Goal: Task Accomplishment & Management: Use online tool/utility

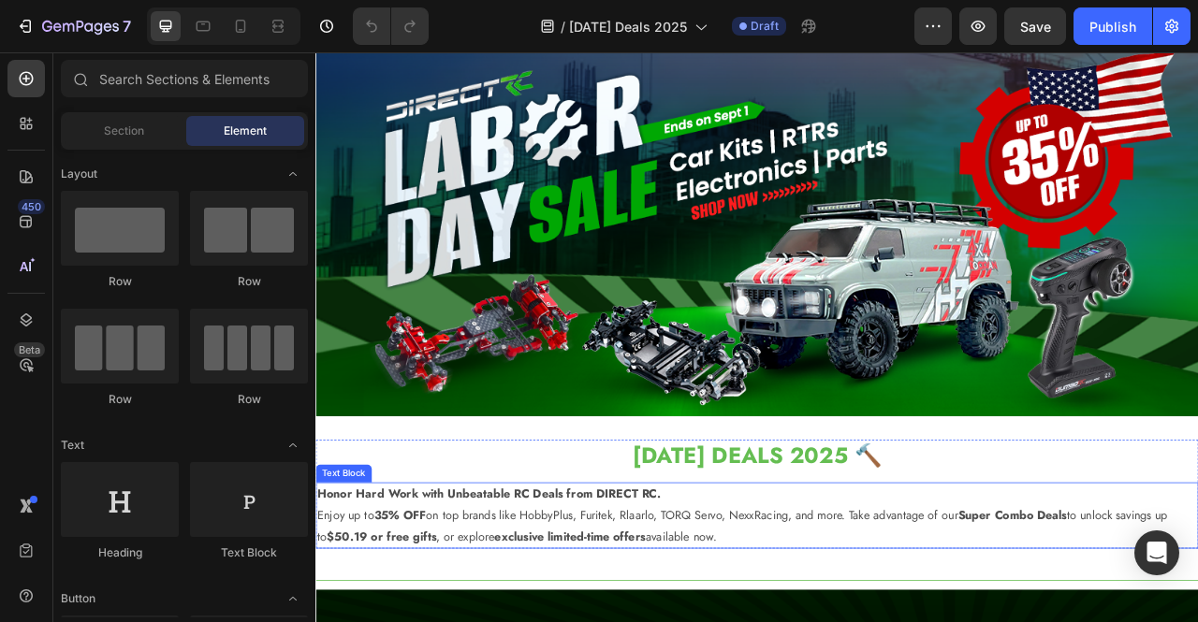
scroll to position [45, 0]
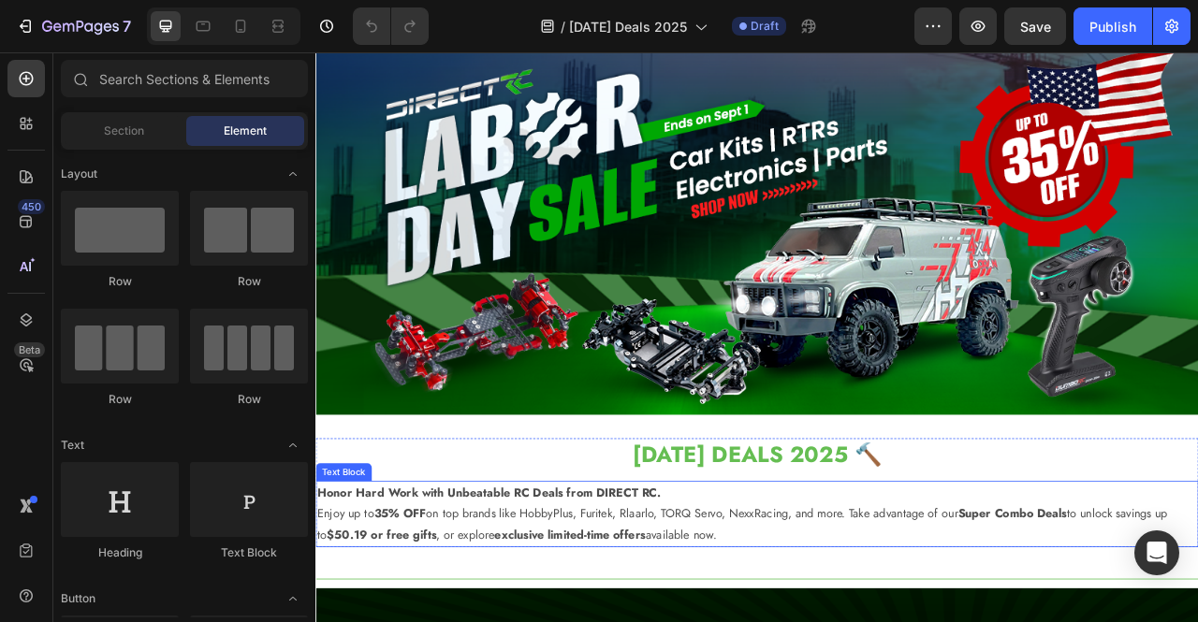
click at [830, 558] on h2 "[DATE] DEALS 2025 🔨" at bounding box center [876, 564] width 1123 height 40
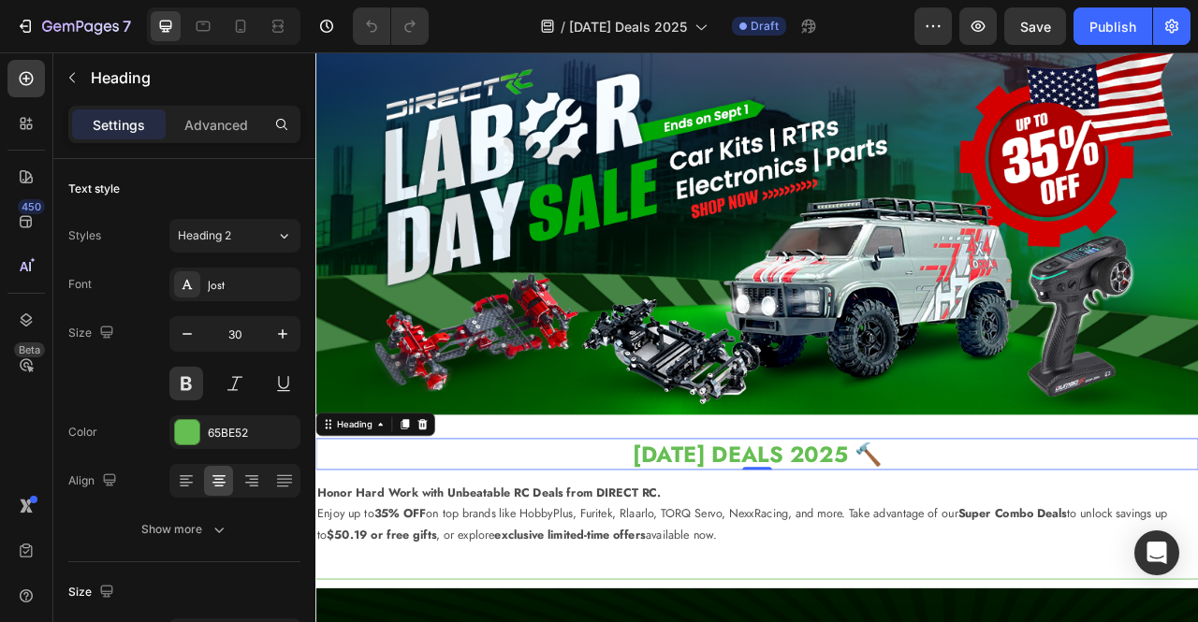
click at [830, 558] on h2 "[DATE] DEALS 2025 🔨" at bounding box center [876, 564] width 1123 height 40
click at [830, 558] on p "[DATE] DEALS 2025 🔨" at bounding box center [876, 564] width 1119 height 36
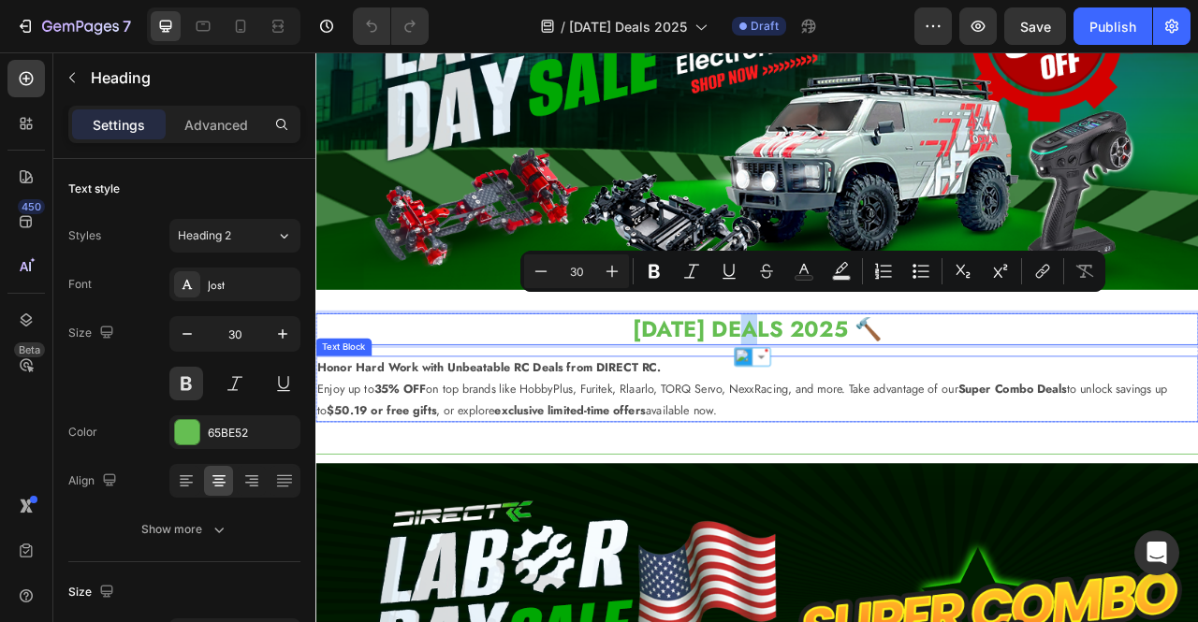
scroll to position [232, 0]
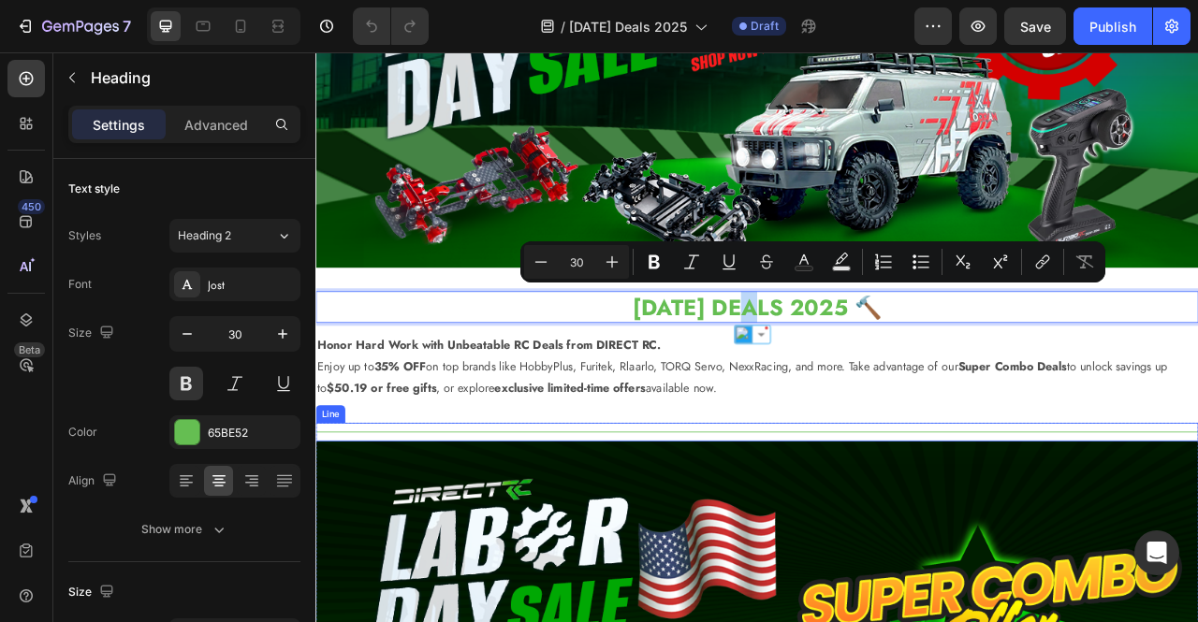
click at [805, 488] on div "Honor Hard Work with Unbeatable RC Deals from DIRECT RC. Enjoy up to 35% OFF on…" at bounding box center [876, 453] width 1123 height 84
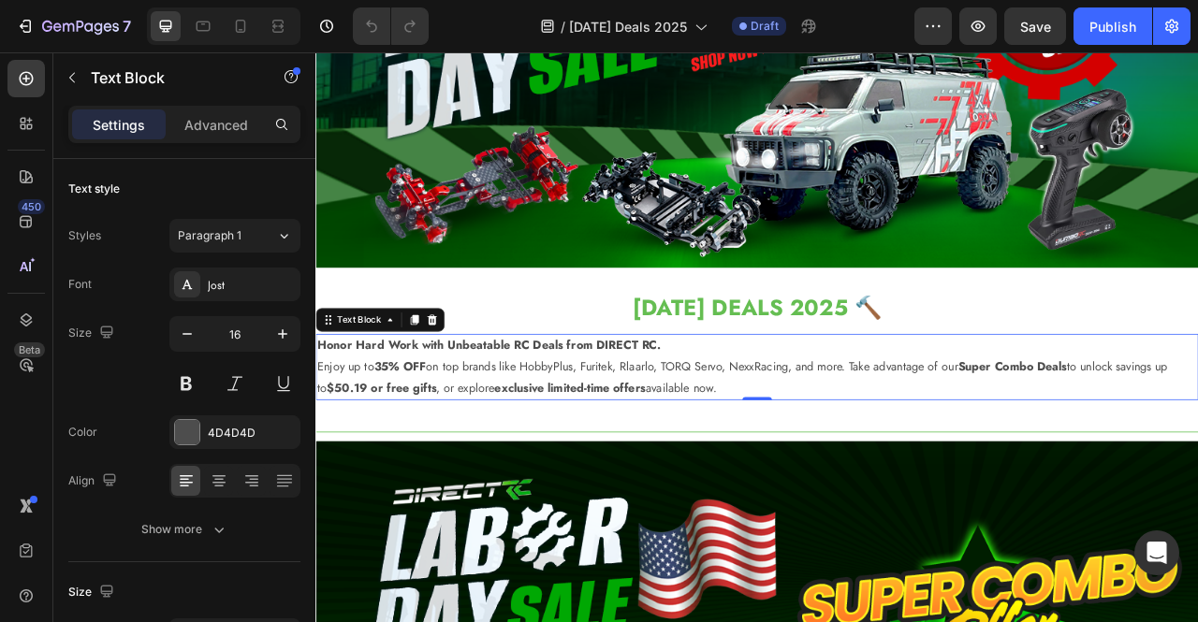
click at [846, 471] on p "Honor Hard Work with Unbeatable RC Deals from DIRECT RC. Enjoy up to 35% OFF on…" at bounding box center [876, 453] width 1119 height 80
click at [853, 472] on p "Honor Hard Work with Unbeatable RC Deals from DIRECT RC. Enjoy up to 35% OFF on…" at bounding box center [876, 453] width 1119 height 80
click at [846, 476] on p "Honor Hard Work with Unbeatable RC Deals from DIRECT RC. Enjoy up to 35% OFF on…" at bounding box center [876, 453] width 1119 height 80
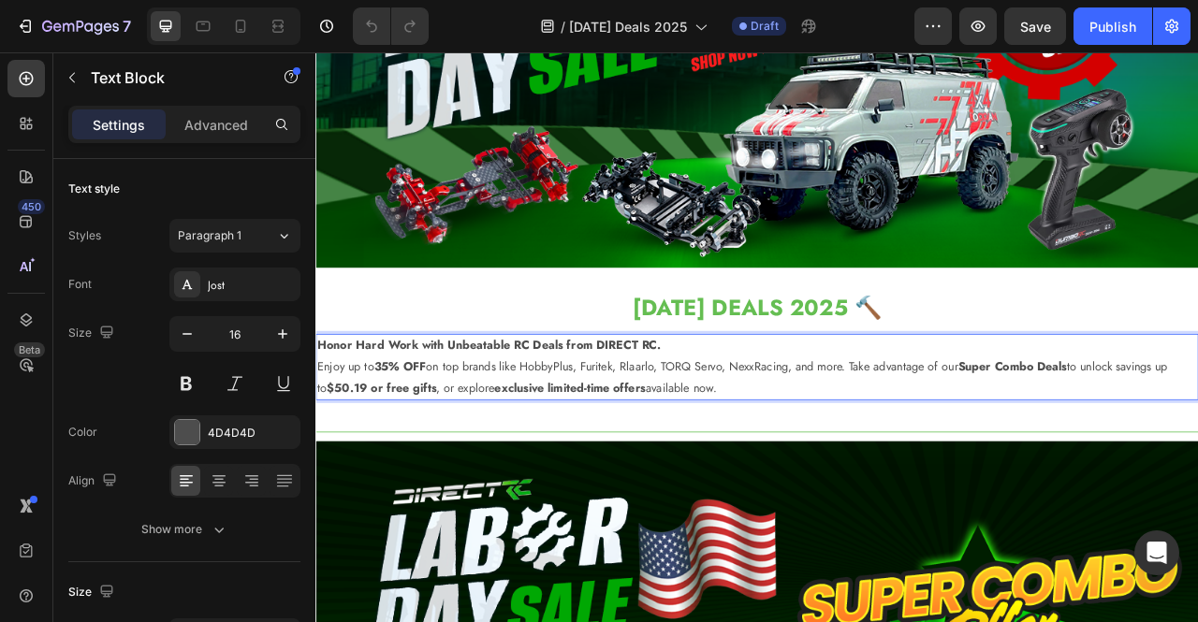
click at [841, 474] on p "Honor Hard Work with Unbeatable RC Deals from DIRECT RC. Enjoy up to 35% OFF on…" at bounding box center [876, 453] width 1119 height 80
click at [839, 471] on p "Honor Hard Work with Unbeatable RC Deals from DIRECT RC. Enjoy up to 35% OFF on…" at bounding box center [876, 453] width 1119 height 80
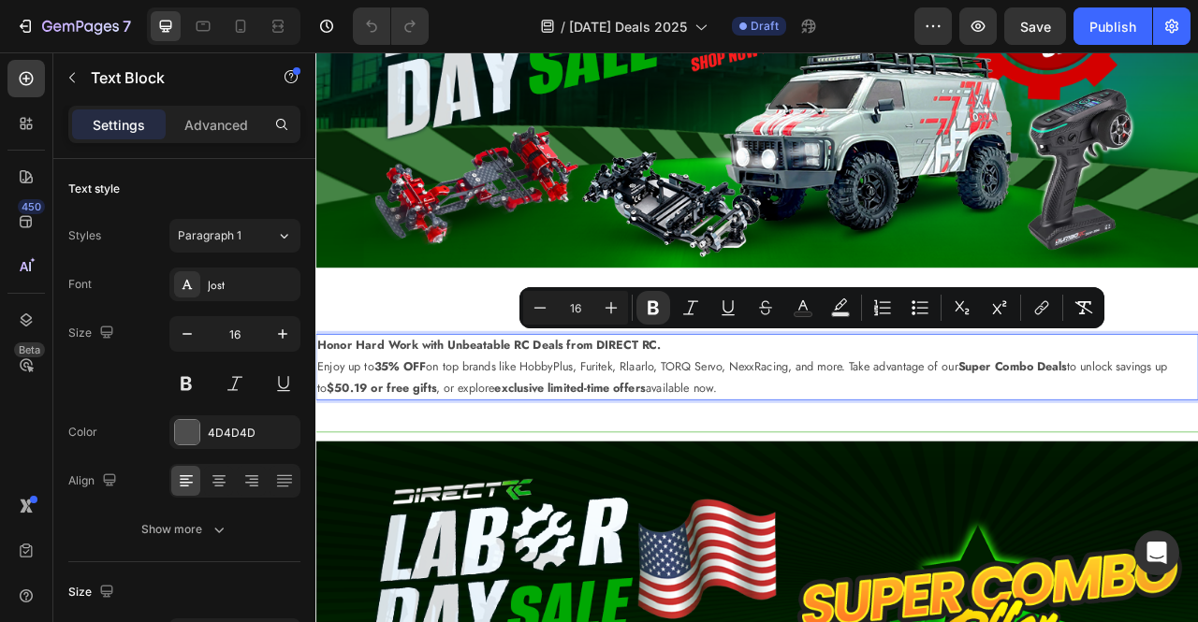
drag, startPoint x: 845, startPoint y: 474, endPoint x: 322, endPoint y: 412, distance: 526.8
click at [322, 413] on p "Honor Hard Work with Unbeatable RC Deals from DIRECT RC. Enjoy up to 35% OFF on…" at bounding box center [876, 453] width 1119 height 80
copy p "Honor Hard Work with Unbeatable RC Deals from DIRECT RC. Enjoy up to 35% OFF on…"
click at [552, 430] on strong "Honor Hard Work with Unbeatable RC Deals from DIRECT RC." at bounding box center [535, 426] width 437 height 22
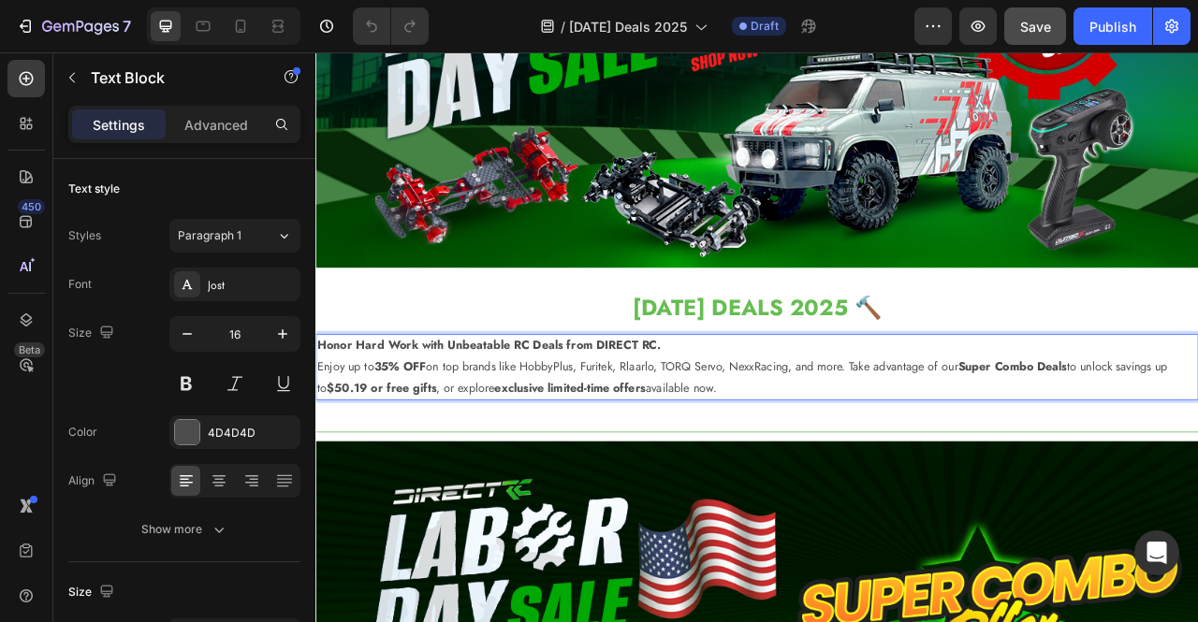
click at [1028, 22] on span "Save" at bounding box center [1035, 27] width 31 height 16
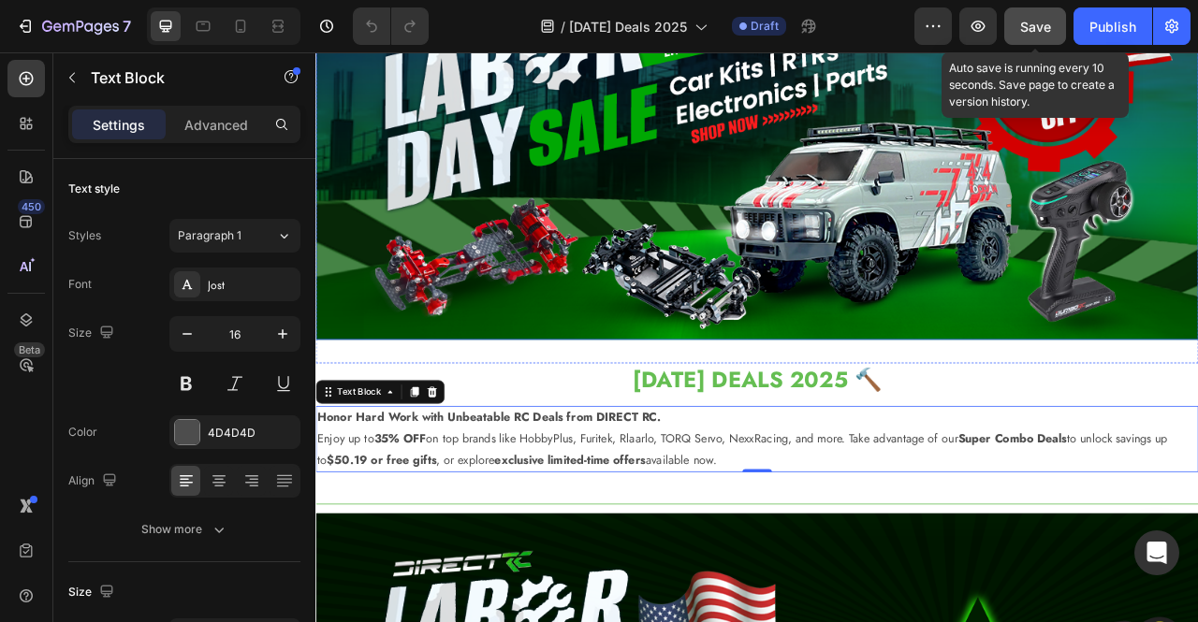
scroll to position [0, 0]
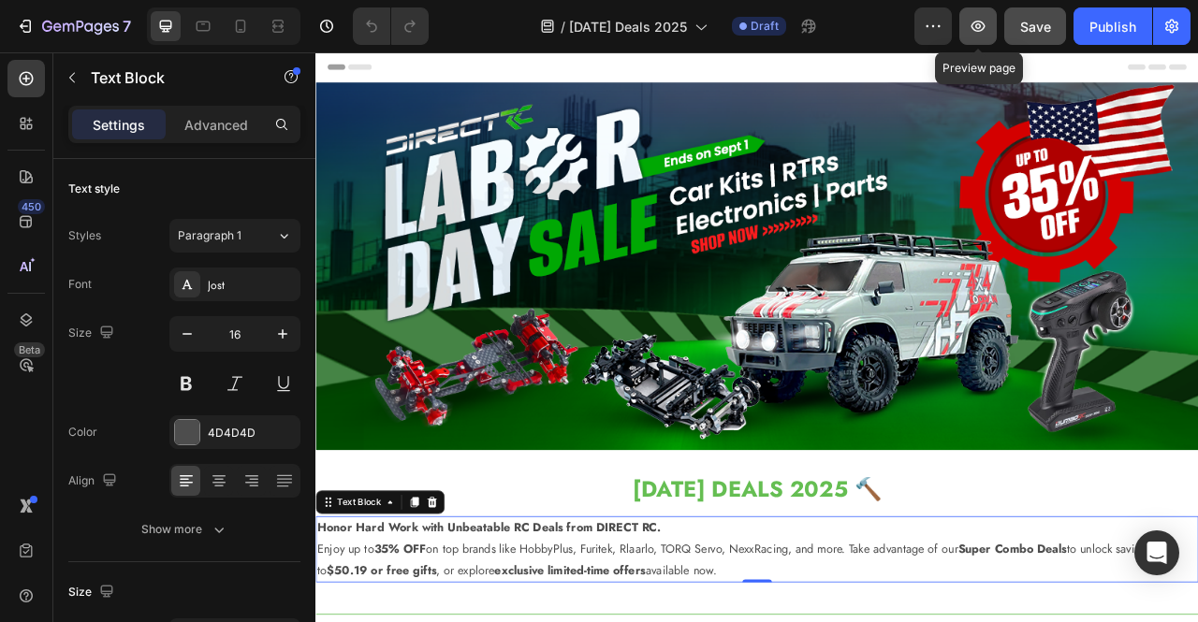
click at [982, 29] on icon "button" at bounding box center [978, 26] width 19 height 19
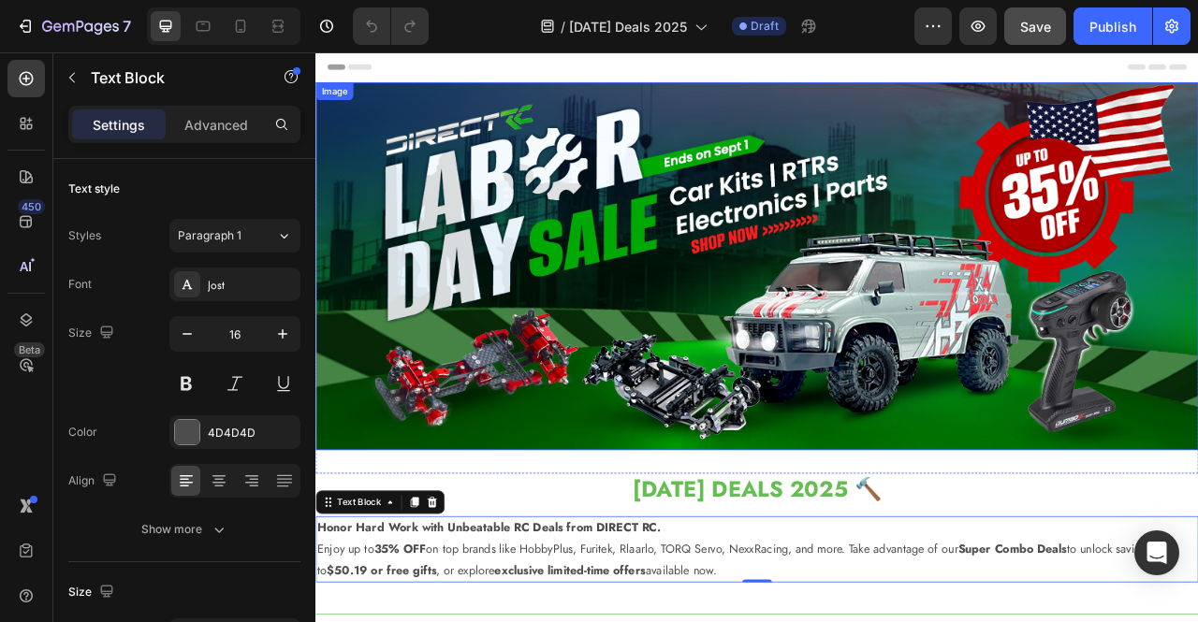
click at [664, 254] on img at bounding box center [876, 325] width 1123 height 468
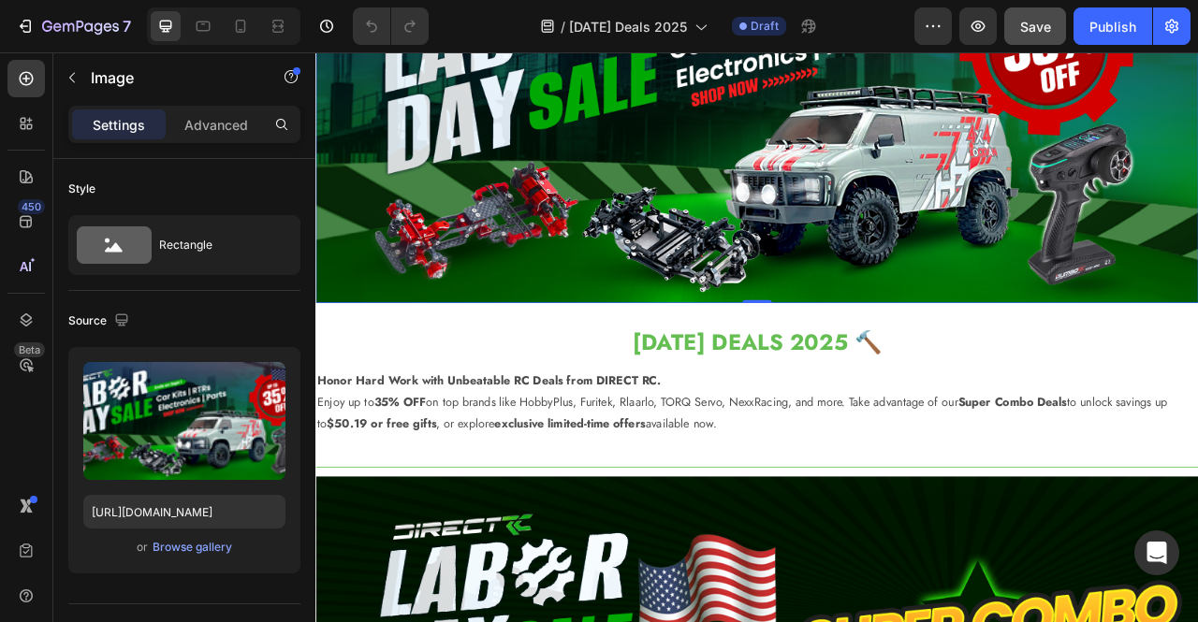
scroll to position [281, 0]
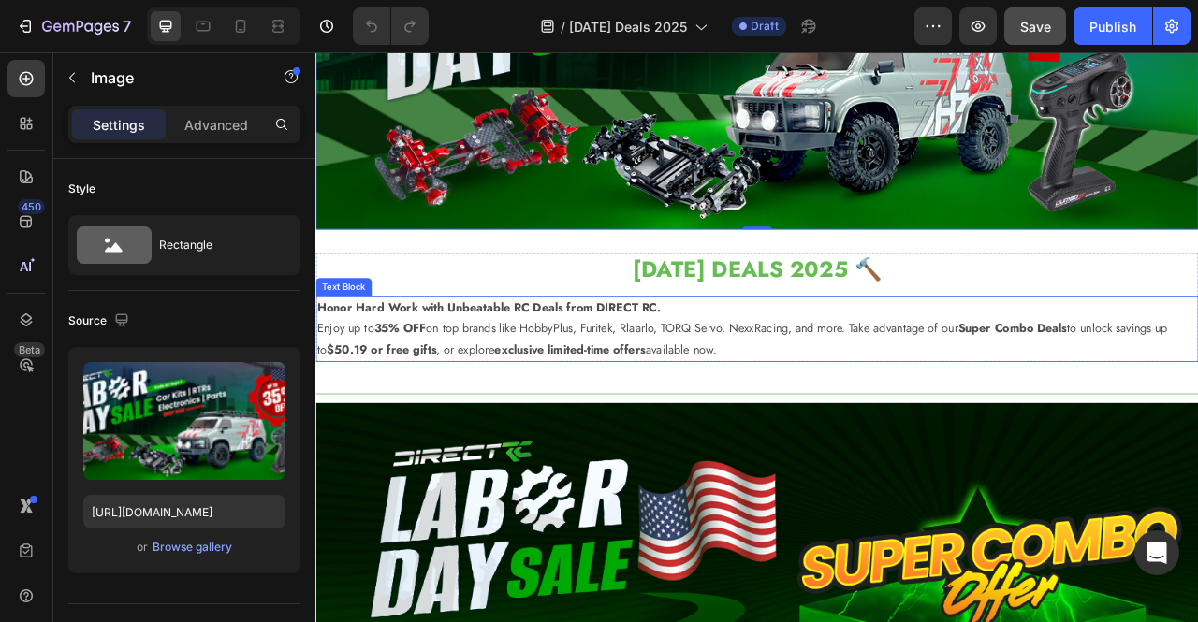
click at [725, 377] on strong "Honor Hard Work with Unbeatable RC Deals from DIRECT RC." at bounding box center [535, 377] width 437 height 22
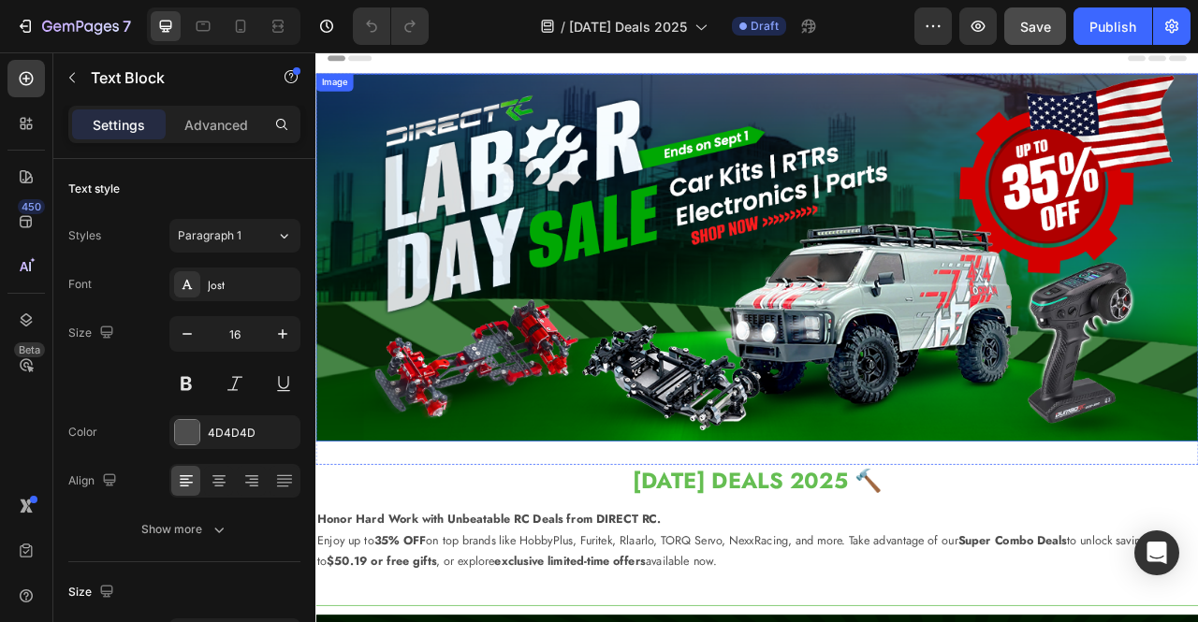
scroll to position [0, 0]
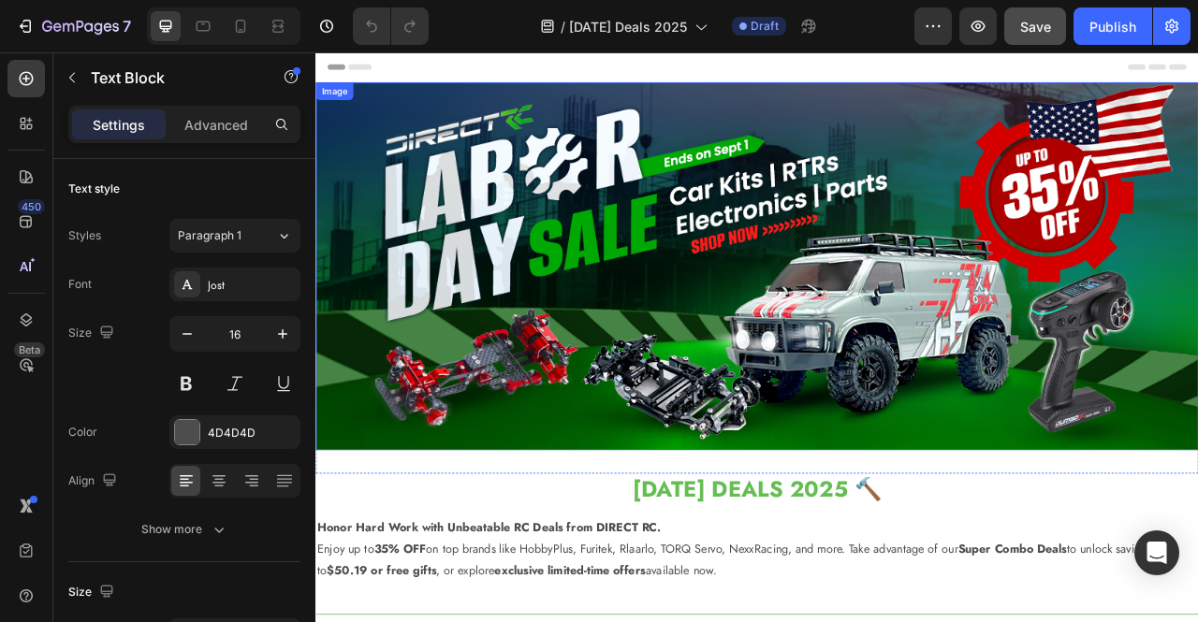
click at [736, 304] on img at bounding box center [876, 325] width 1123 height 468
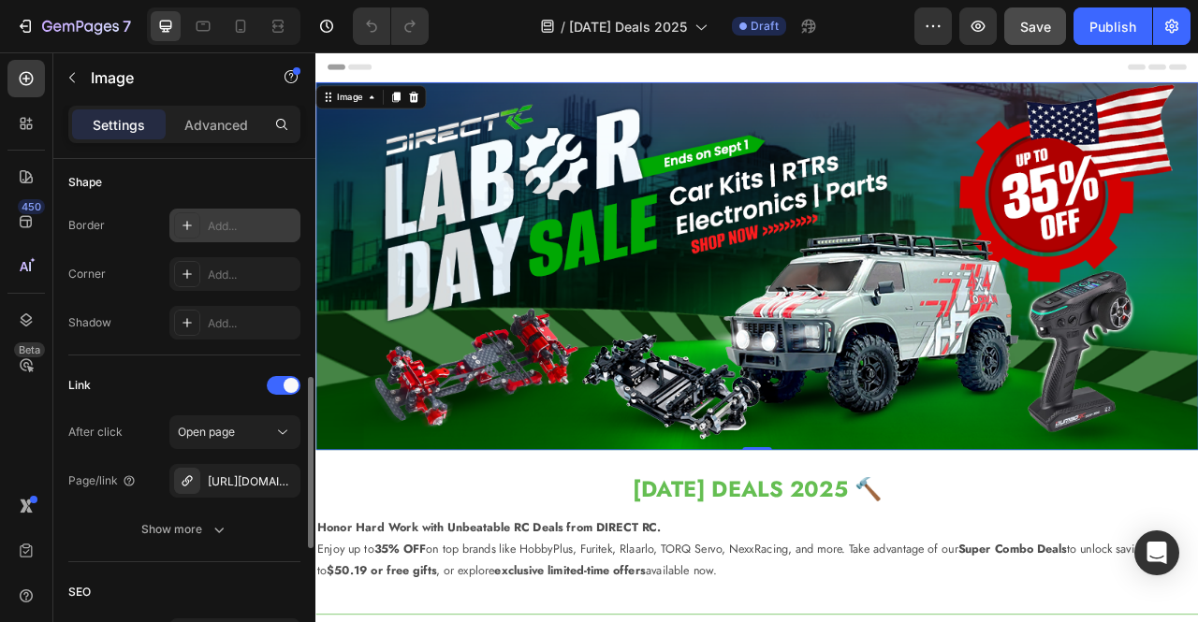
scroll to position [749, 0]
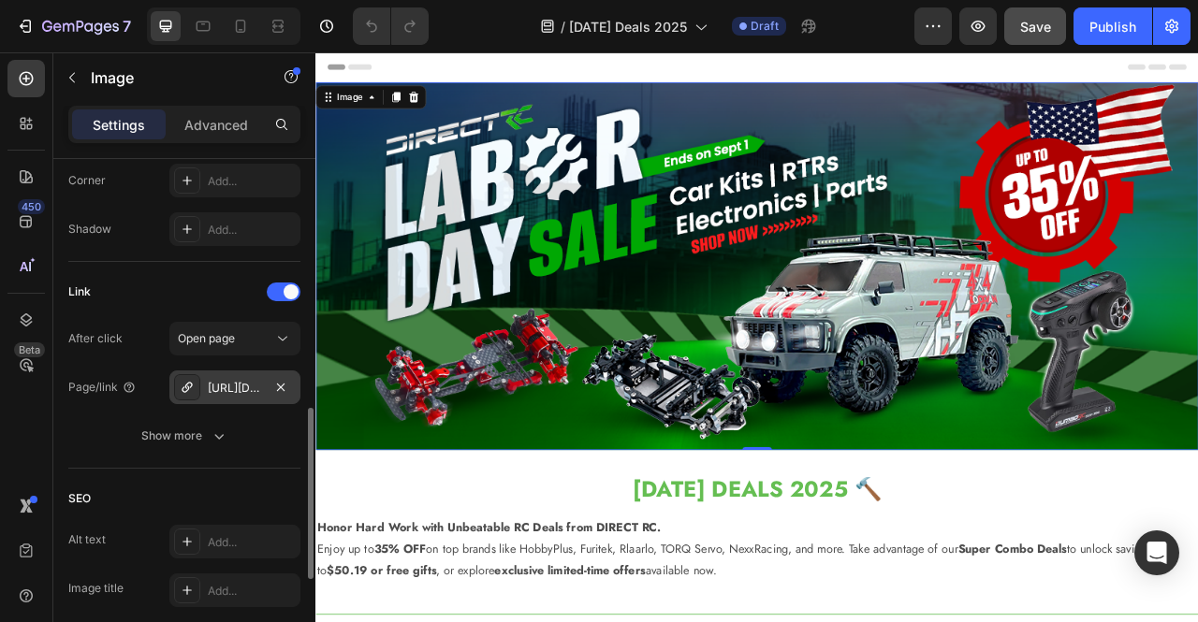
click at [221, 388] on div "https://directrc.com/car-promotable" at bounding box center [235, 388] width 54 height 17
click at [872, 187] on img at bounding box center [876, 325] width 1123 height 468
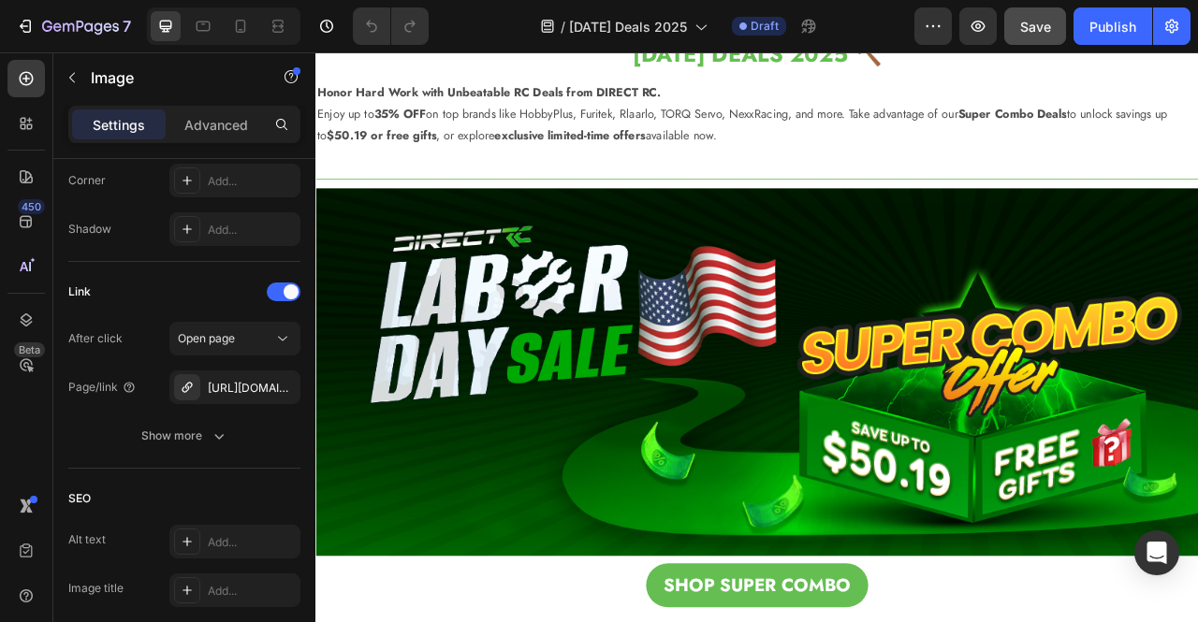
scroll to position [562, 0]
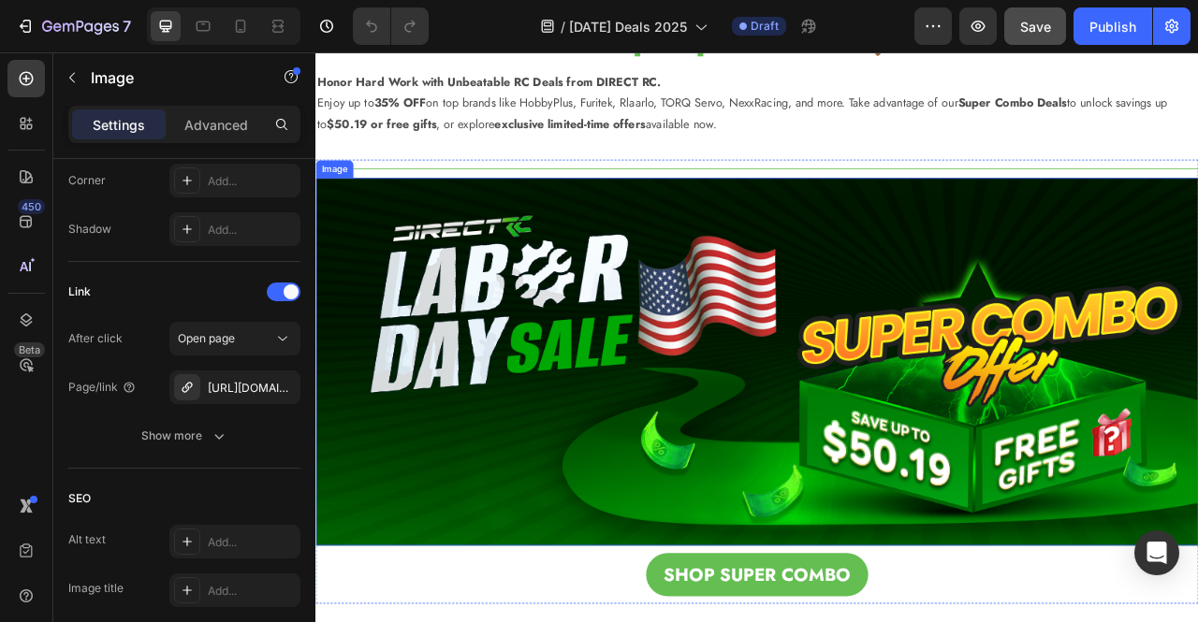
click at [858, 272] on img at bounding box center [876, 446] width 1123 height 468
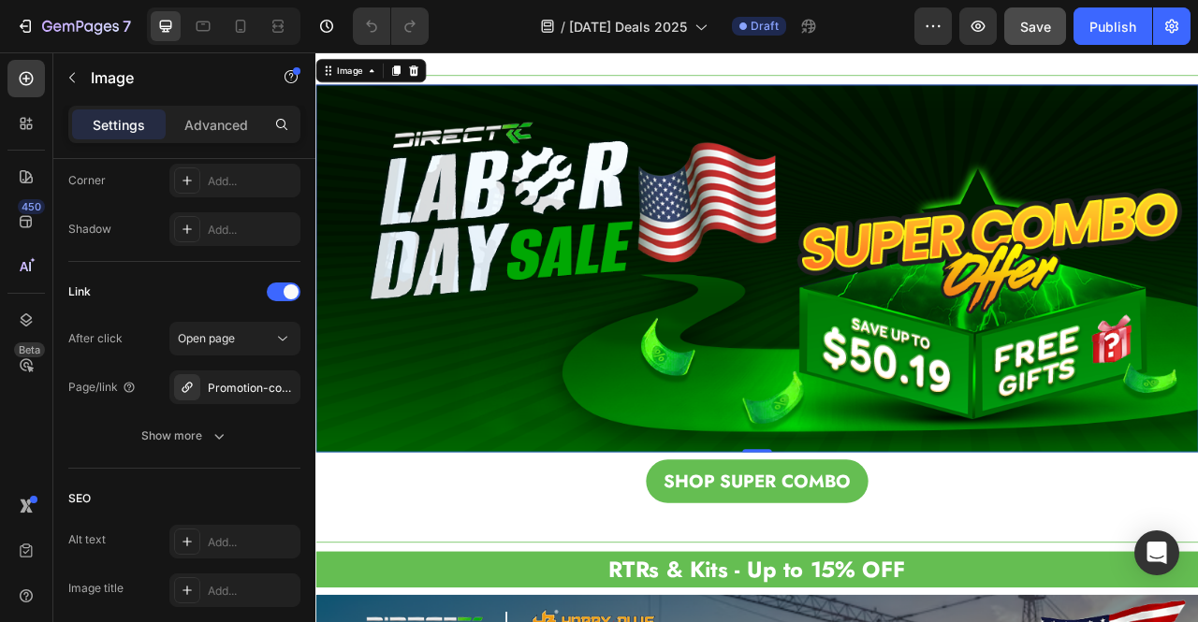
scroll to position [749, 0]
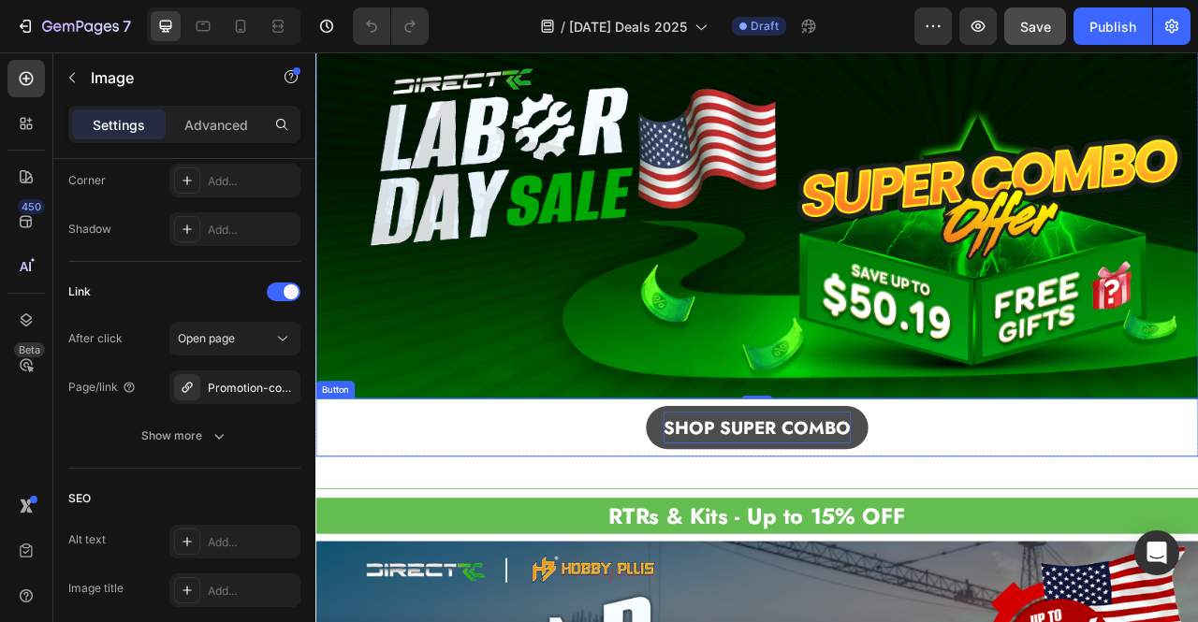
click at [815, 531] on strong "SHOP SUPER COMBO" at bounding box center [877, 530] width 238 height 33
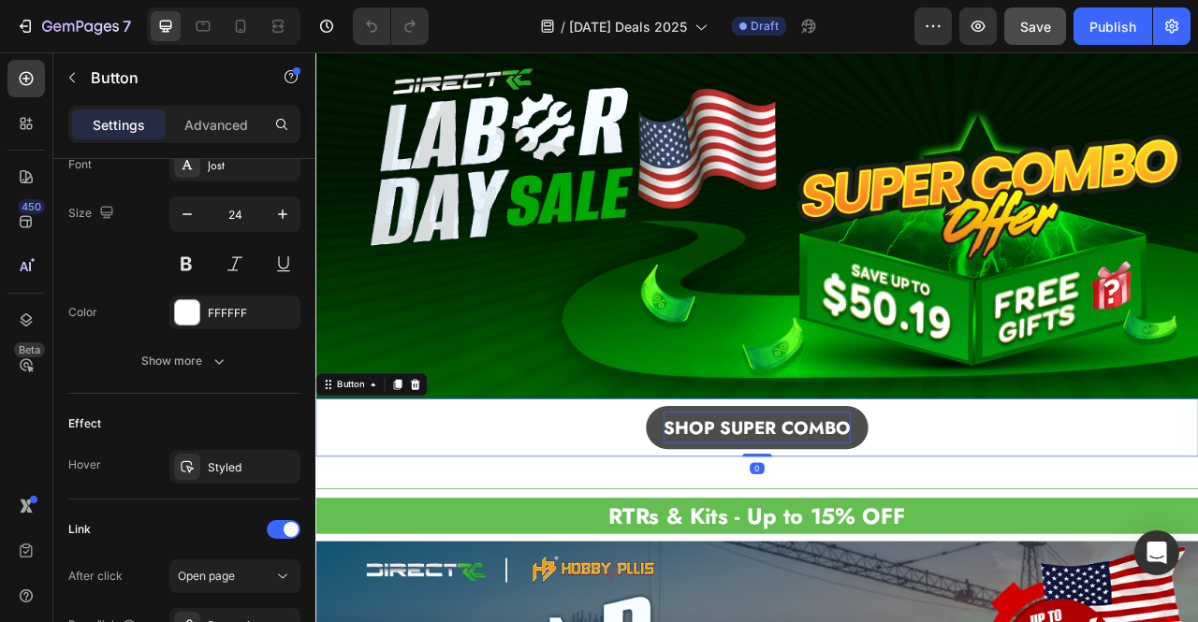
scroll to position [0, 0]
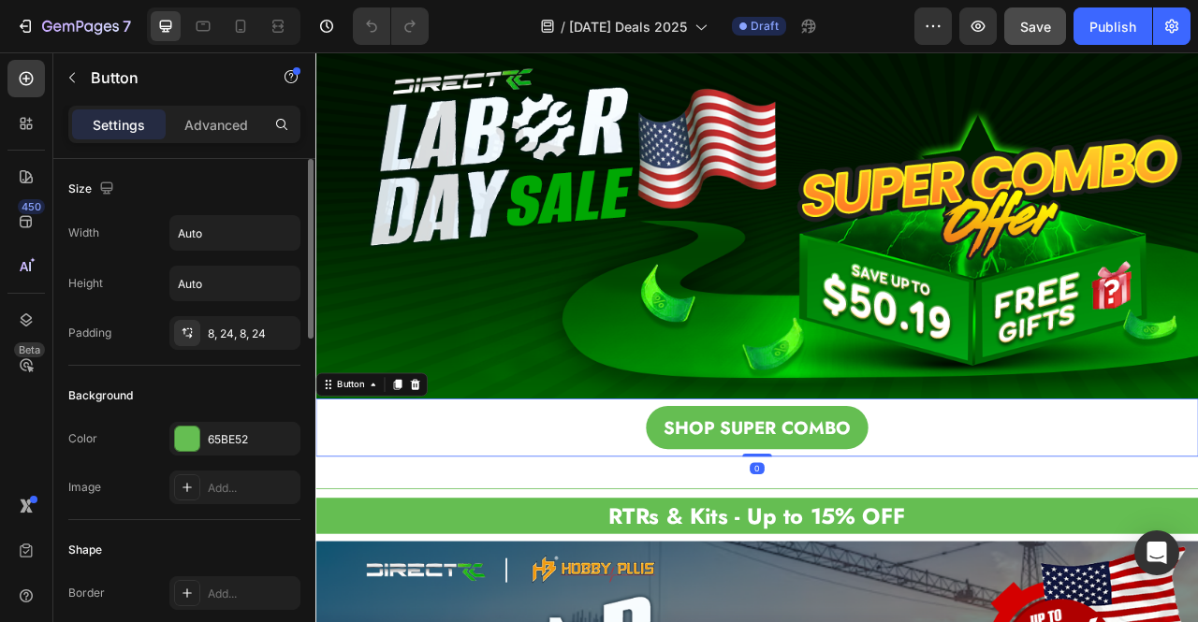
click at [606, 373] on img at bounding box center [876, 259] width 1123 height 468
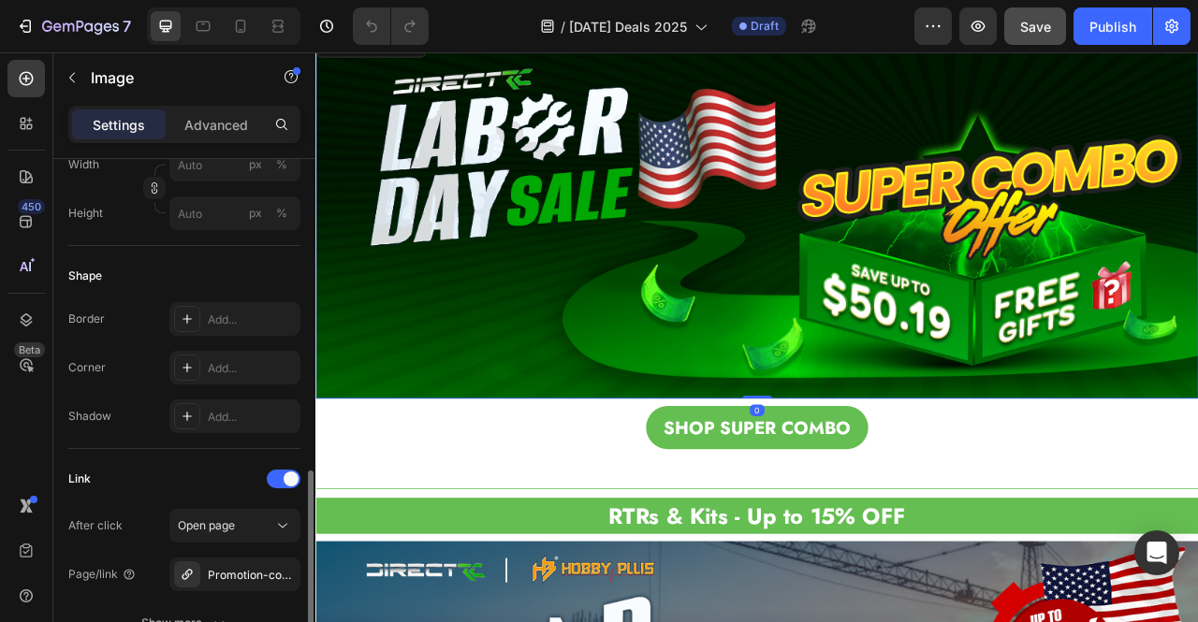
scroll to position [655, 0]
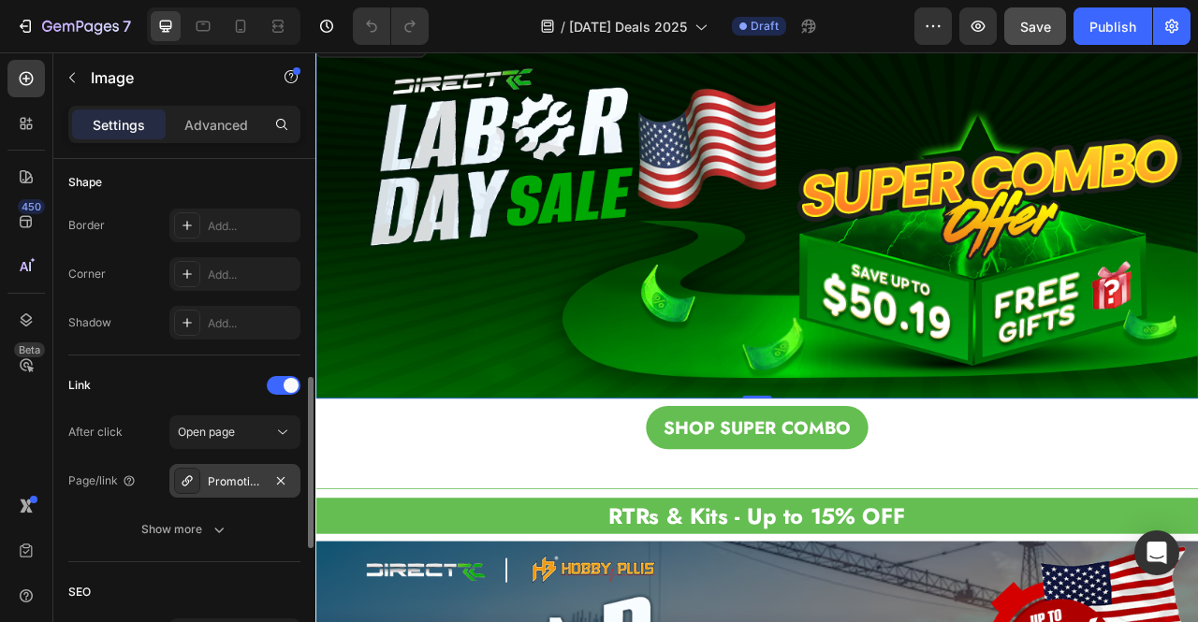
click at [242, 479] on div "Promotion-combo" at bounding box center [235, 482] width 54 height 17
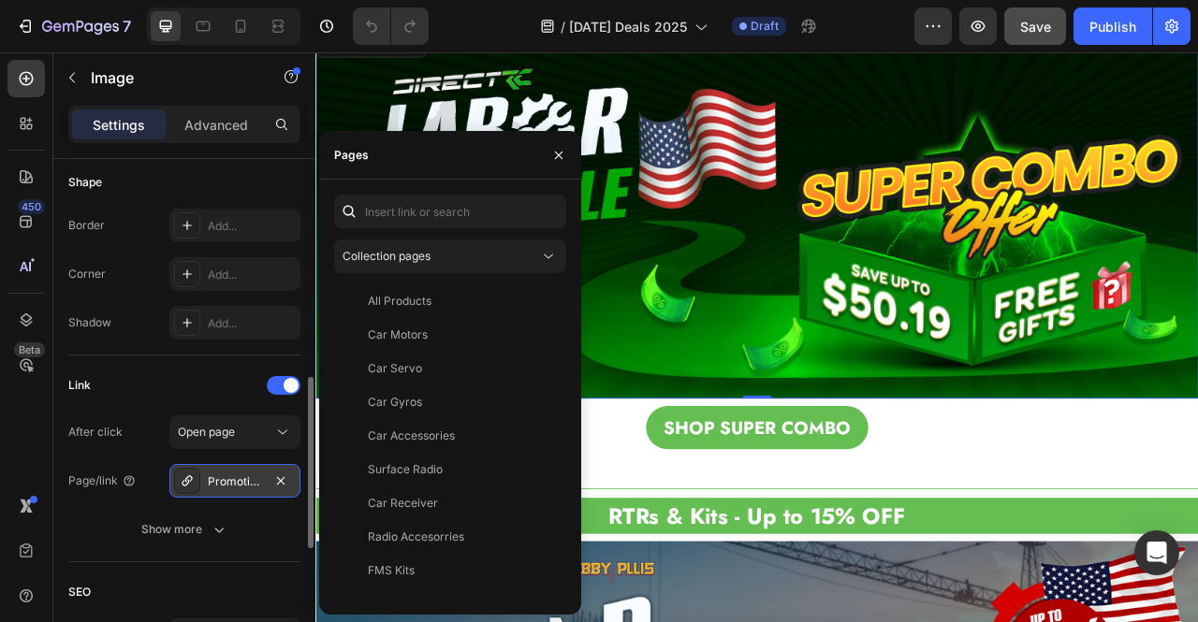
click at [228, 480] on div "Promotion-combo" at bounding box center [235, 482] width 54 height 17
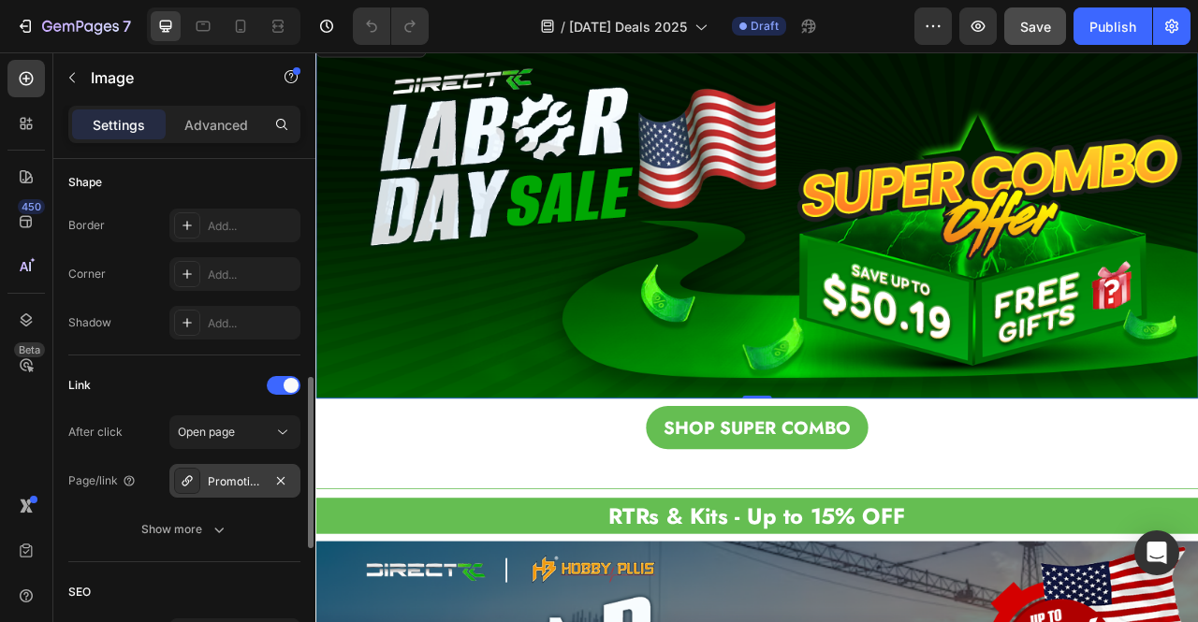
click at [228, 480] on div "Promotion-combo" at bounding box center [235, 482] width 54 height 17
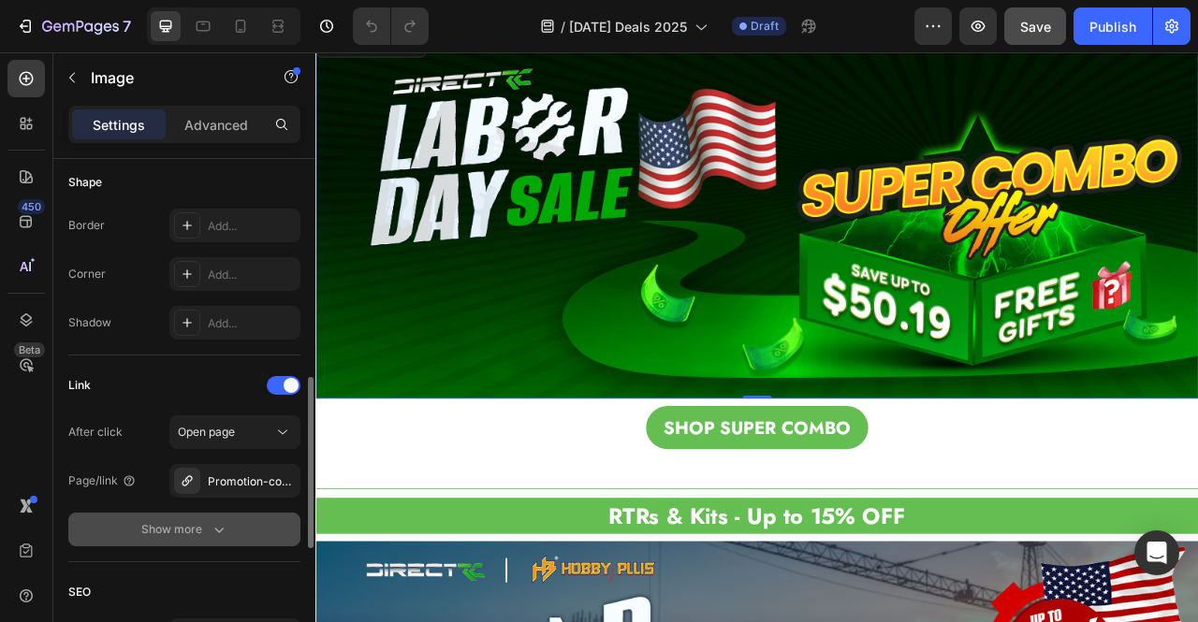
click at [221, 525] on icon "button" at bounding box center [219, 529] width 19 height 19
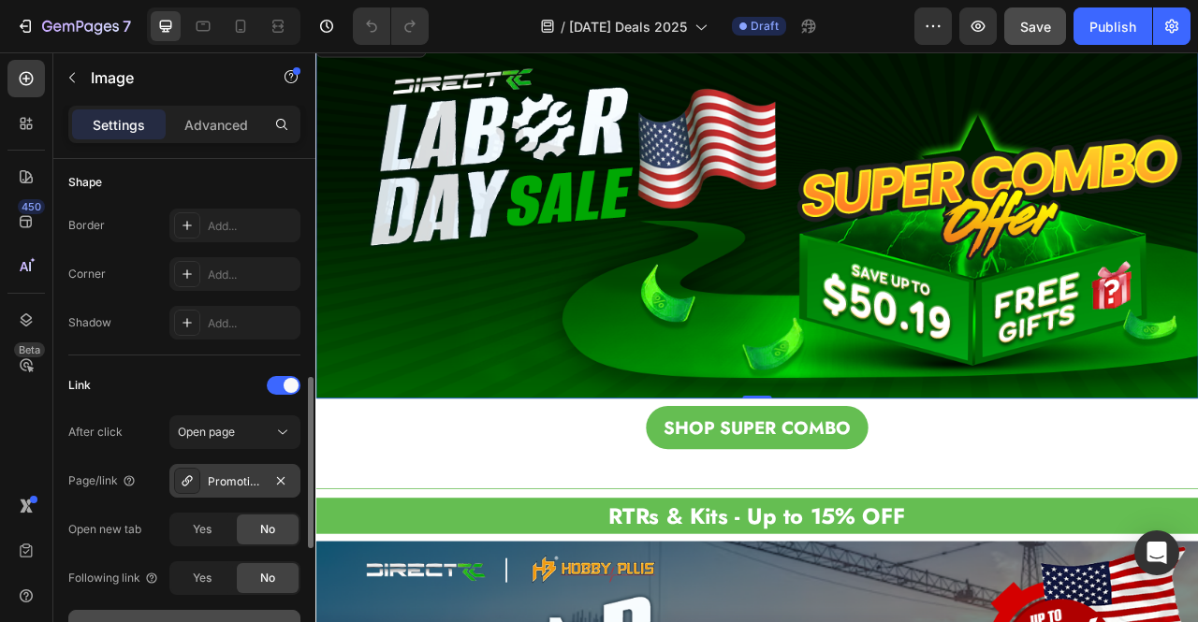
click at [191, 475] on icon at bounding box center [187, 480] width 10 height 10
click at [824, 123] on img at bounding box center [876, 259] width 1123 height 468
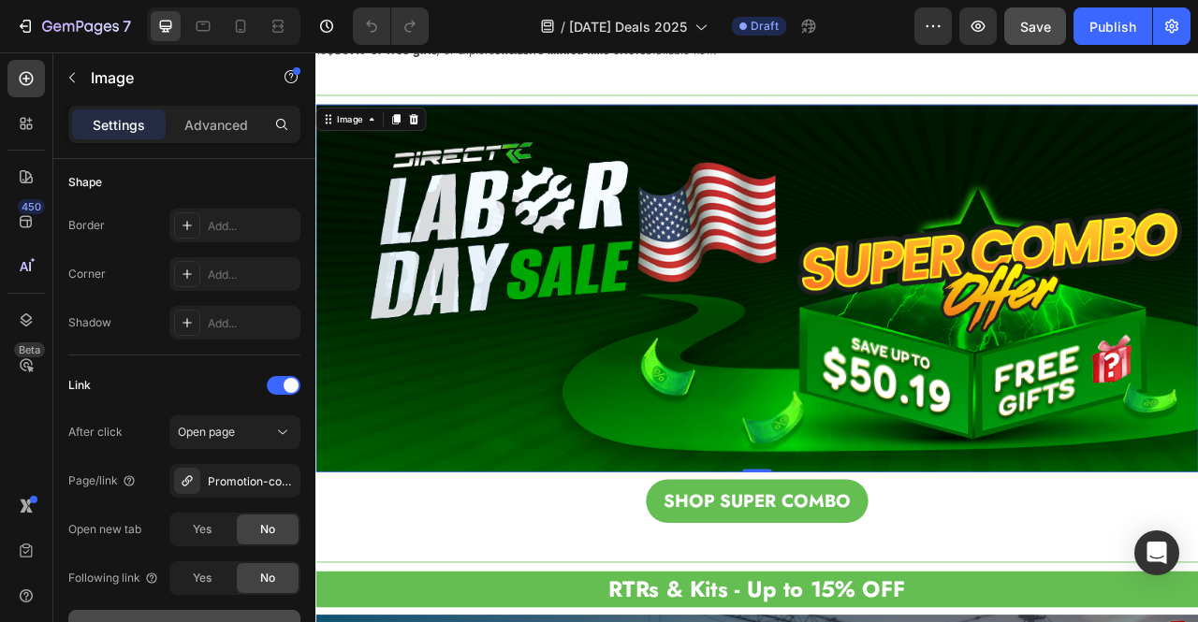
click at [884, 249] on img at bounding box center [876, 353] width 1123 height 468
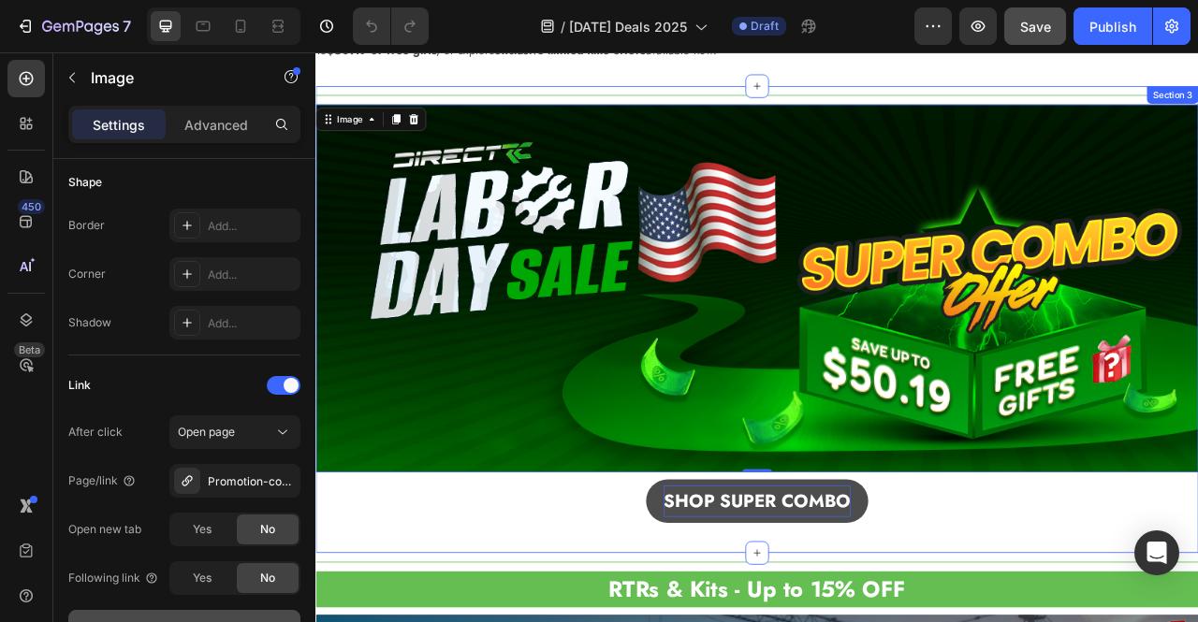
click at [941, 620] on strong "SHOP SUPER COMBO" at bounding box center [877, 623] width 238 height 33
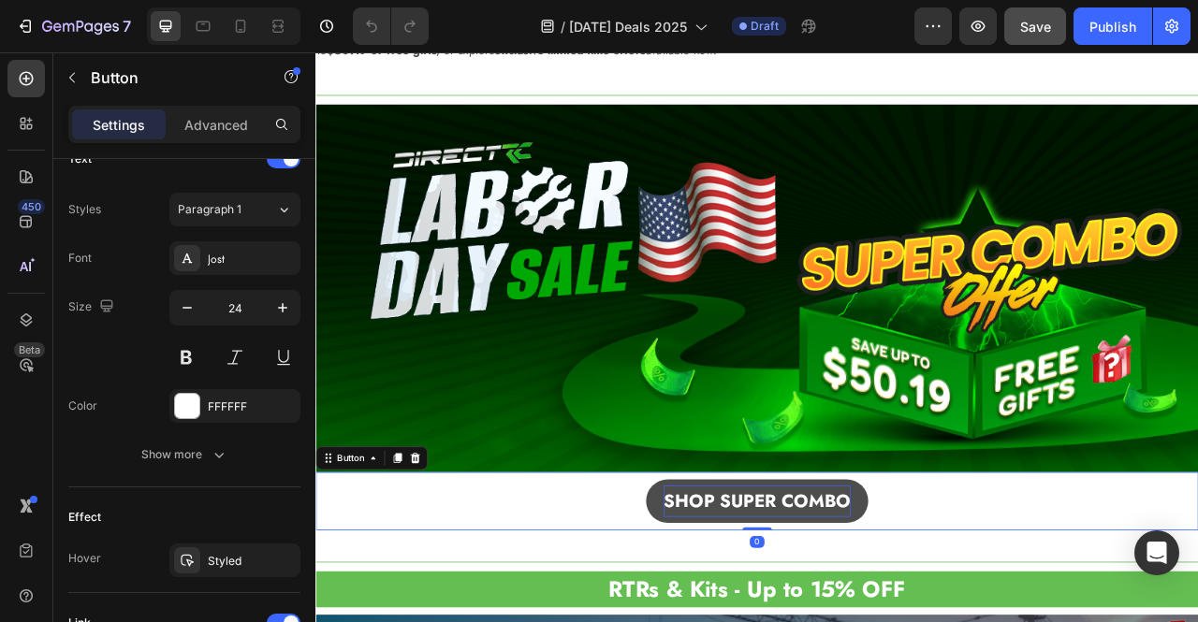
scroll to position [0, 0]
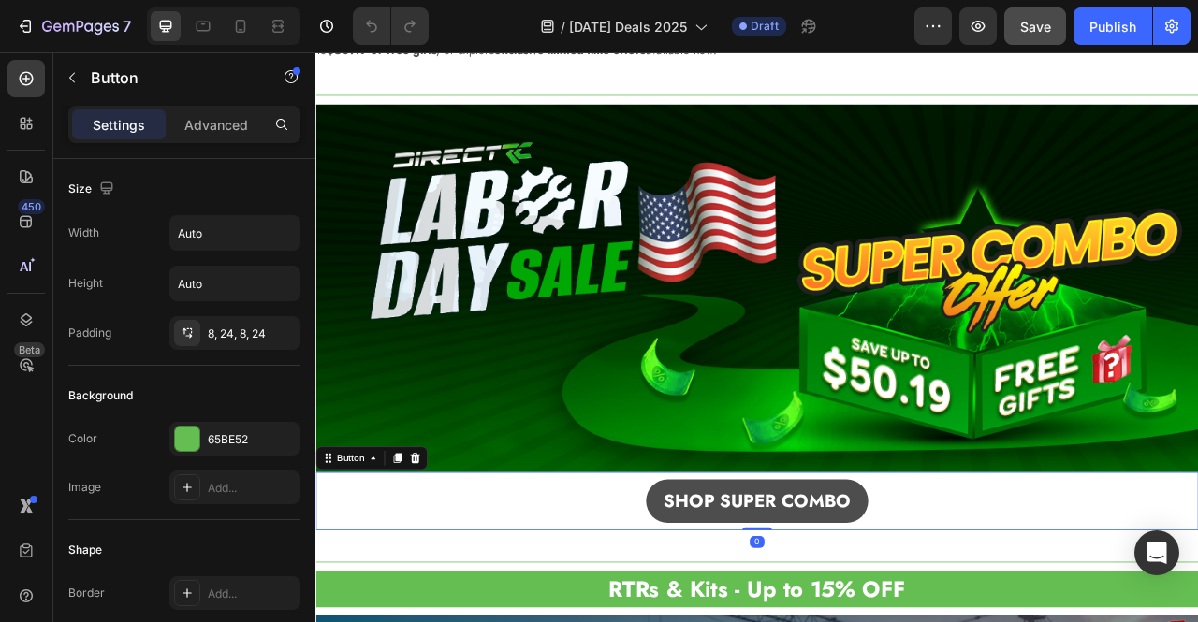
click at [1004, 610] on link "SHOP SUPER COMBO" at bounding box center [877, 623] width 283 height 55
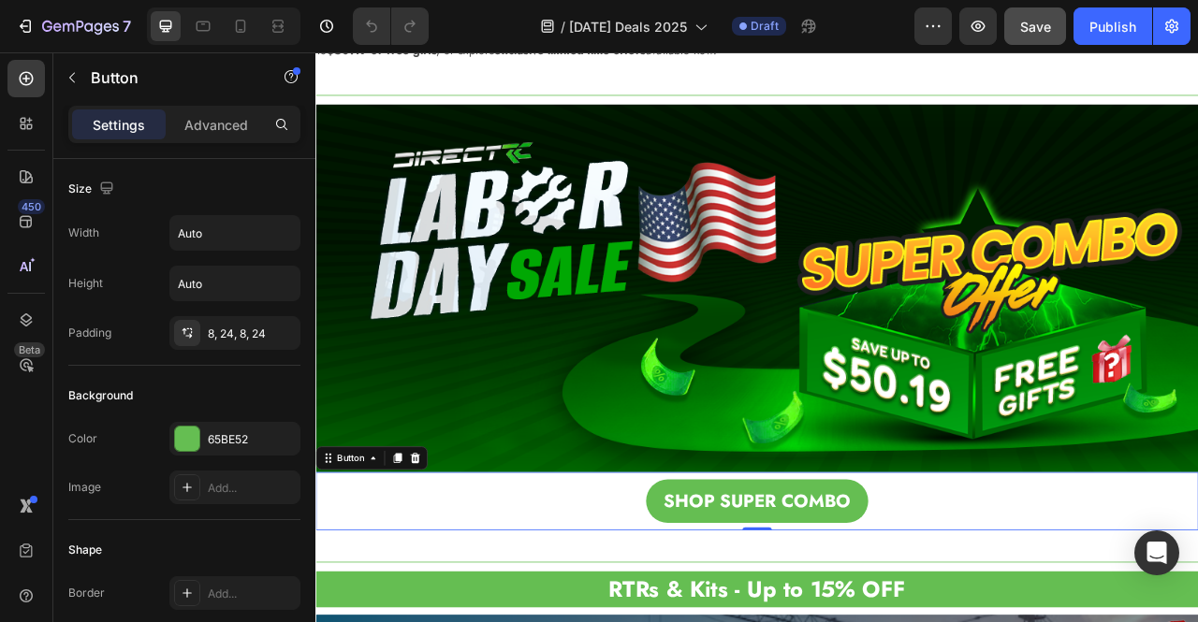
click at [1017, 614] on div "SHOP SUPER COMBO Button 0" at bounding box center [876, 624] width 1123 height 74
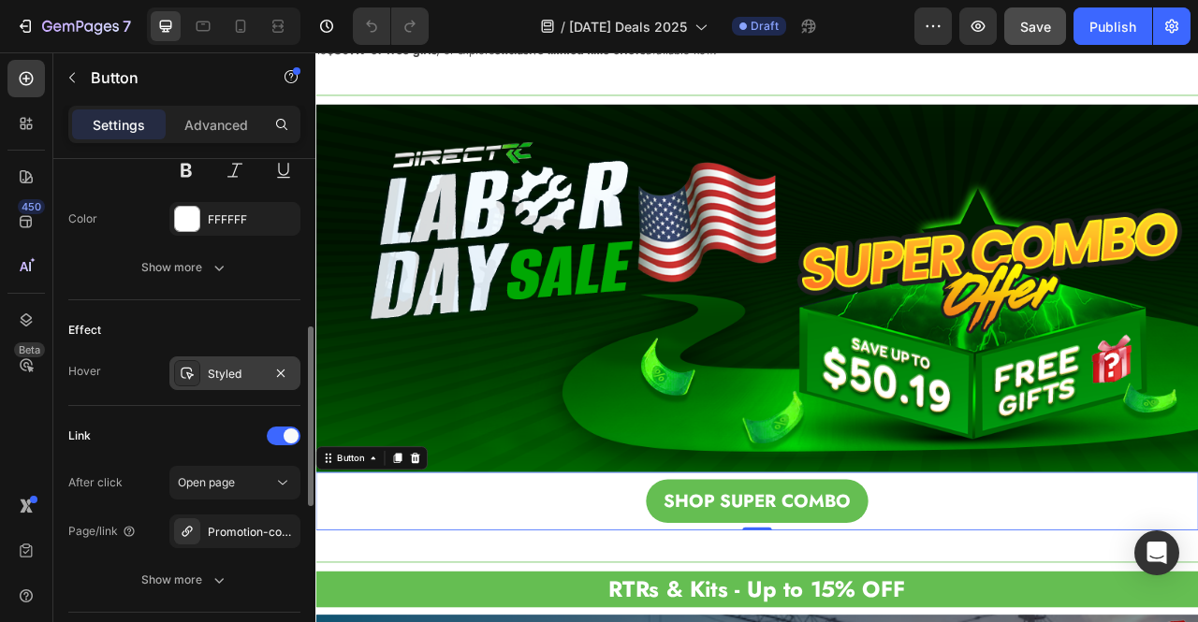
scroll to position [936, 0]
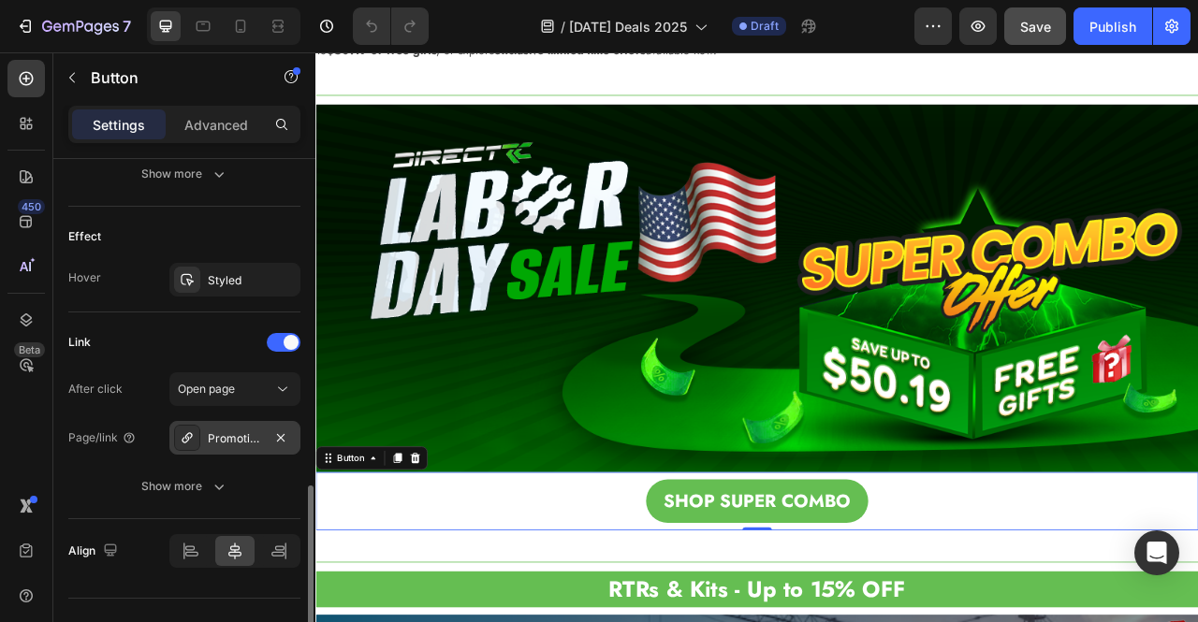
click at [236, 439] on div "Promotion-combo" at bounding box center [235, 438] width 54 height 17
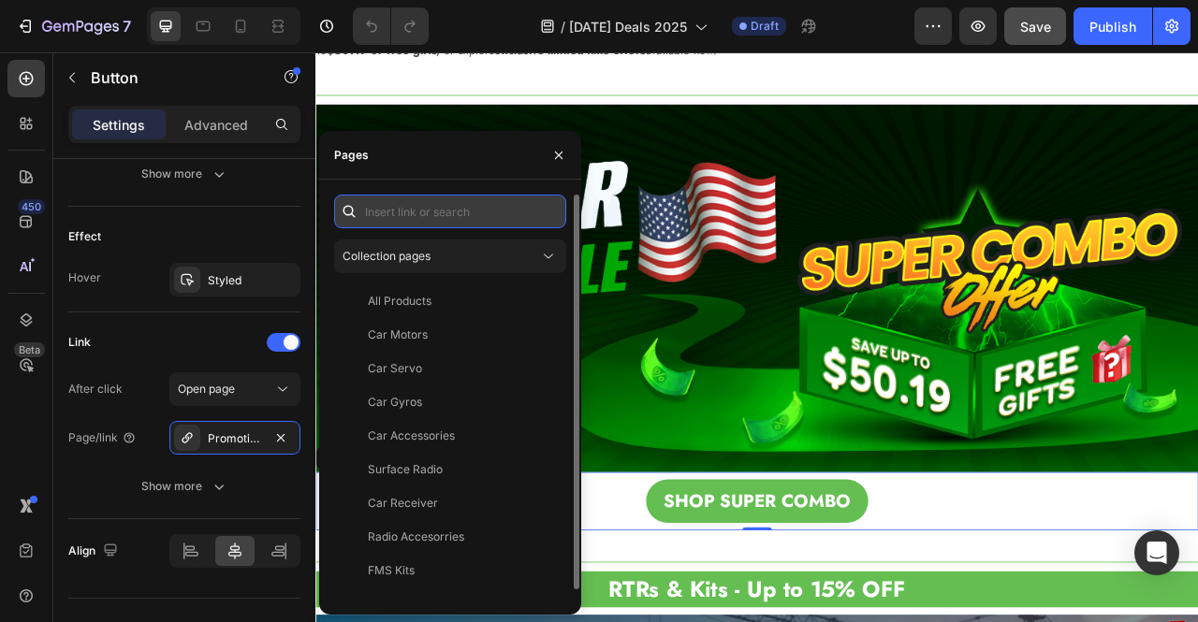
click at [416, 213] on input "text" at bounding box center [450, 212] width 232 height 34
paste input "https://directrc.com/collections/promotion-combo"
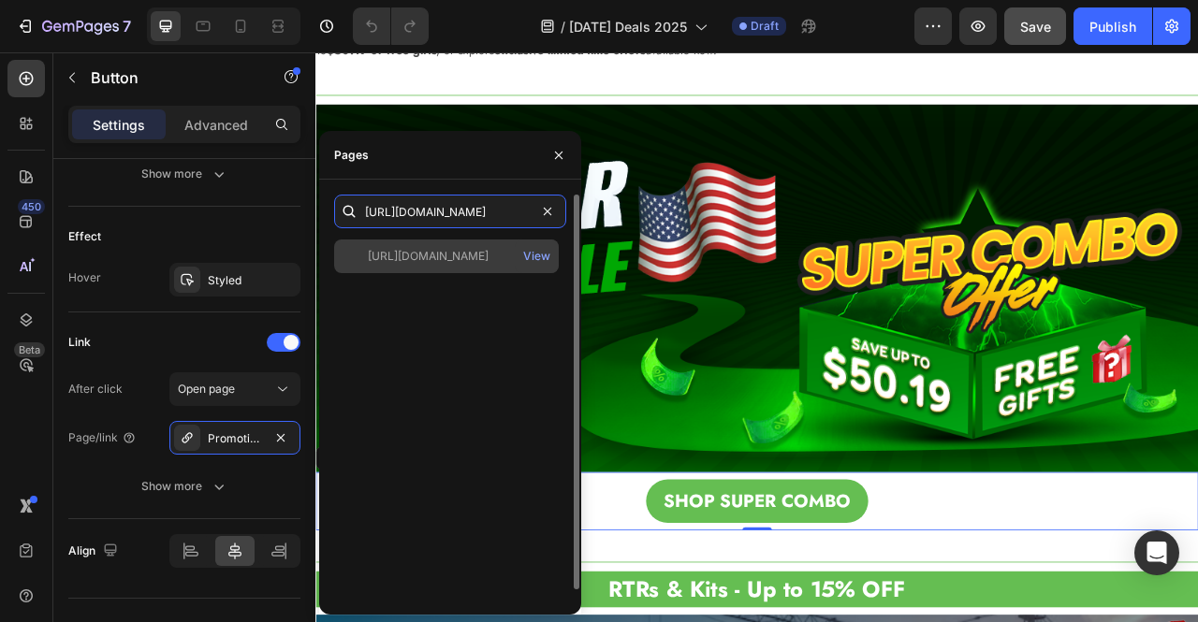
type input "https://directrc.com/collections/promotion-combo"
click at [376, 255] on div "https://directrc.com/collections/promotion-combo" at bounding box center [428, 256] width 121 height 17
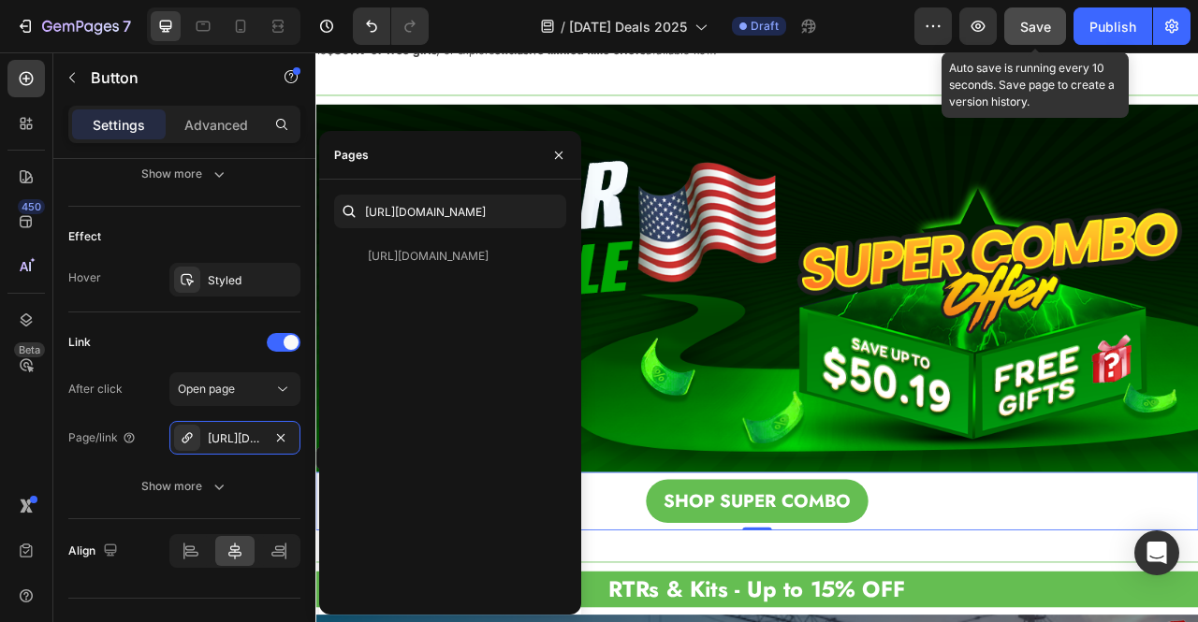
click at [1033, 29] on span "Save" at bounding box center [1035, 27] width 31 height 16
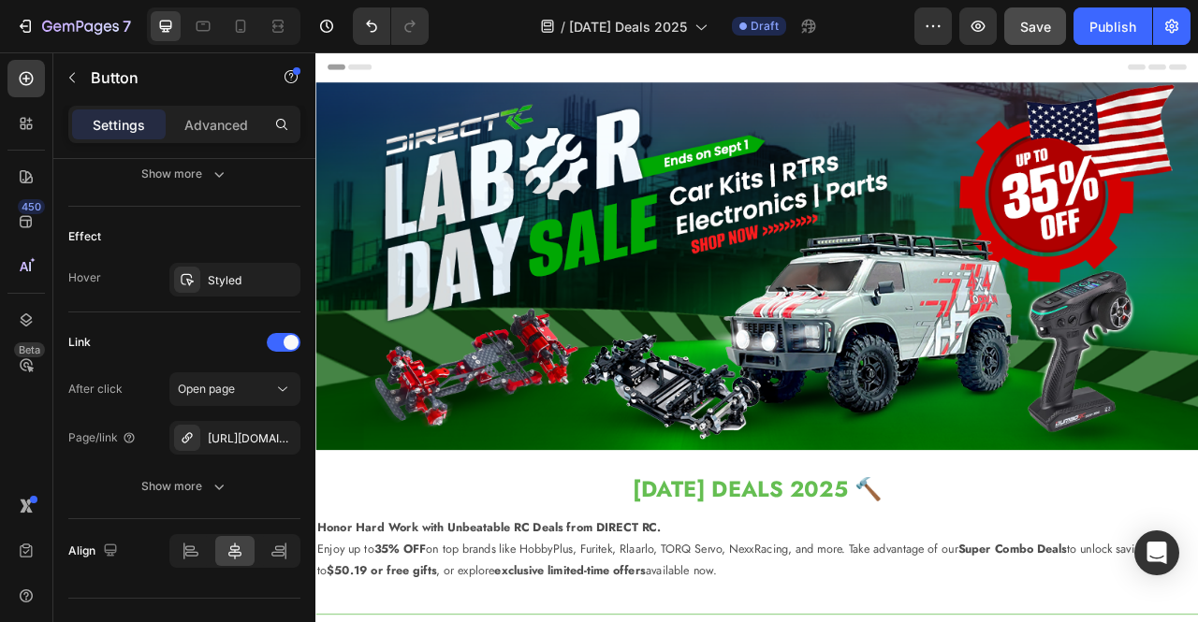
click at [1026, 31] on span "Save" at bounding box center [1035, 27] width 31 height 16
click at [1043, 36] on button "Save" at bounding box center [1035, 25] width 62 height 37
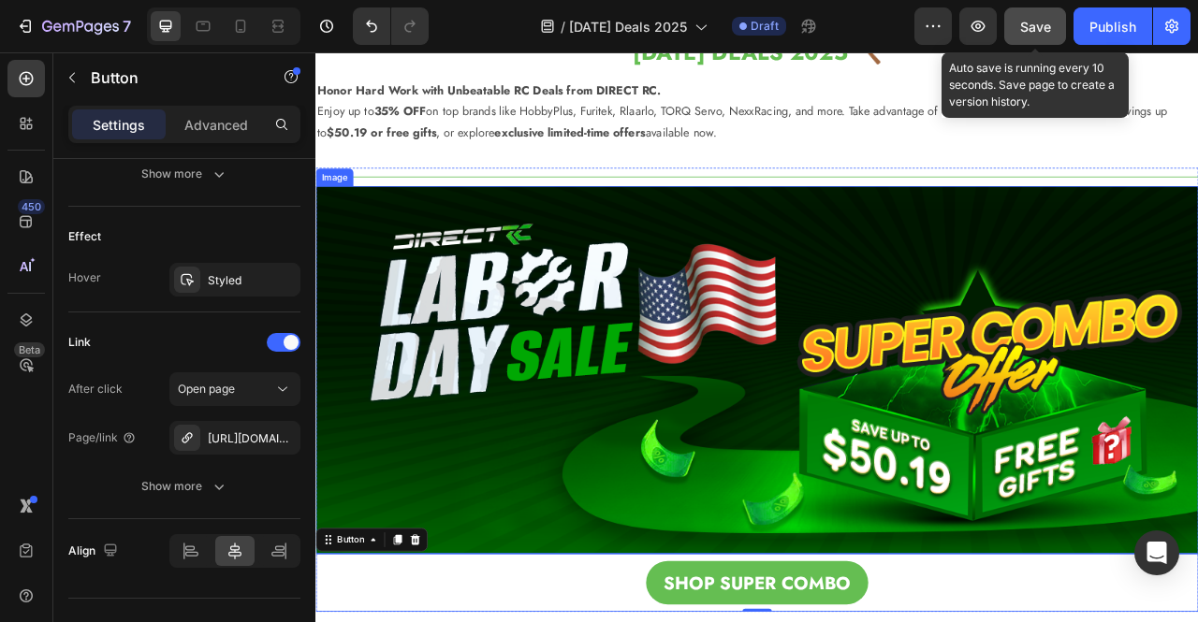
scroll to position [547, 0]
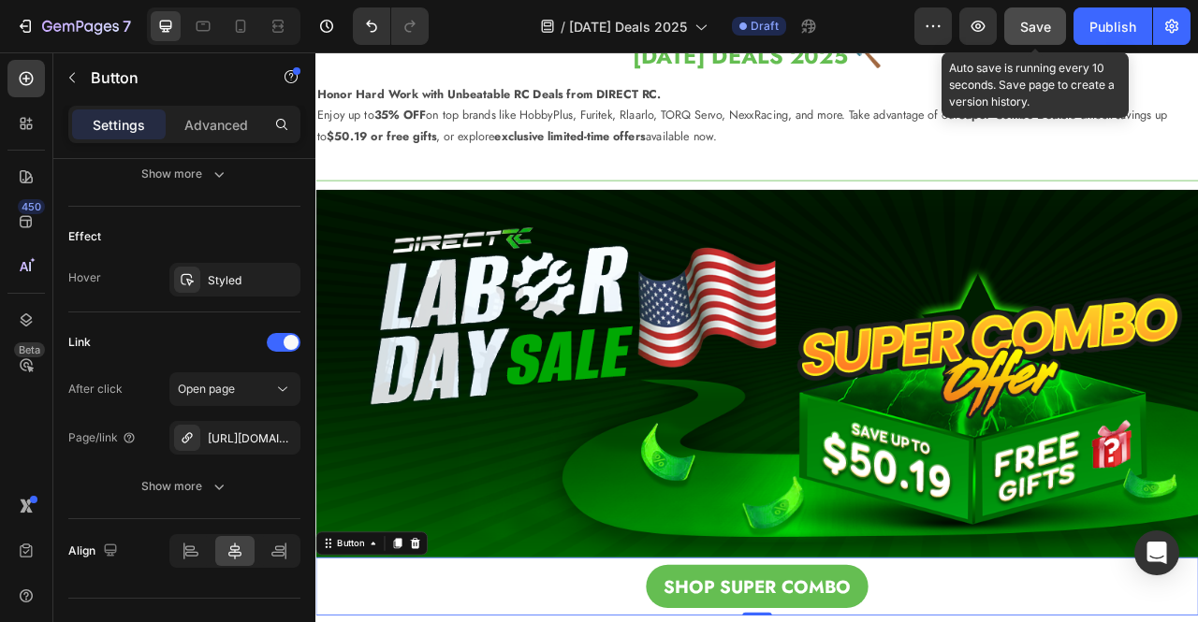
click at [1043, 36] on button "Save" at bounding box center [1035, 25] width 62 height 37
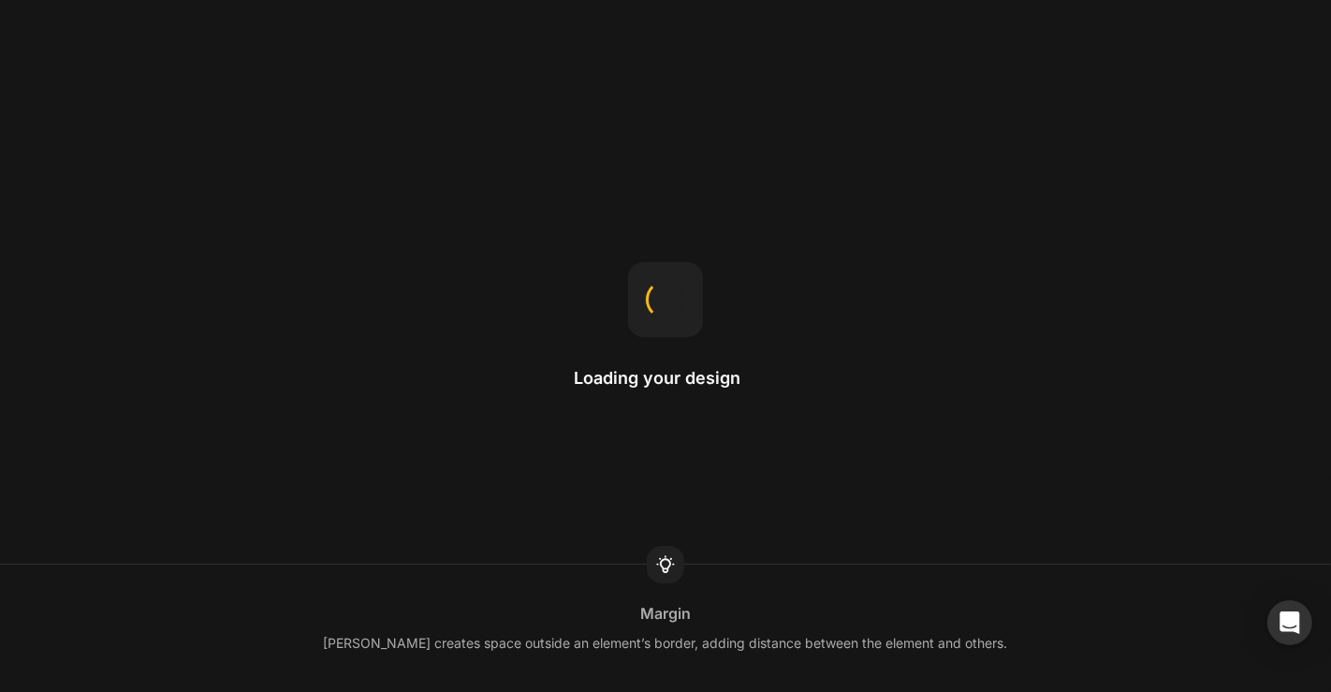
click at [11, 51] on icon at bounding box center [5, 44] width 11 height 11
click at [751, 284] on div "Confirm" at bounding box center [665, 272] width 1331 height 22
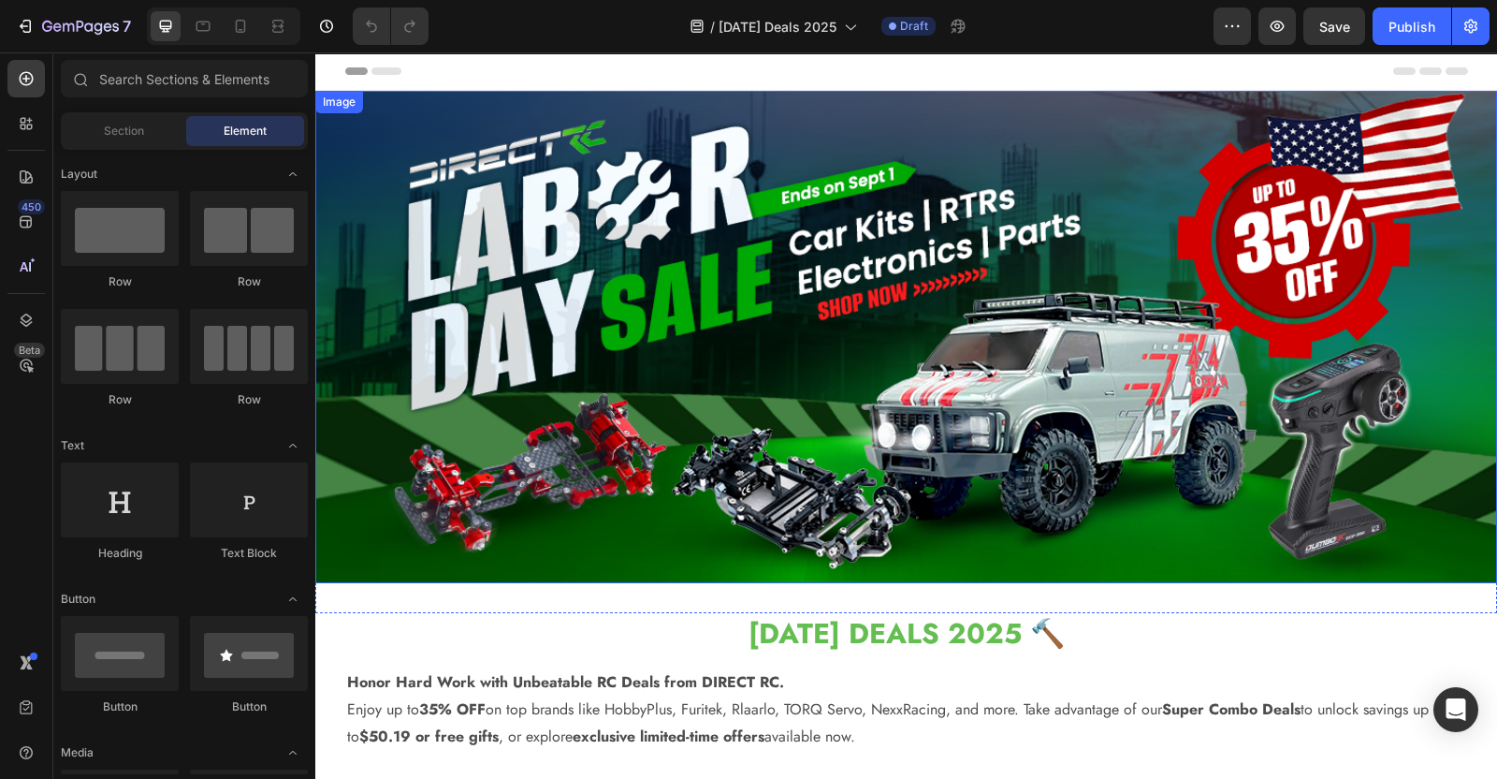
click at [1219, 334] on img at bounding box center [906, 337] width 1182 height 492
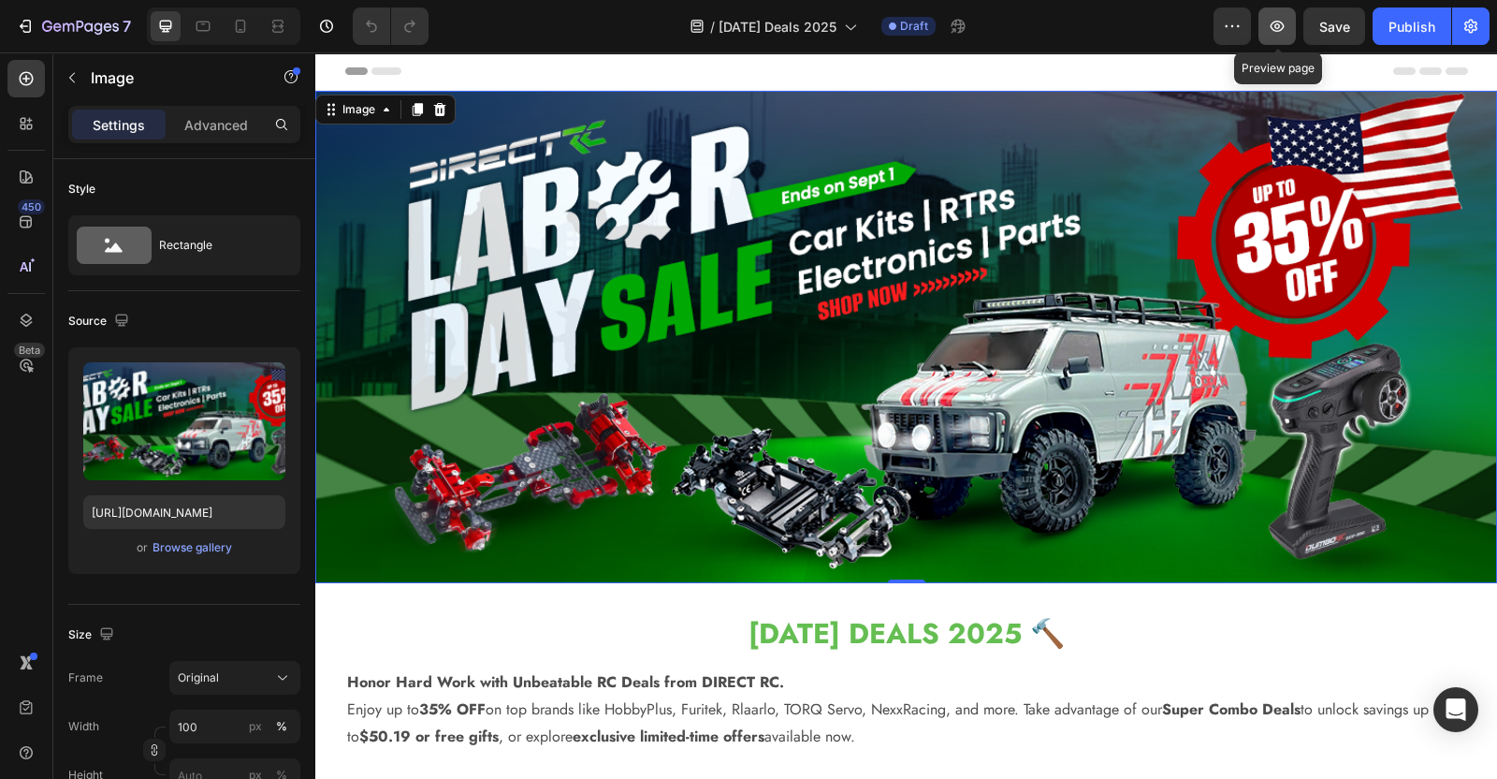
click at [1283, 25] on icon "button" at bounding box center [1277, 26] width 19 height 19
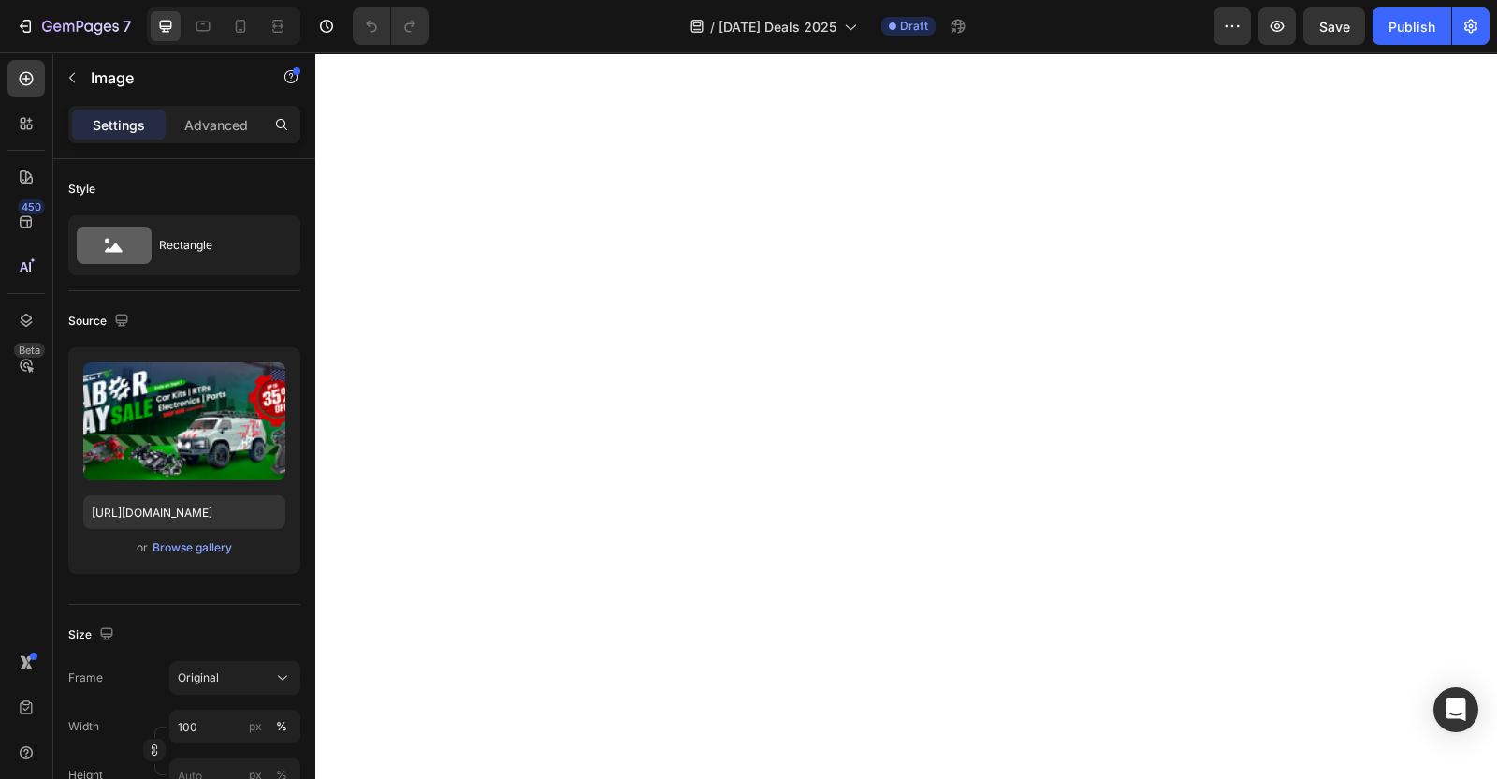
scroll to position [1871, 0]
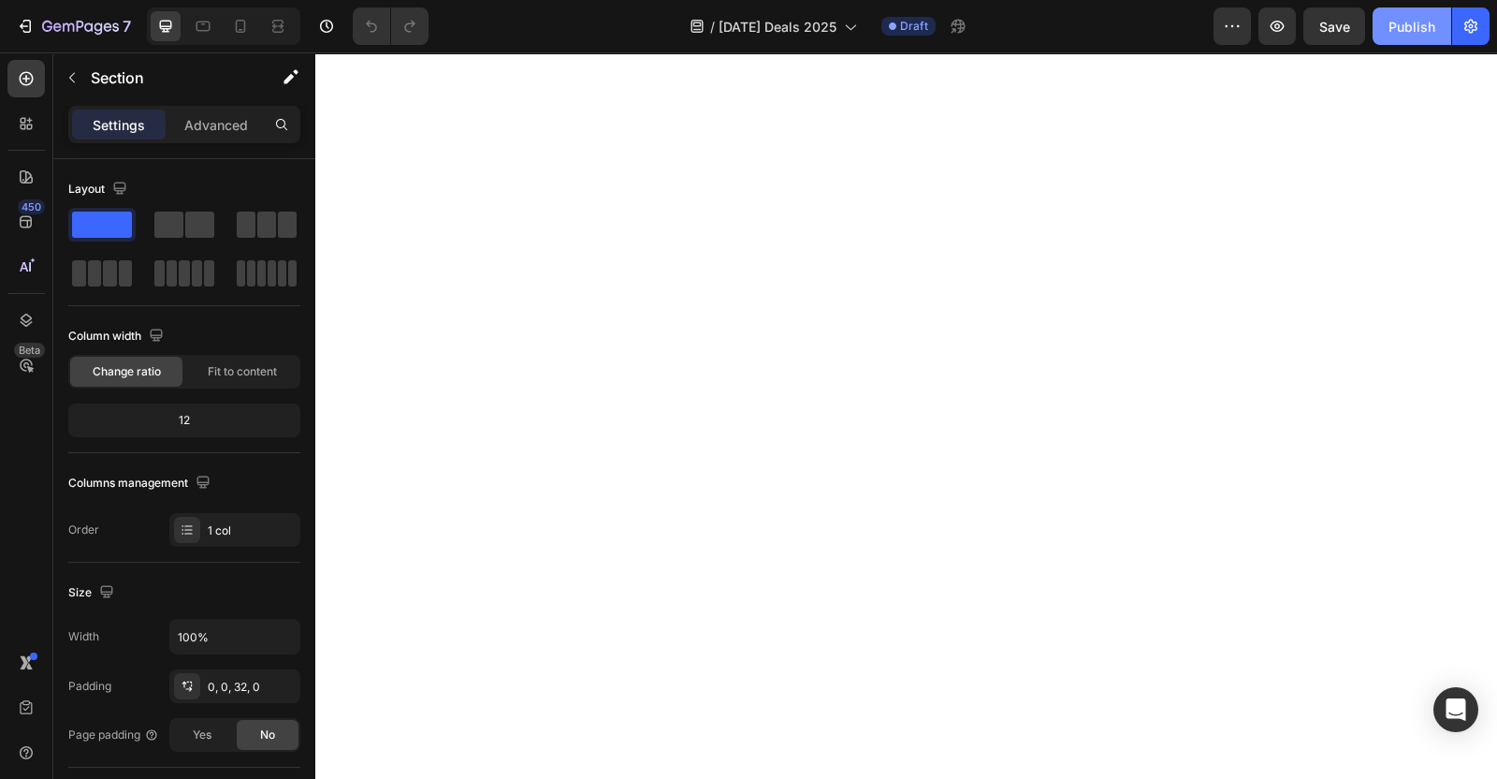
click at [1330, 20] on div "Publish" at bounding box center [1412, 27] width 47 height 20
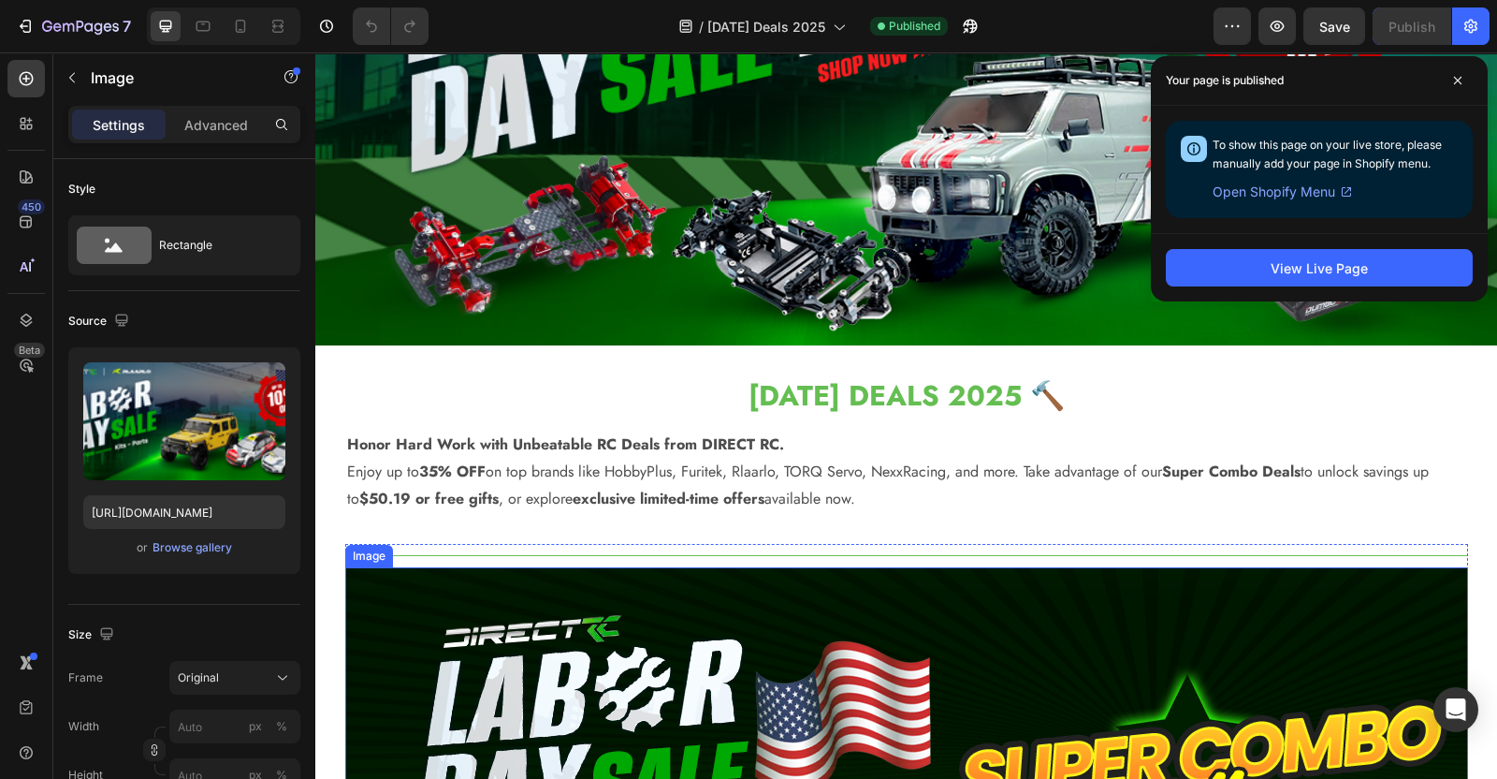
scroll to position [233, 0]
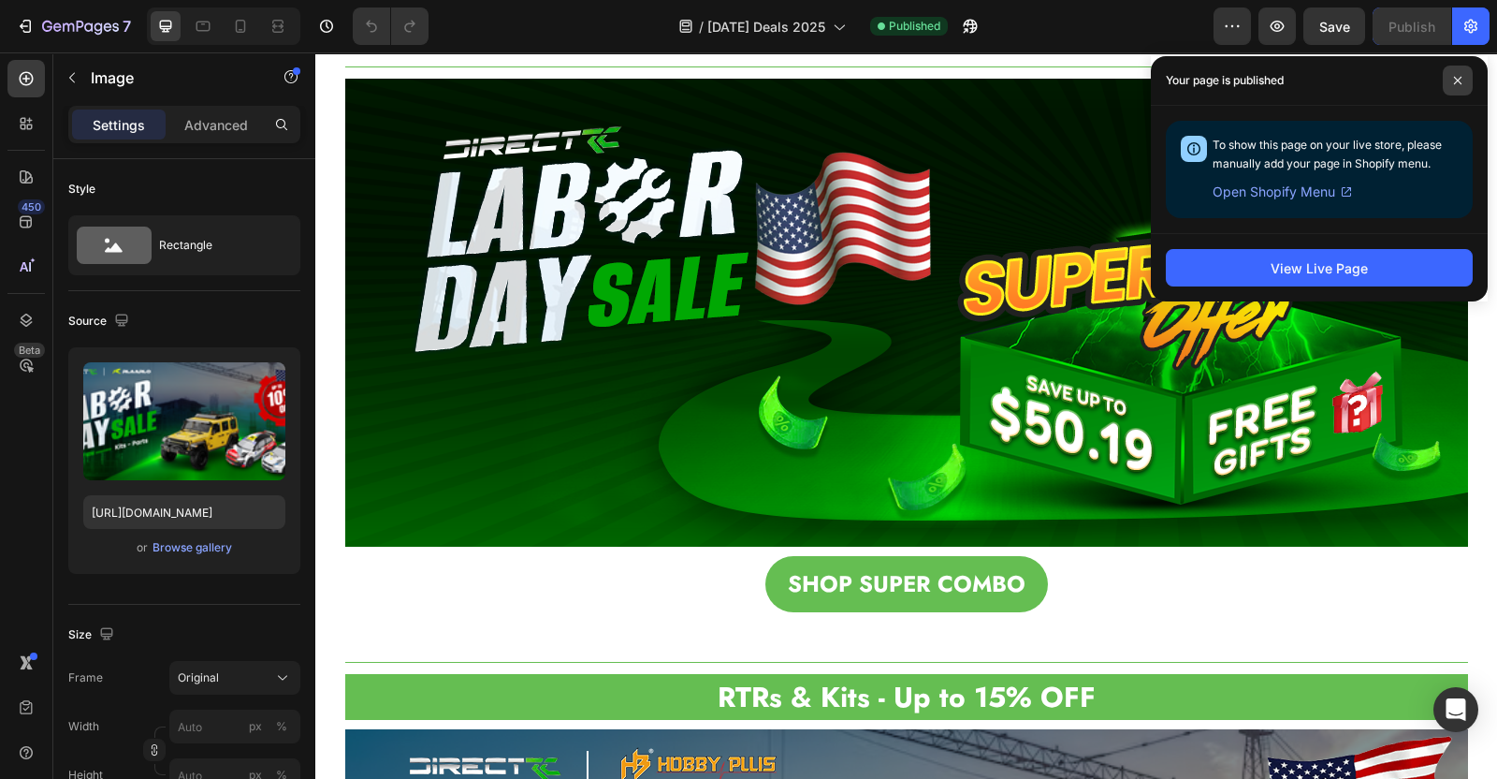
click at [1330, 75] on span at bounding box center [1458, 81] width 30 height 30
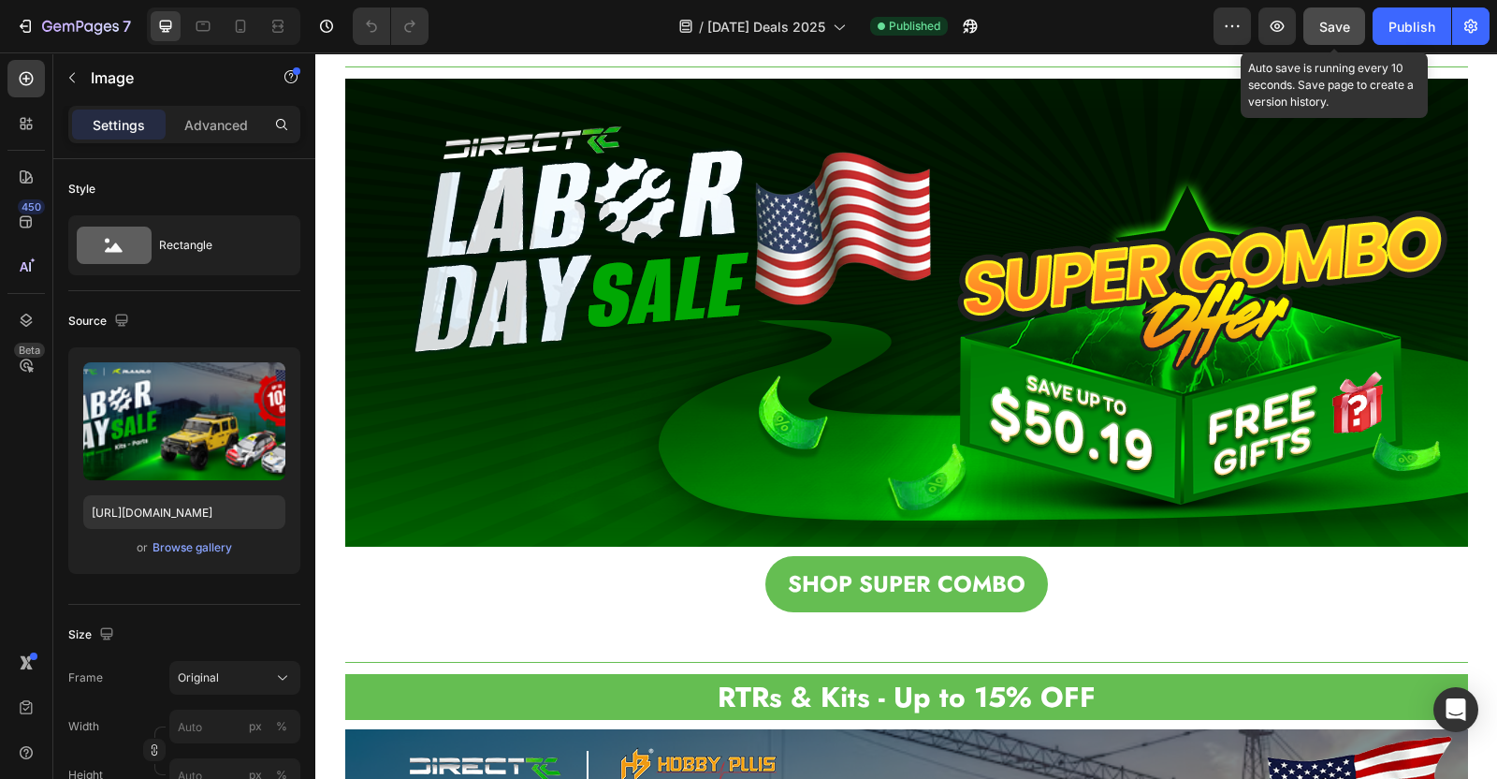
click at [1328, 27] on span "Save" at bounding box center [1335, 27] width 31 height 16
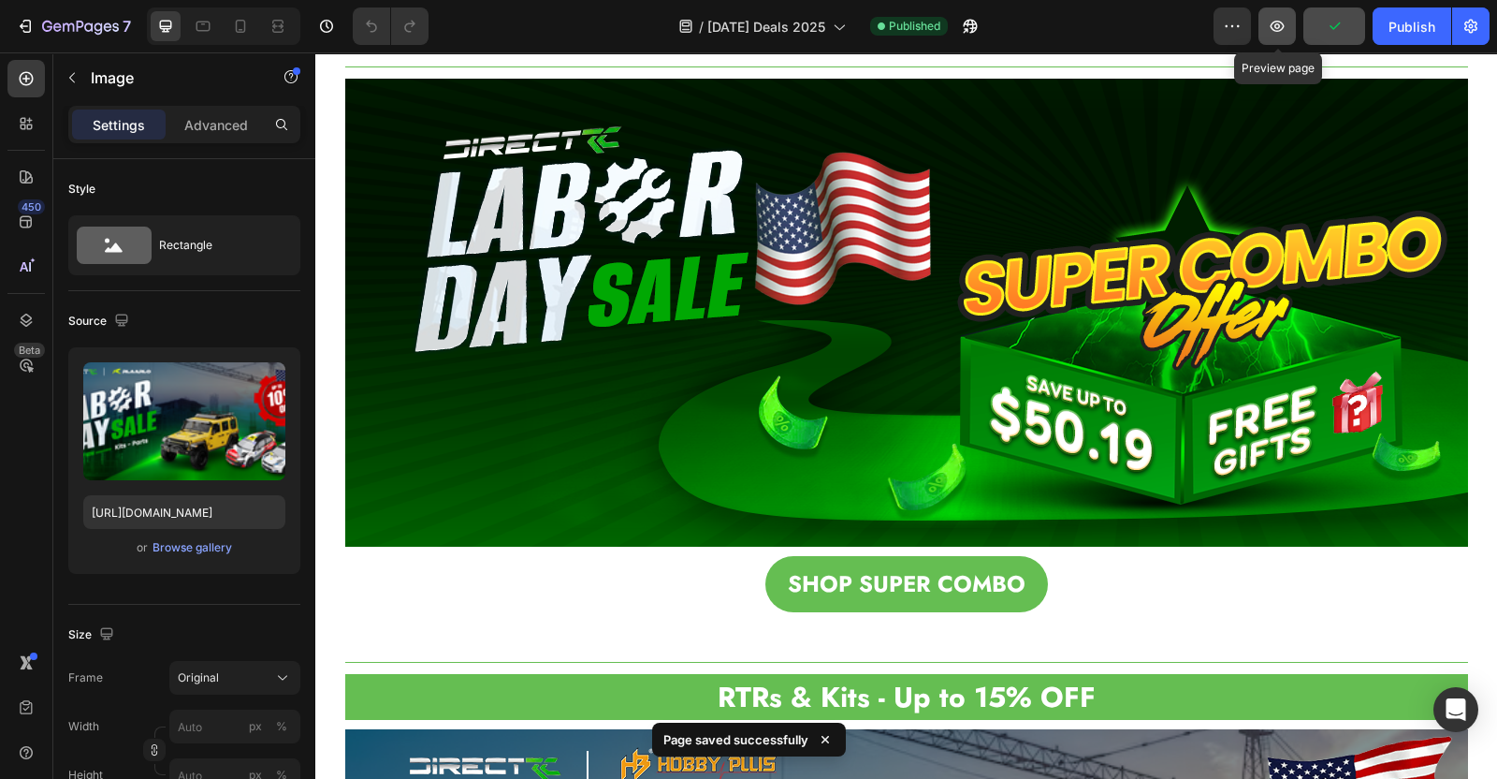
click at [1283, 25] on icon "button" at bounding box center [1277, 26] width 19 height 19
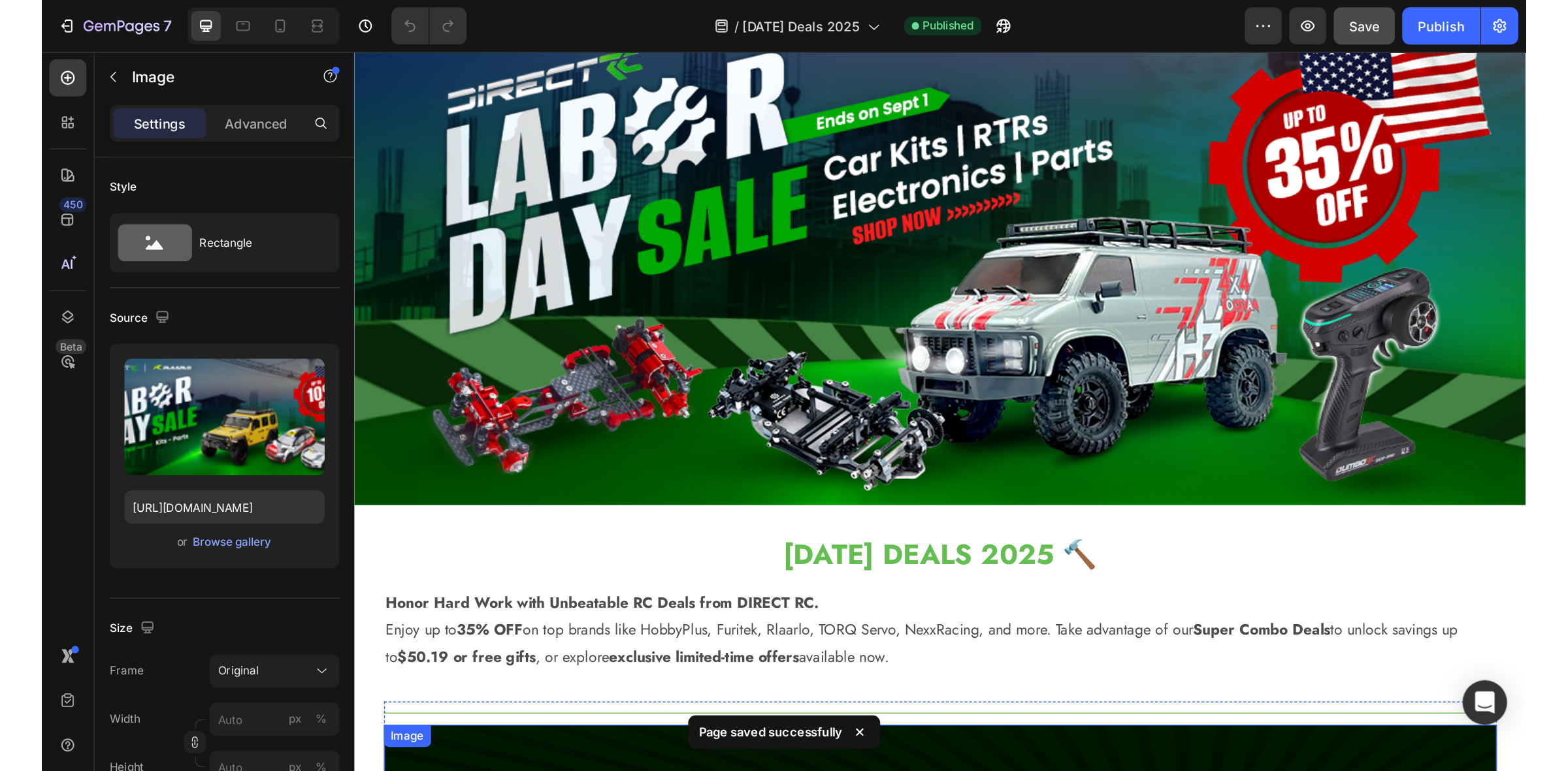
scroll to position [0, 0]
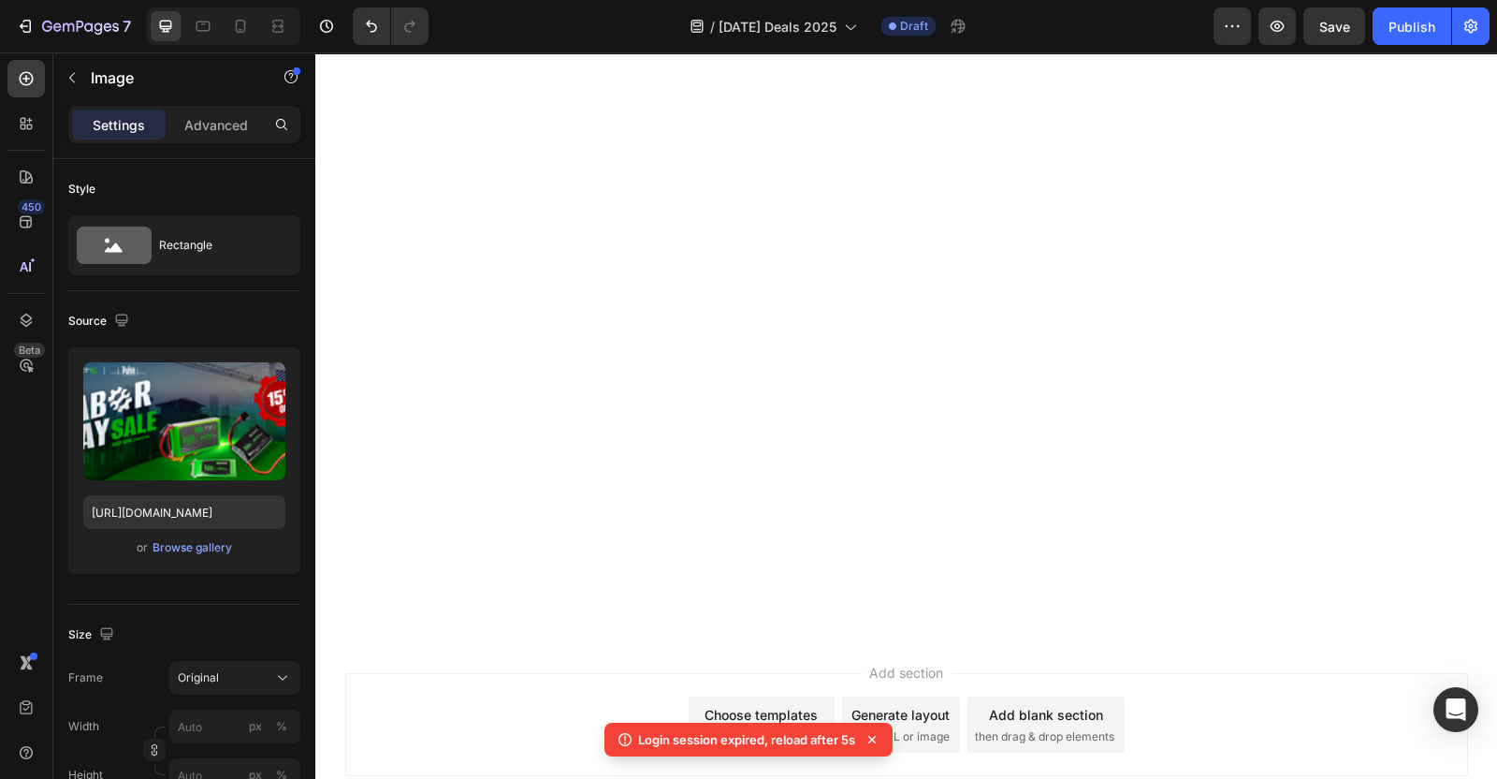
scroll to position [728, 0]
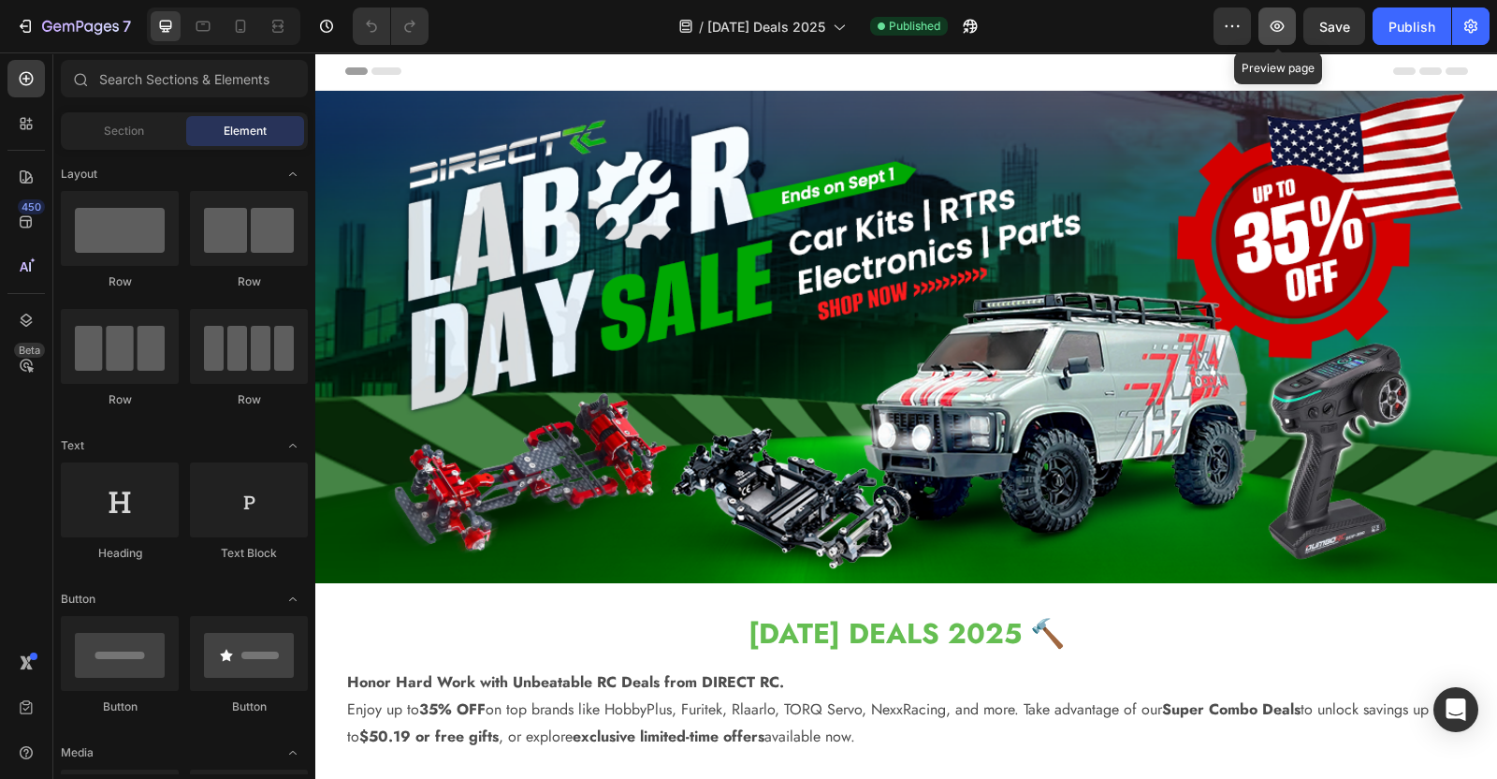
click at [1282, 35] on icon "button" at bounding box center [1277, 26] width 19 height 19
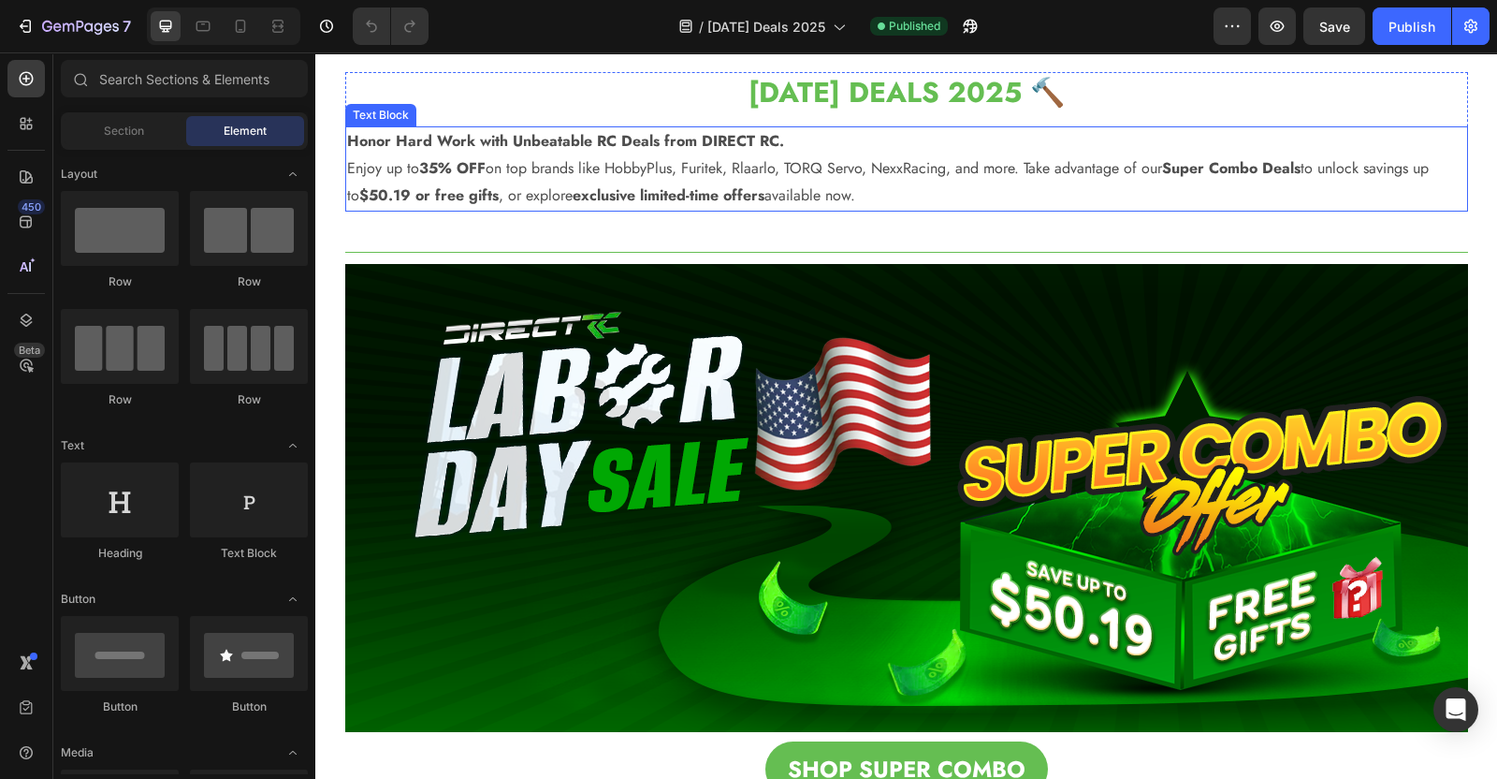
scroll to position [585, 0]
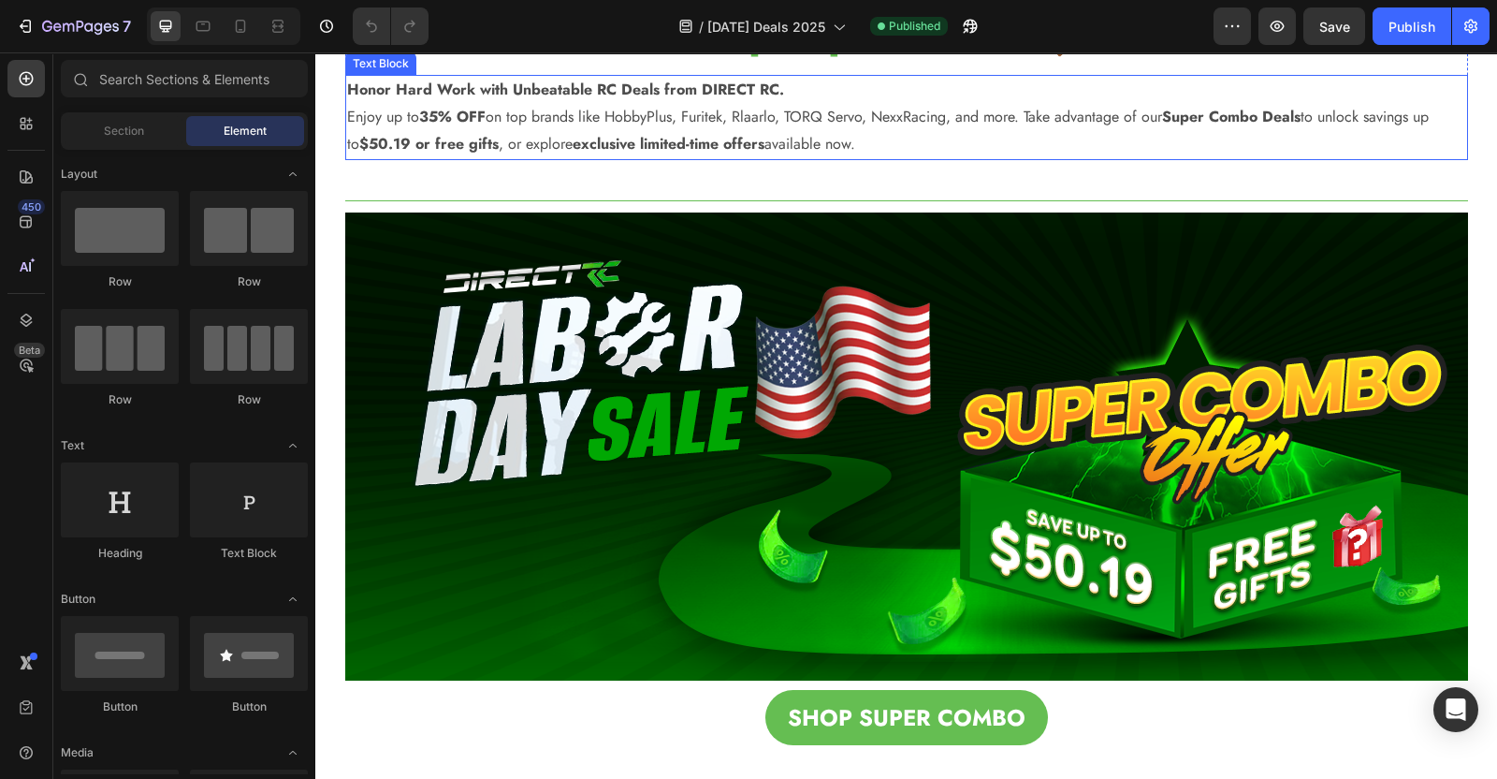
click at [763, 372] on img at bounding box center [906, 446] width 1123 height 468
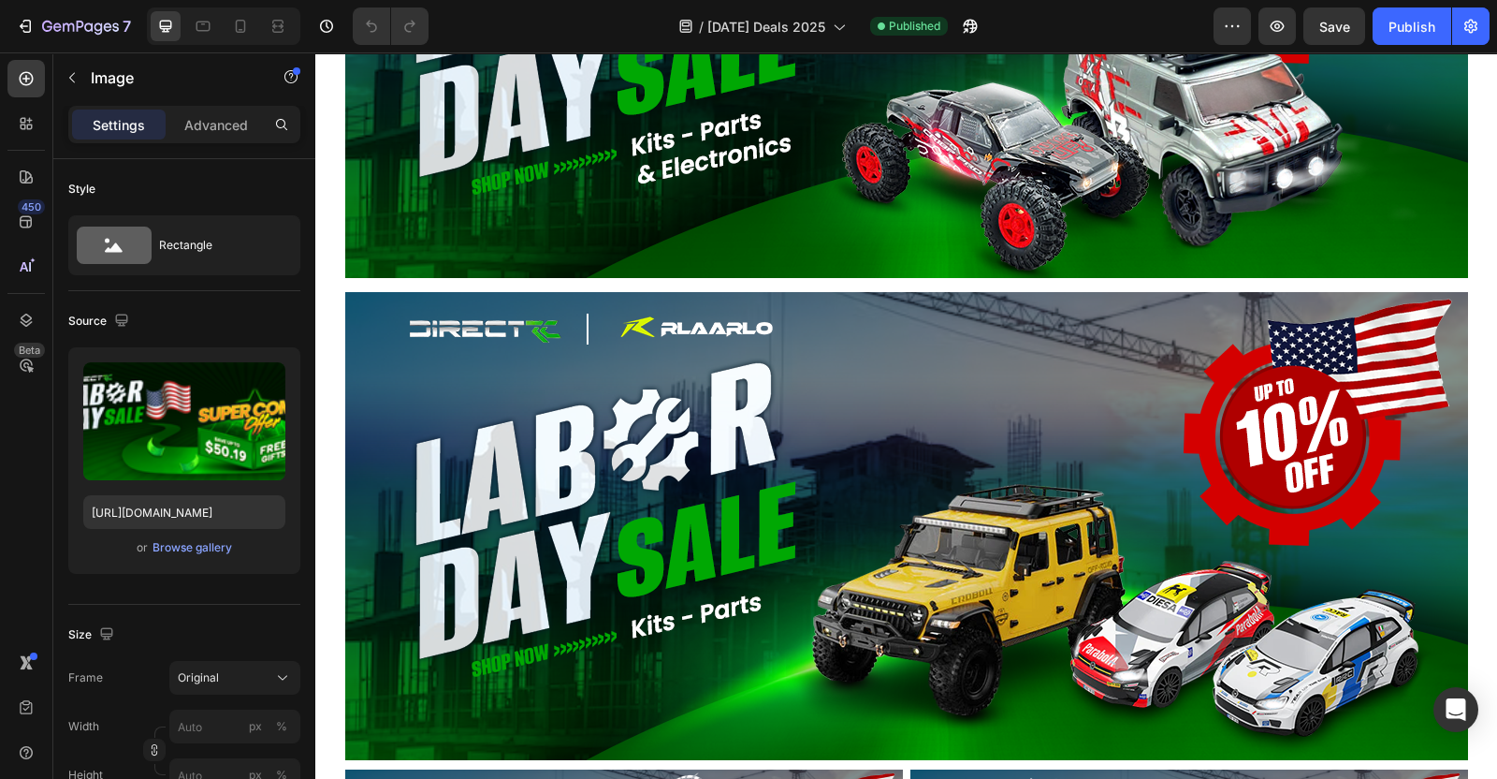
scroll to position [1637, 0]
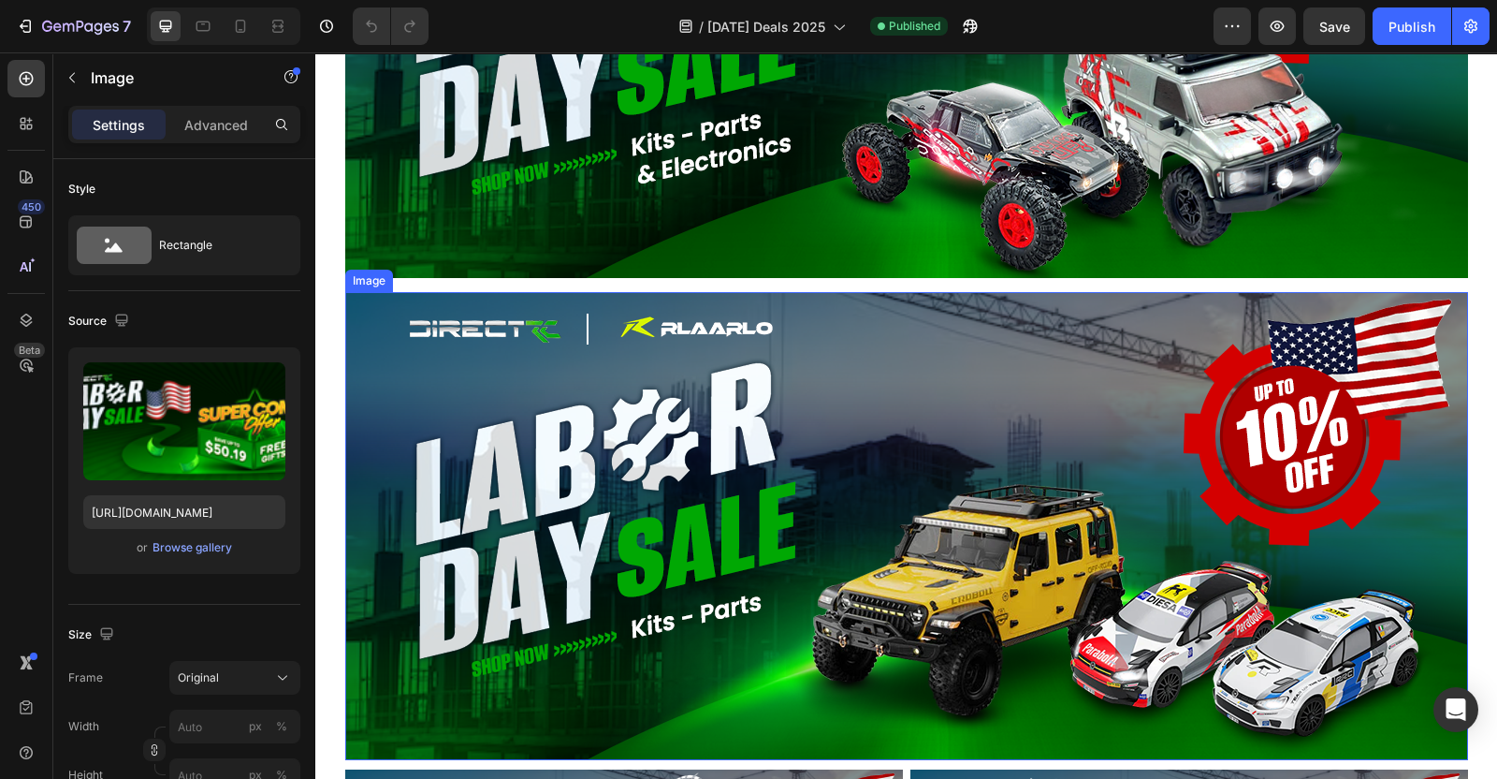
drag, startPoint x: 627, startPoint y: 372, endPoint x: 554, endPoint y: 381, distance: 73.5
click at [627, 373] on img at bounding box center [906, 526] width 1123 height 468
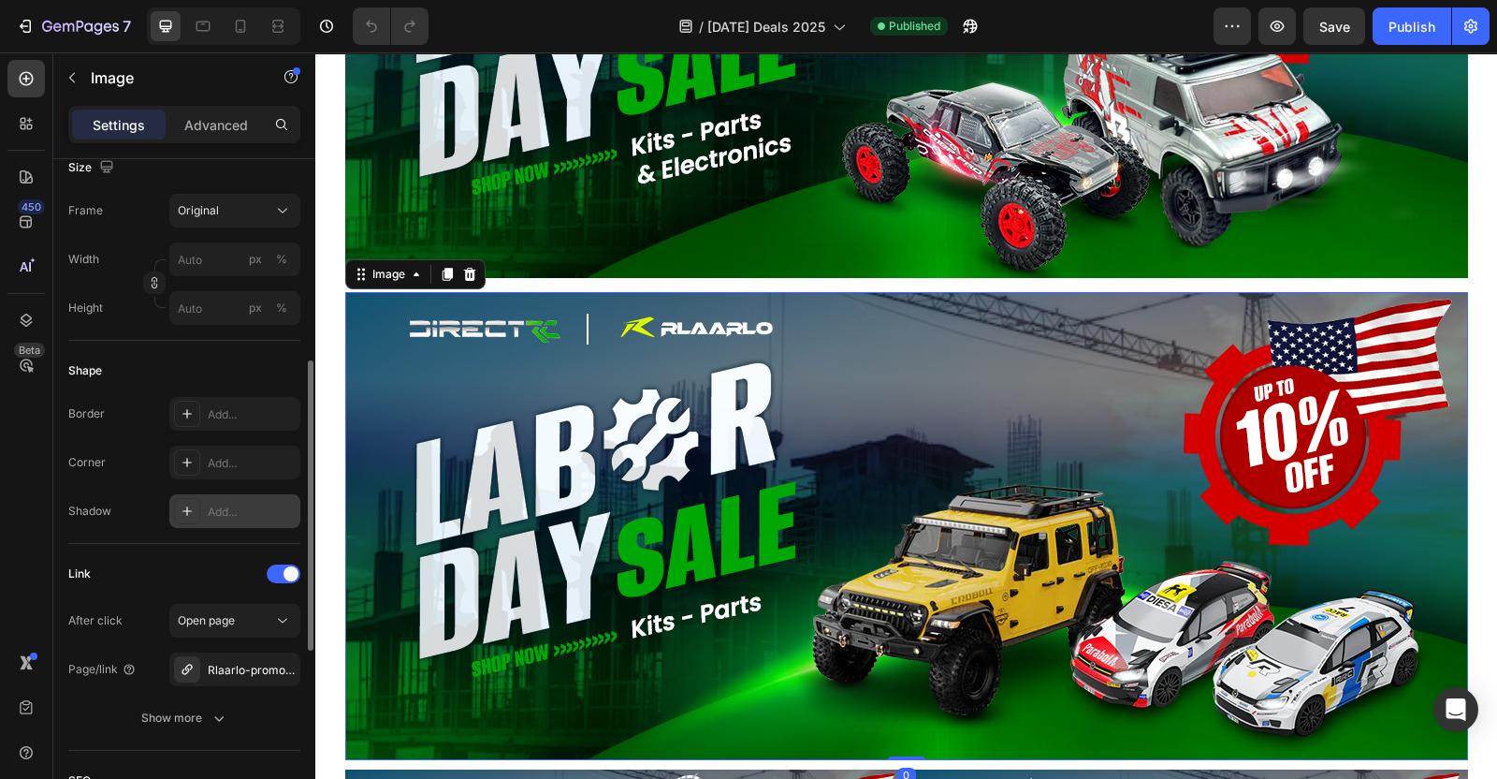
scroll to position [585, 0]
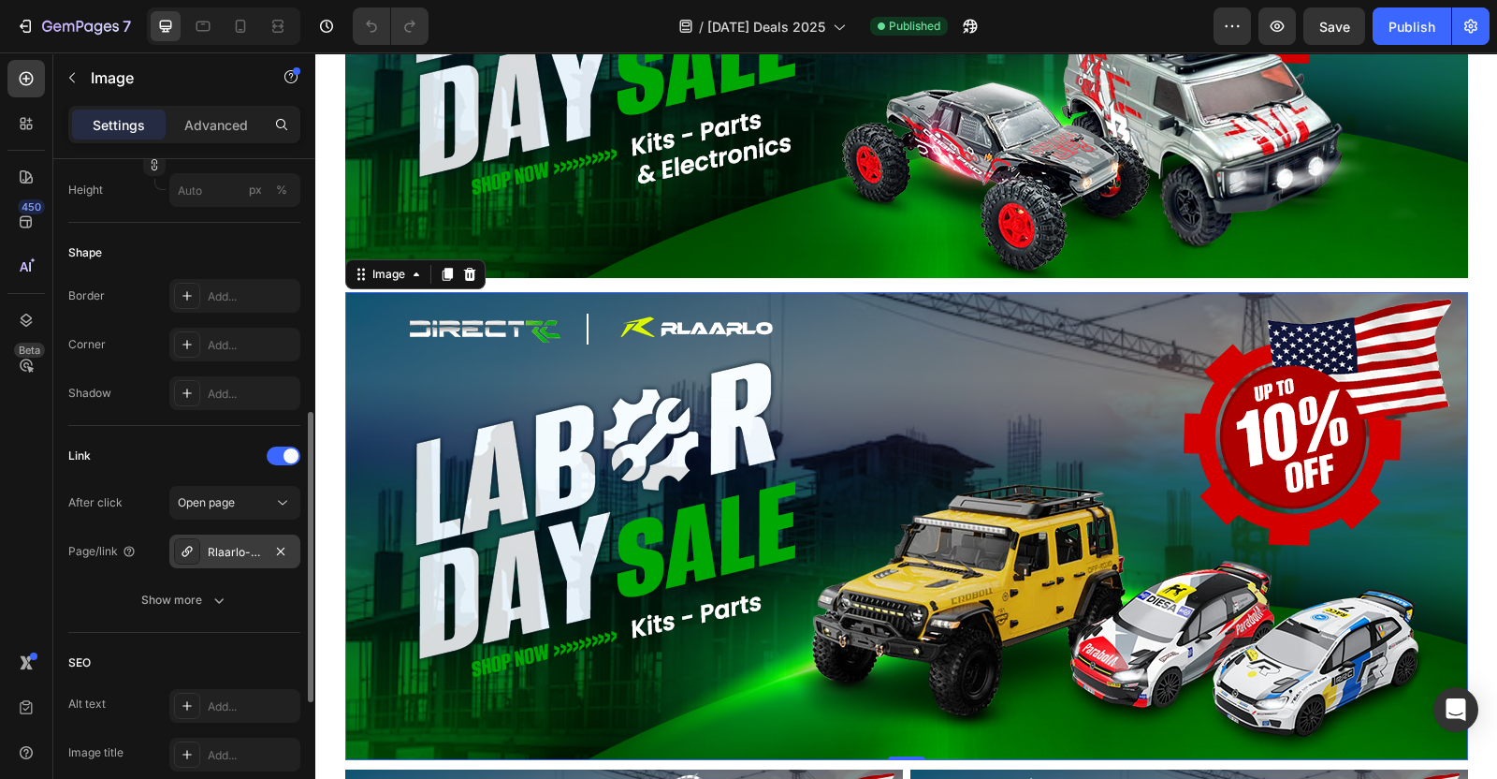
click at [227, 545] on div "Rlaarlo-promotable" at bounding box center [235, 552] width 54 height 17
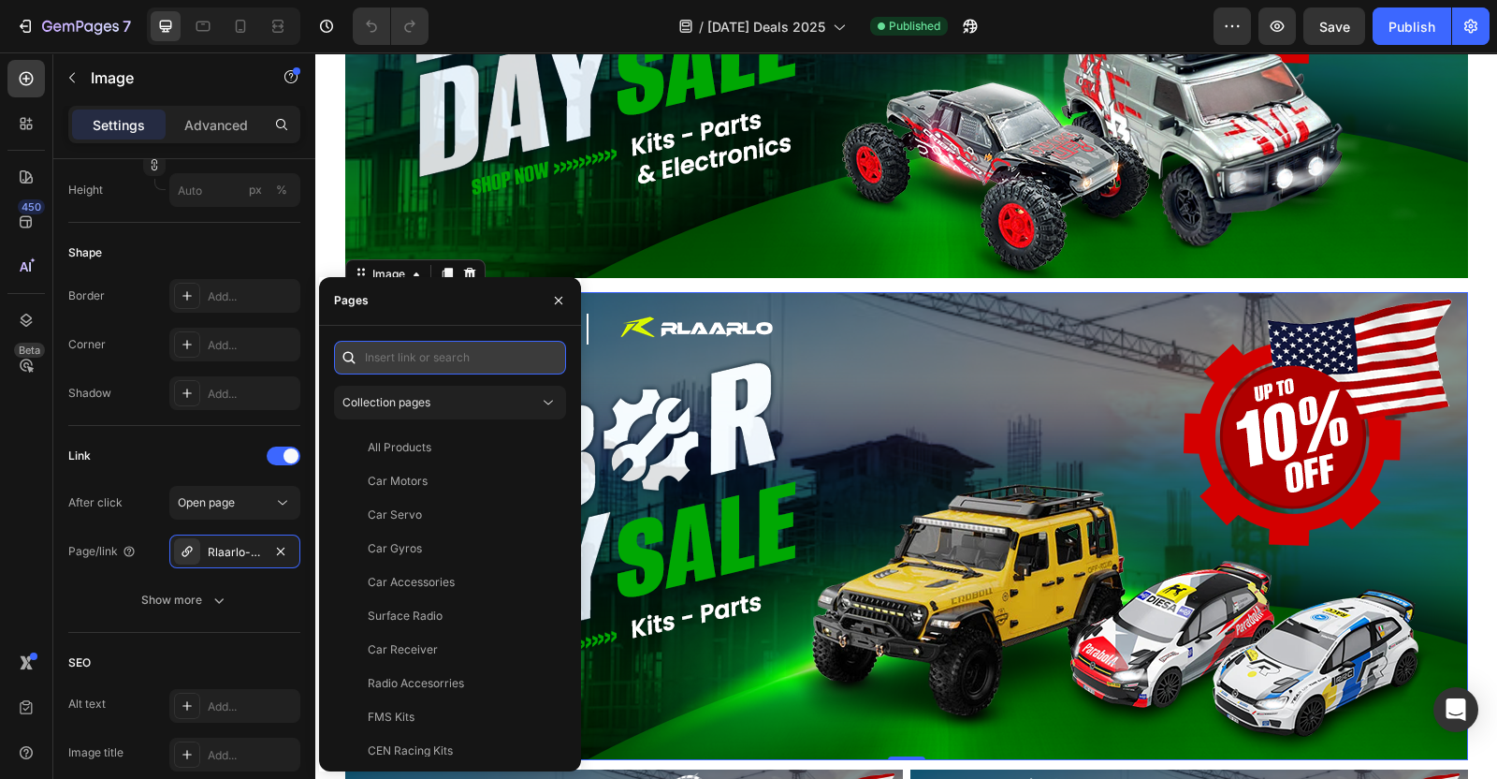
click at [420, 348] on input "text" at bounding box center [450, 358] width 232 height 34
paste input "https://directrc.com/collections/rlaarlo-promotable"
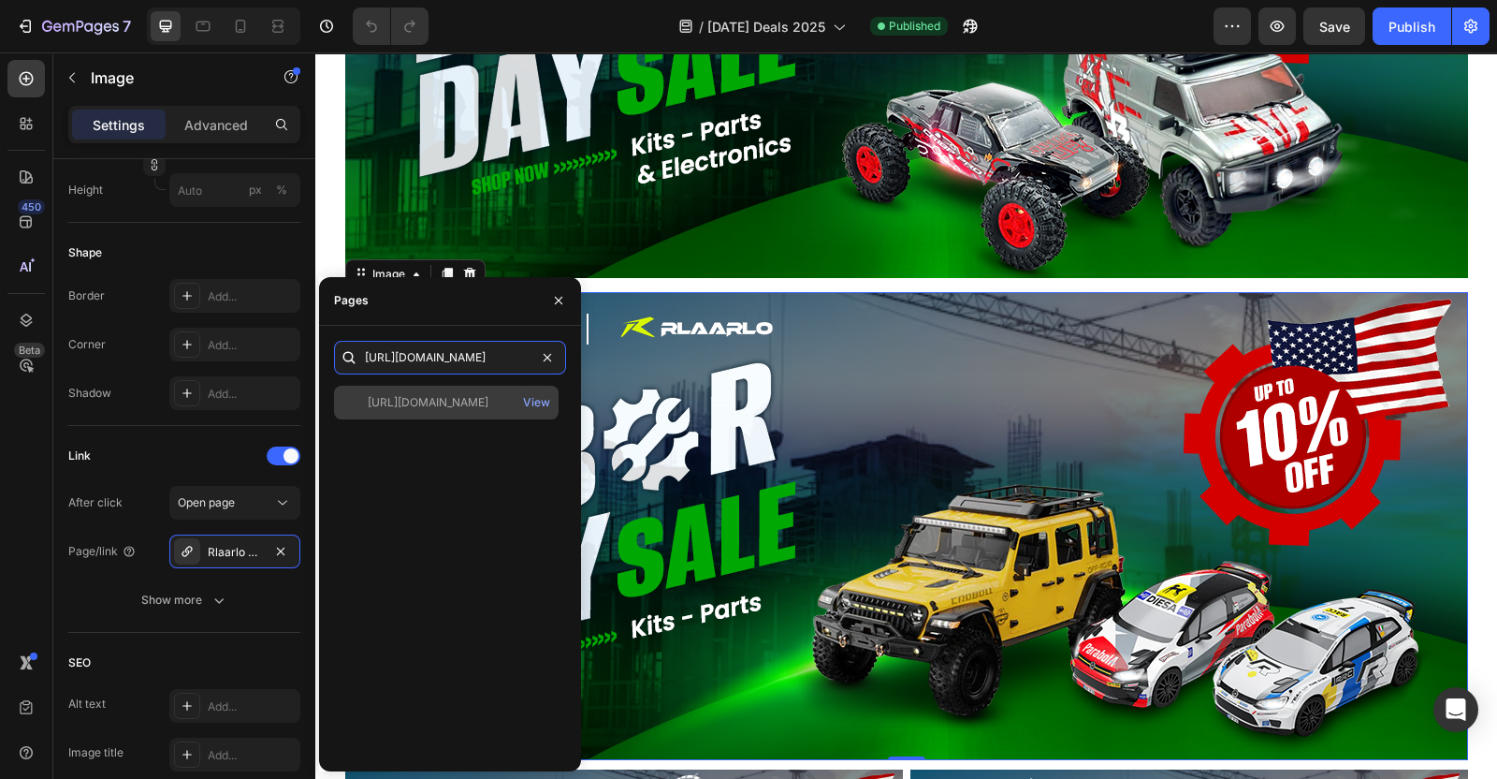
type input "https://directrc.com/collections/rlaarlo-promotable"
click at [401, 406] on div "https://directrc.com/collections/rlaarlo-promotable" at bounding box center [428, 402] width 121 height 17
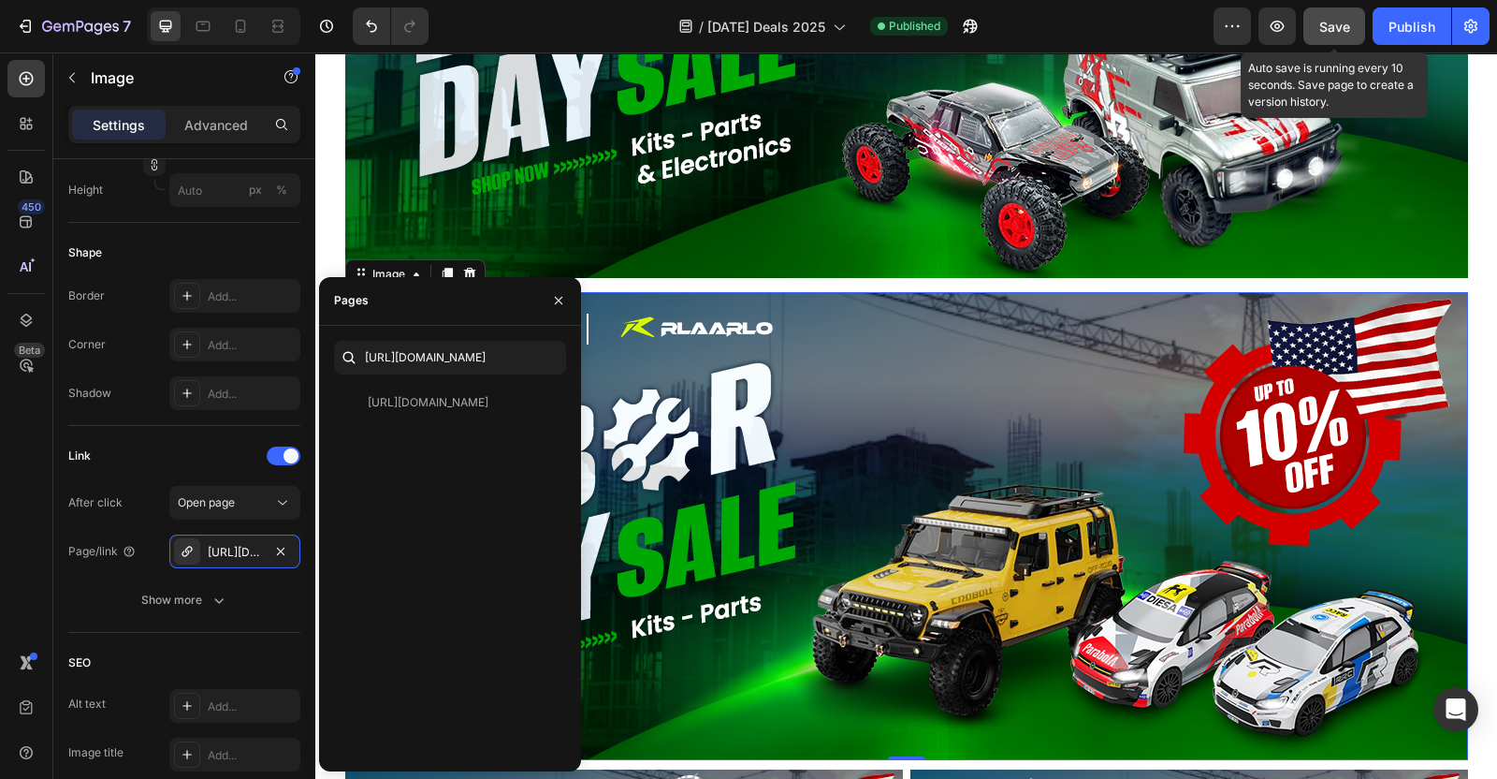
click at [1321, 25] on span "Save" at bounding box center [1335, 27] width 31 height 16
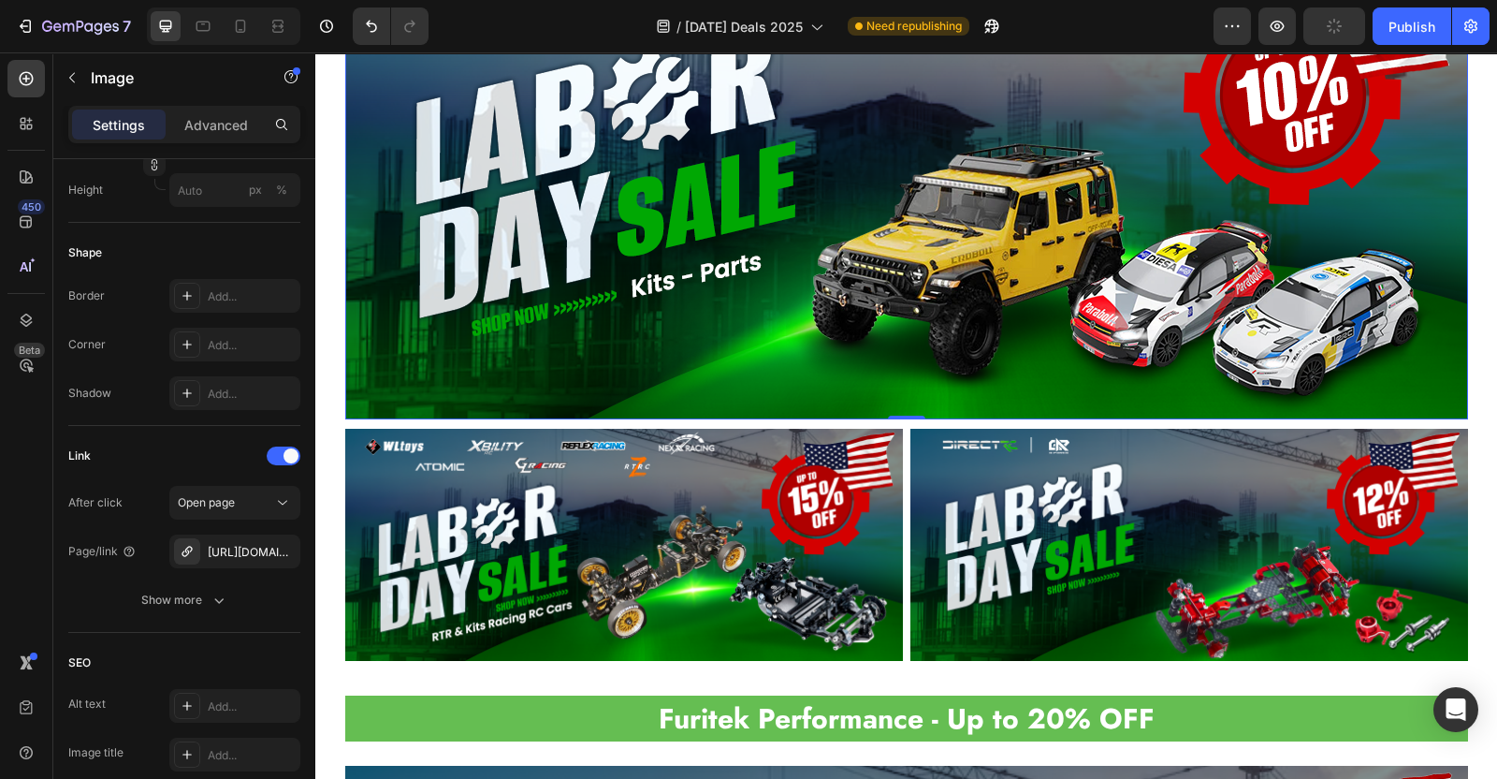
scroll to position [1989, 0]
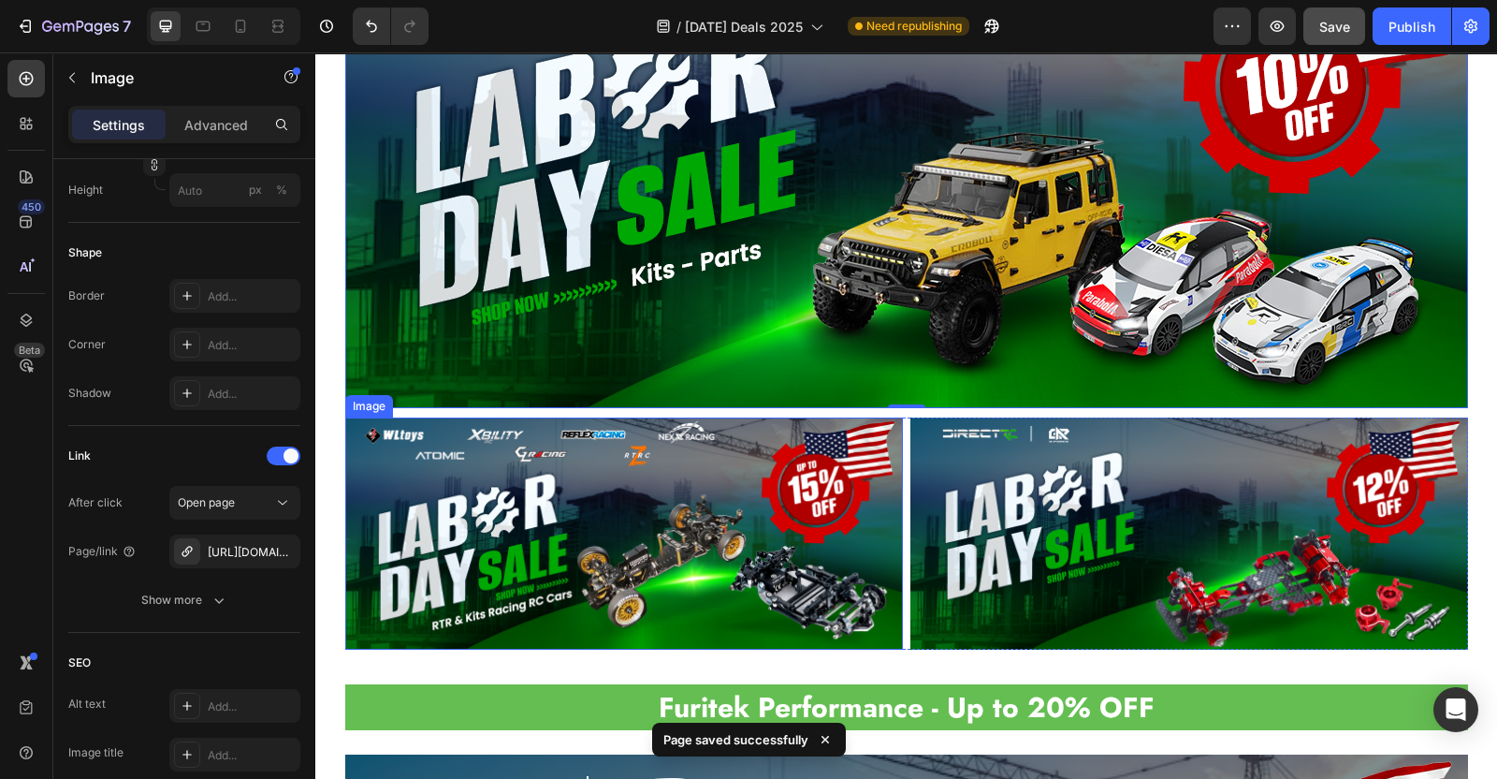
click at [574, 521] on img at bounding box center [624, 533] width 558 height 232
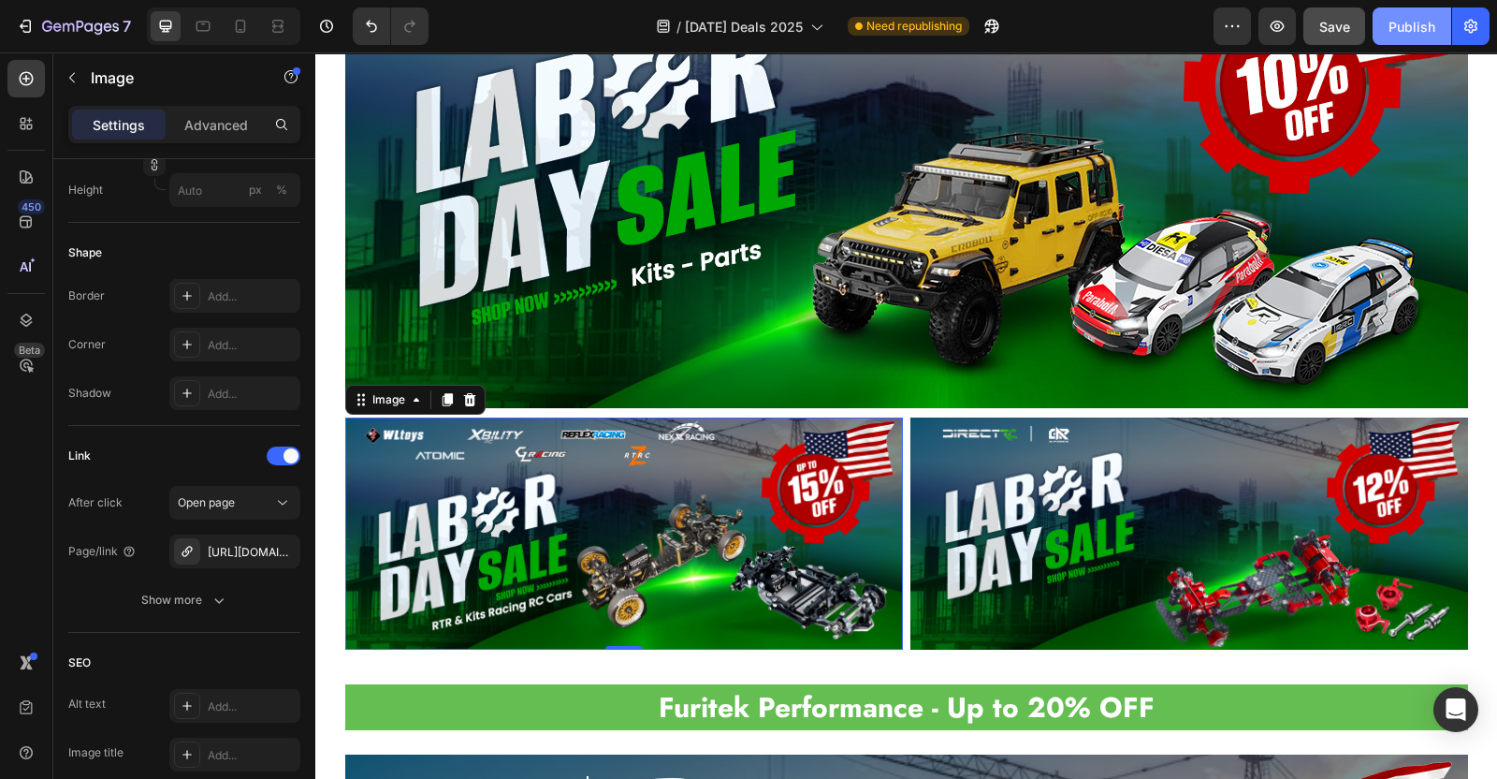
click at [1399, 30] on div "Publish" at bounding box center [1412, 27] width 47 height 20
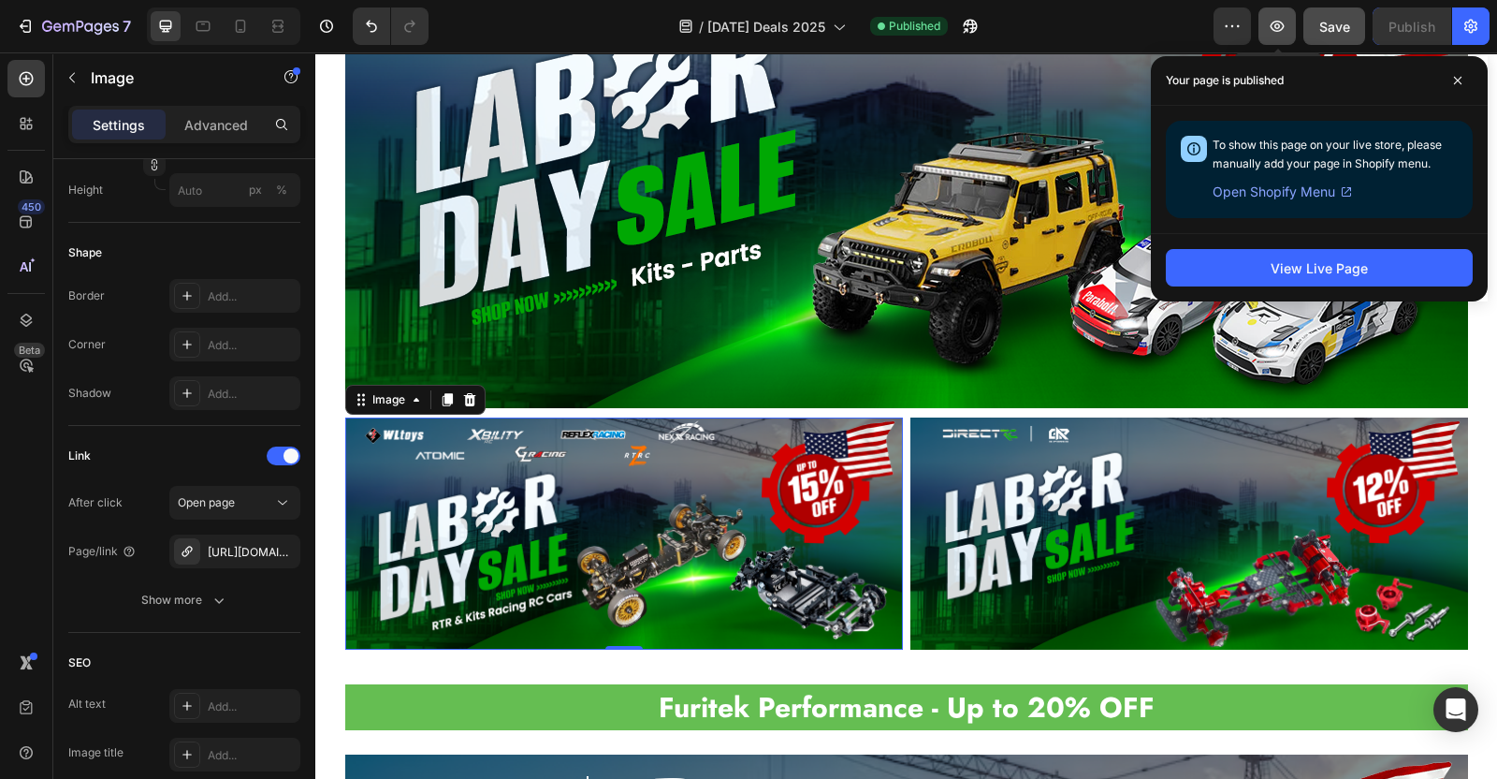
click at [1289, 29] on button "button" at bounding box center [1277, 25] width 37 height 37
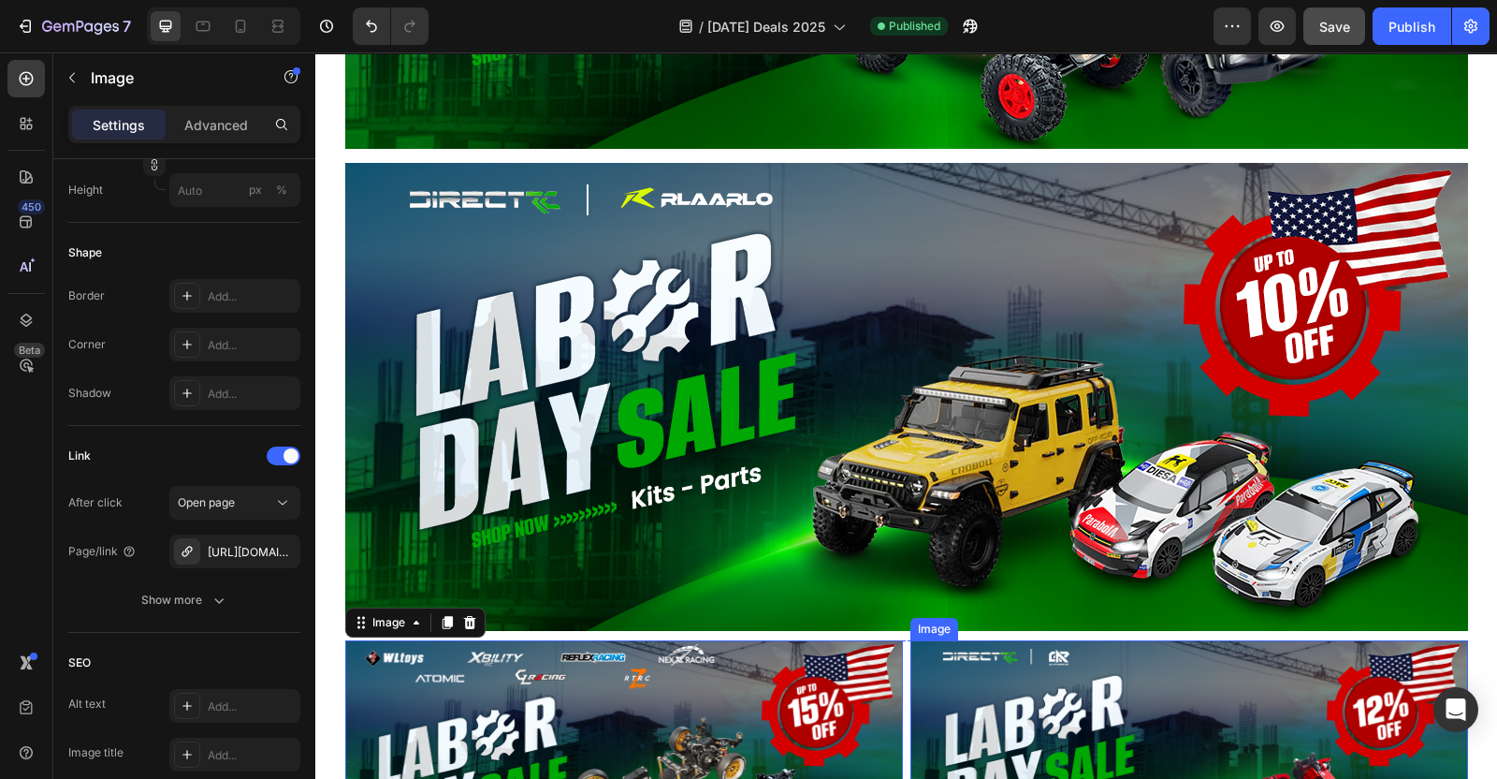
scroll to position [1754, 0]
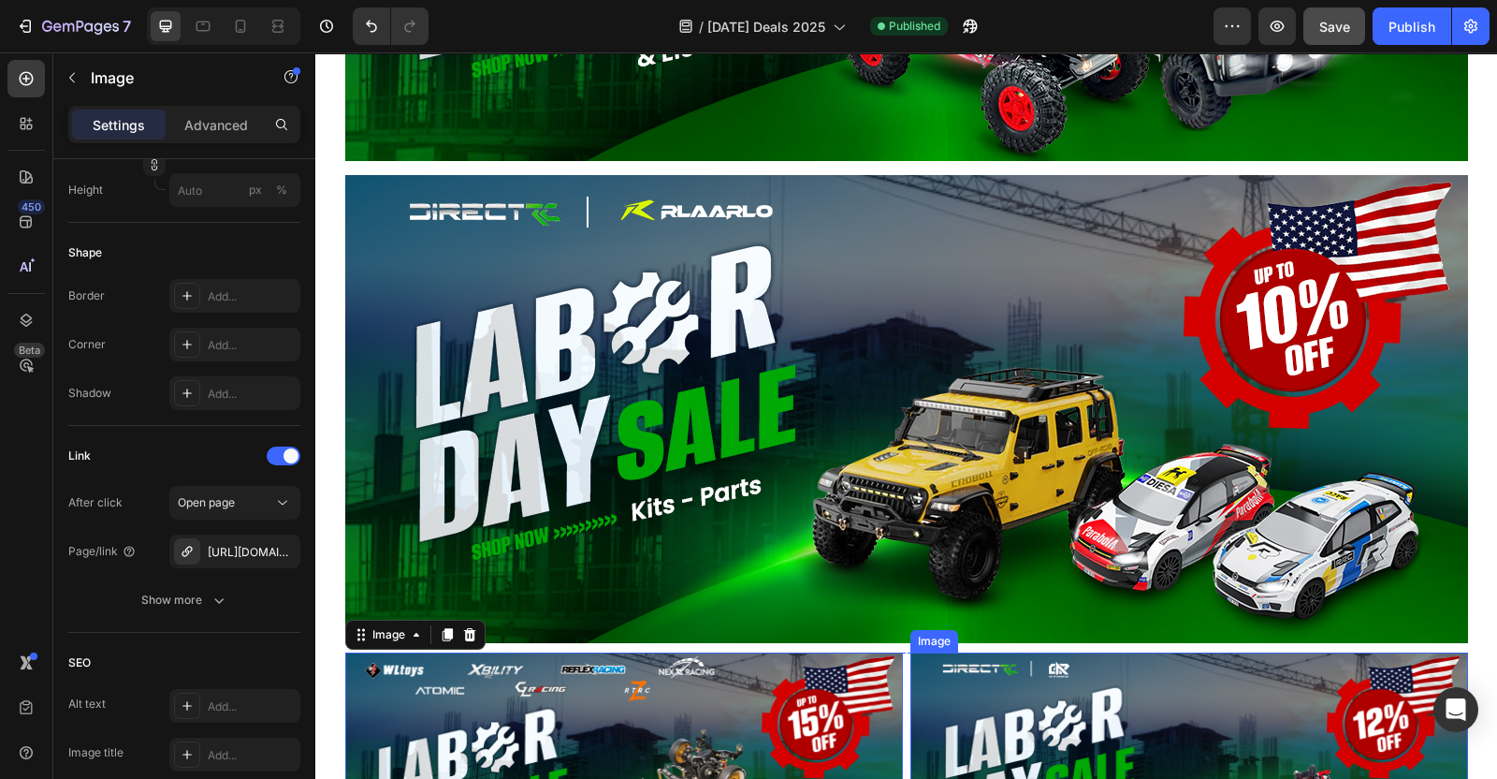
click at [911, 436] on img at bounding box center [906, 409] width 1123 height 468
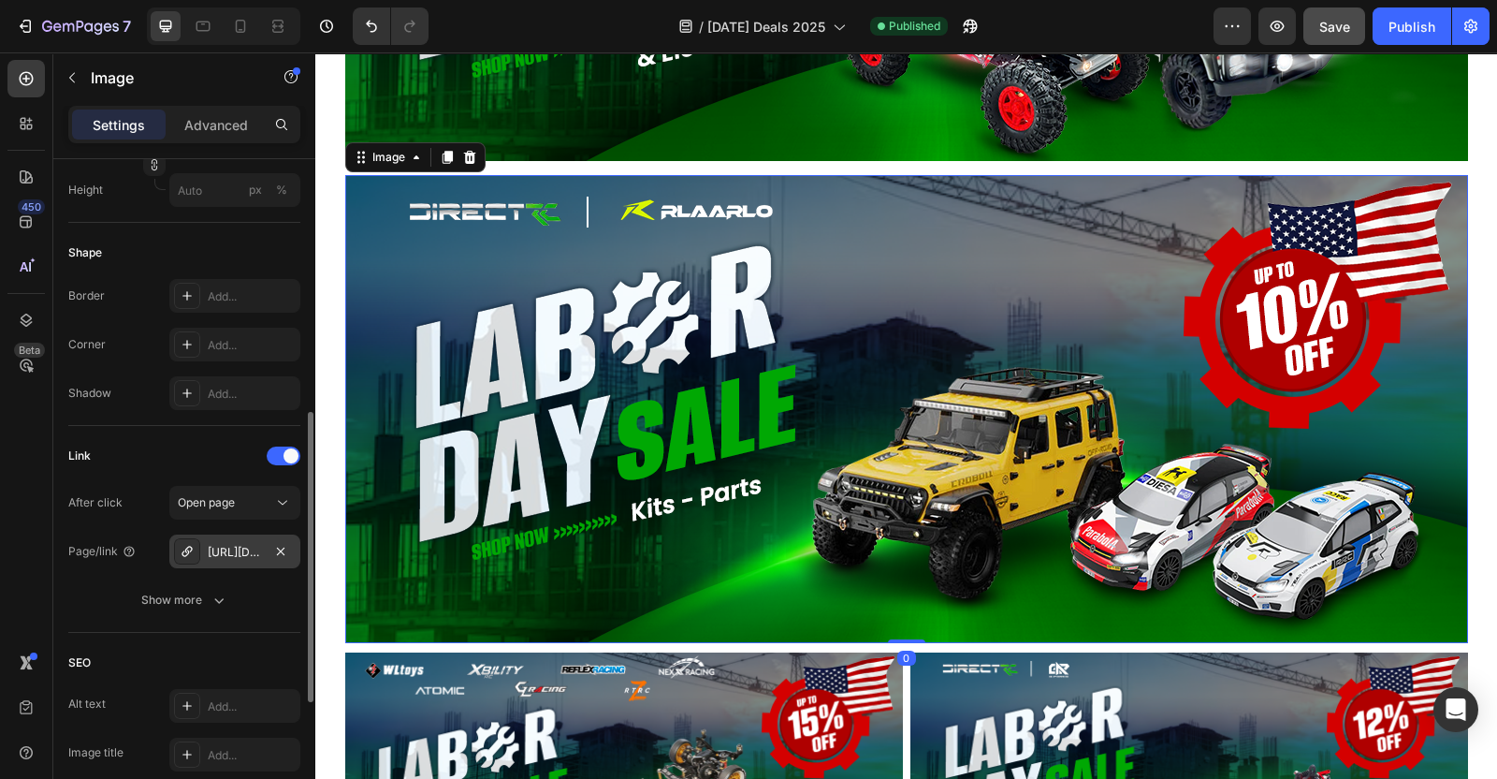
click at [239, 549] on div "https://directrc.com/rlaarlo-promotable" at bounding box center [235, 552] width 54 height 17
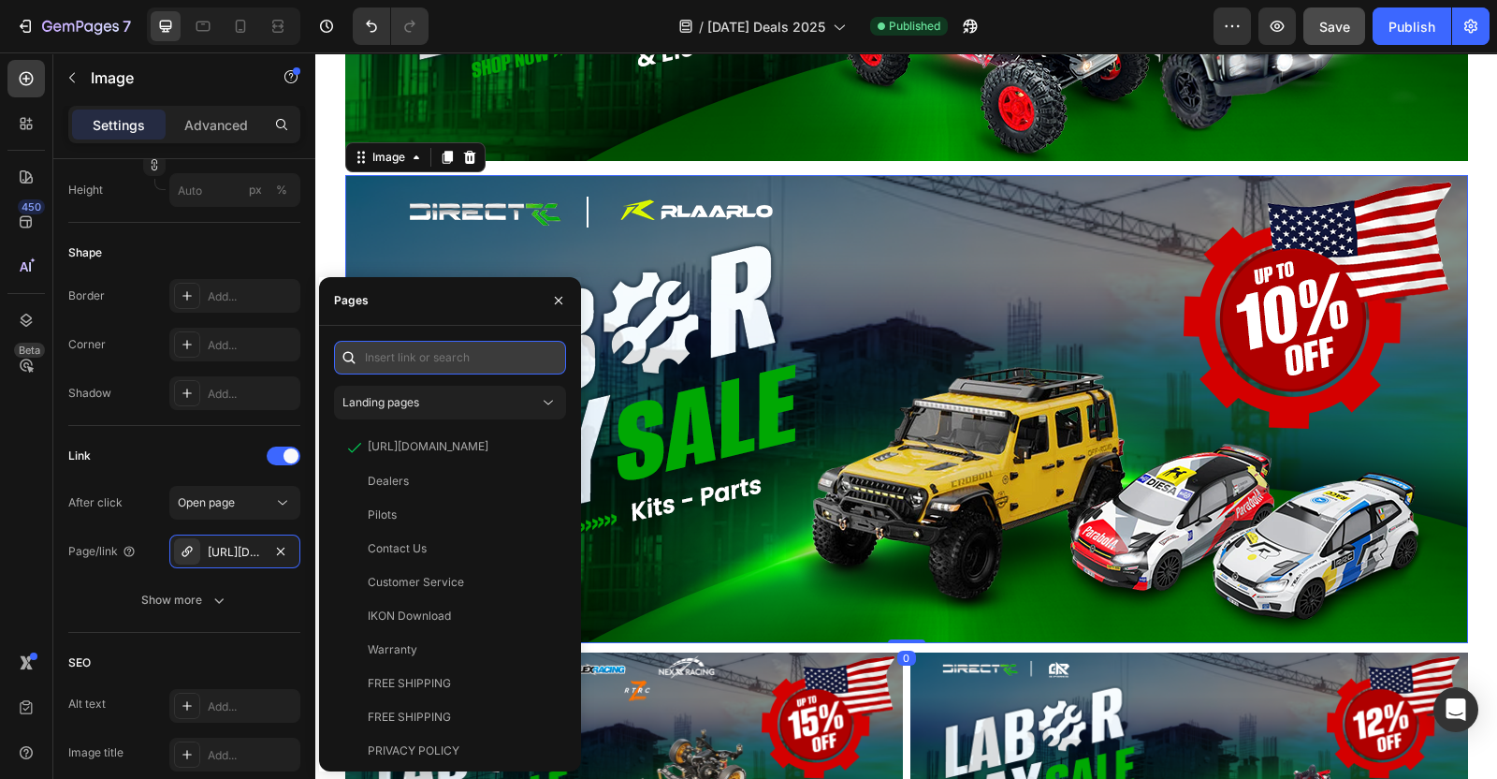
click at [472, 371] on input "text" at bounding box center [450, 358] width 232 height 34
paste input "Rlaarlo Promotable"
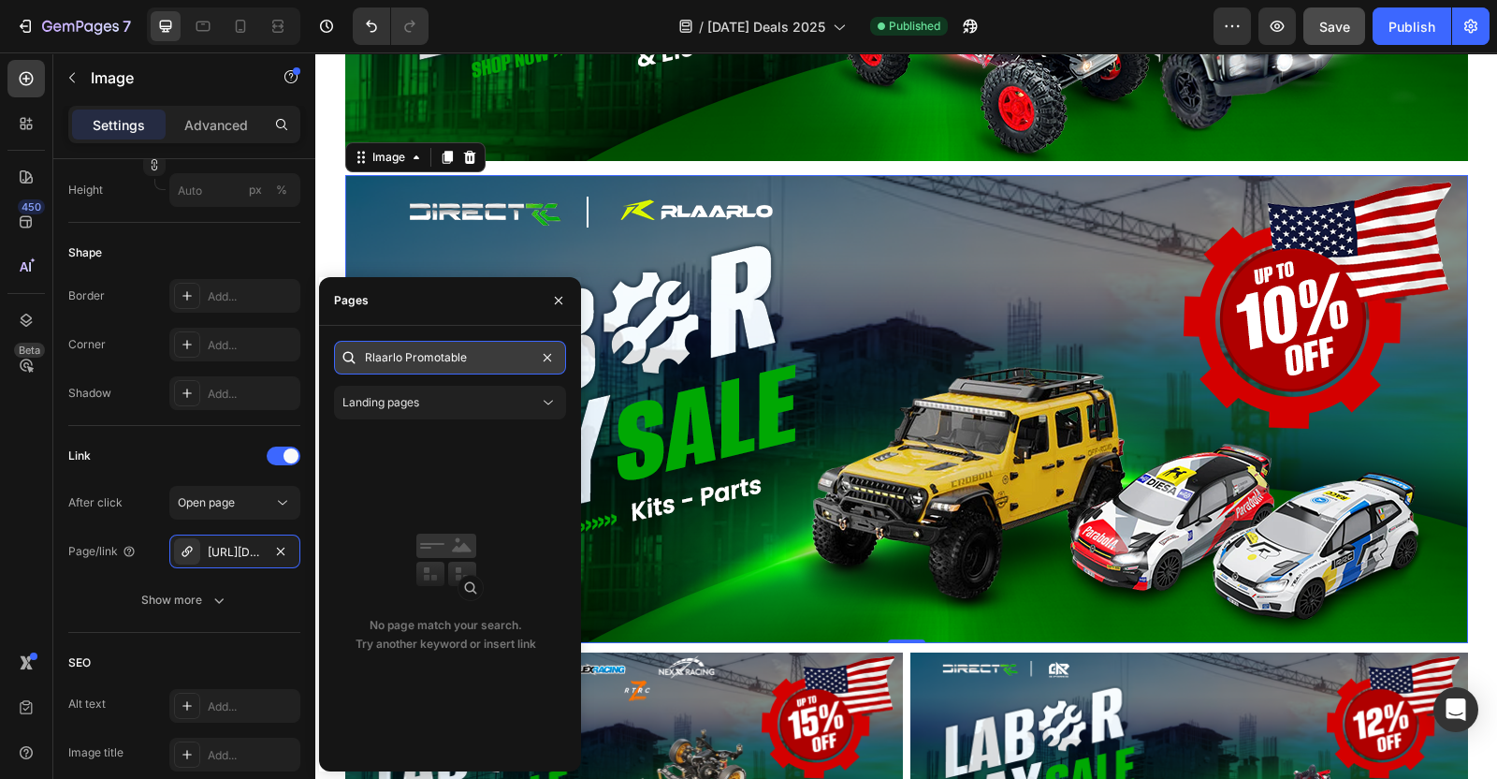
click at [483, 359] on input "Rlaarlo Promotable" at bounding box center [450, 358] width 232 height 34
paste input "https://directrc.com/collections/rlaarlo-p"
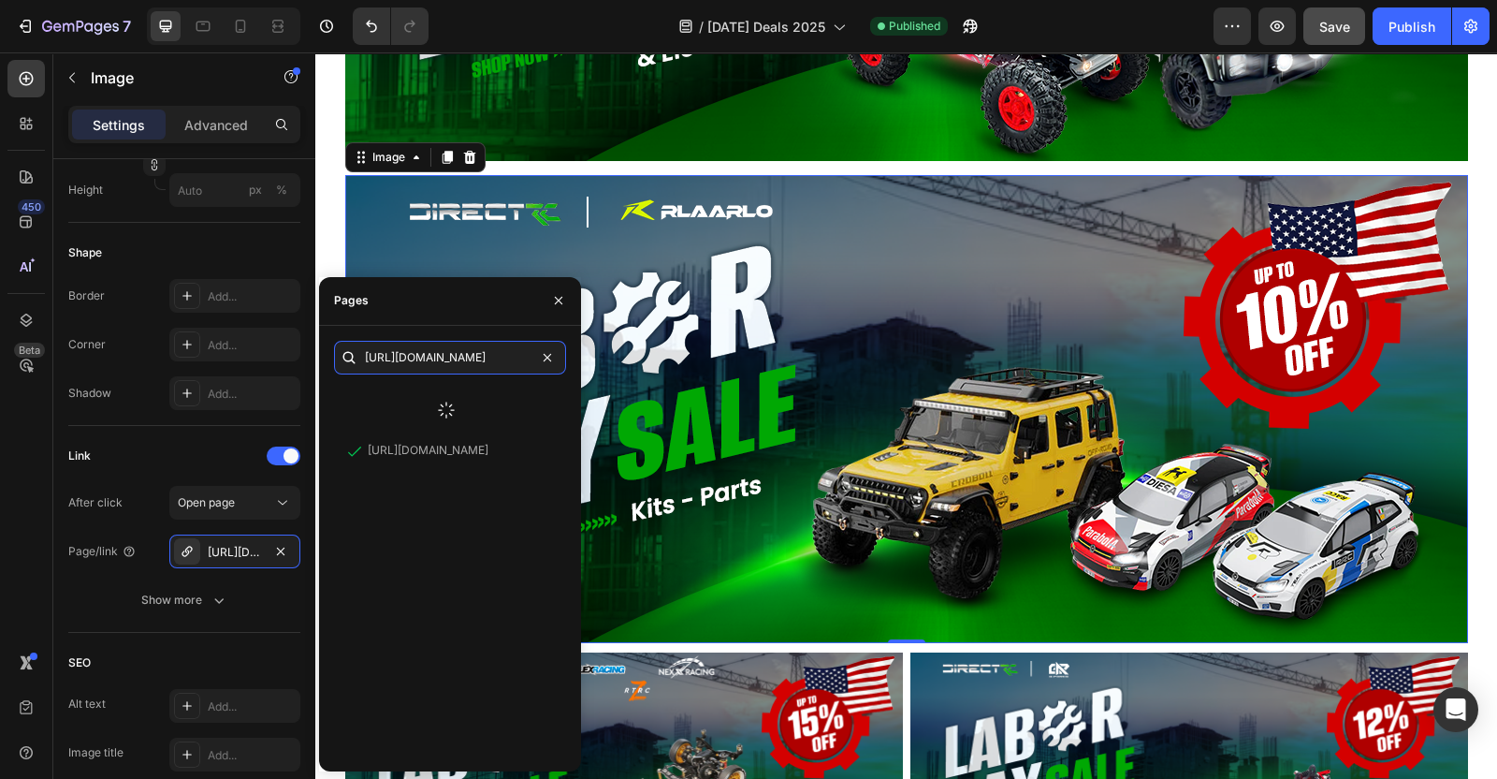
type input "https://directrc.com/collections/rlaarlo-promotable"
click at [742, 341] on img at bounding box center [906, 409] width 1123 height 468
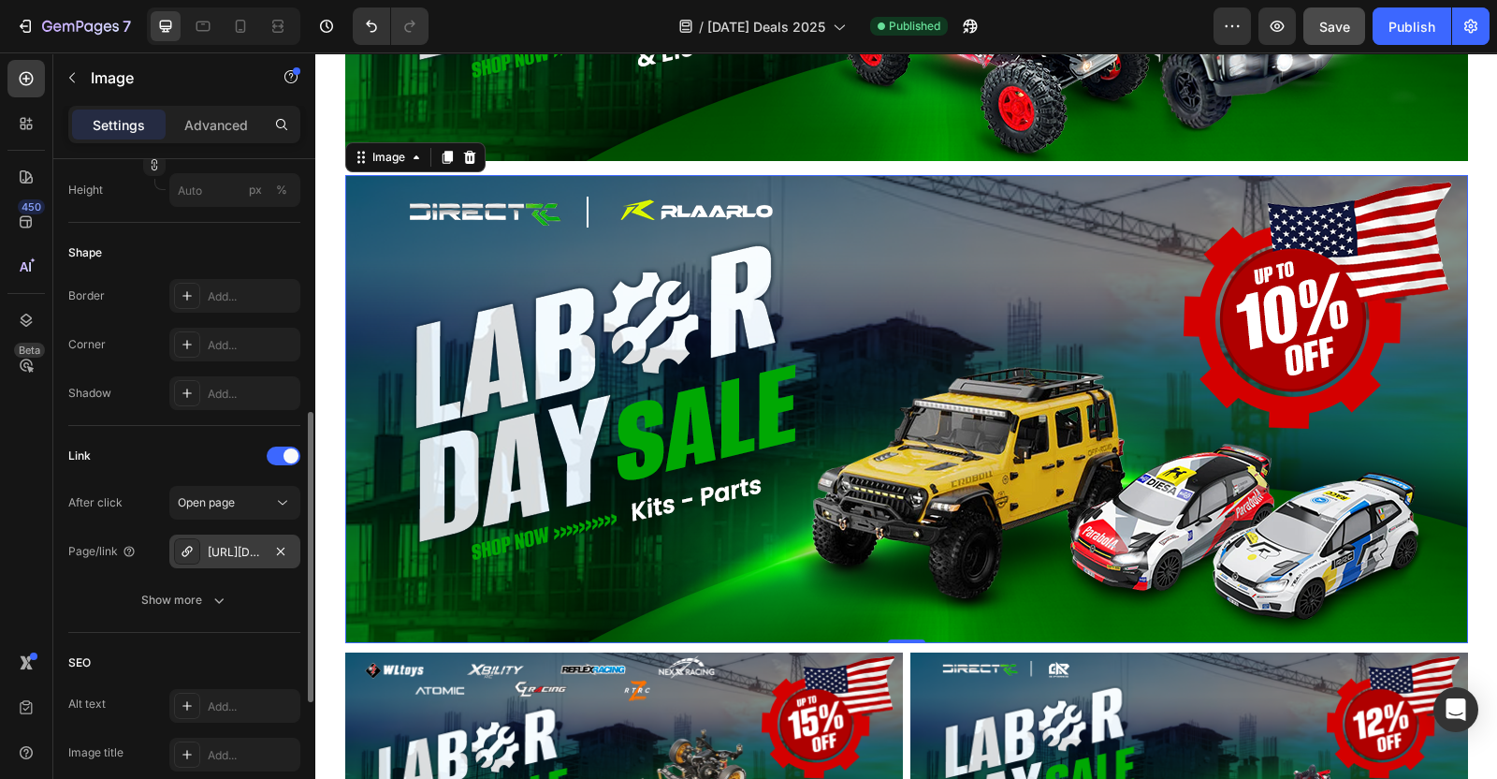
click at [234, 554] on div "https://directrc.com/rlaarlo-promotable" at bounding box center [235, 552] width 54 height 17
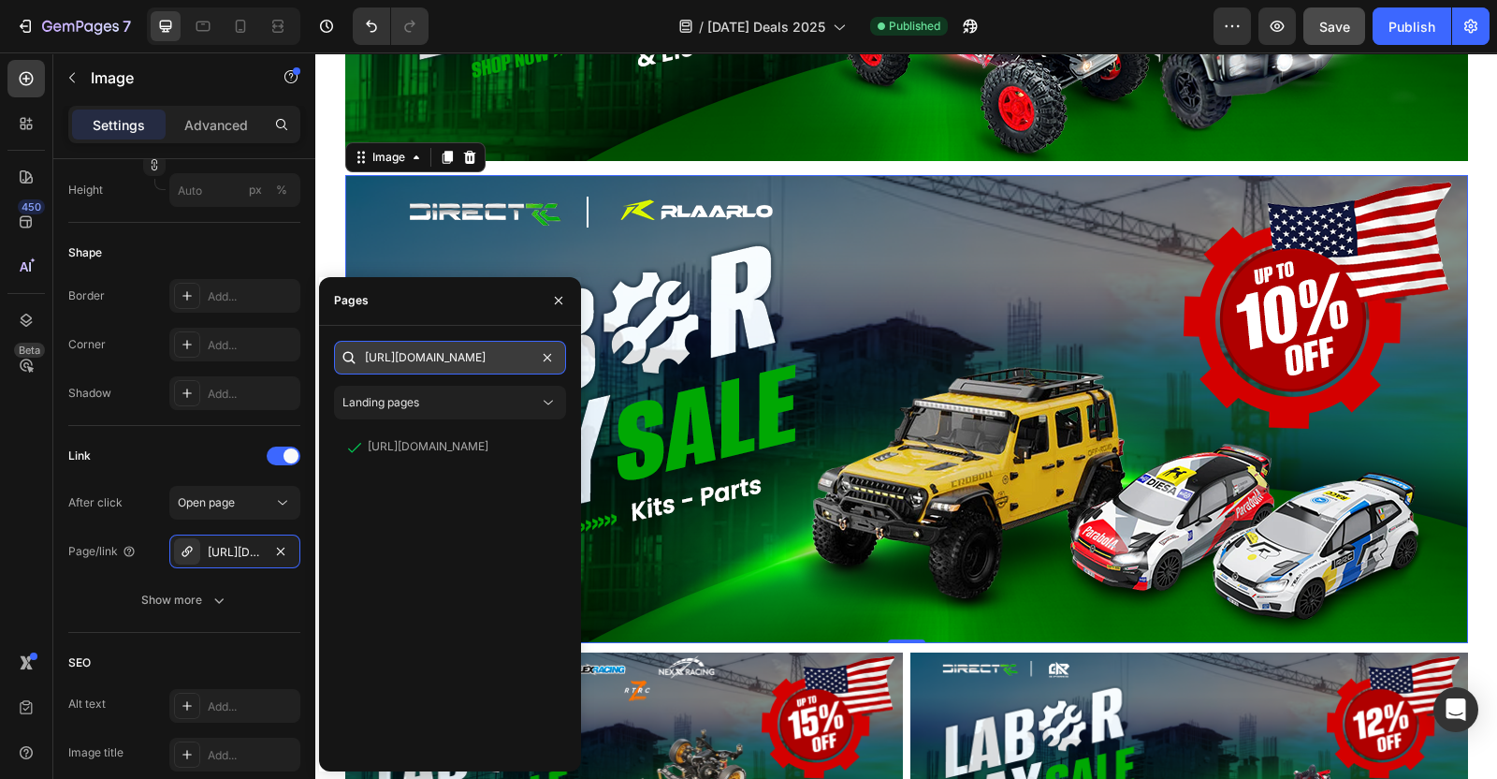
click at [394, 367] on input "https://directrc.com/collections/rlaarlo-promotable" at bounding box center [450, 358] width 232 height 34
paste input "https://directrc.com/collections/rlaarlo-promotable"
type input "https://directrc.com/collections/rlaarlo-promotable"
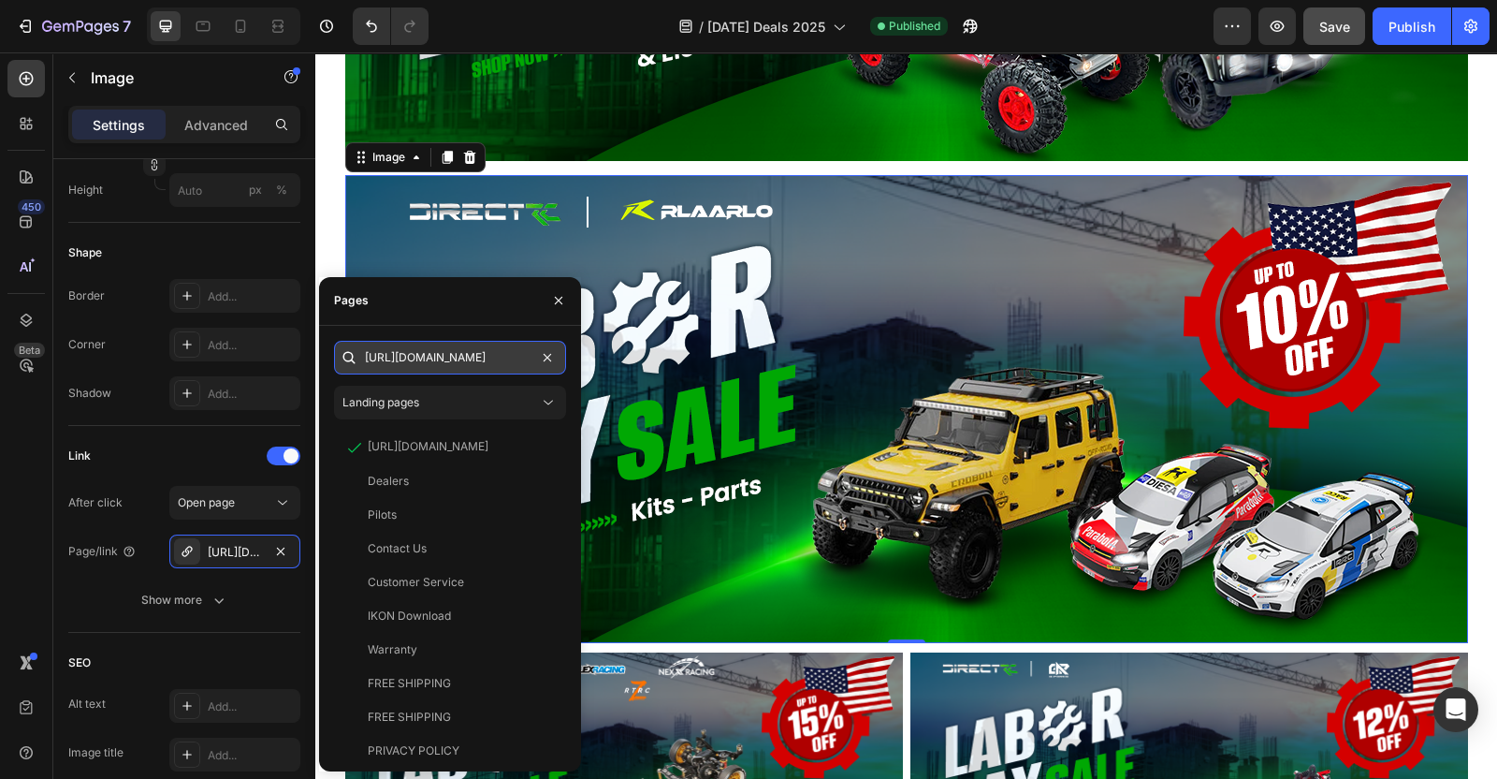
scroll to position [0, 107]
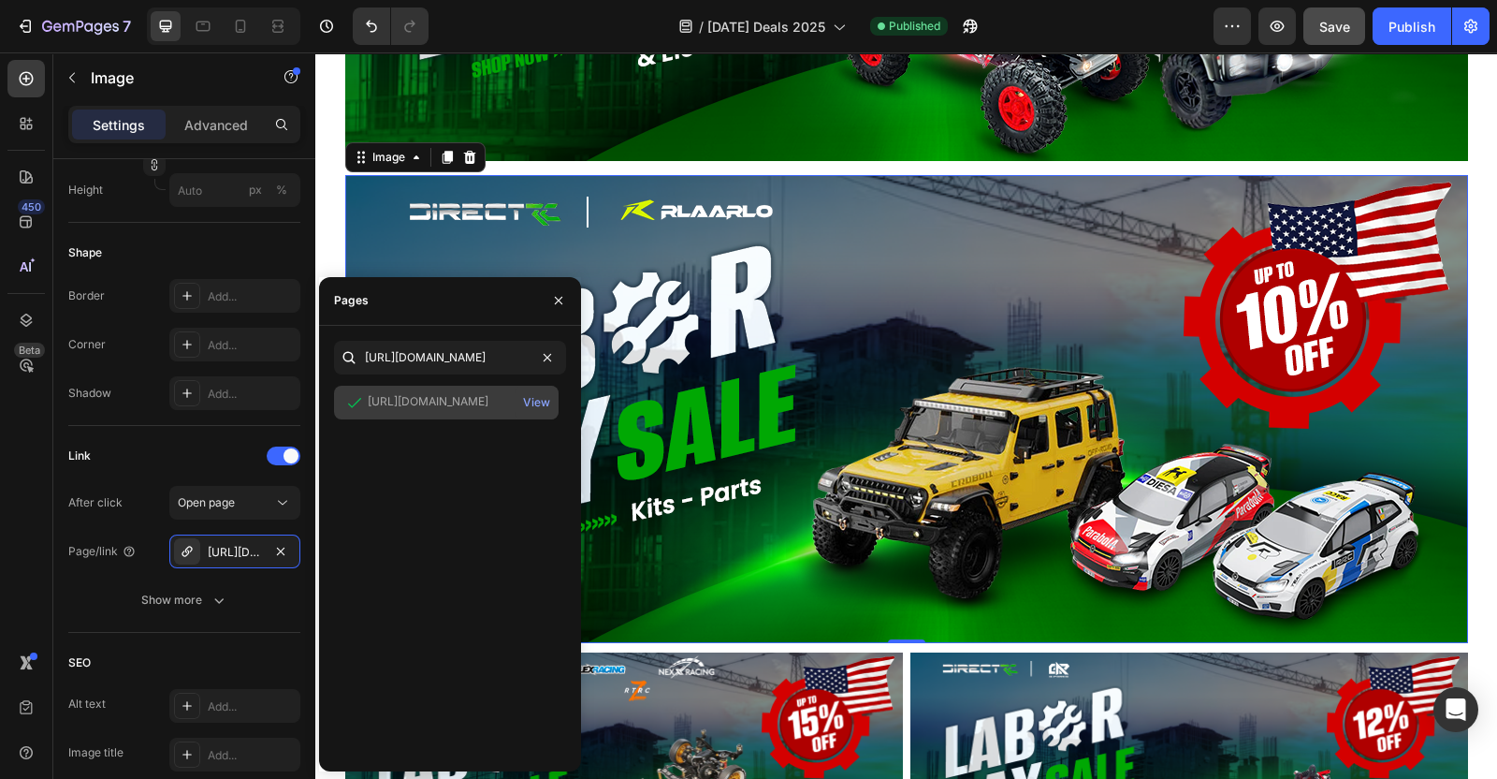
click at [415, 387] on div "https://directrc.com/collections/rlaarlo-promotable View" at bounding box center [446, 403] width 225 height 34
click at [865, 376] on img at bounding box center [906, 409] width 1123 height 468
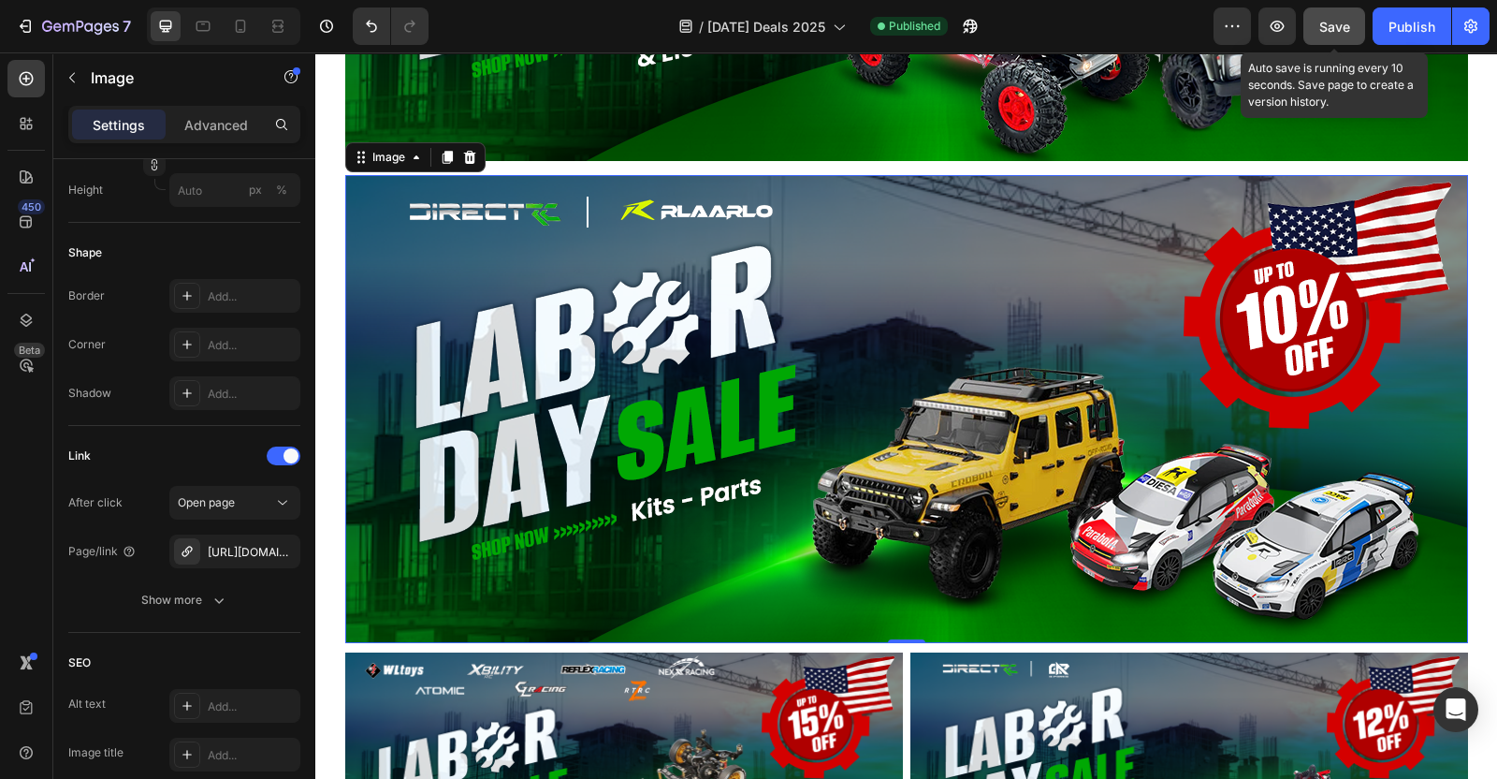
click at [1326, 33] on span "Save" at bounding box center [1335, 27] width 31 height 16
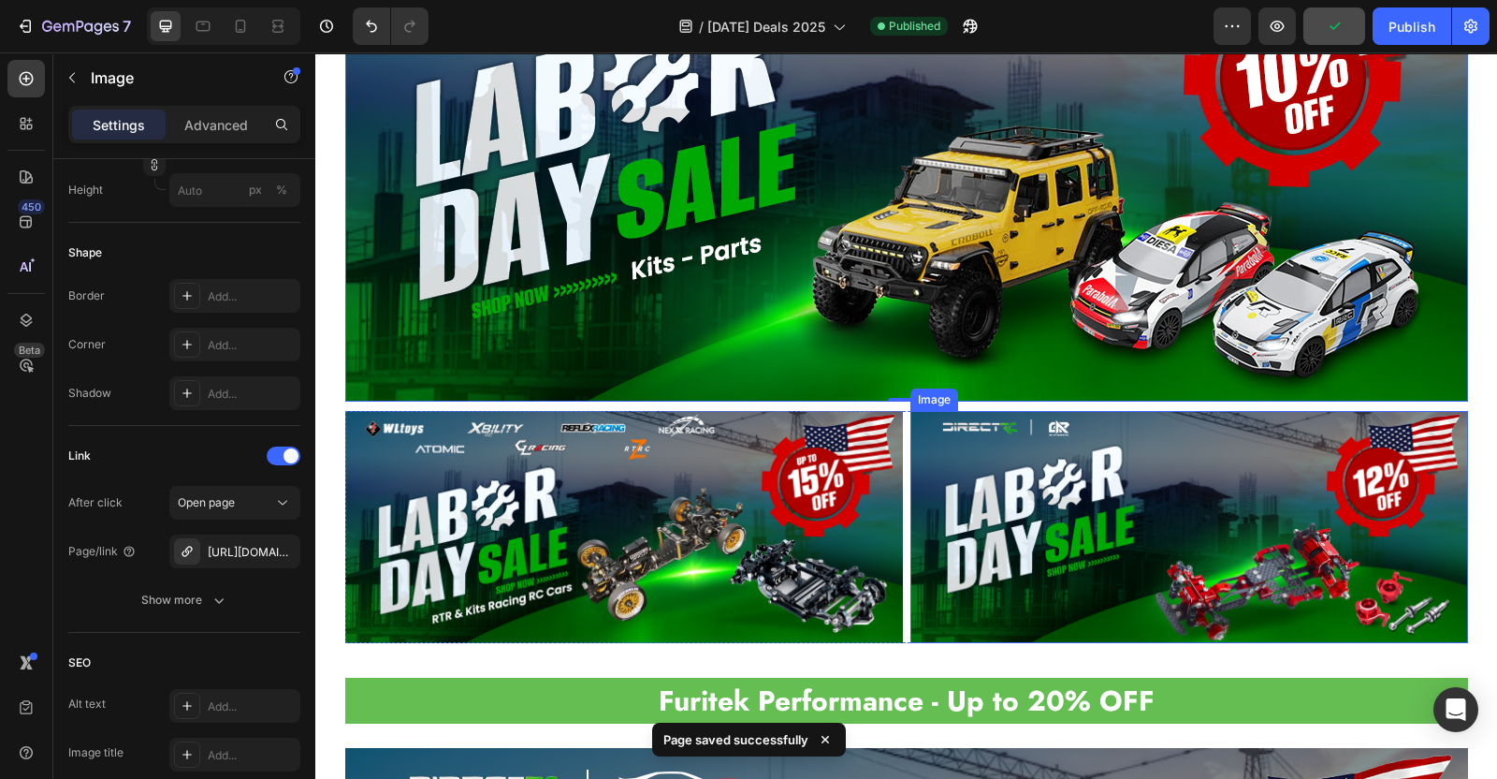
scroll to position [2020, 0]
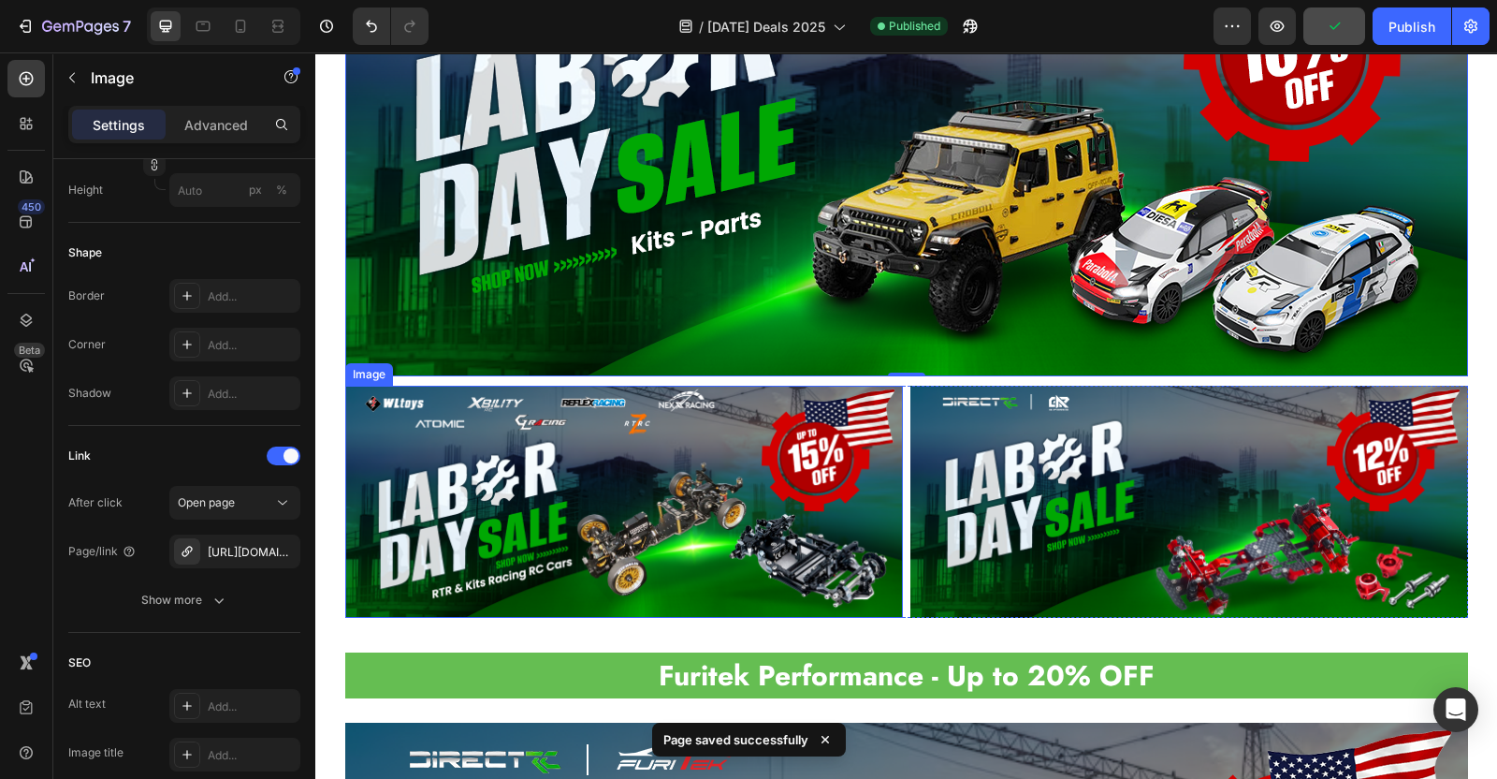
click at [776, 475] on img at bounding box center [624, 502] width 558 height 232
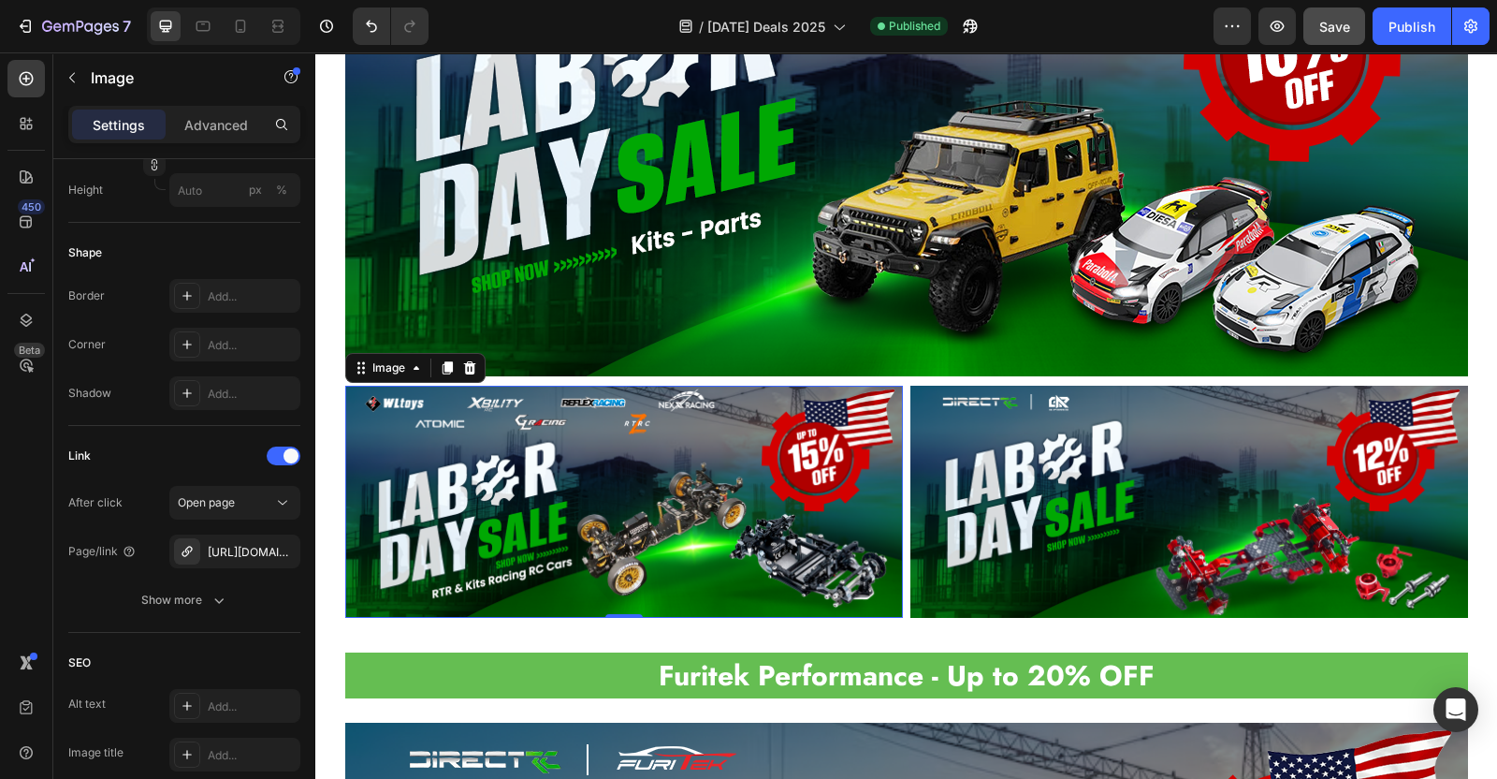
click at [747, 489] on img at bounding box center [624, 502] width 558 height 232
click at [252, 551] on div "[URL][DOMAIN_NAME]" at bounding box center [235, 552] width 54 height 17
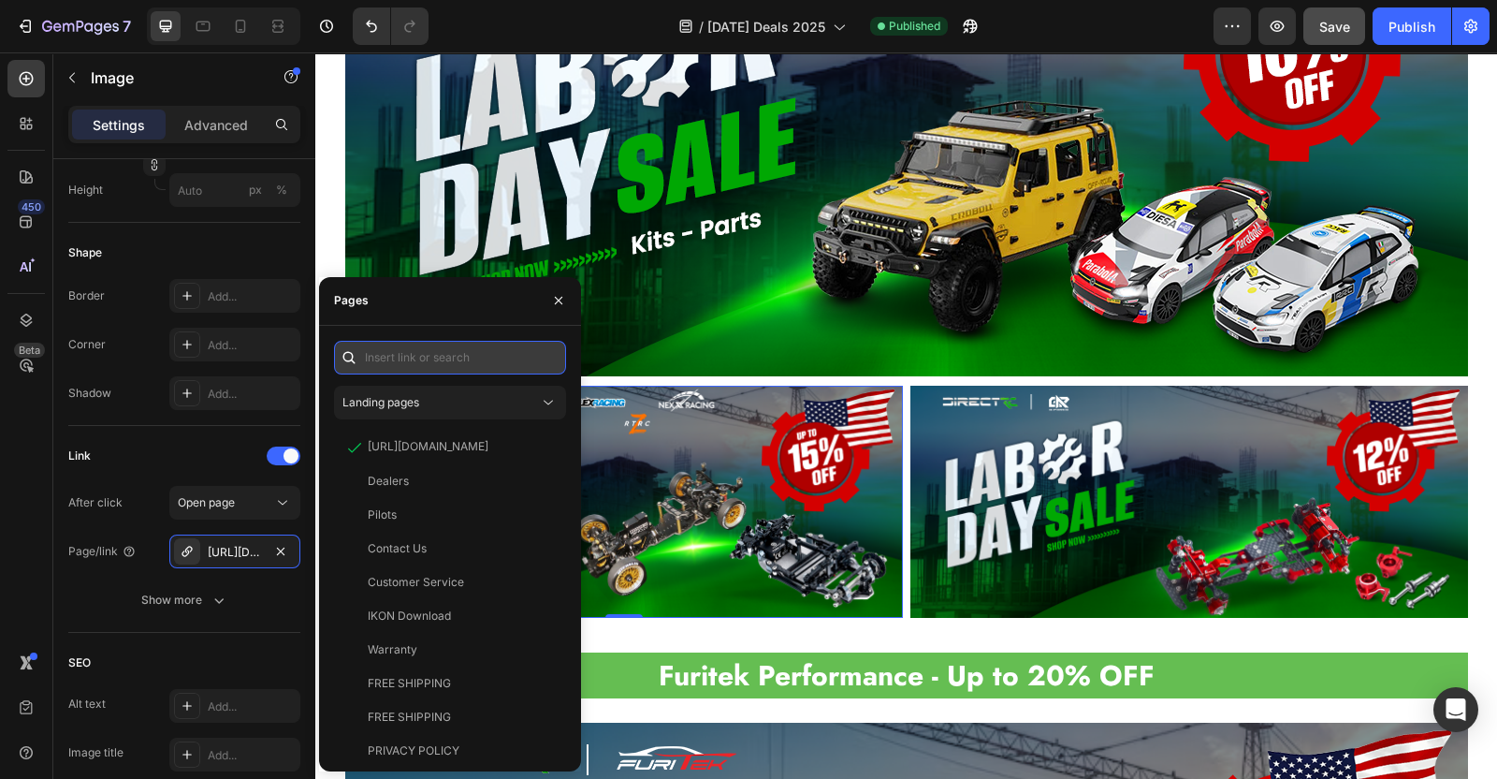
click at [445, 356] on input "text" at bounding box center [450, 358] width 232 height 34
click at [401, 367] on input "text" at bounding box center [450, 358] width 232 height 34
paste input "[URL][DOMAIN_NAME]"
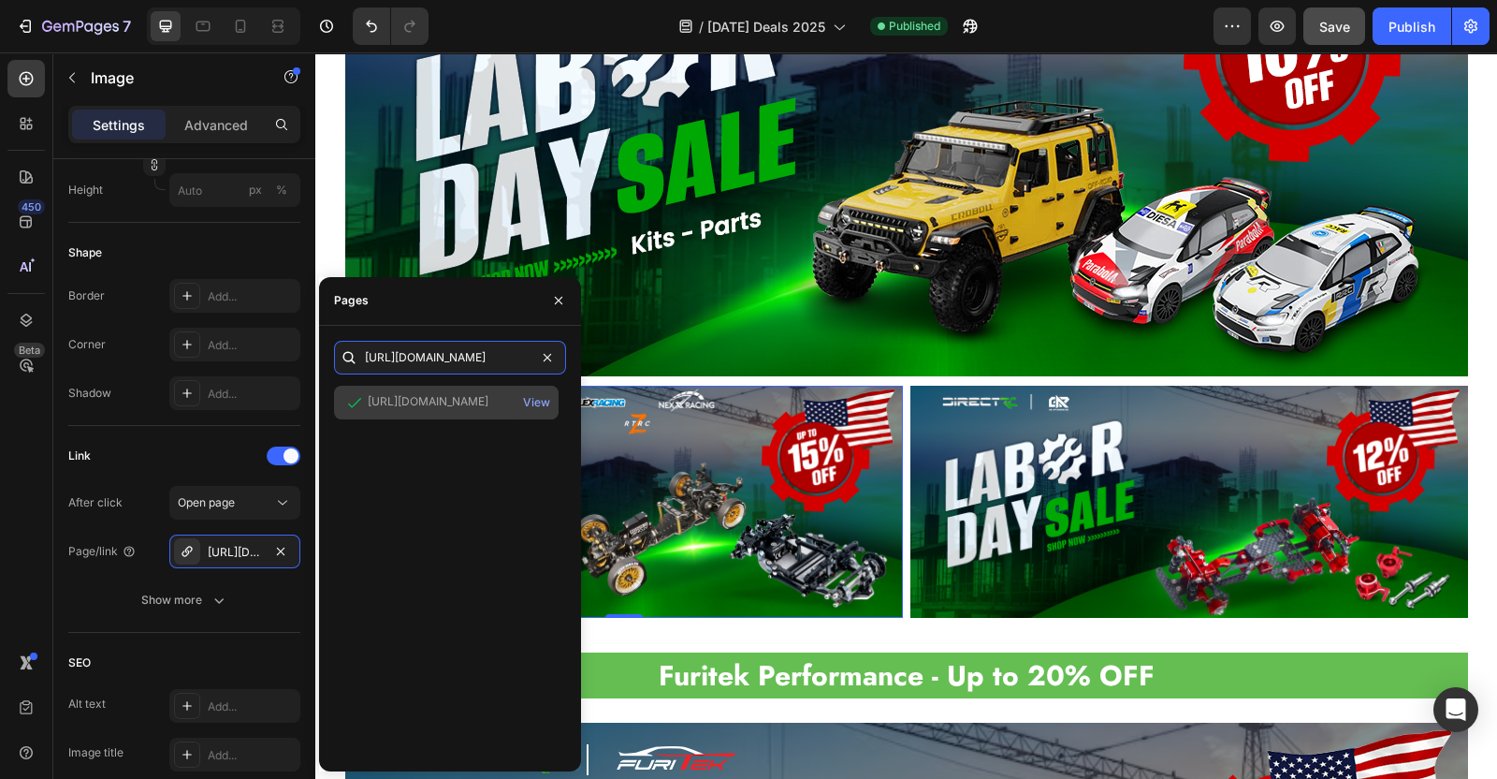
type input "[URL][DOMAIN_NAME]"
click at [410, 400] on div "[URL][DOMAIN_NAME]" at bounding box center [428, 401] width 121 height 17
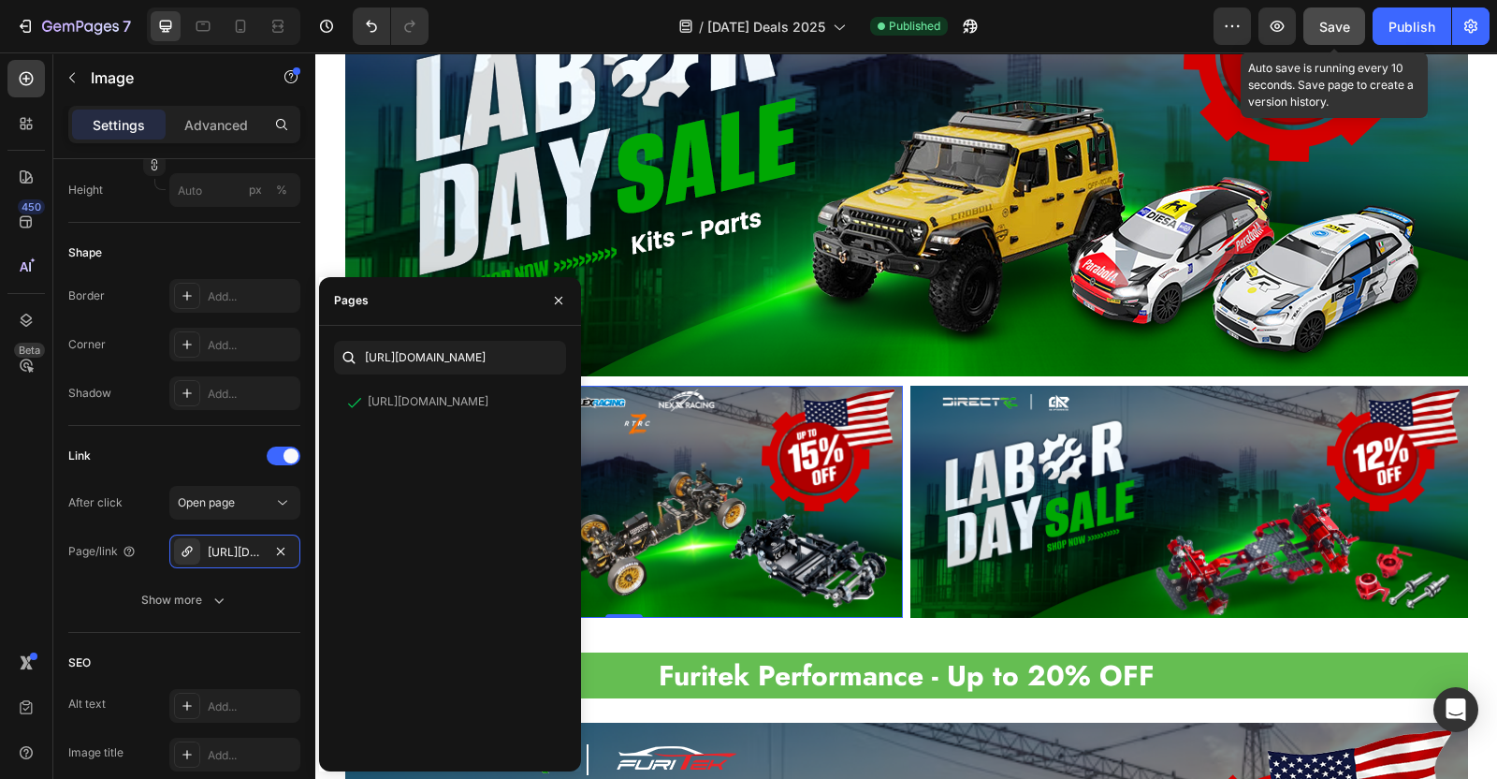
click at [1336, 27] on span "Save" at bounding box center [1335, 27] width 31 height 16
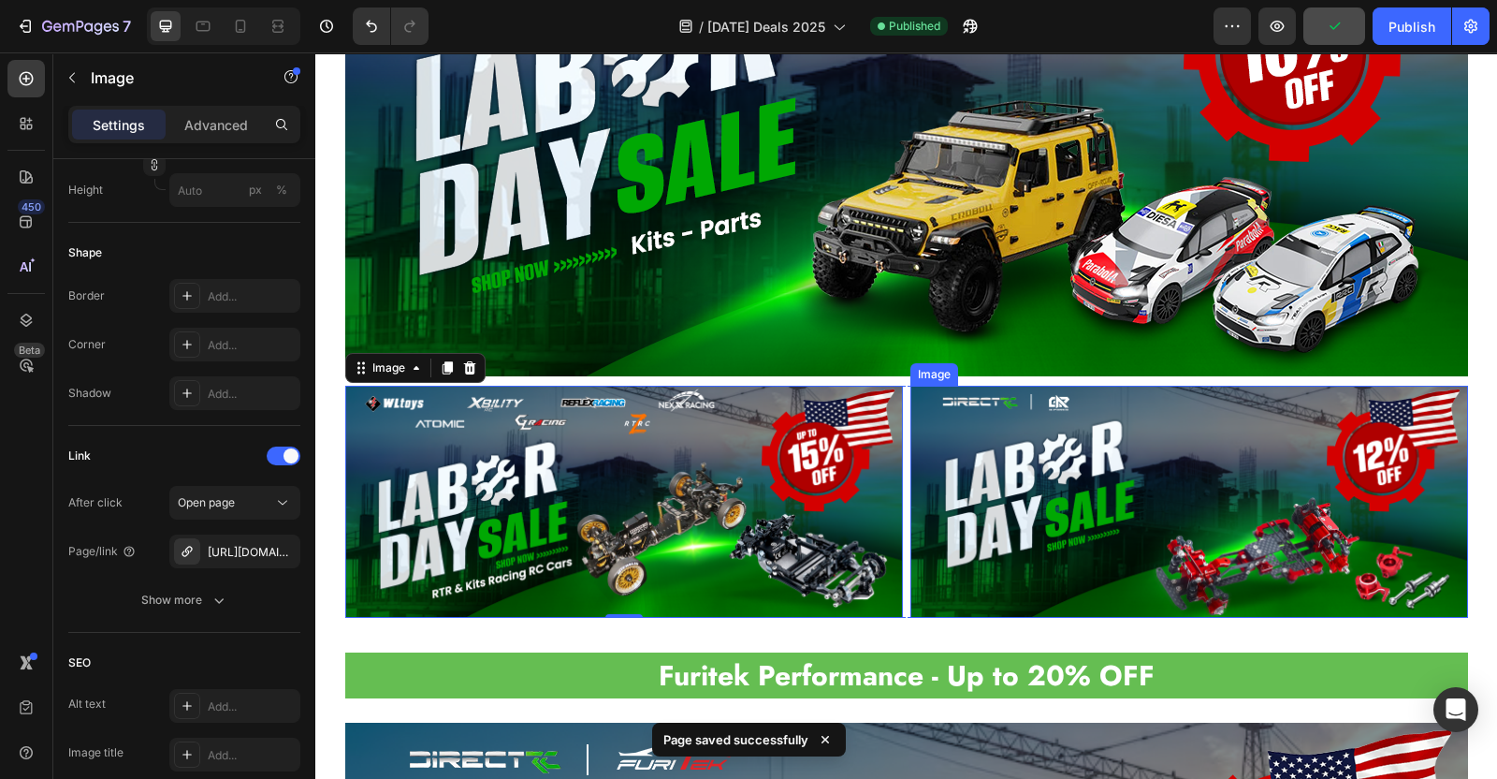
click at [1091, 432] on img at bounding box center [1190, 502] width 558 height 232
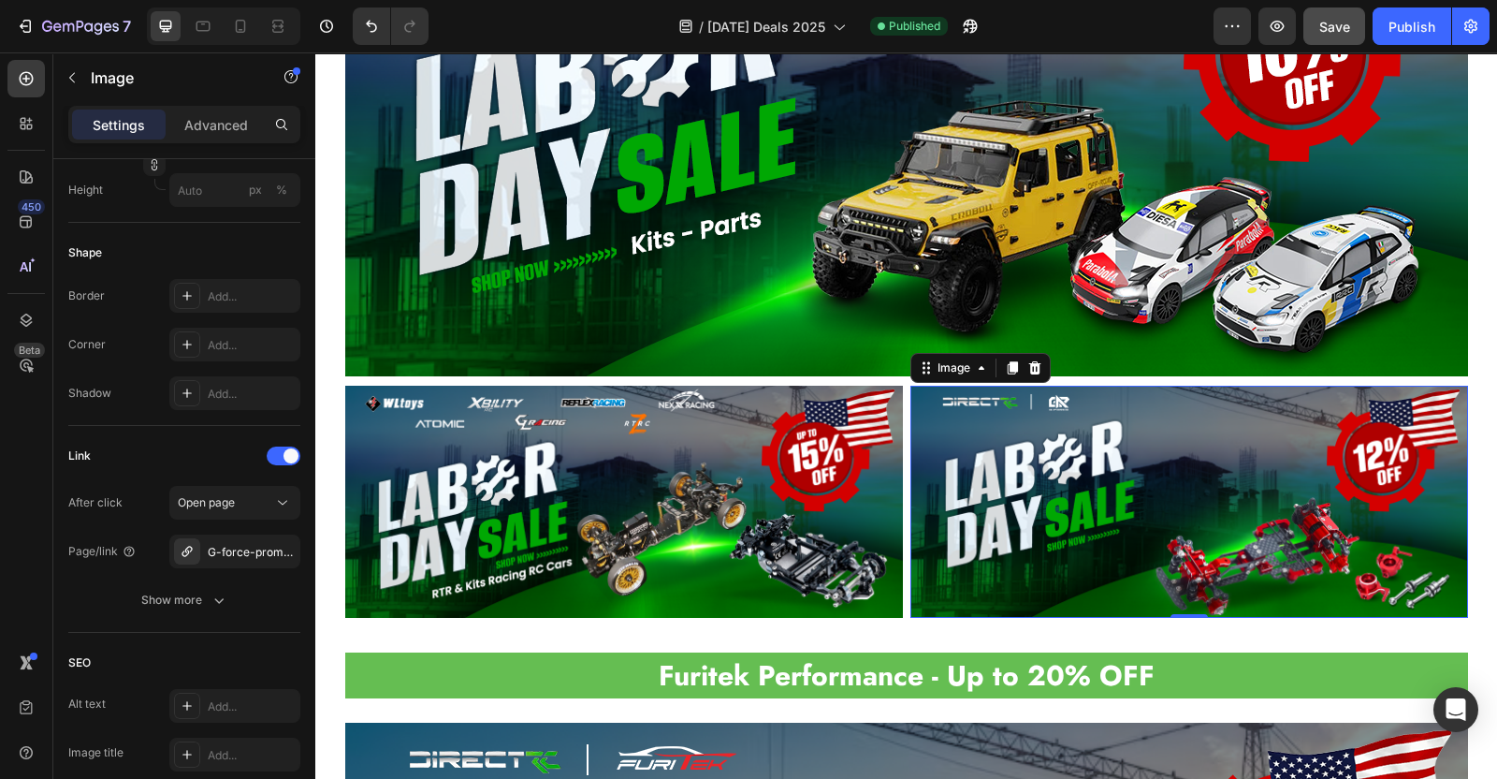
click at [1040, 436] on img at bounding box center [1190, 502] width 558 height 232
click at [235, 549] on div "G-force-promotable" at bounding box center [235, 552] width 54 height 17
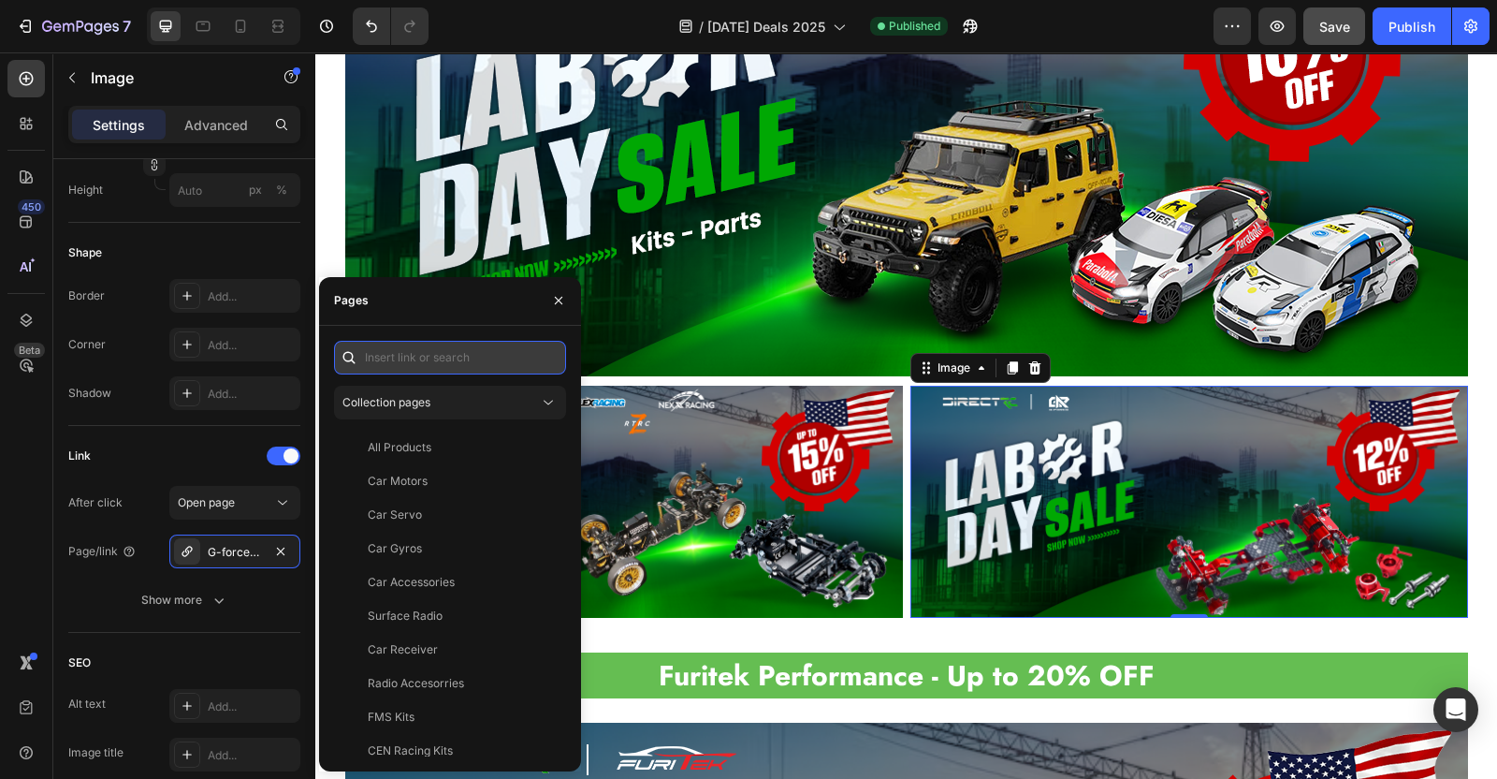
click at [445, 357] on input "text" at bounding box center [450, 358] width 232 height 34
paste input "https://directrc.com/collections/g-force-promotable"
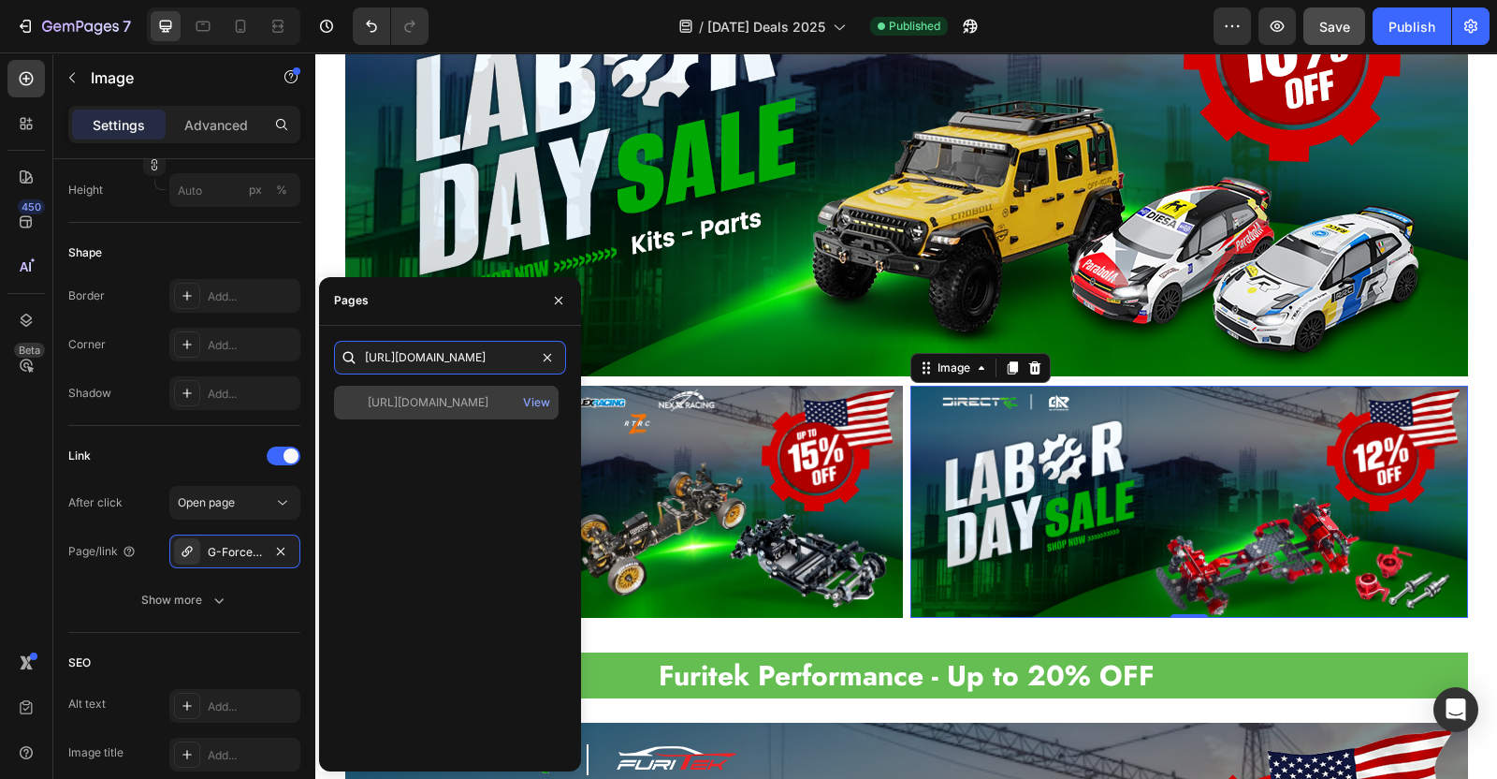
type input "https://directrc.com/collections/g-force-promotable"
click at [439, 411] on div "https://directrc.com/collections/g-force-promotable View" at bounding box center [446, 403] width 225 height 34
click at [432, 401] on div "https://directrc.com/collections/g-force-promotable" at bounding box center [428, 402] width 121 height 17
click at [382, 406] on div "https://directrc.com/collections/g-force-promotable" at bounding box center [428, 402] width 121 height 17
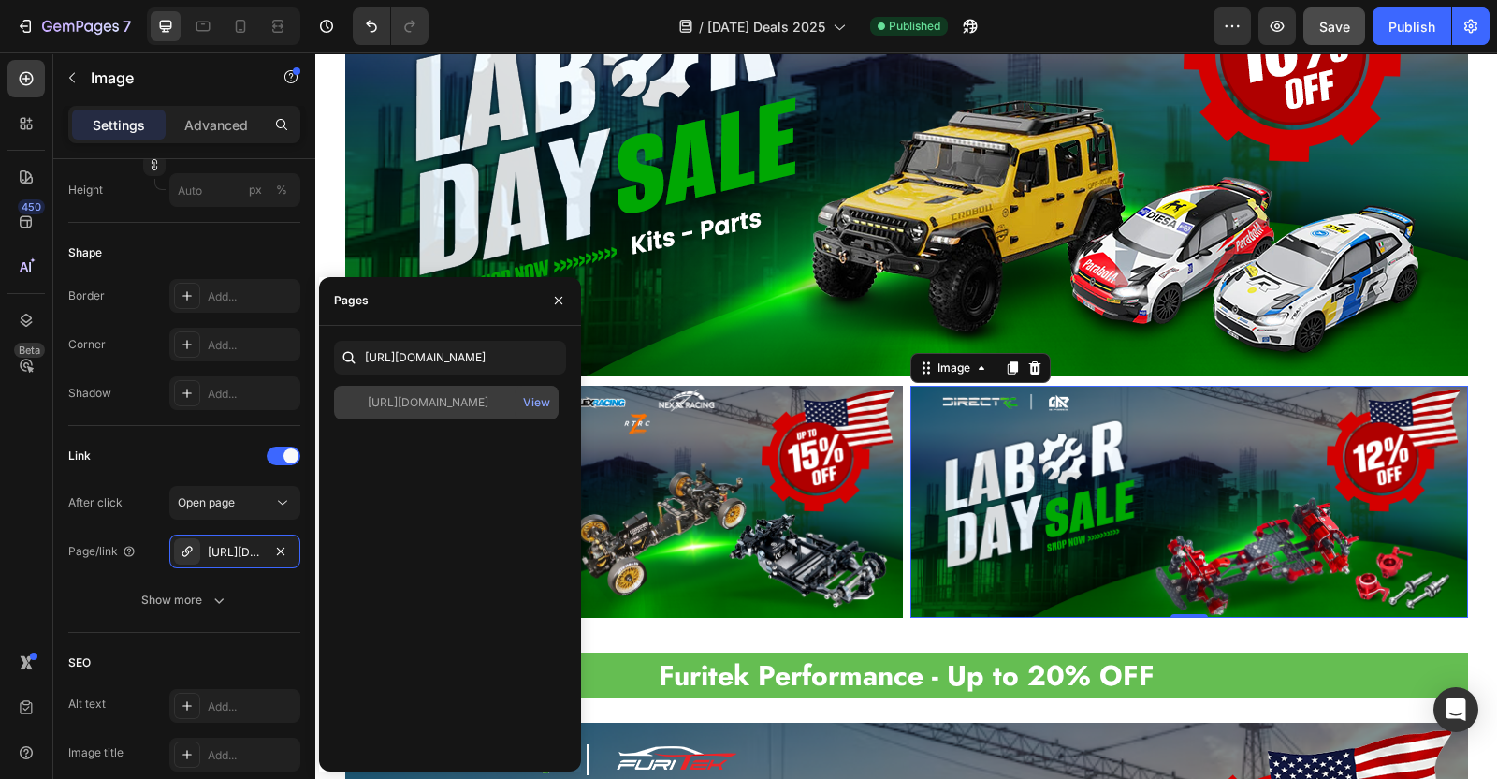
click at [412, 400] on div "https://directrc.com/collections/g-force-promotable" at bounding box center [428, 402] width 121 height 17
click at [366, 394] on div at bounding box center [355, 402] width 26 height 17
click at [1076, 470] on img at bounding box center [1190, 502] width 558 height 232
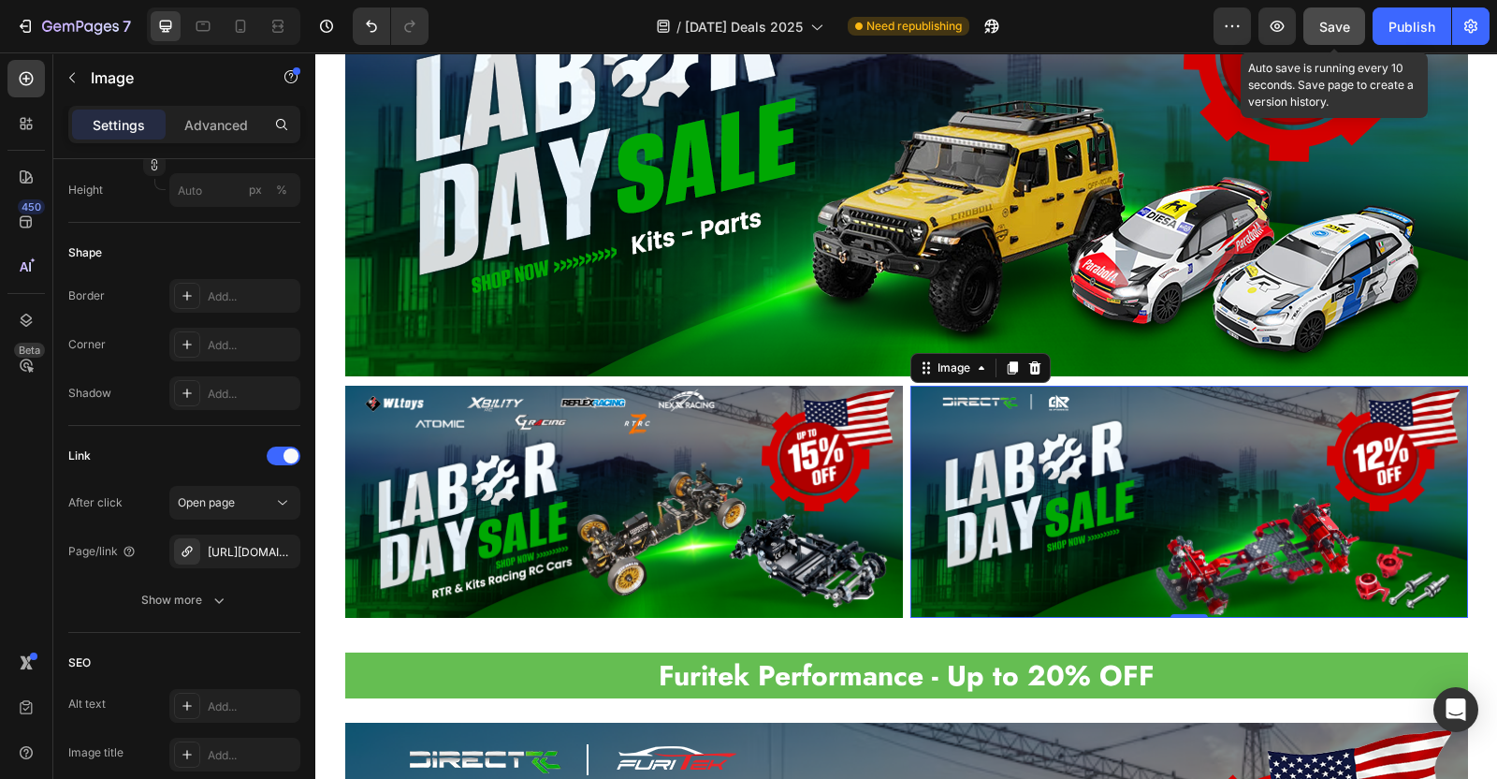
click at [1334, 15] on button "Save" at bounding box center [1335, 25] width 62 height 37
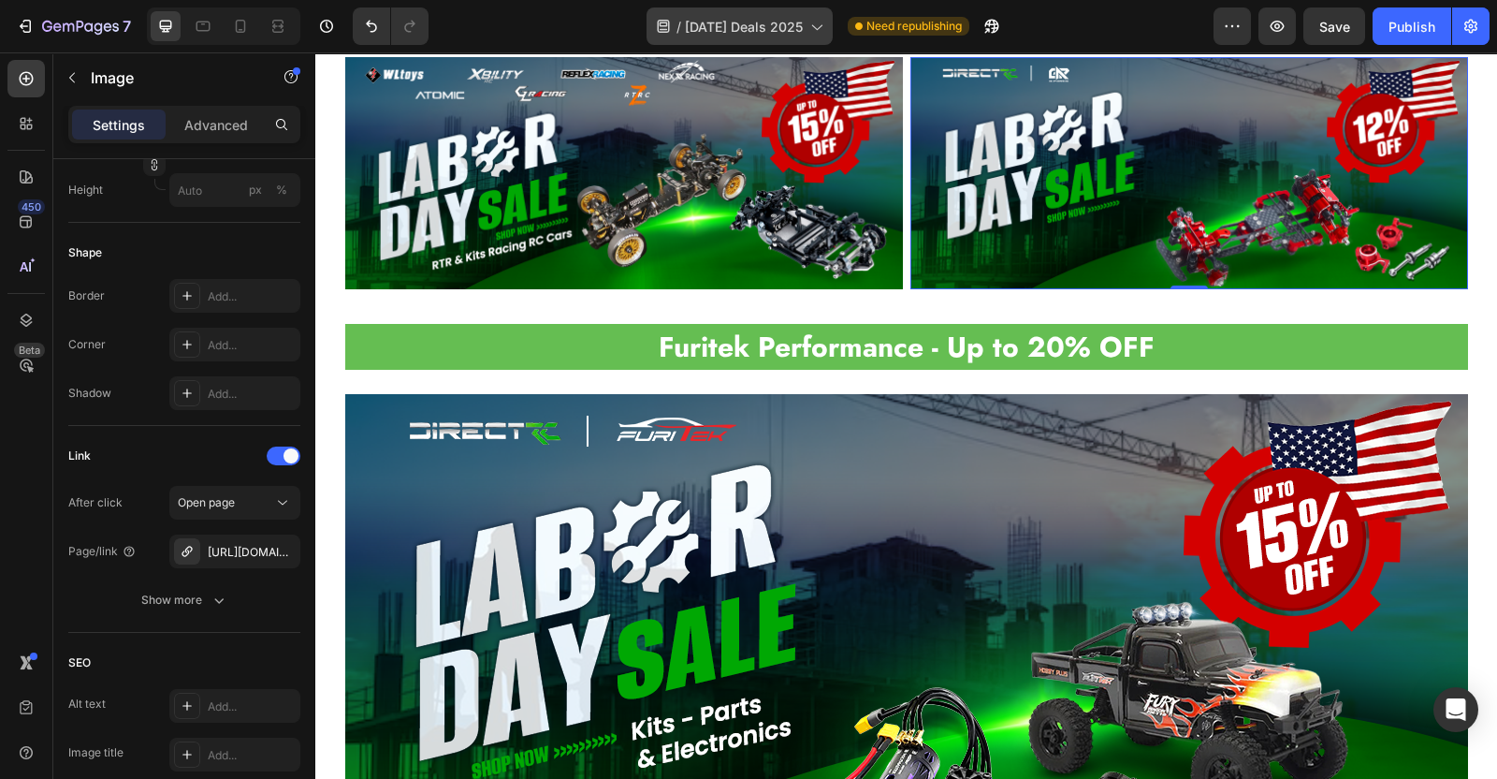
scroll to position [2356, 0]
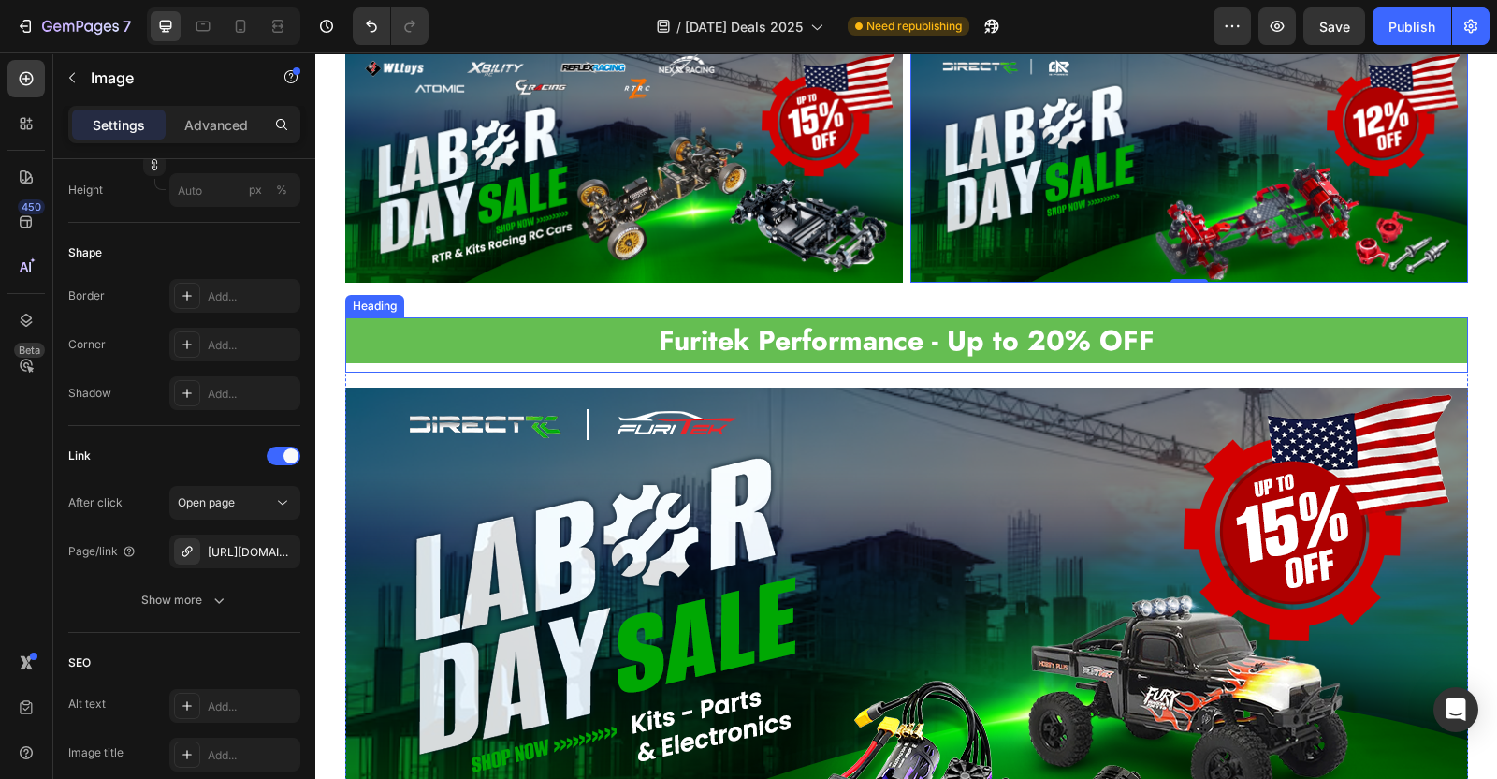
click at [1094, 345] on strong "Furitek Performance - Up to 20% OFF" at bounding box center [907, 340] width 496 height 40
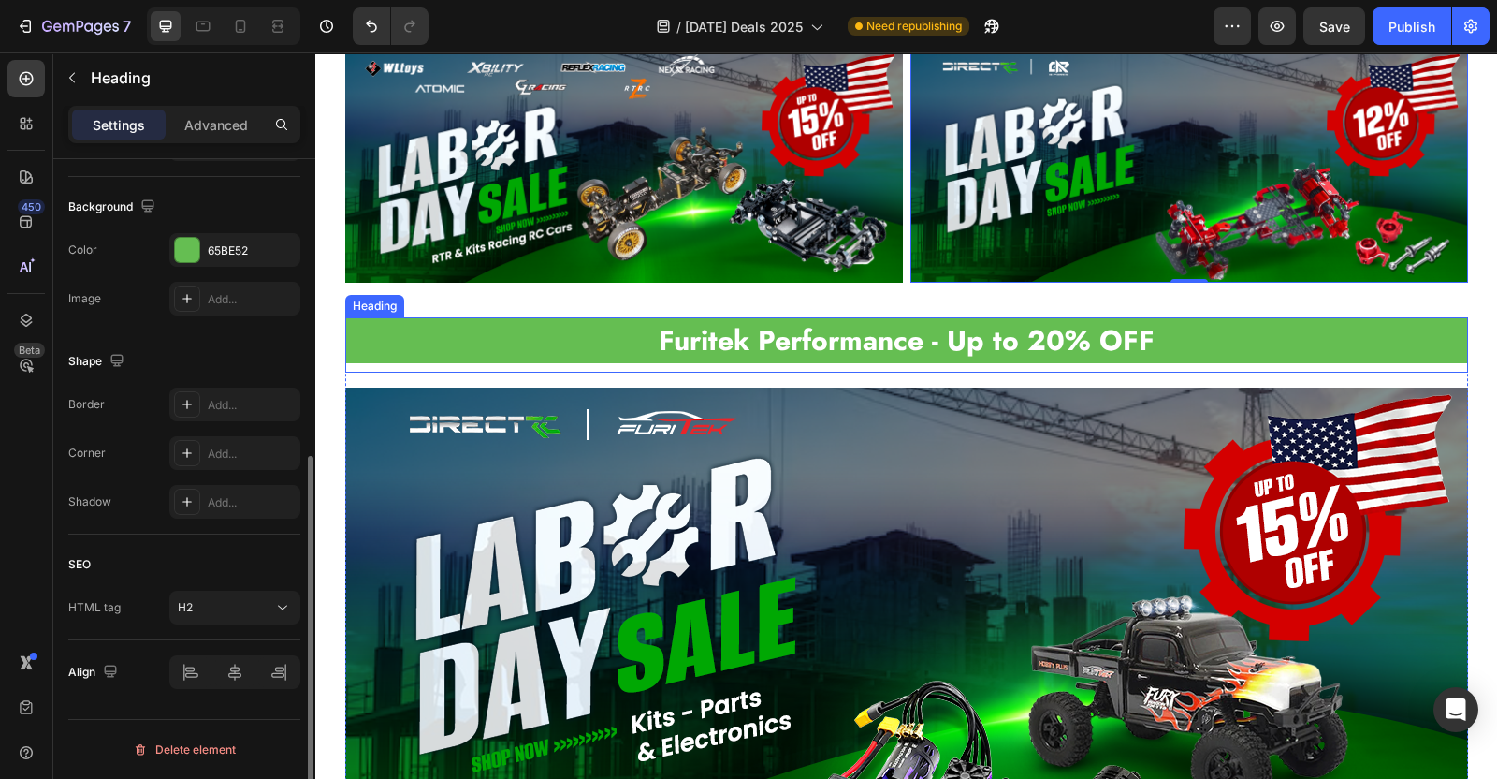
scroll to position [0, 0]
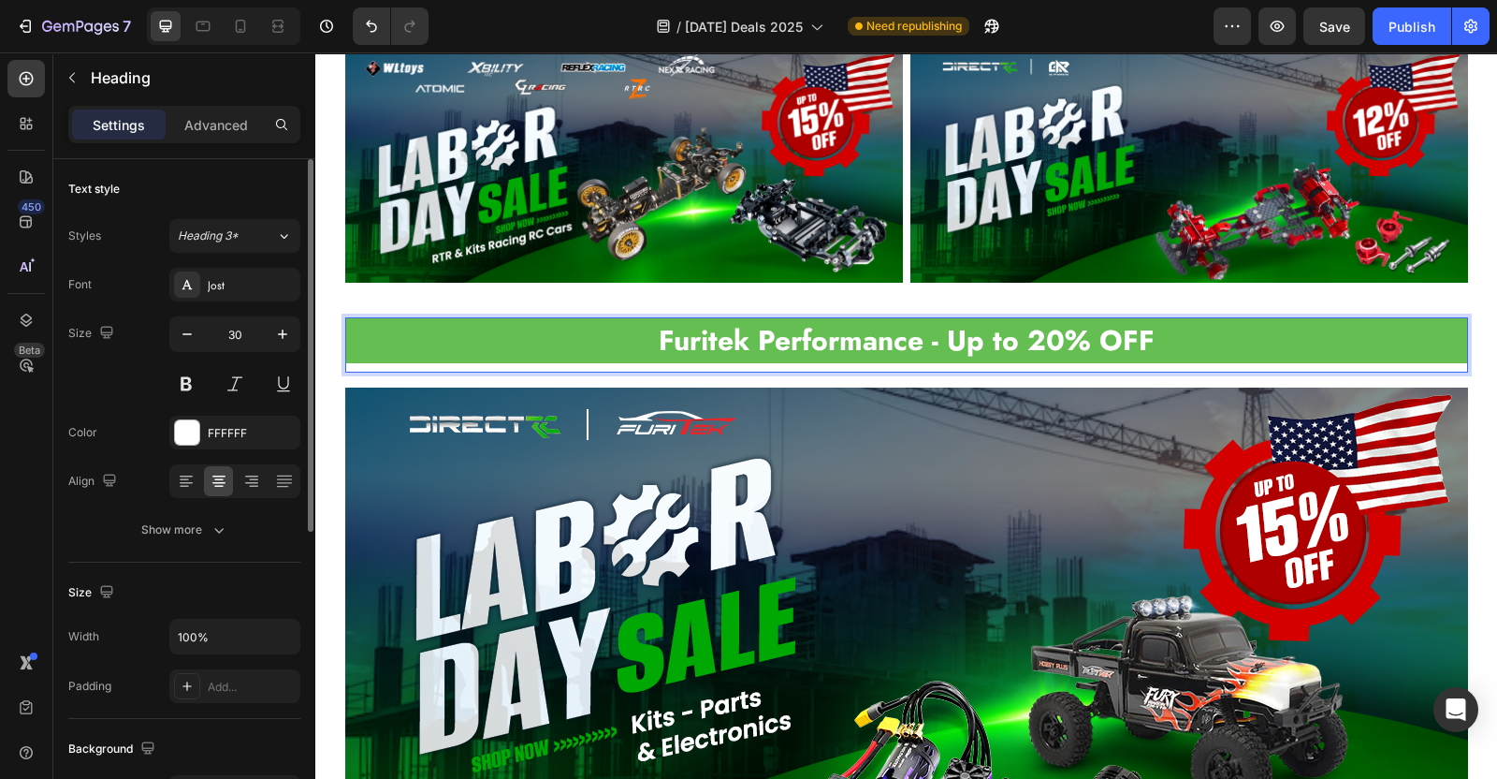
click at [1055, 340] on strong "Furitek Performance - Up to 20% OFF" at bounding box center [907, 340] width 496 height 40
drag, startPoint x: 1023, startPoint y: 339, endPoint x: 1050, endPoint y: 343, distance: 27.4
click at [1050, 343] on strong "Furitek Performance - Up to 20% OFF" at bounding box center [907, 340] width 496 height 40
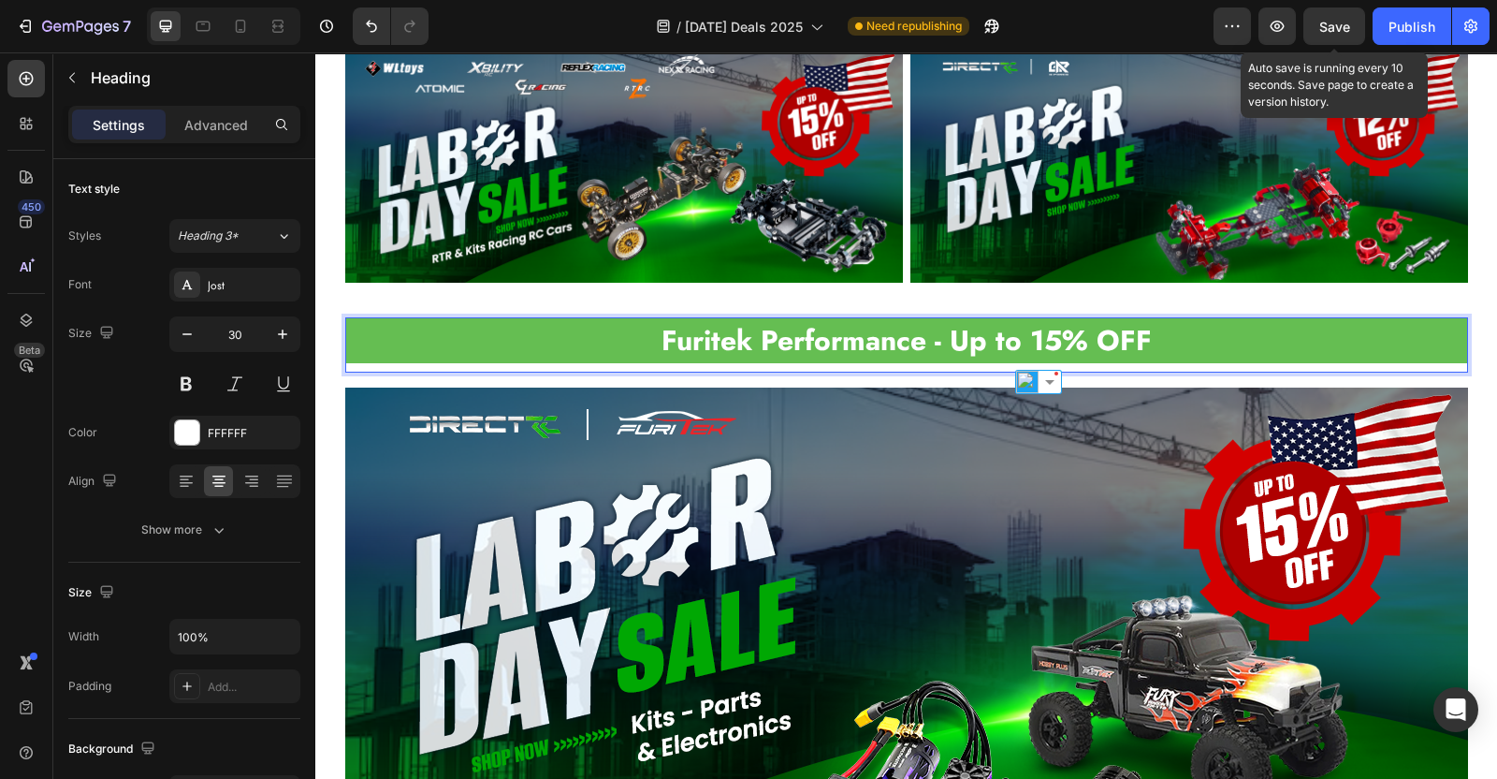
click at [1341, 27] on span "Save" at bounding box center [1335, 27] width 31 height 16
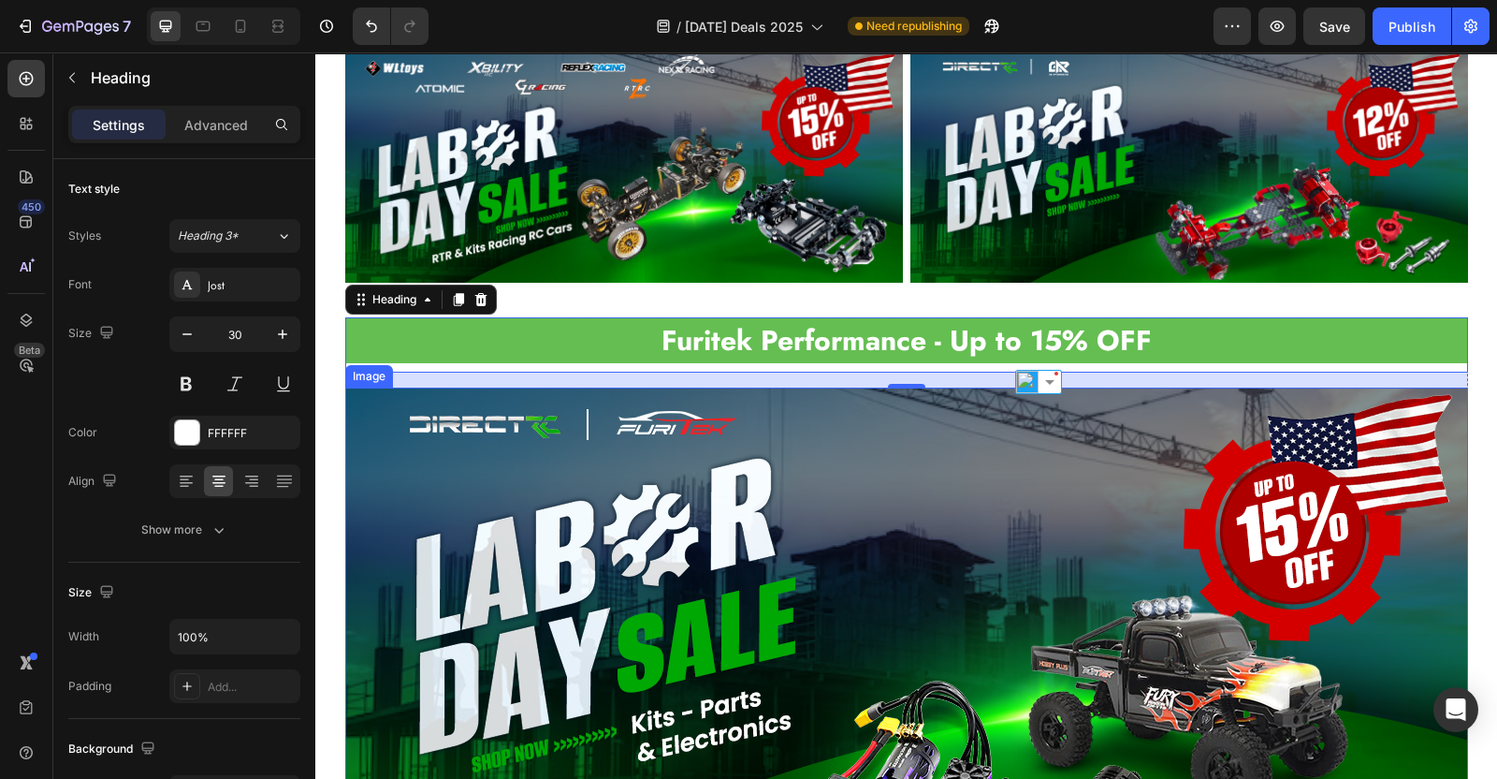
click at [747, 503] on img at bounding box center [906, 621] width 1123 height 468
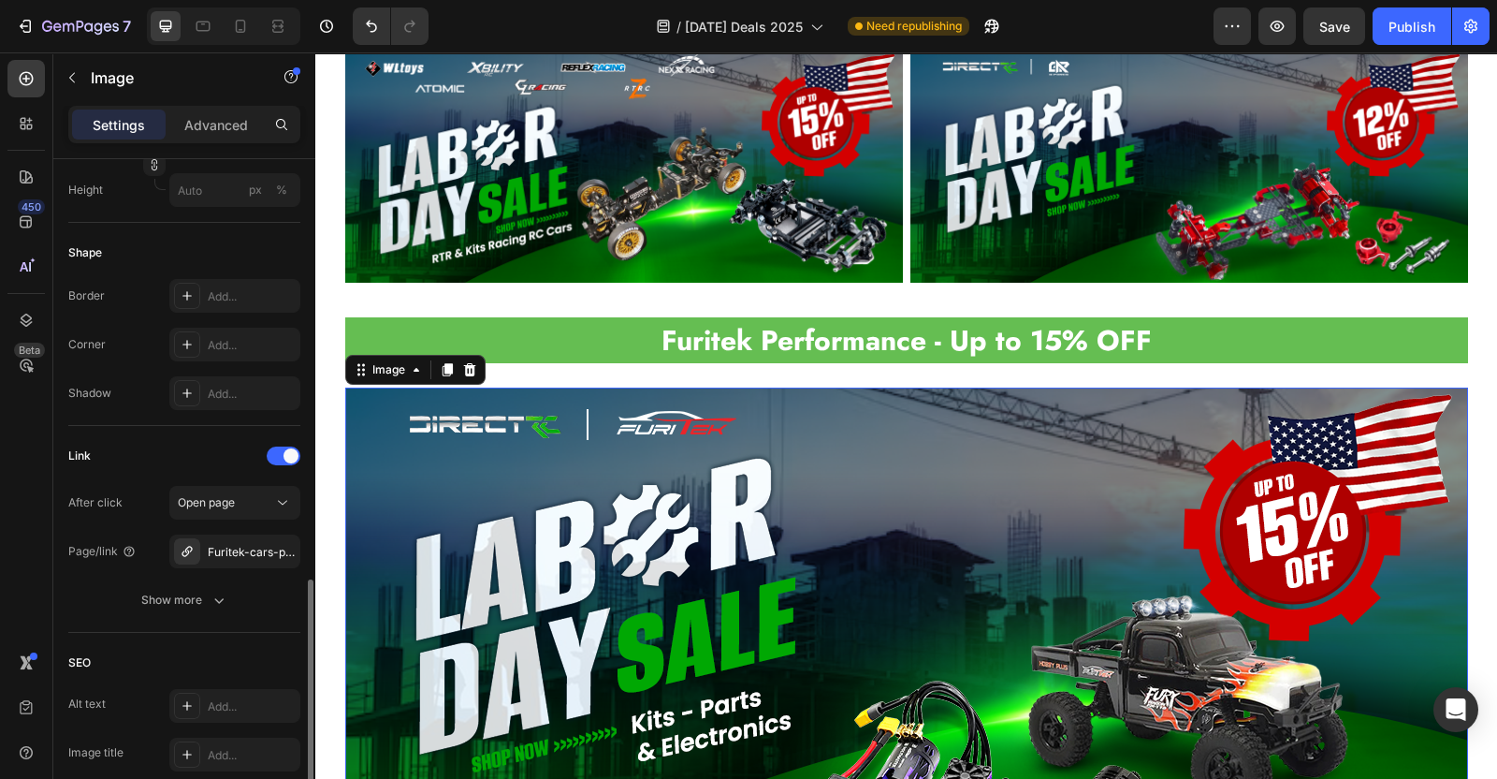
scroll to position [702, 0]
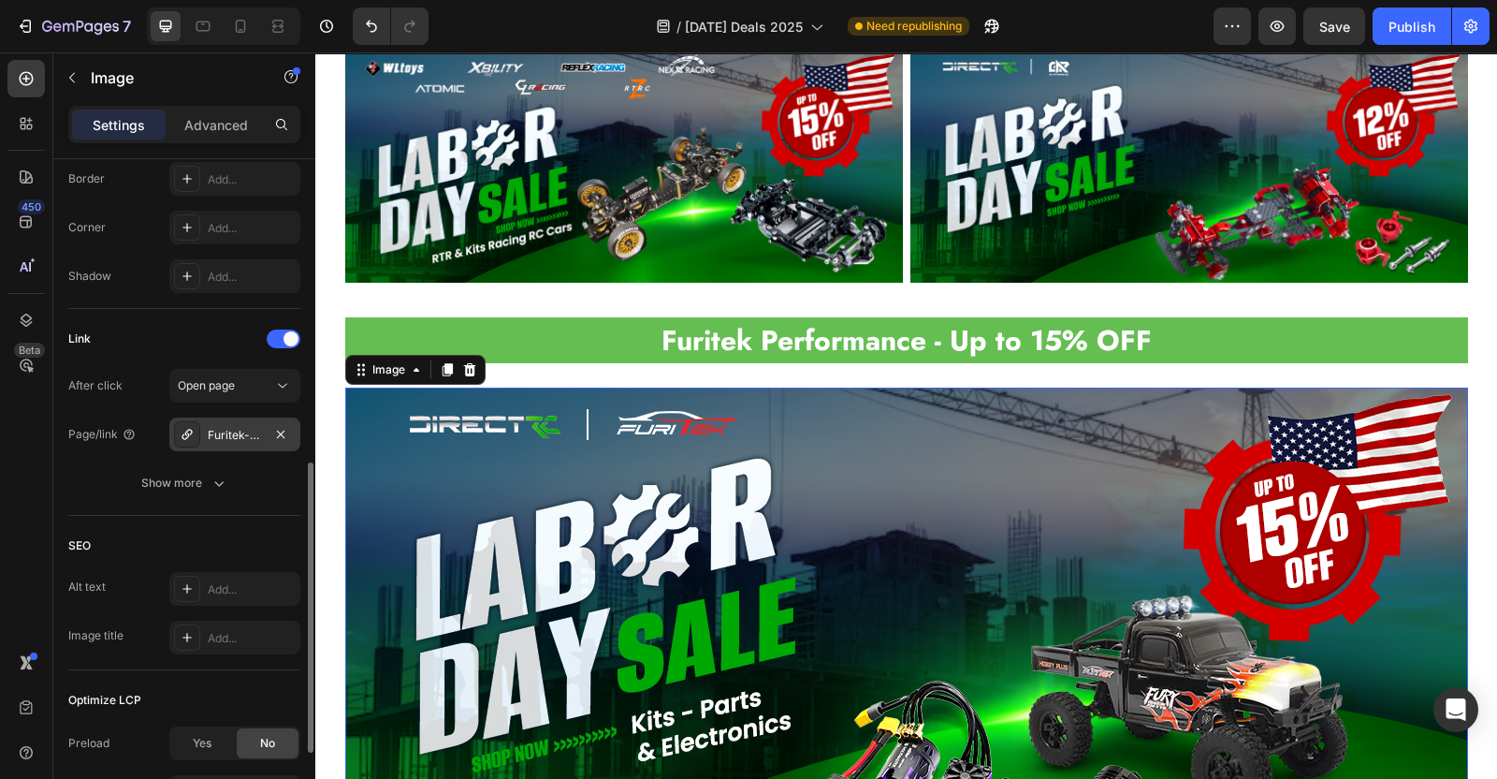
click at [223, 430] on div "Furitek-cars-promotable" at bounding box center [235, 435] width 54 height 17
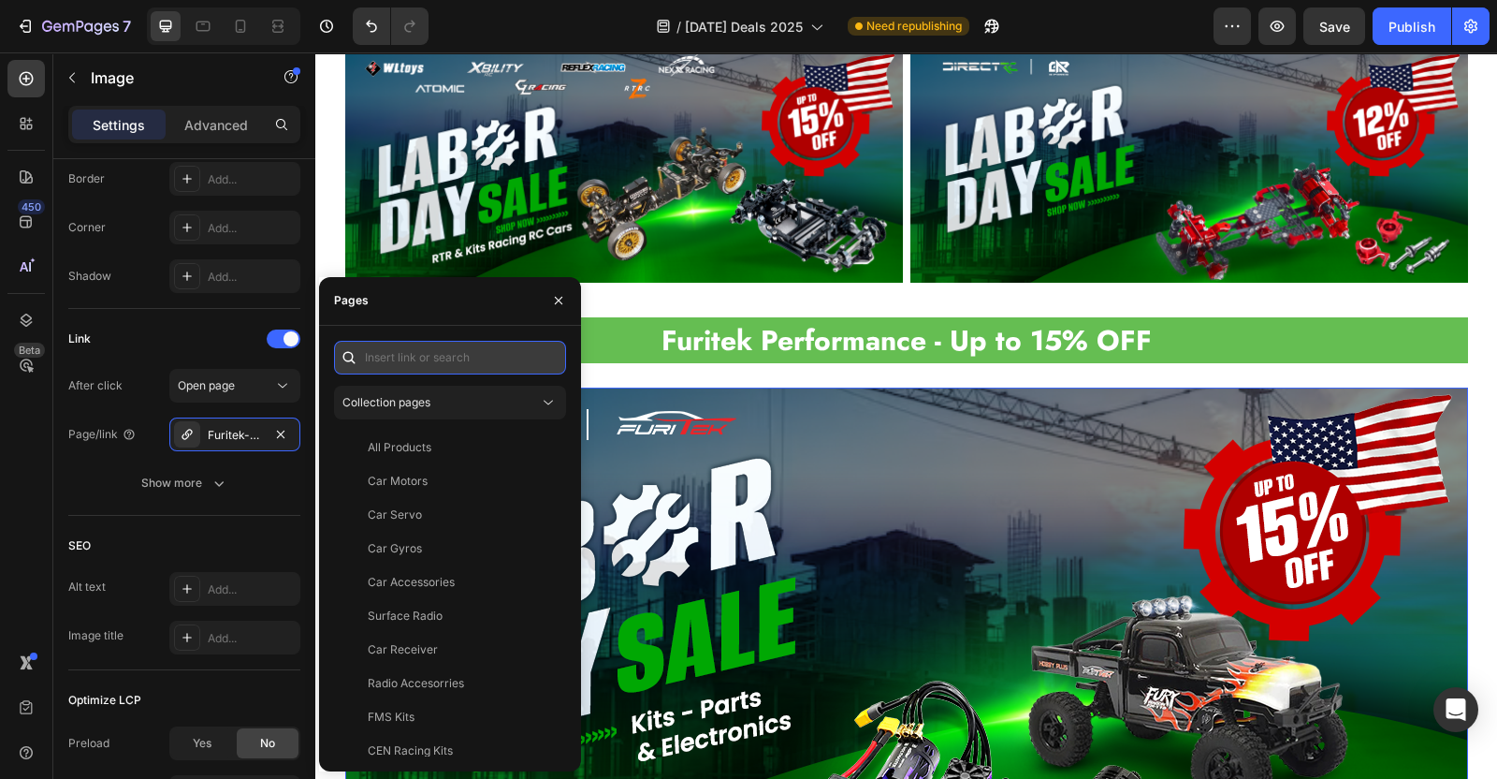
click at [448, 346] on input "text" at bounding box center [450, 358] width 232 height 34
paste input "https://directrc.com/collections/furitek-cars-promotable"
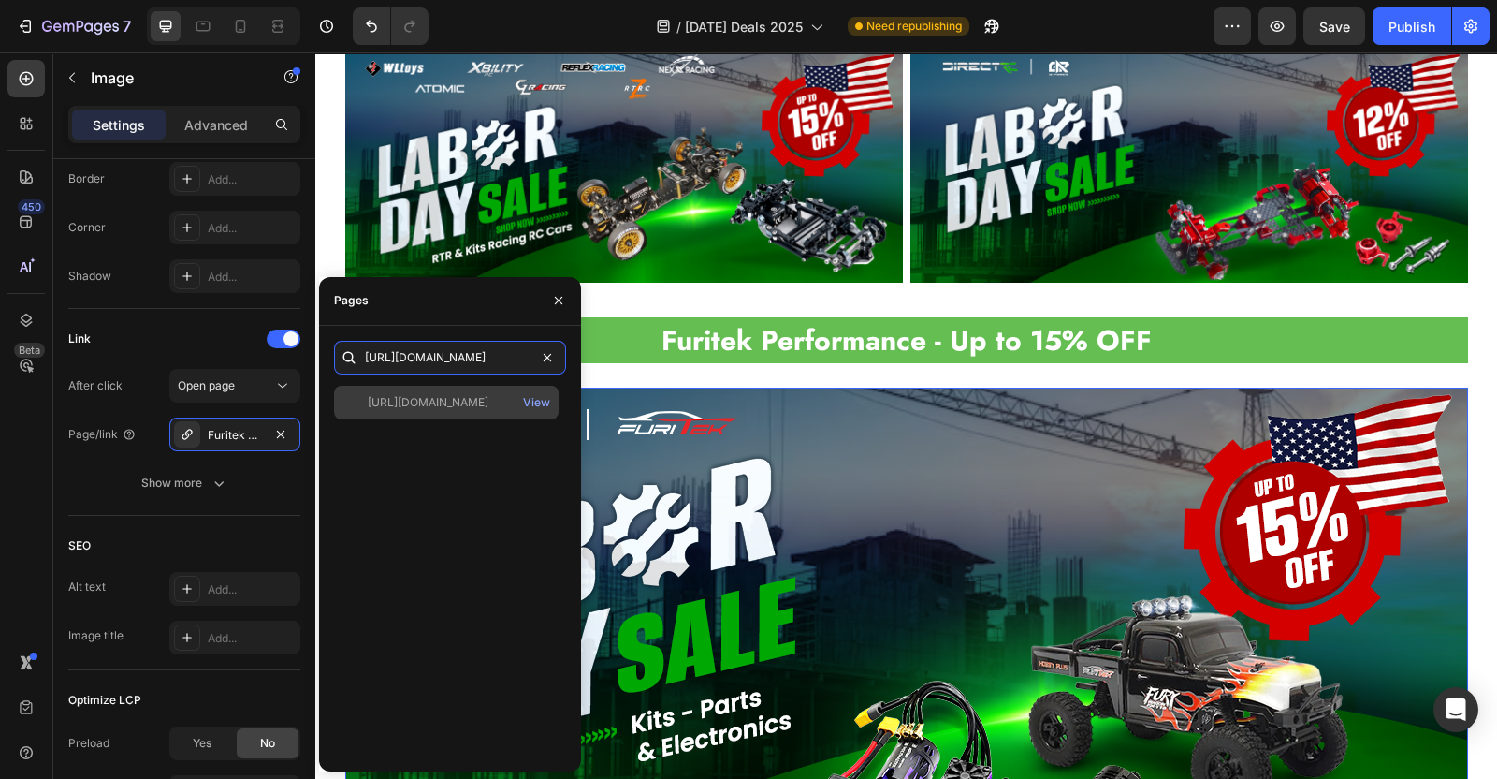
type input "https://directrc.com/collections/furitek-cars-promotable"
click at [441, 394] on div "https://directrc.com/collections/furitek-cars-promotable" at bounding box center [428, 402] width 121 height 17
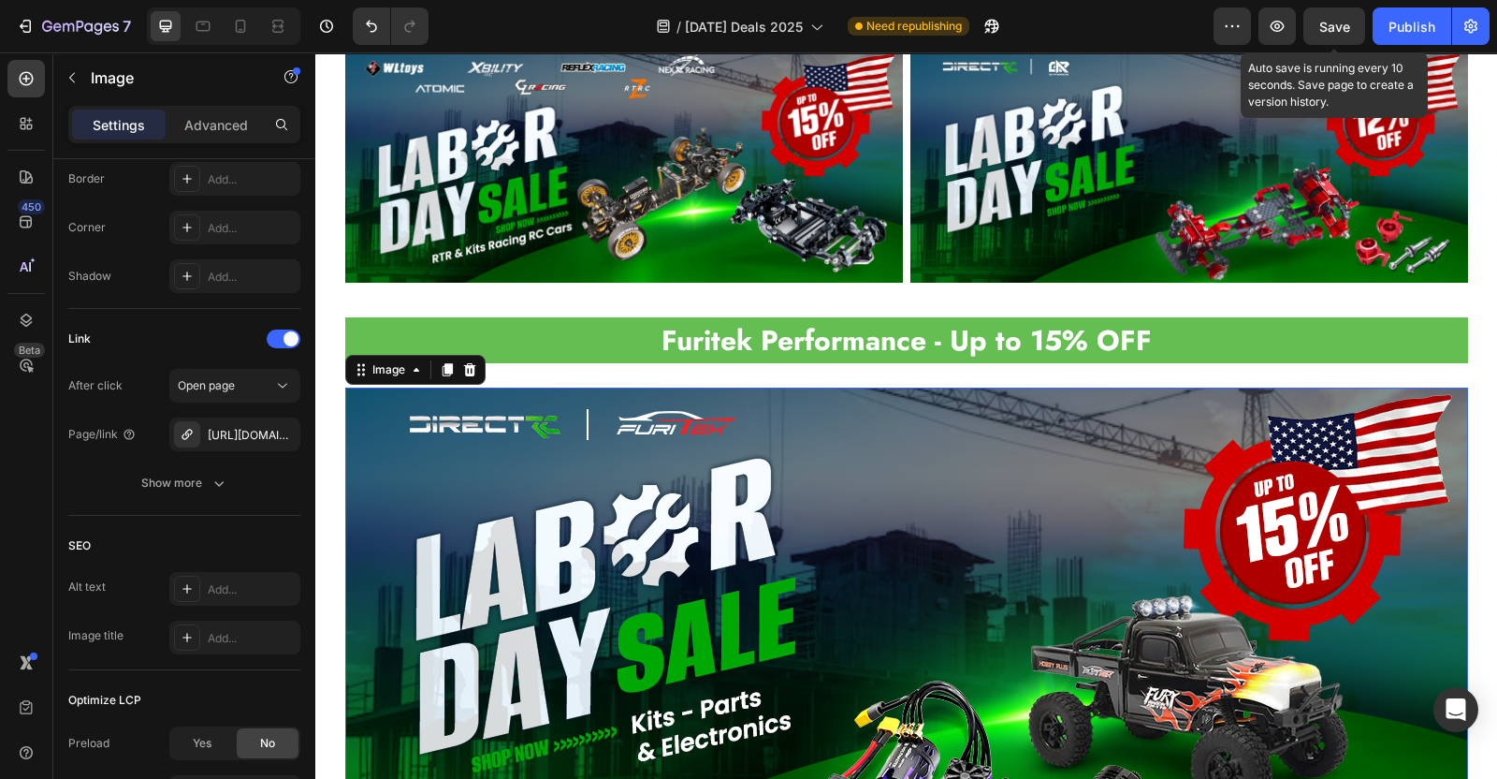
click at [1345, 29] on span "Save" at bounding box center [1335, 27] width 31 height 16
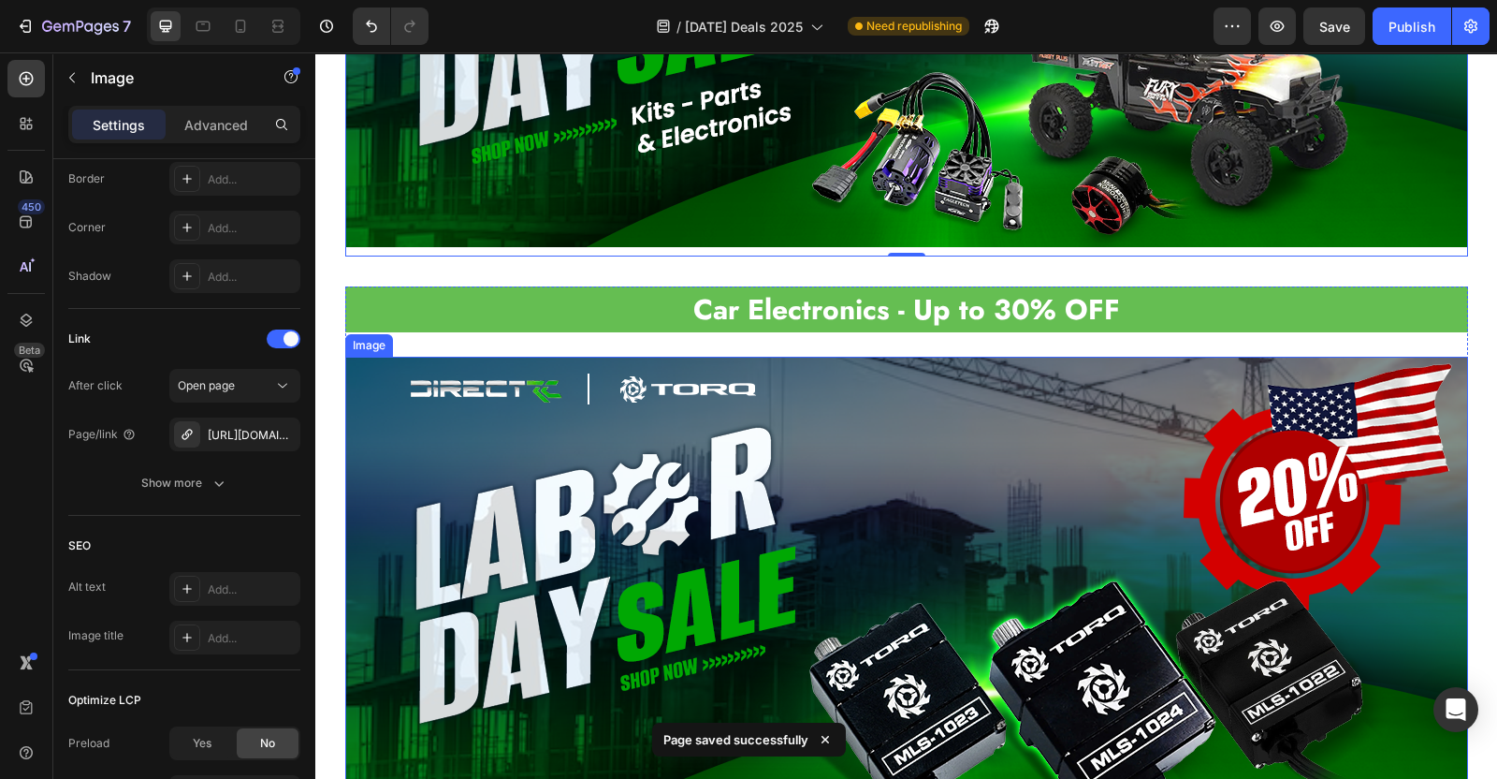
scroll to position [2966, 0]
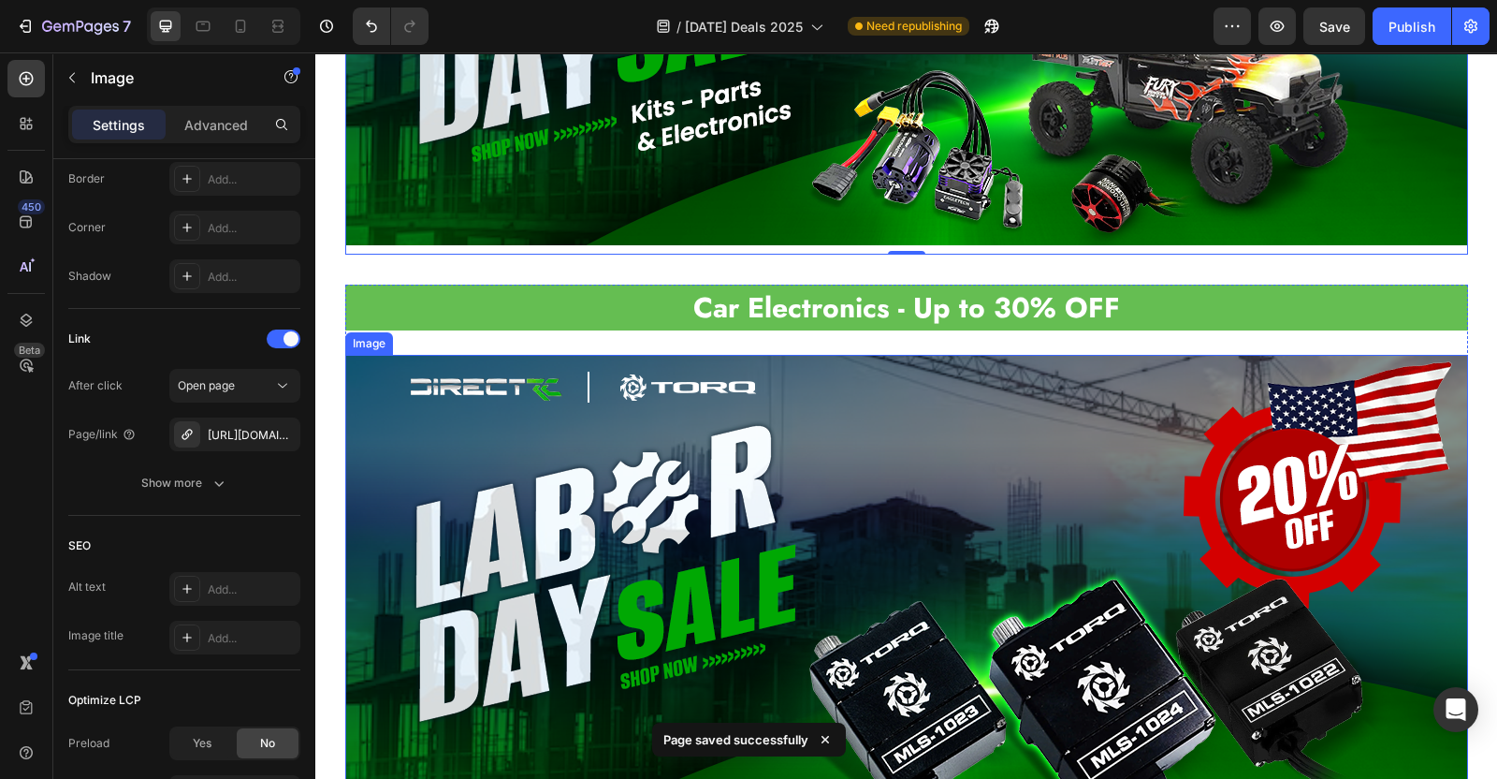
click at [1039, 493] on img at bounding box center [906, 589] width 1123 height 468
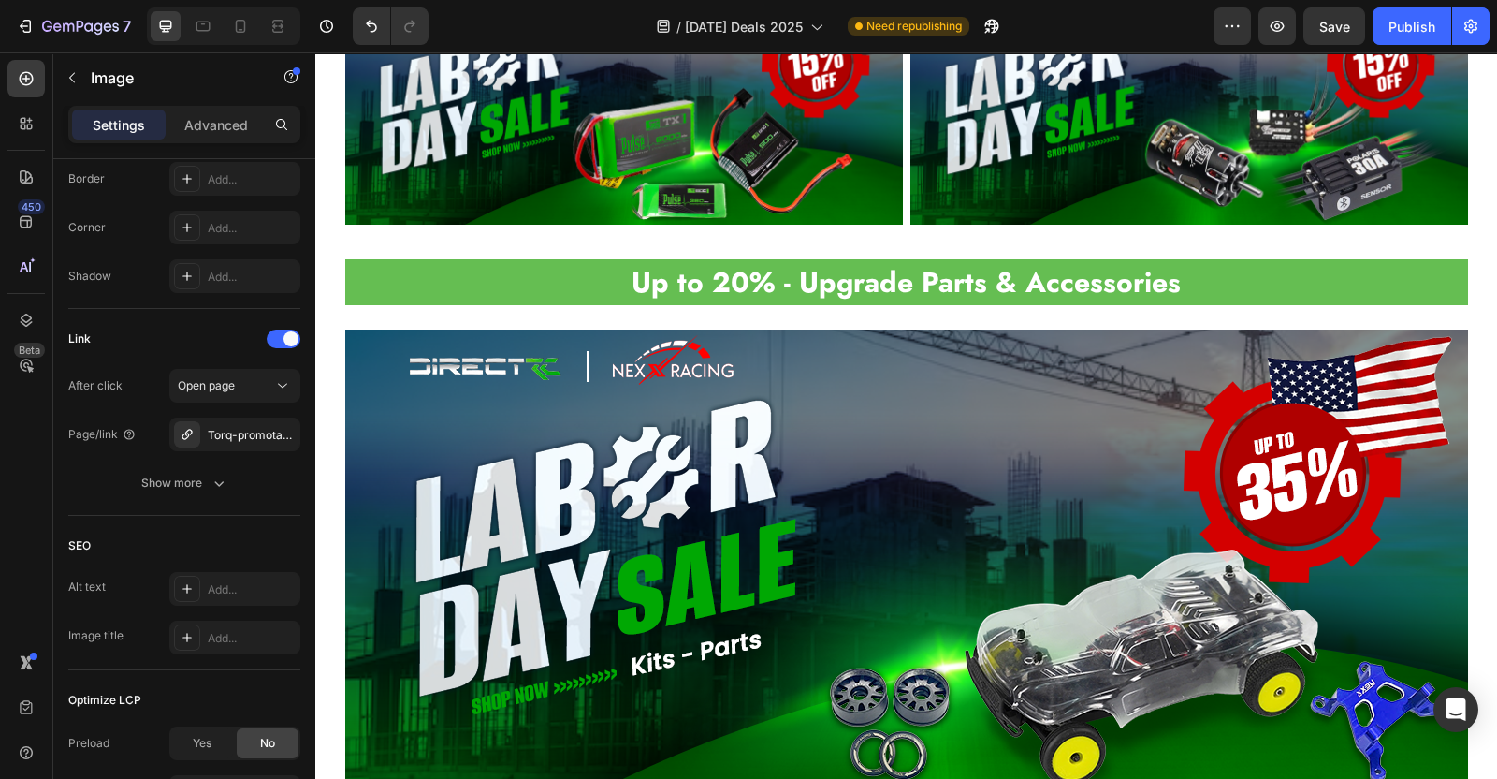
scroll to position [2756, 0]
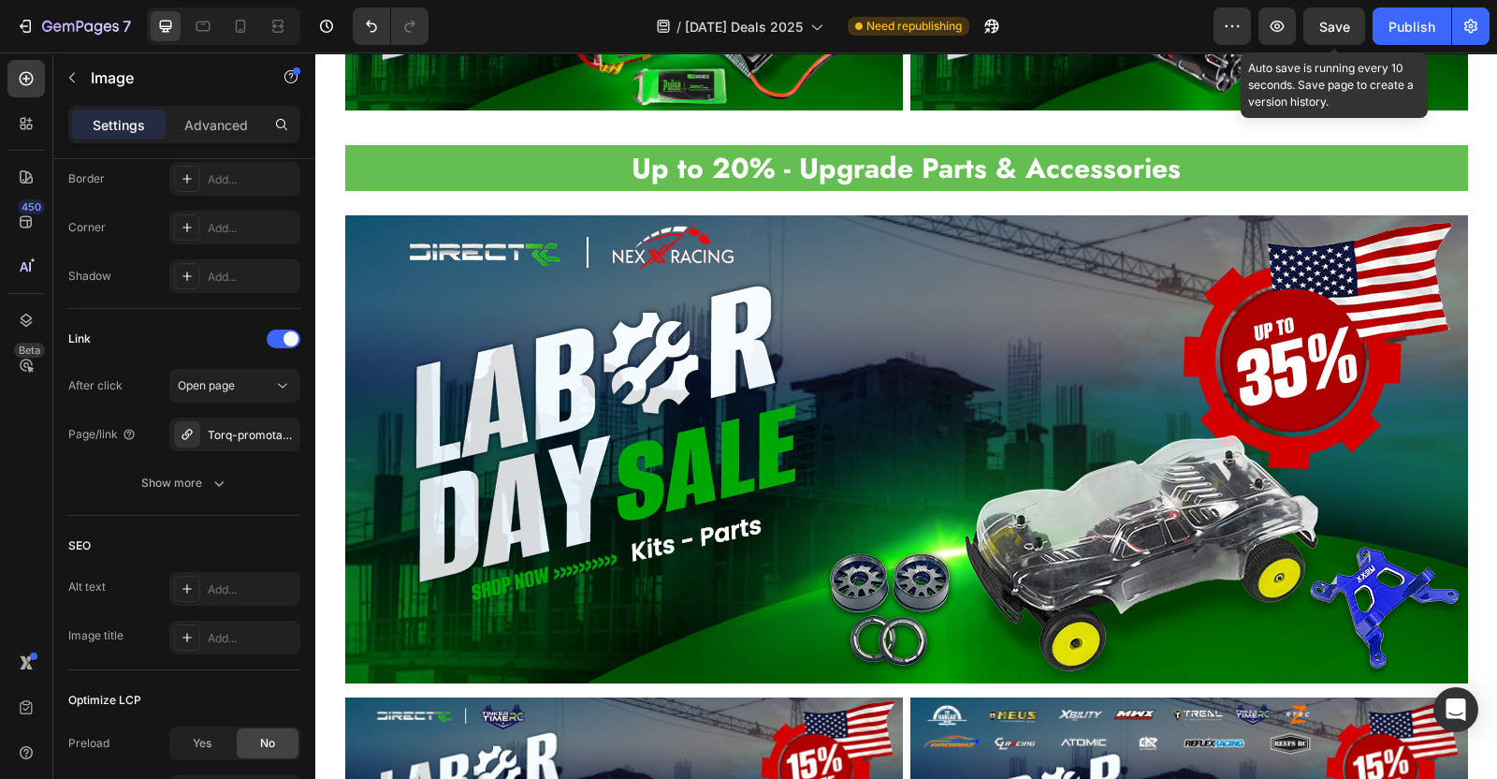
click at [1332, 32] on span "Save" at bounding box center [1335, 27] width 31 height 16
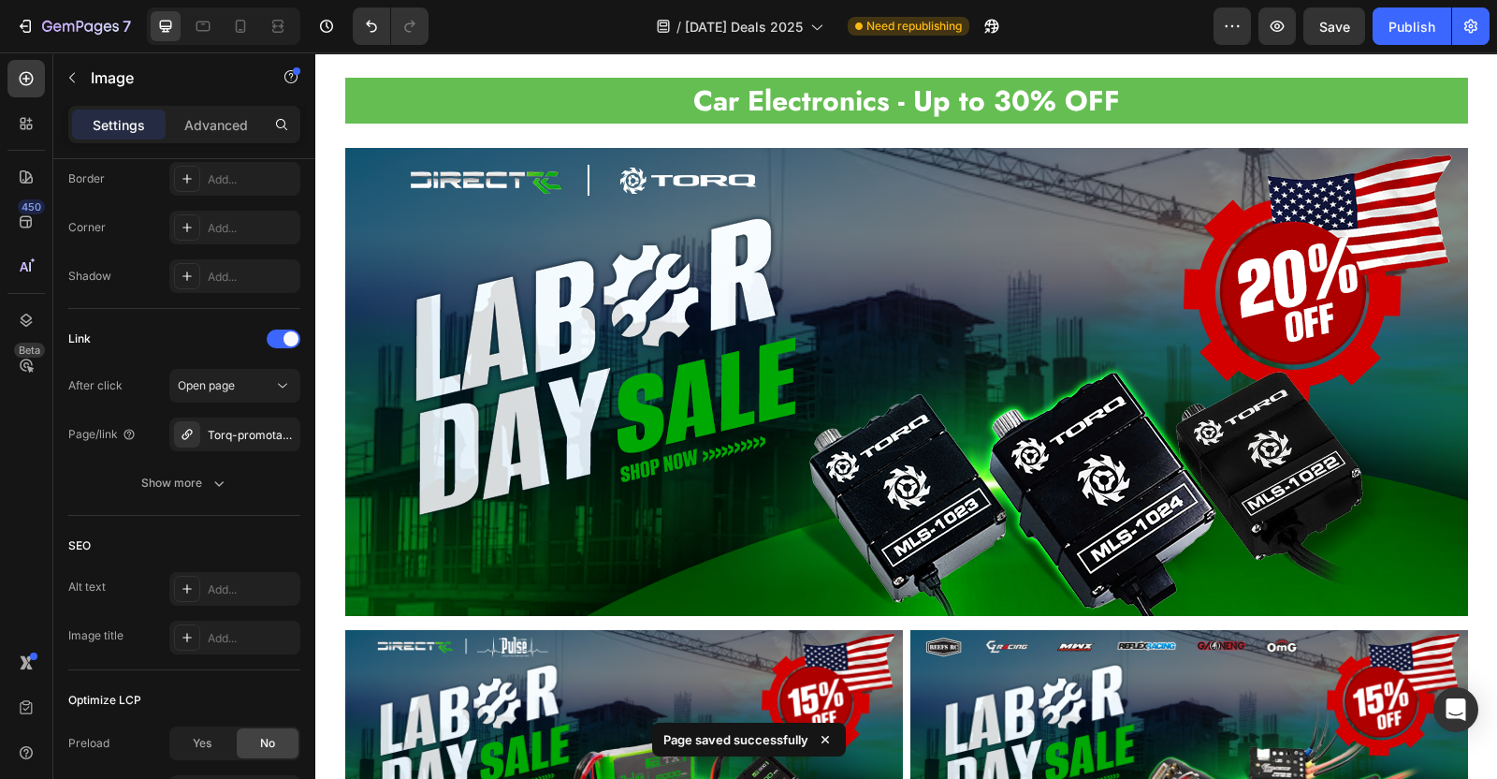
scroll to position [1985, 0]
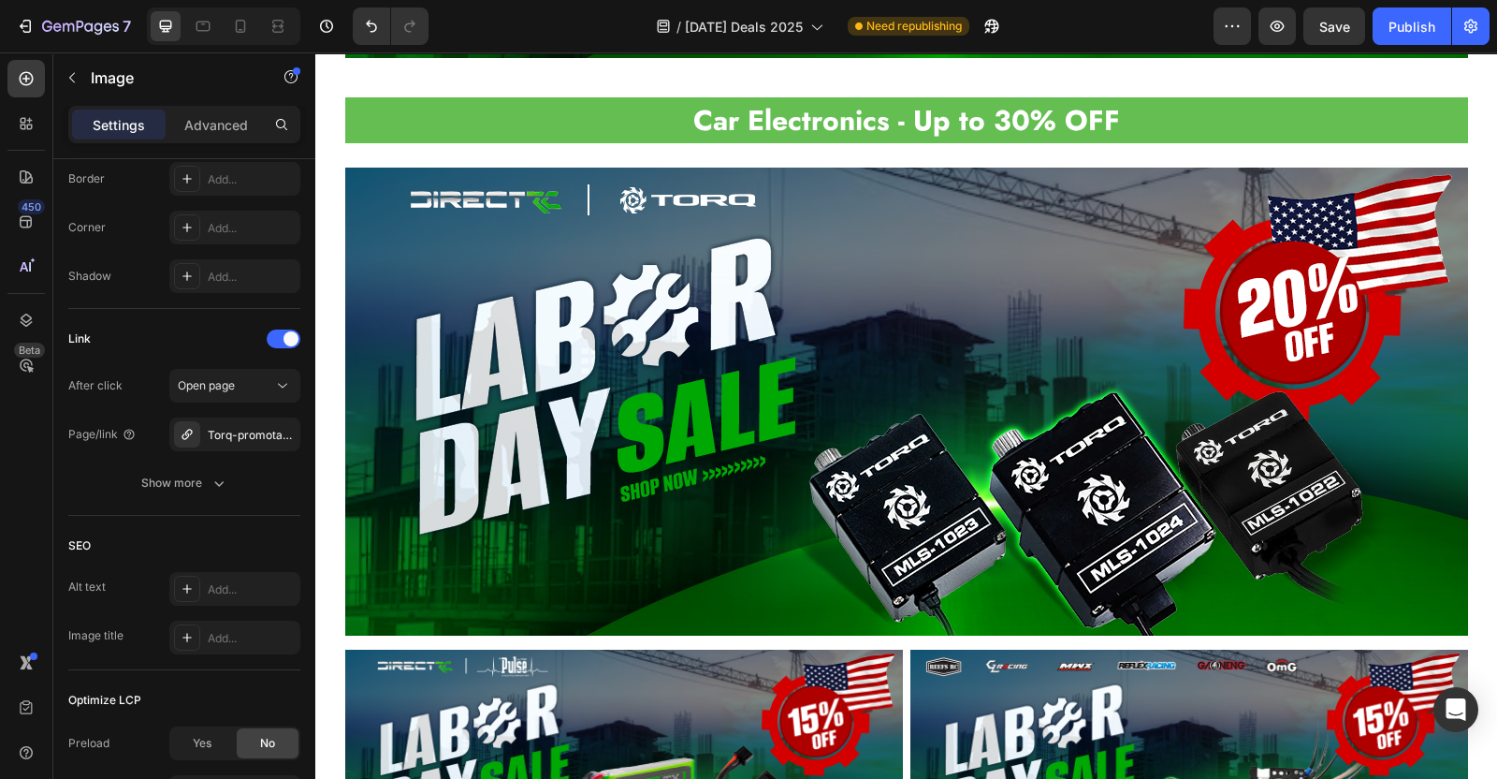
click at [784, 322] on img at bounding box center [906, 402] width 1123 height 468
click at [215, 439] on div "Torq-promotable" at bounding box center [235, 435] width 54 height 17
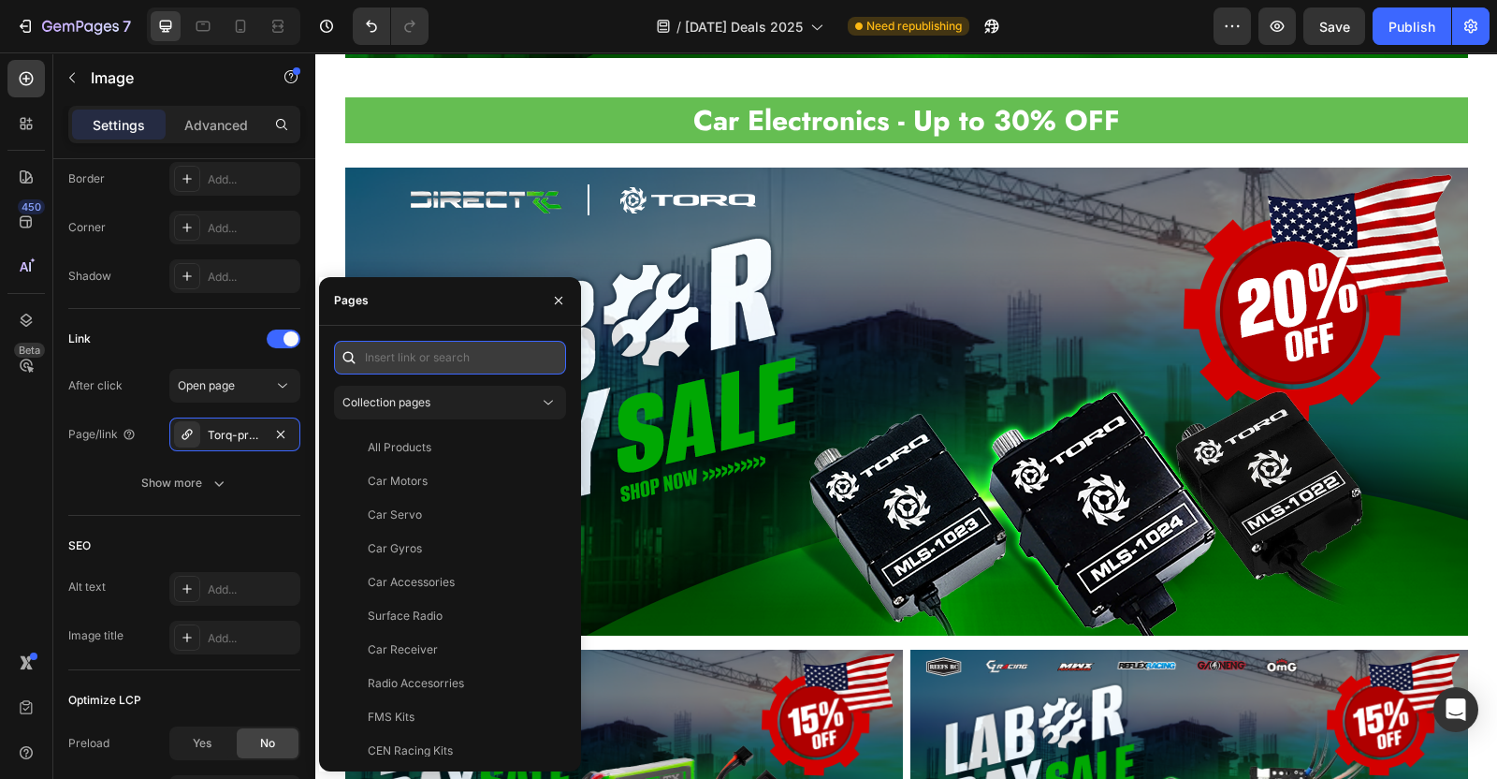
click at [416, 351] on input "text" at bounding box center [450, 358] width 232 height 34
paste input "https://directrc.com/collections/torq-promotable"
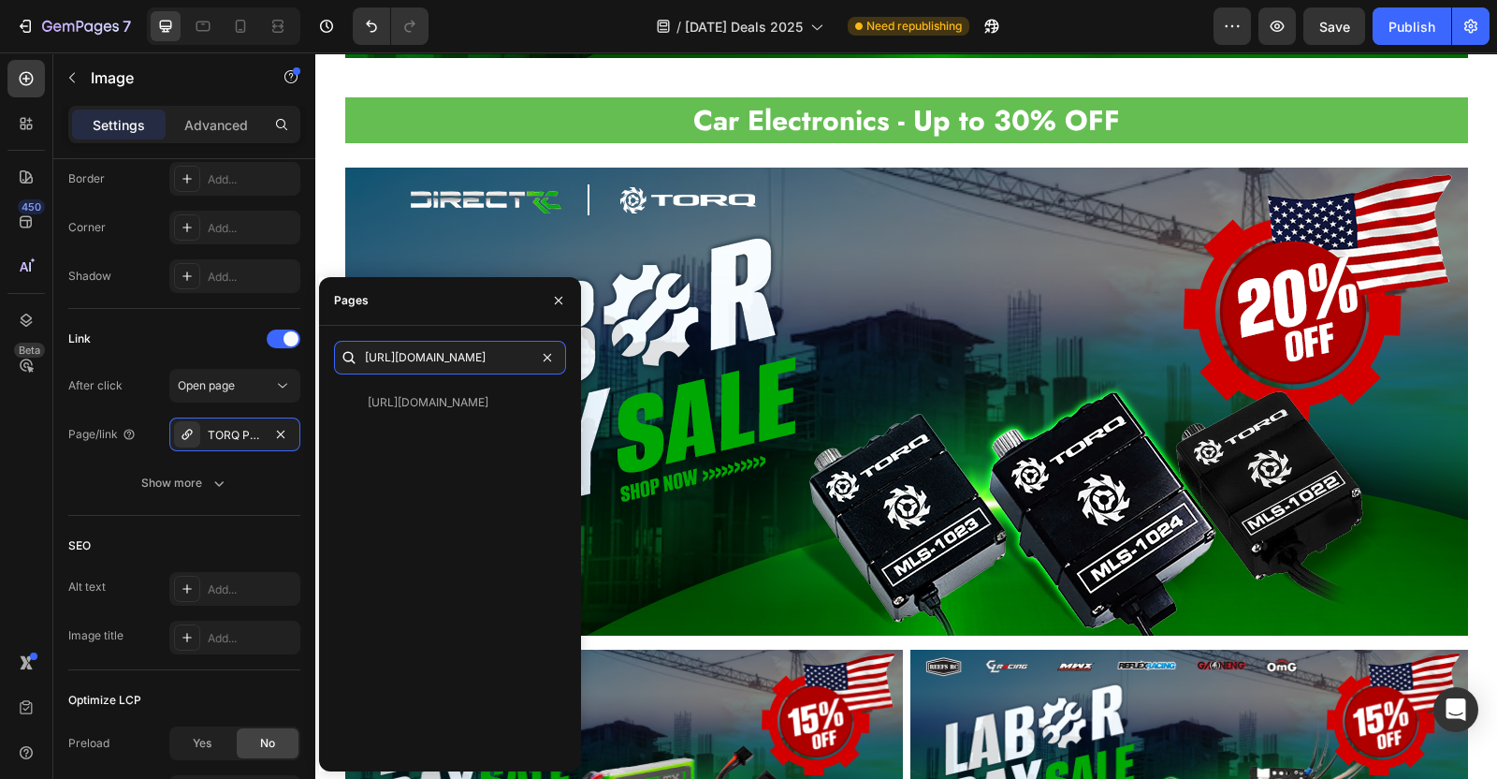
type input "https://directrc.com/collections/torq-promotable"
click at [416, 395] on div "https://directrc.com/collections/torq-promotable" at bounding box center [428, 402] width 121 height 17
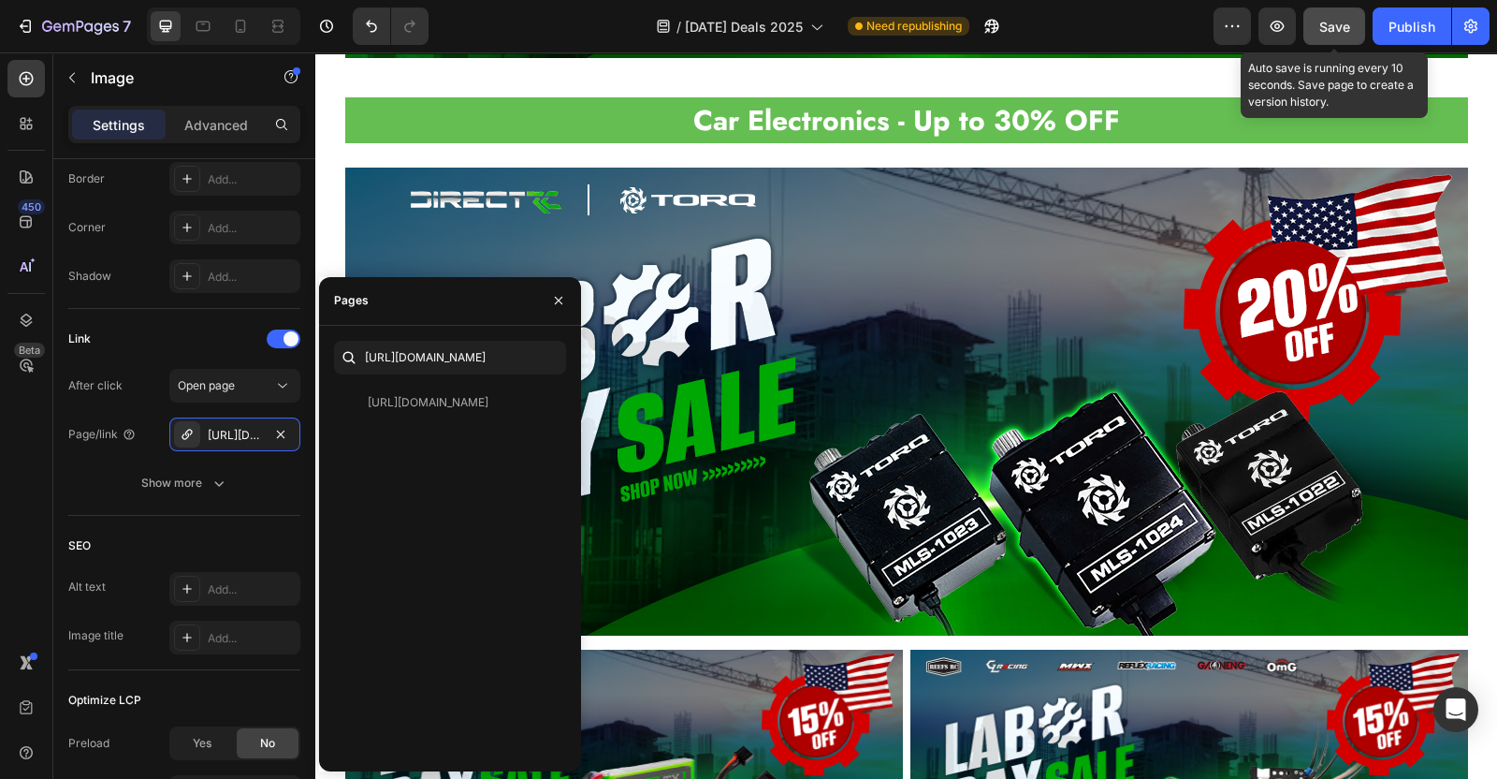
click at [1326, 25] on span "Save" at bounding box center [1335, 27] width 31 height 16
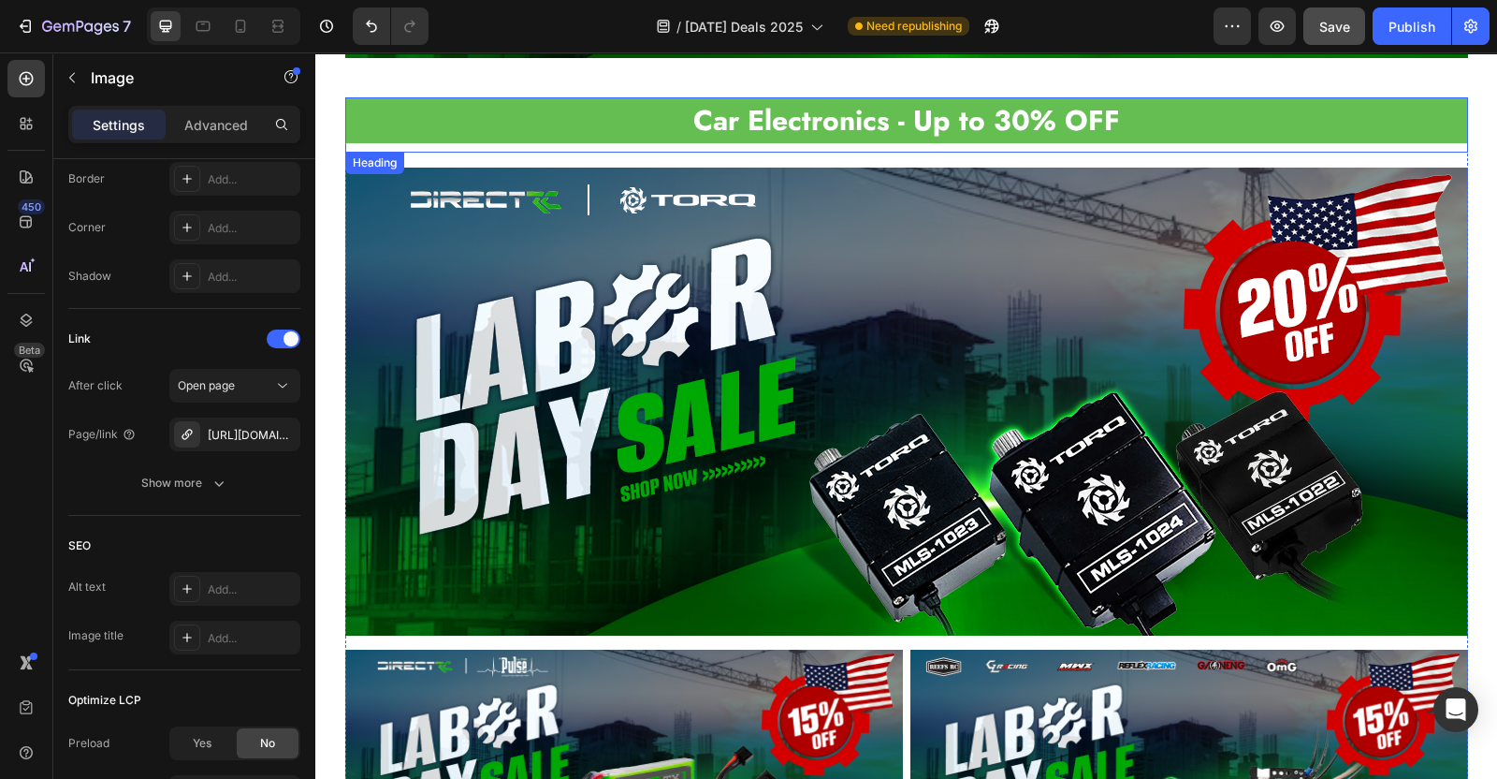
click at [1002, 115] on strong "Car Electronics - Up to 30% OFF" at bounding box center [906, 120] width 427 height 40
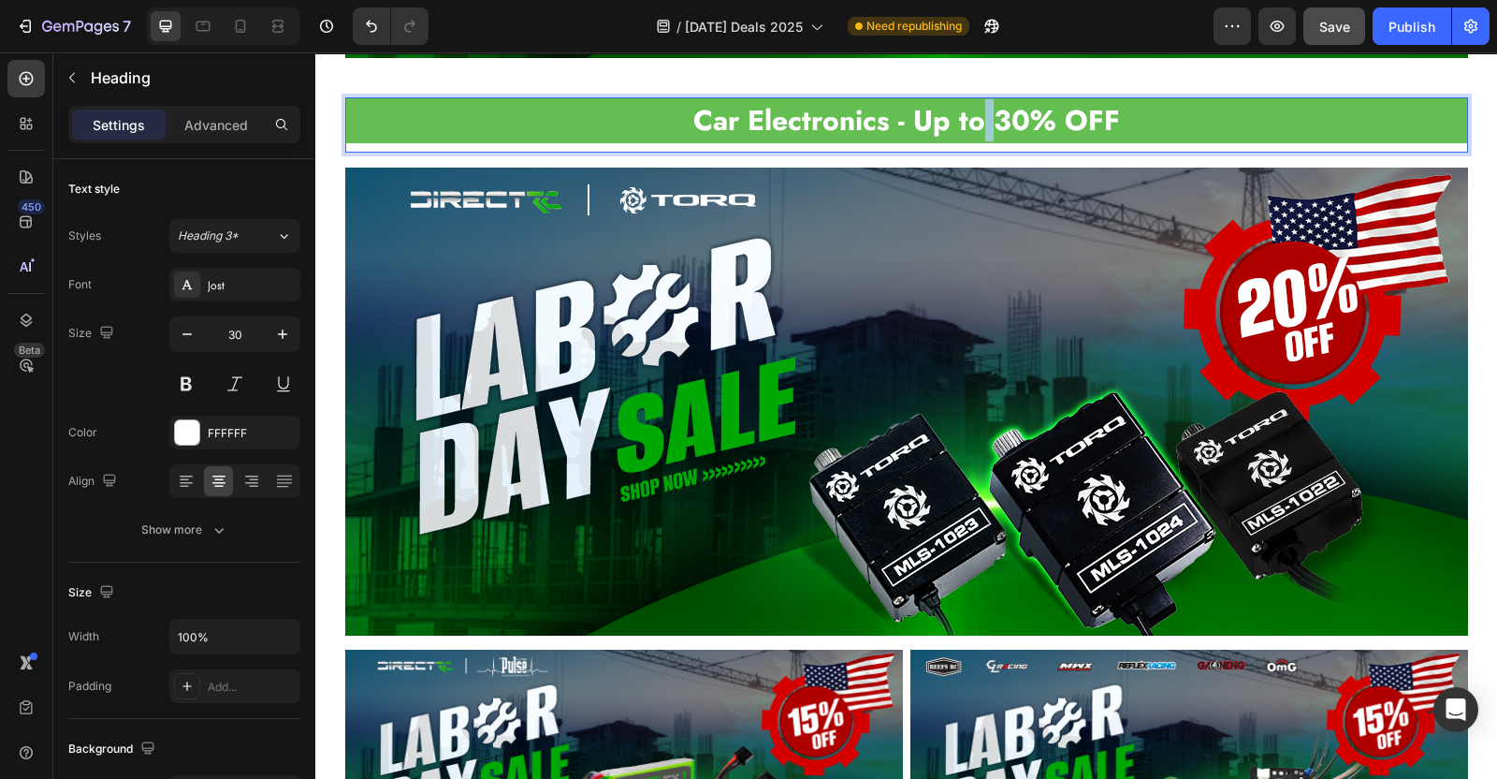
click at [976, 114] on strong "Car Electronics - Up to 30% OFF" at bounding box center [906, 120] width 427 height 40
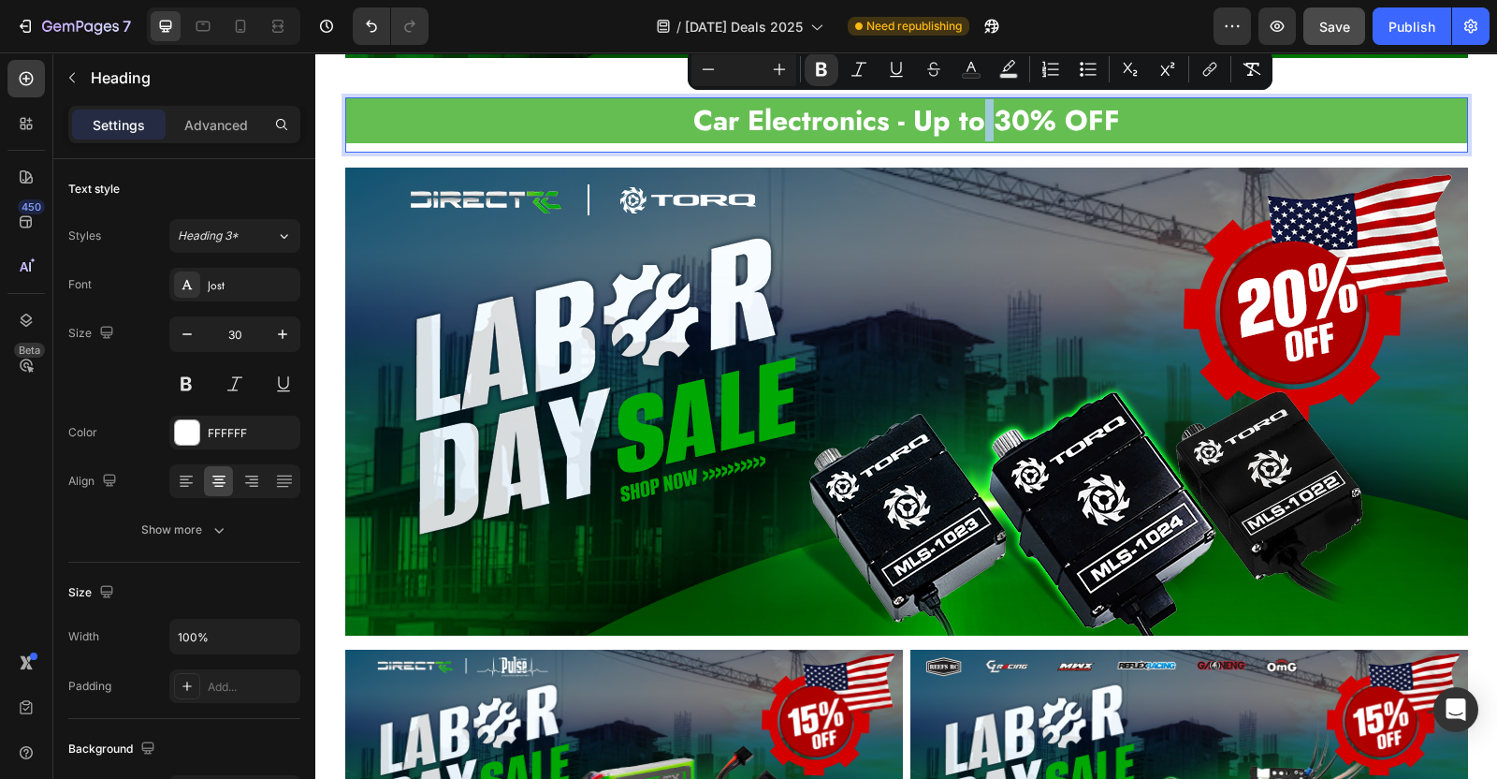
click at [987, 118] on strong "Car Electronics - Up to 30% OFF" at bounding box center [906, 120] width 427 height 40
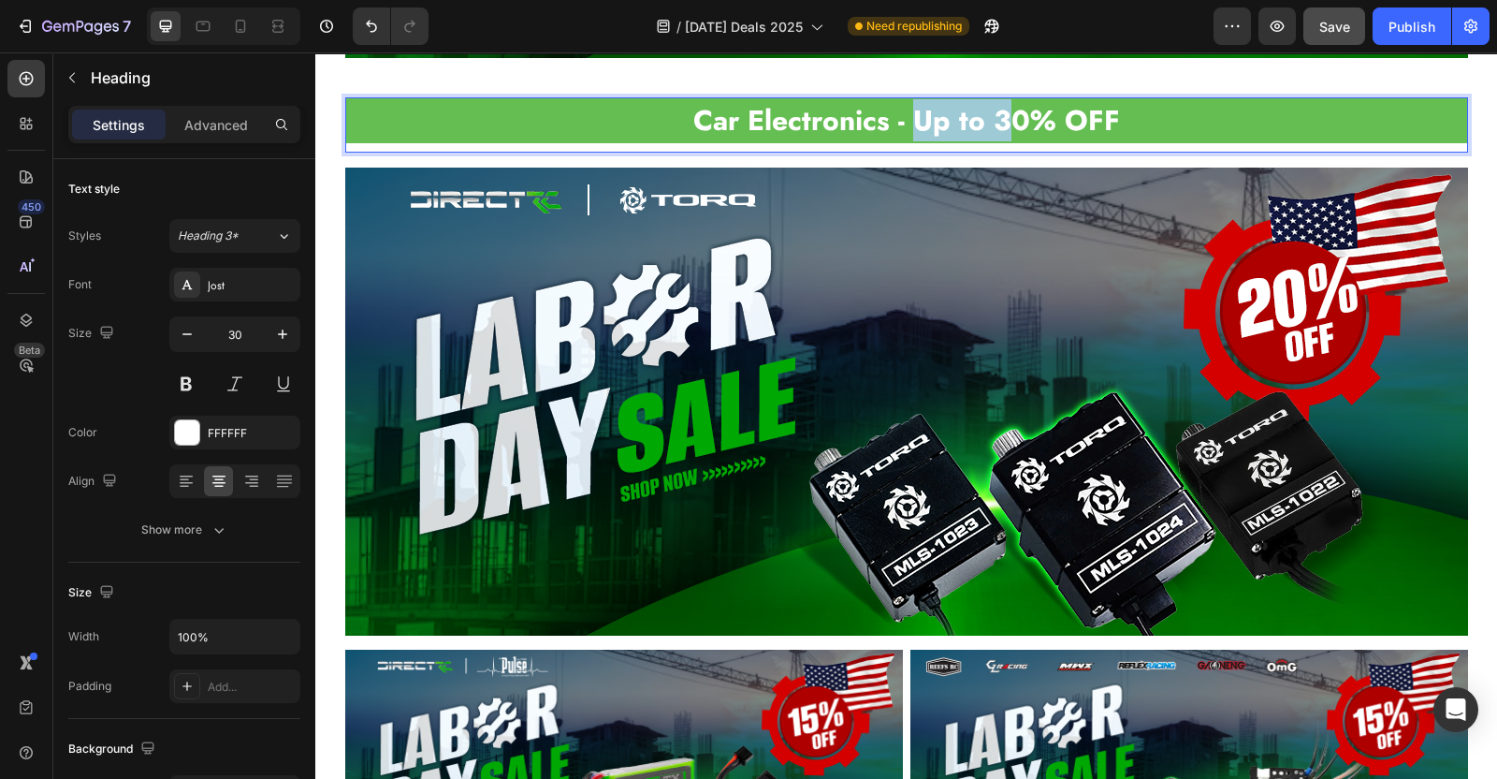
drag, startPoint x: 994, startPoint y: 119, endPoint x: 912, endPoint y: 119, distance: 81.4
click at [908, 119] on strong "Car Electronics - Up to 30% OFF" at bounding box center [906, 120] width 427 height 40
click at [948, 119] on strong "Car Electronics - 20% OFF" at bounding box center [906, 120] width 347 height 40
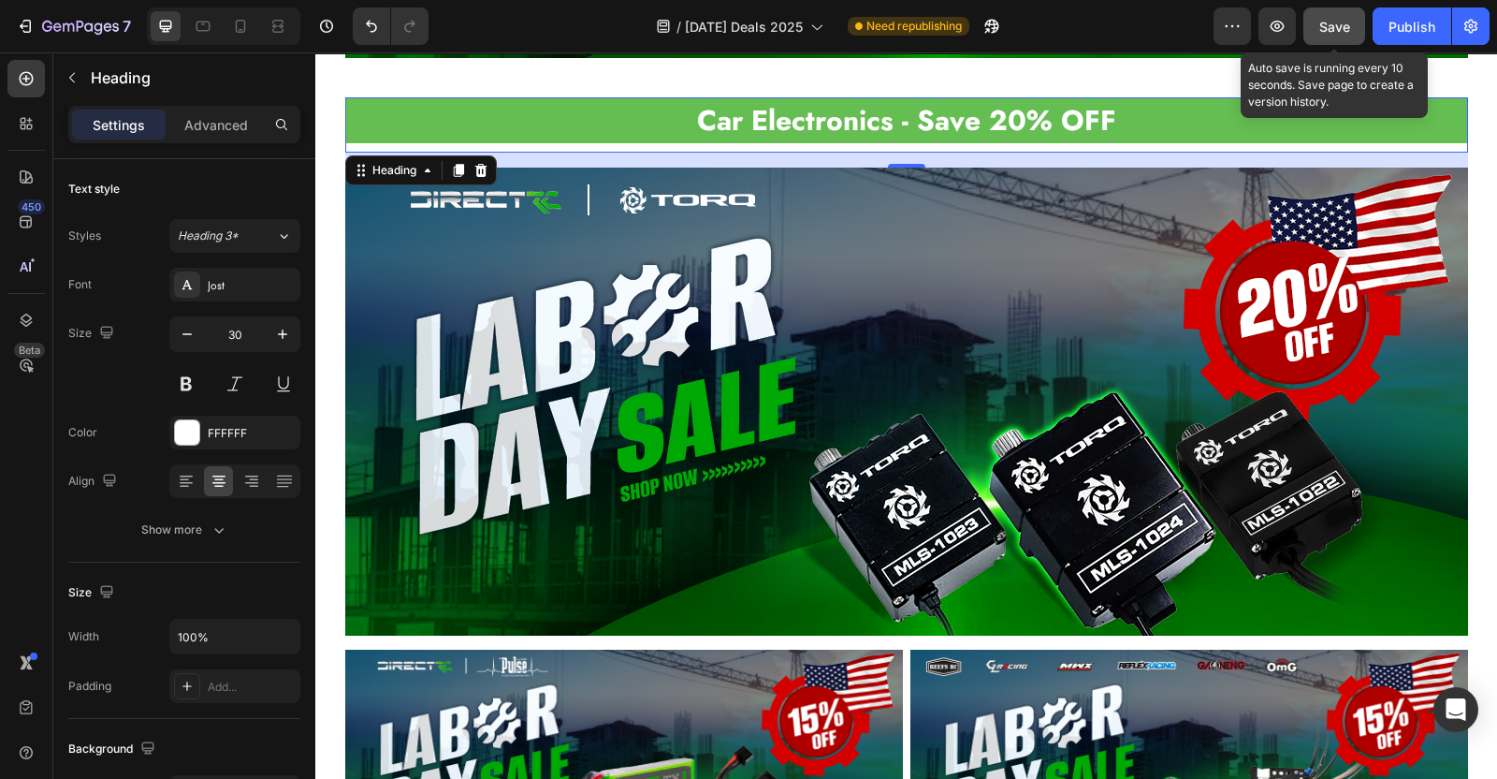
click at [1330, 31] on span "Save" at bounding box center [1335, 27] width 31 height 16
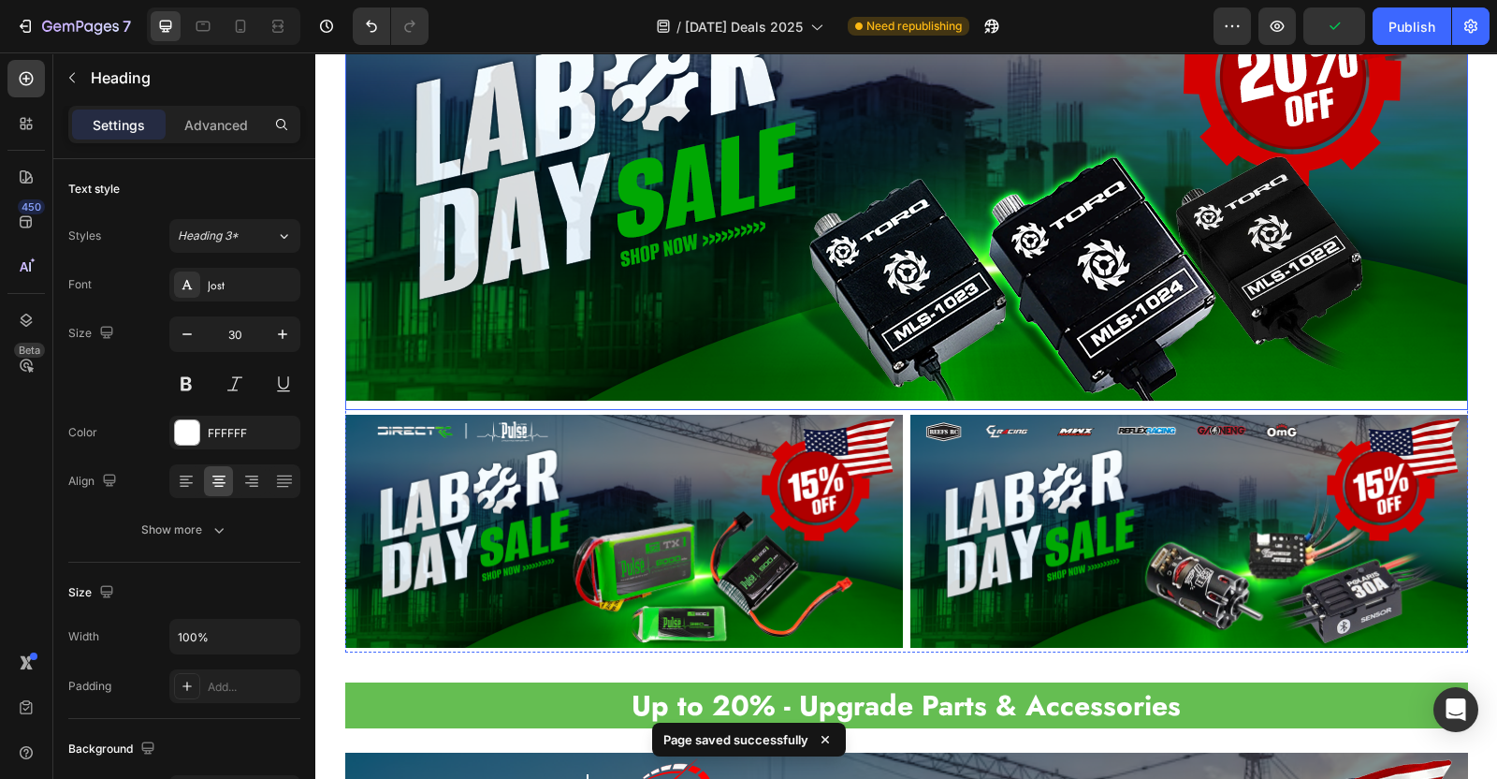
scroll to position [1985, 0]
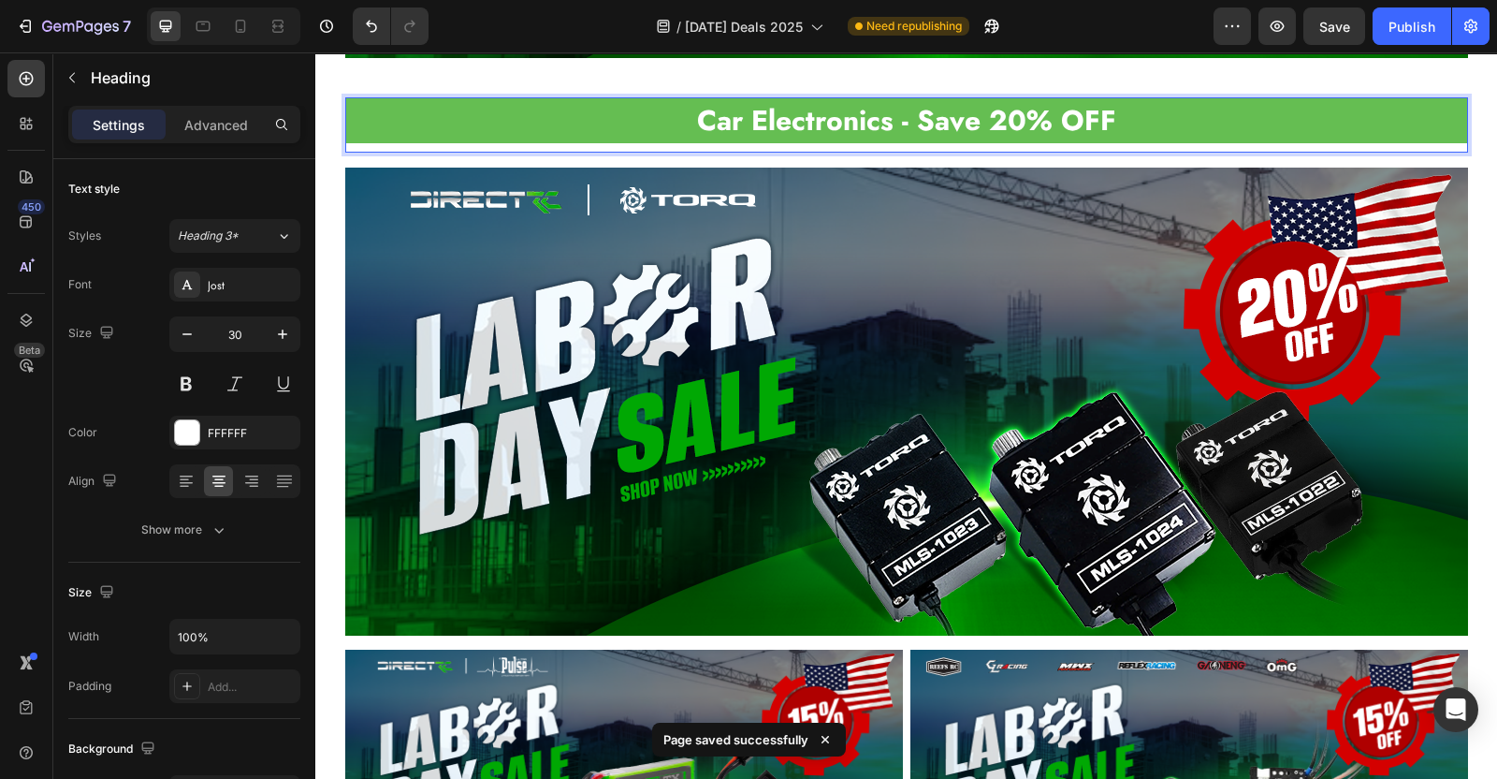
click at [963, 123] on strong "Car Electronics - Save 20% OFF" at bounding box center [906, 120] width 419 height 40
drag, startPoint x: 964, startPoint y: 123, endPoint x: 914, endPoint y: 119, distance: 49.7
click at [914, 119] on strong "Car Electronics - Save 20% OFF" at bounding box center [906, 120] width 419 height 40
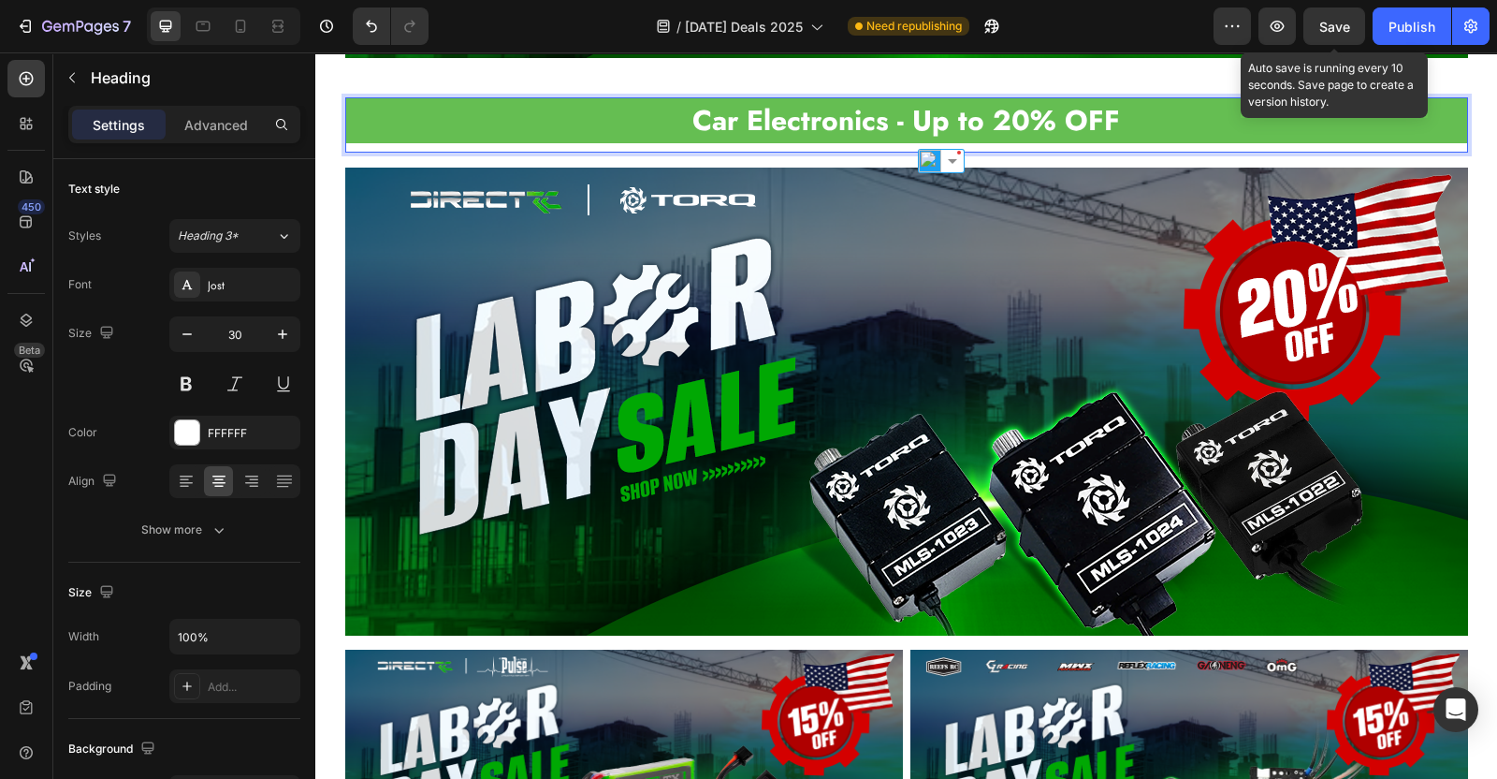
click at [1324, 25] on span "Save" at bounding box center [1335, 27] width 31 height 16
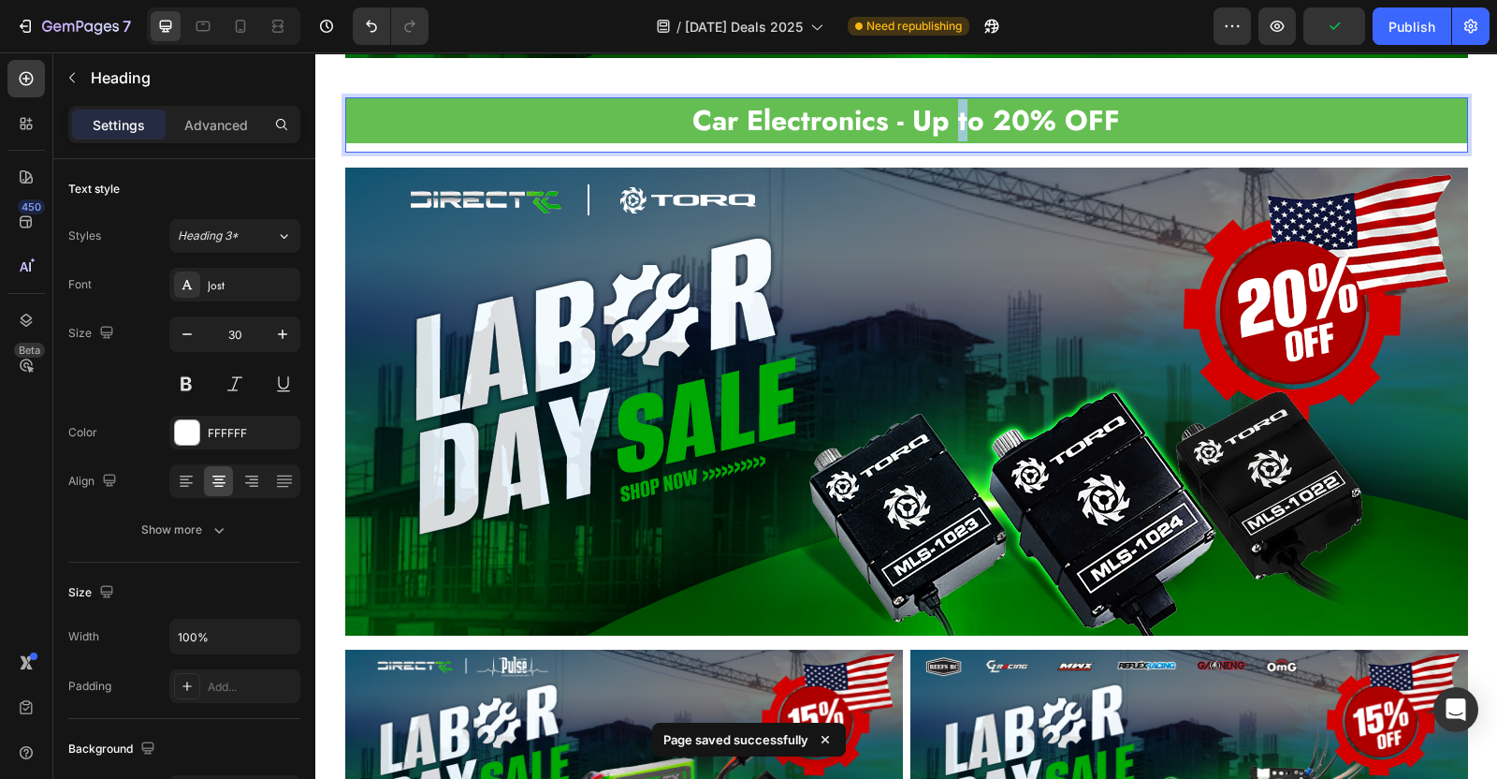
click at [950, 119] on strong "Car Electronics - Up to 20% OFF" at bounding box center [907, 120] width 428 height 40
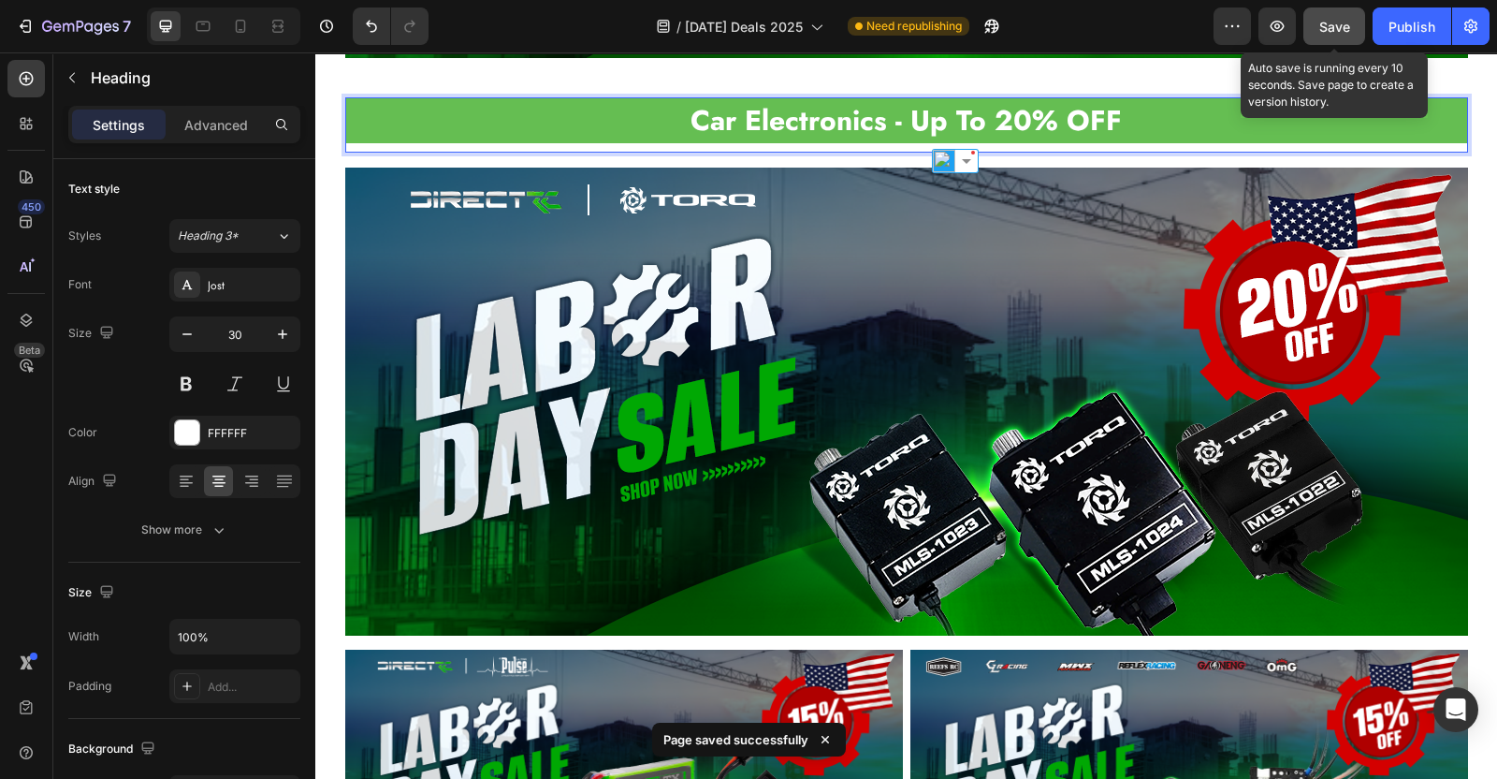
click at [1342, 33] on span "Save" at bounding box center [1335, 27] width 31 height 16
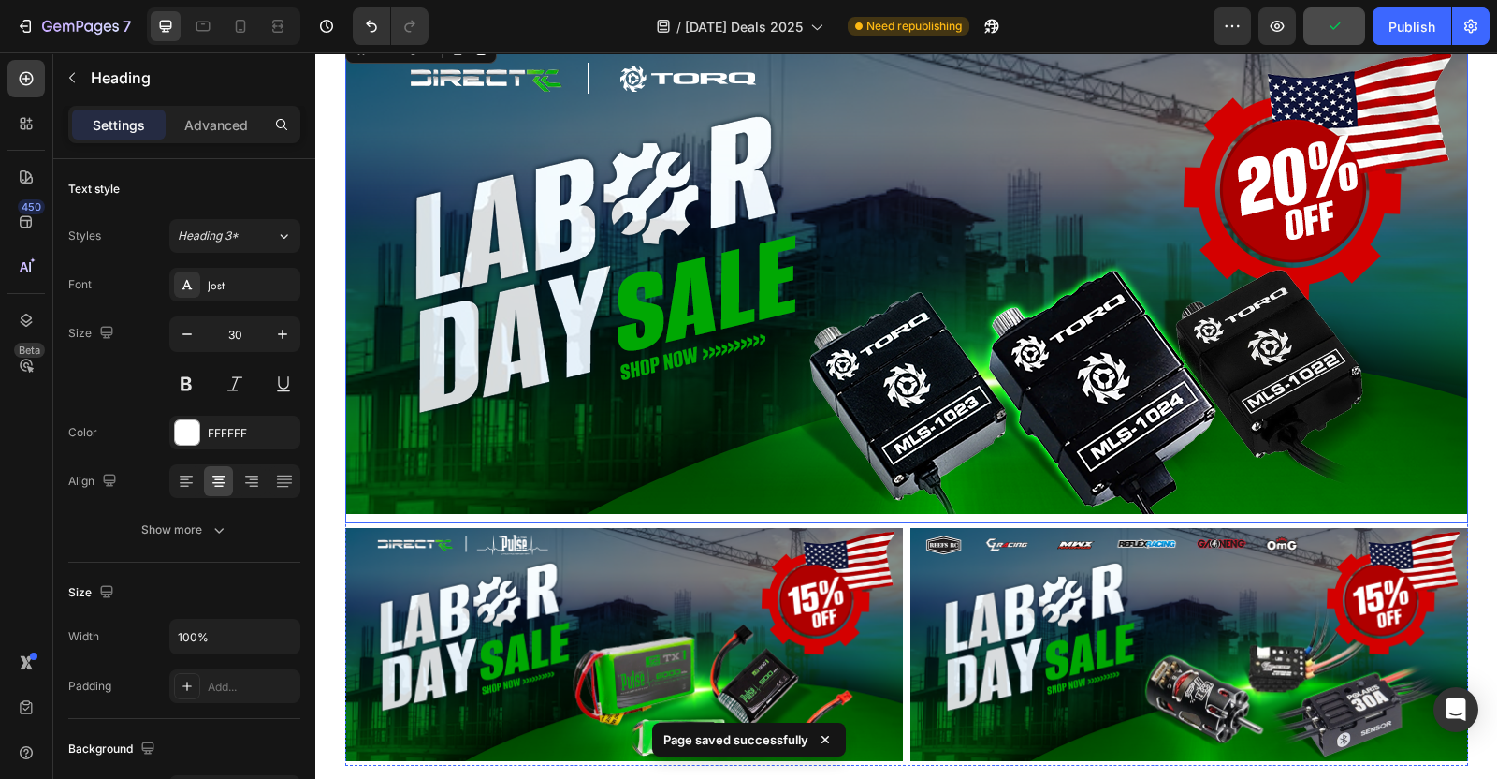
scroll to position [2219, 0]
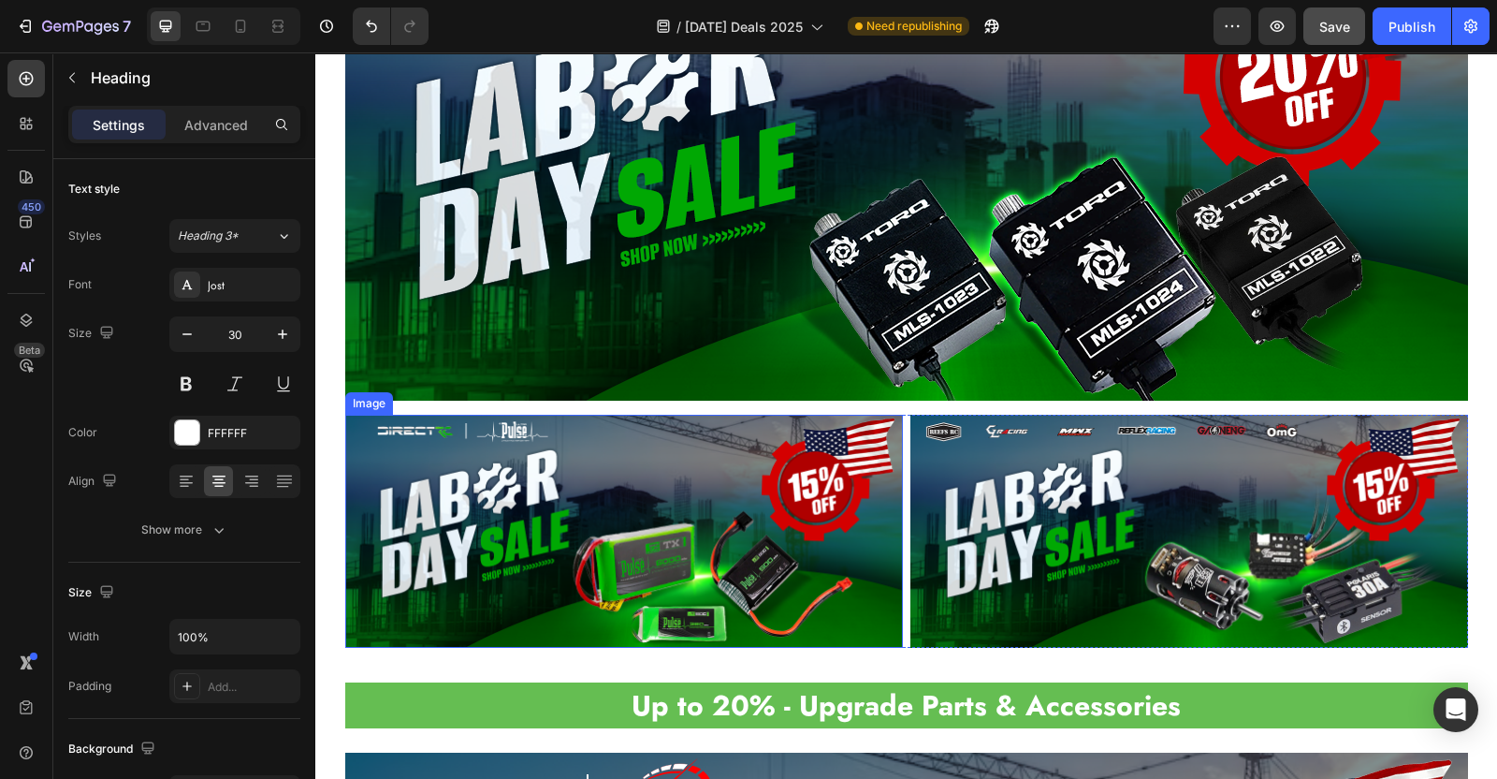
click at [721, 477] on img at bounding box center [624, 531] width 558 height 232
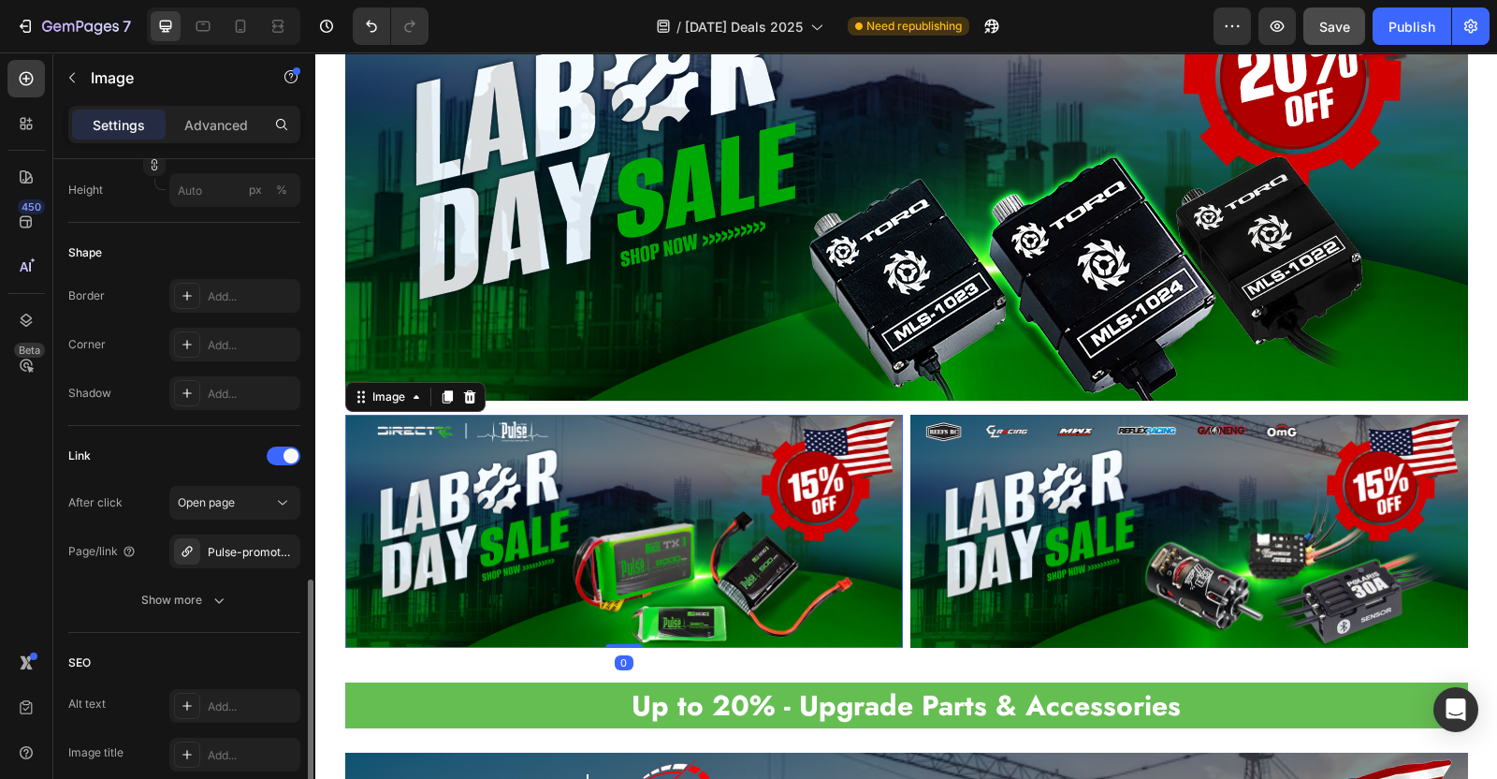
scroll to position [702, 0]
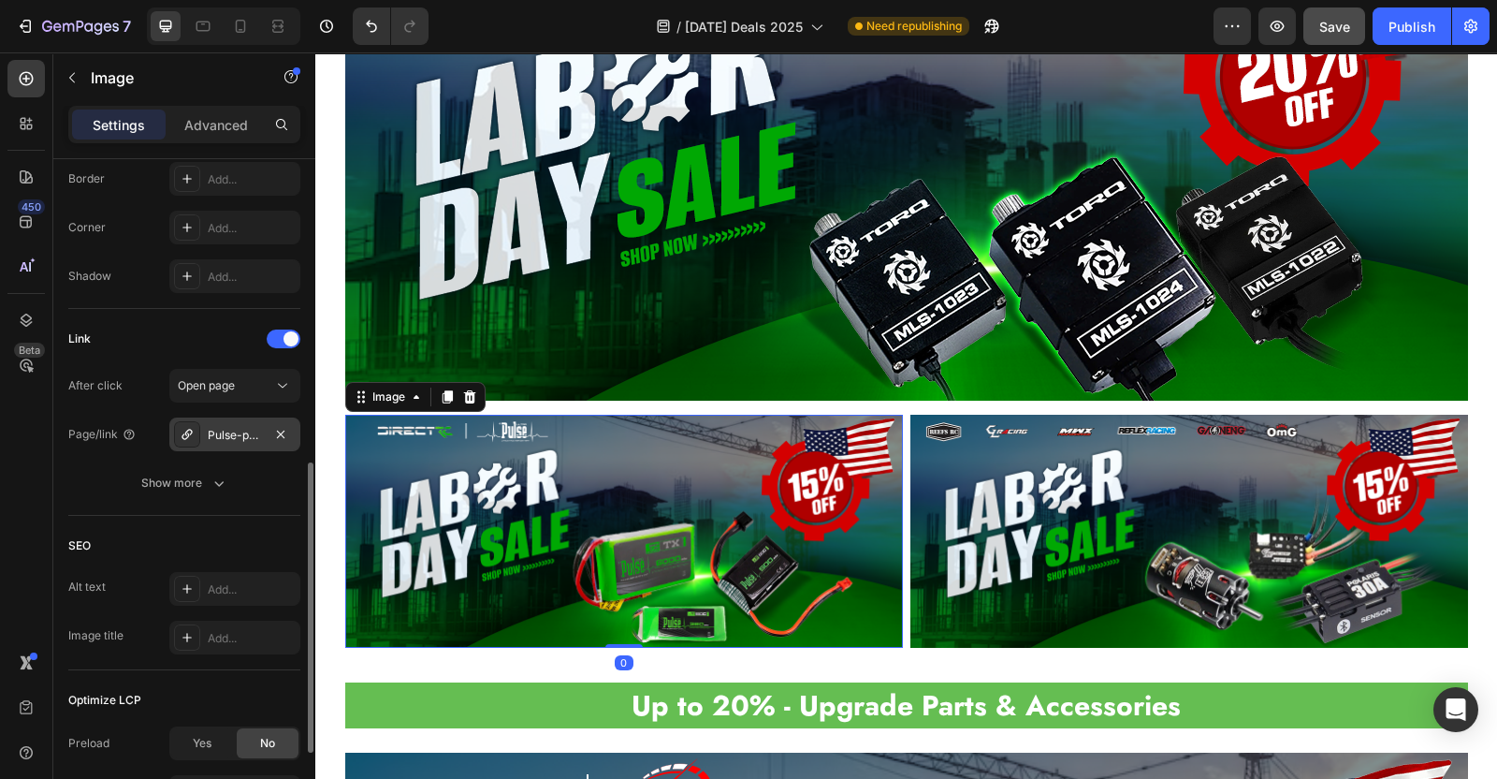
click at [224, 435] on div "Pulse-promotable" at bounding box center [235, 435] width 54 height 17
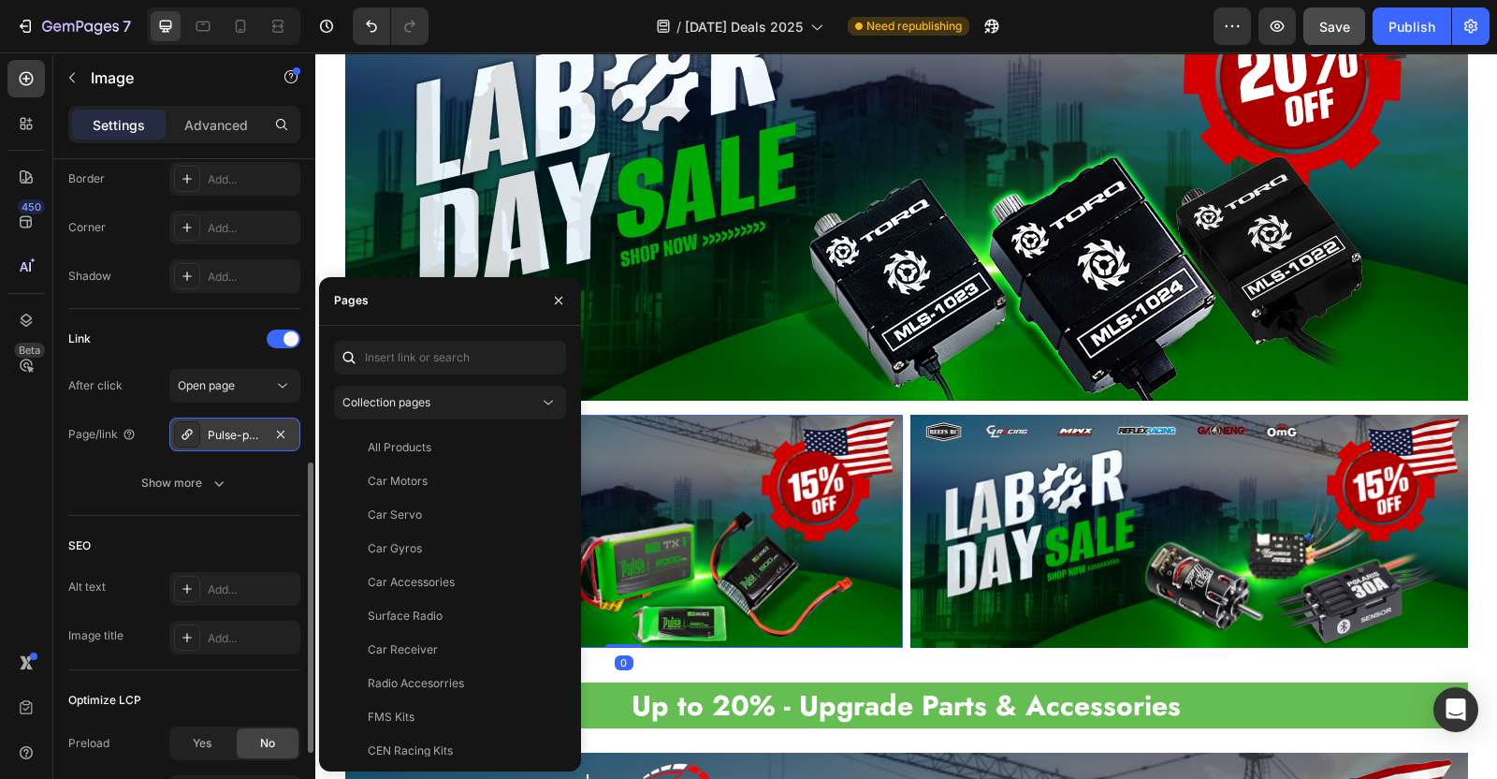
click at [224, 435] on div "Pulse-promotable" at bounding box center [235, 435] width 54 height 17
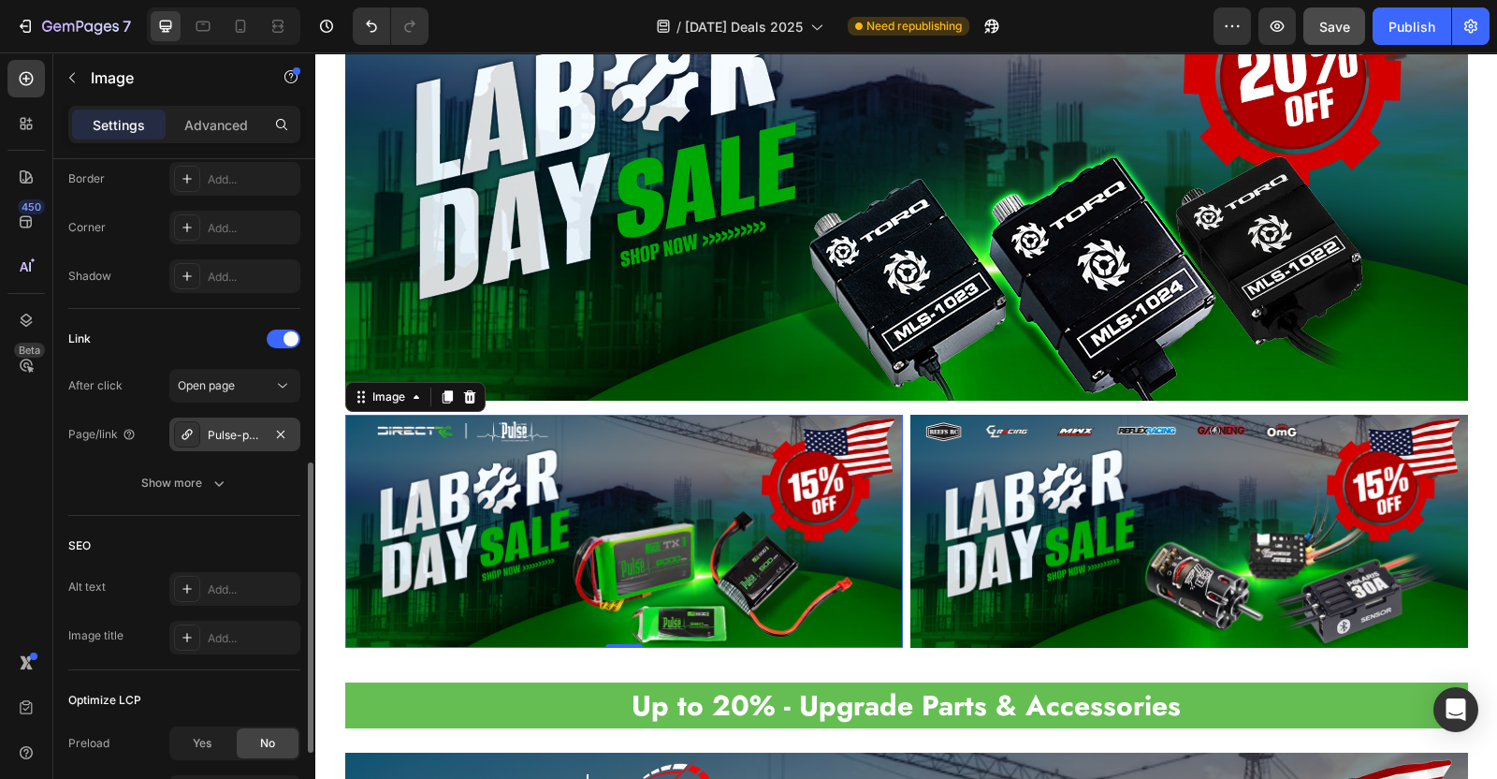
click at [224, 435] on div "Pulse-promotable" at bounding box center [235, 435] width 54 height 17
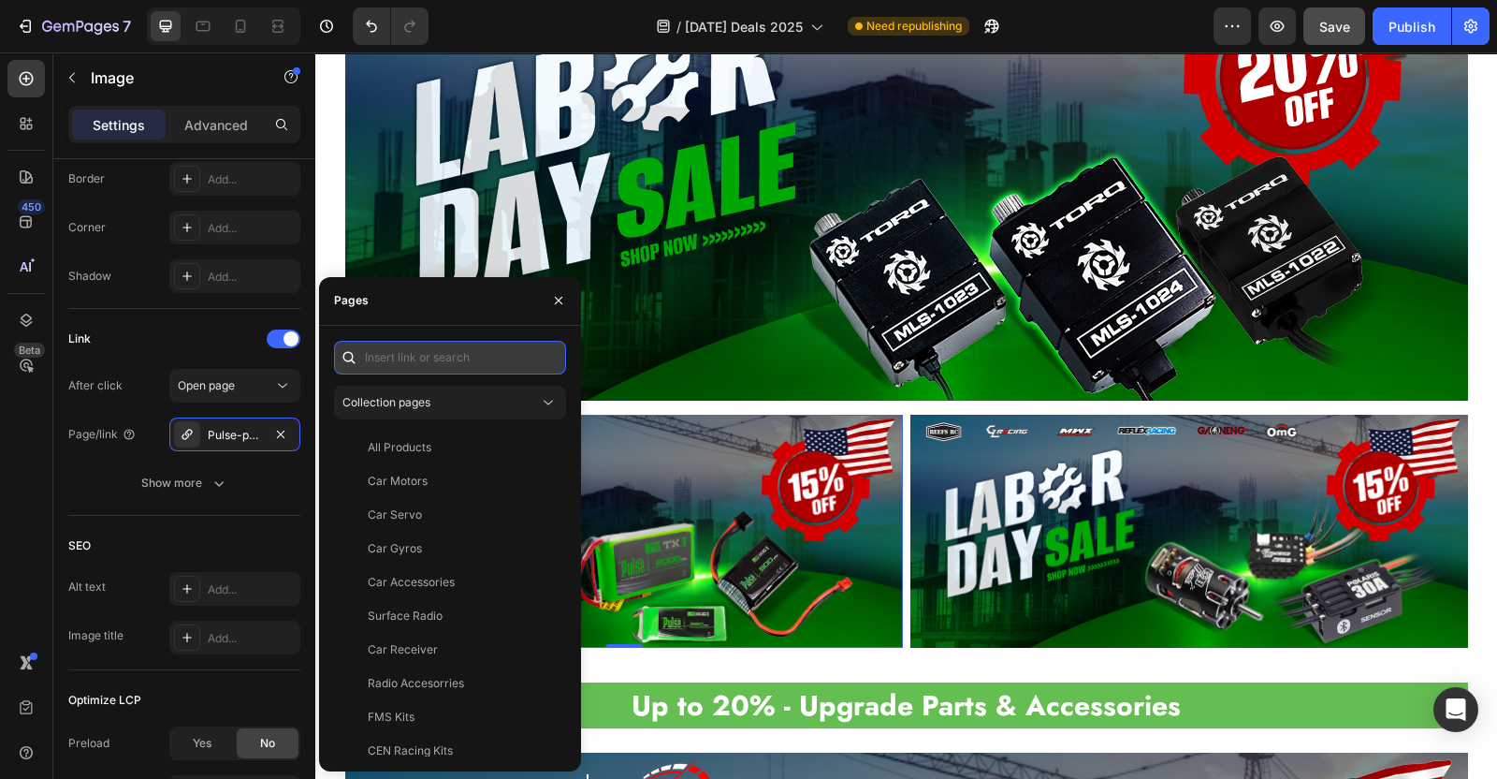
click at [404, 360] on input "text" at bounding box center [450, 358] width 232 height 34
paste input "https://directrc.com/collections/pulse-promotable"
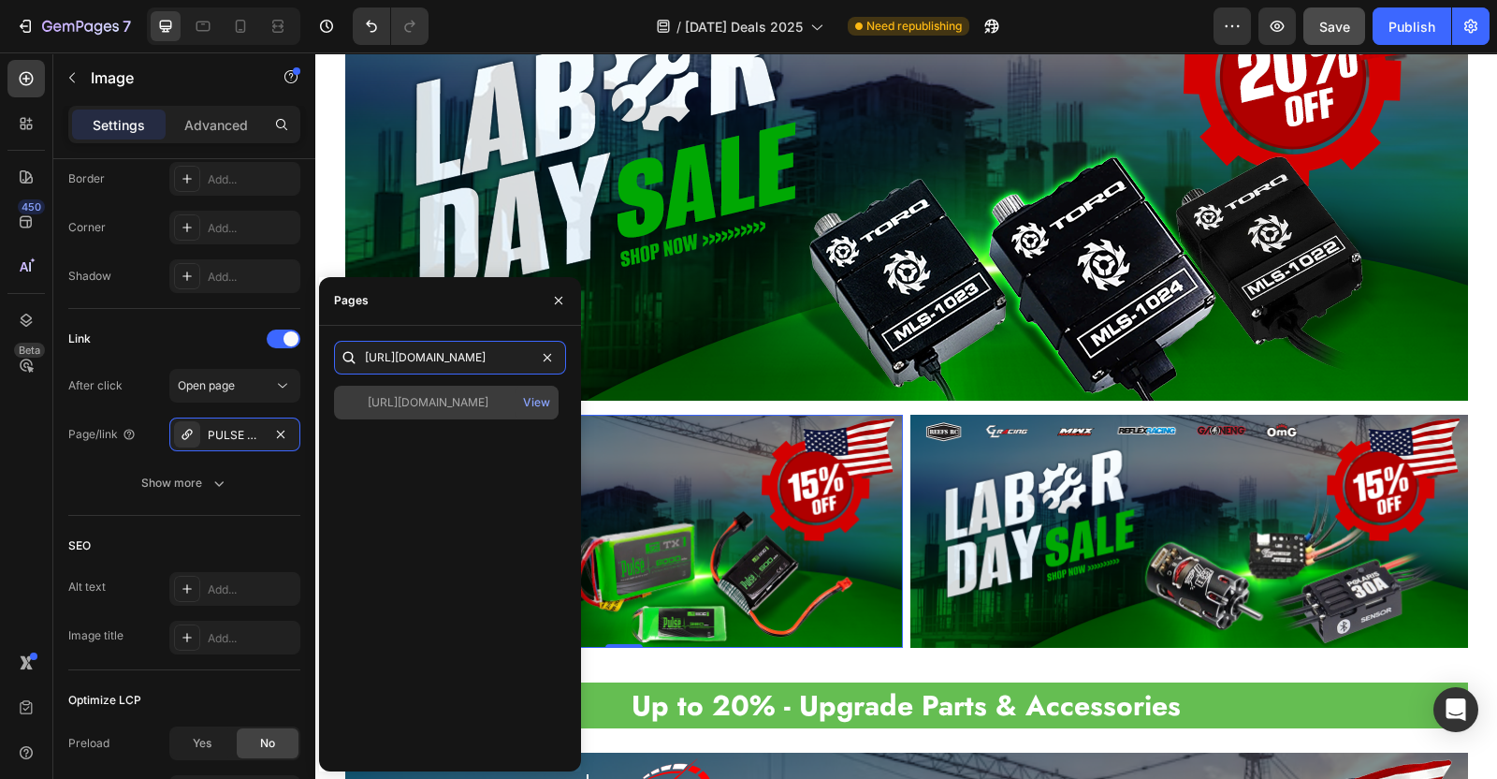
type input "https://directrc.com/collections/pulse-promotable"
click at [419, 398] on div "https://directrc.com/collections/pulse-promotable" at bounding box center [428, 402] width 121 height 17
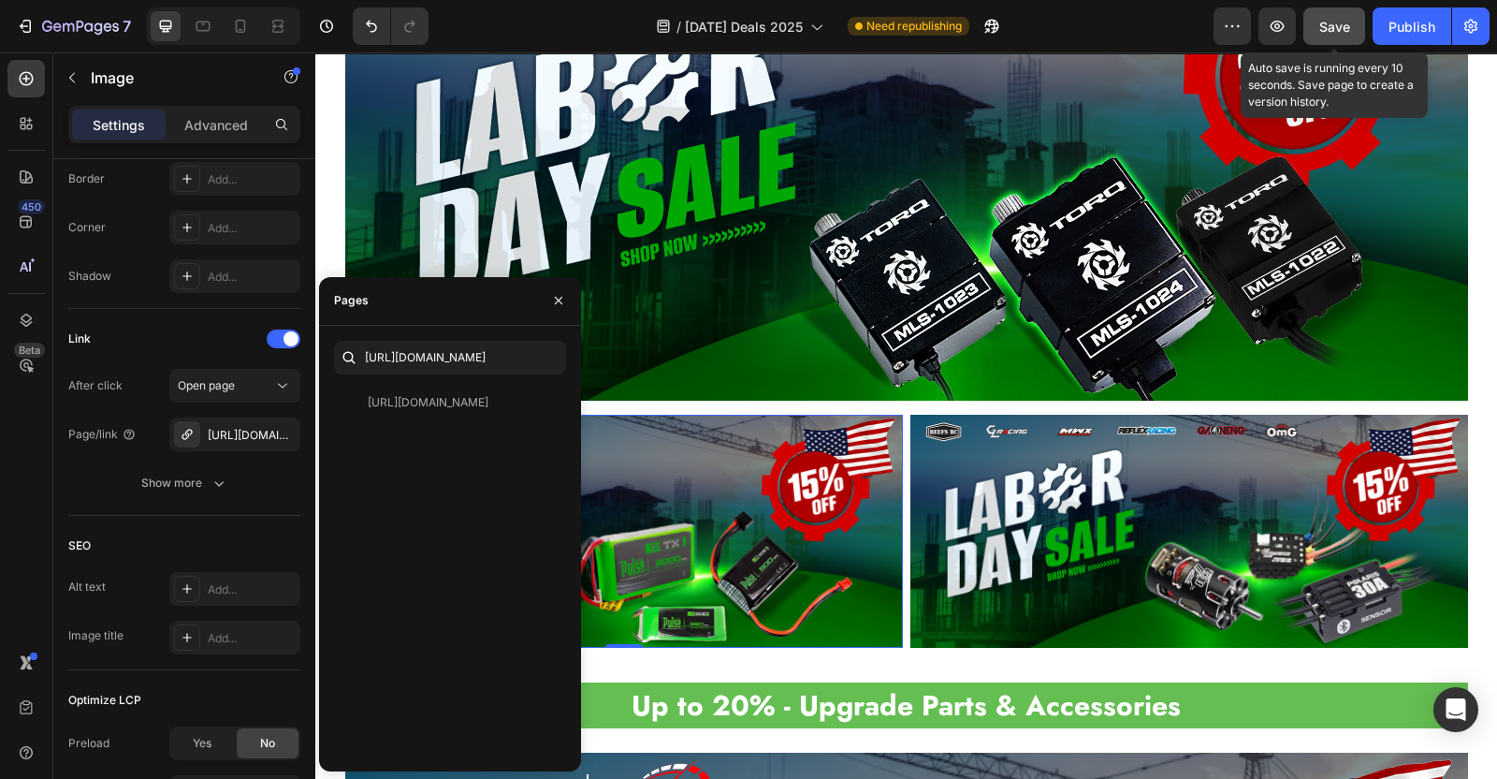
click at [1332, 14] on button "Save" at bounding box center [1335, 25] width 62 height 37
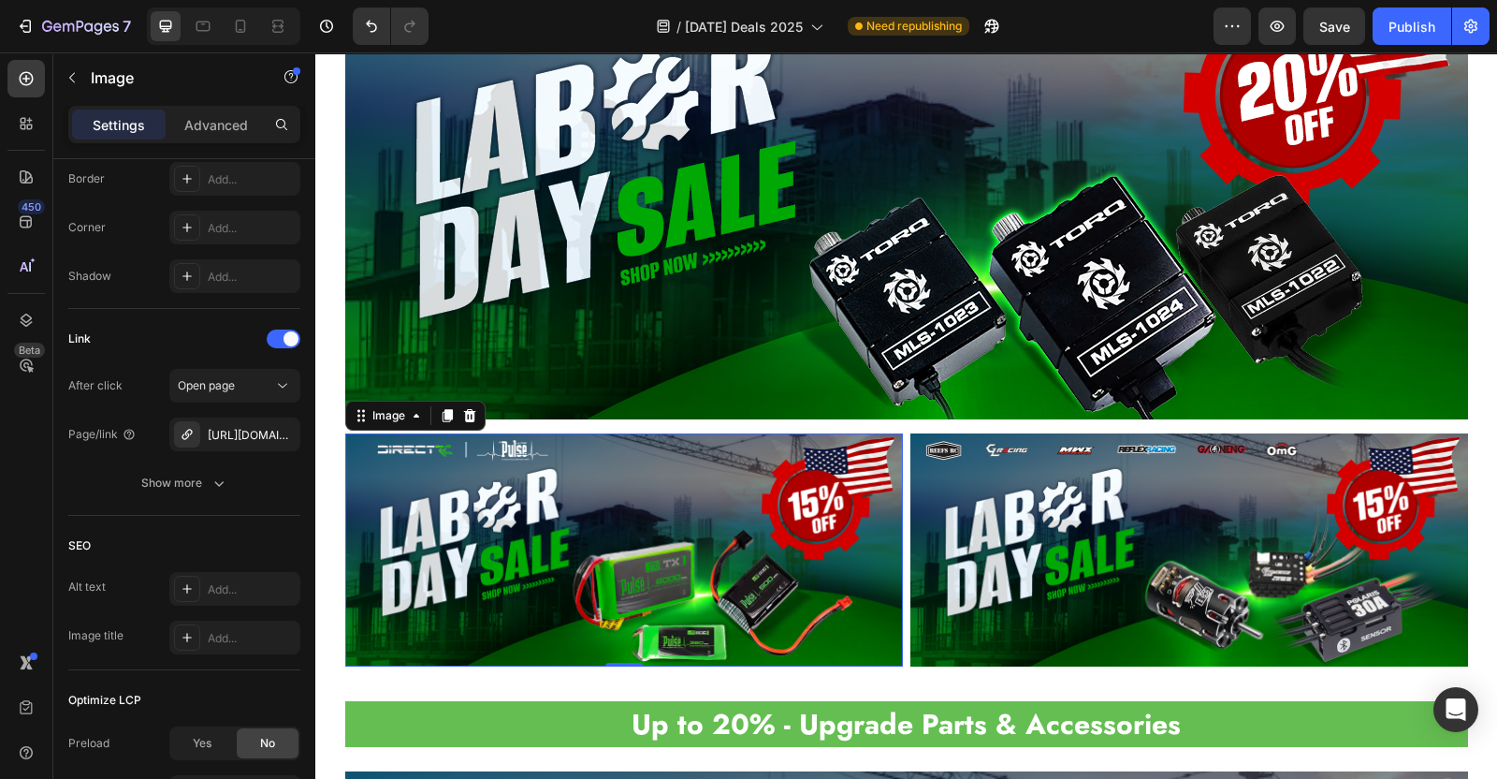
scroll to position [2213, 0]
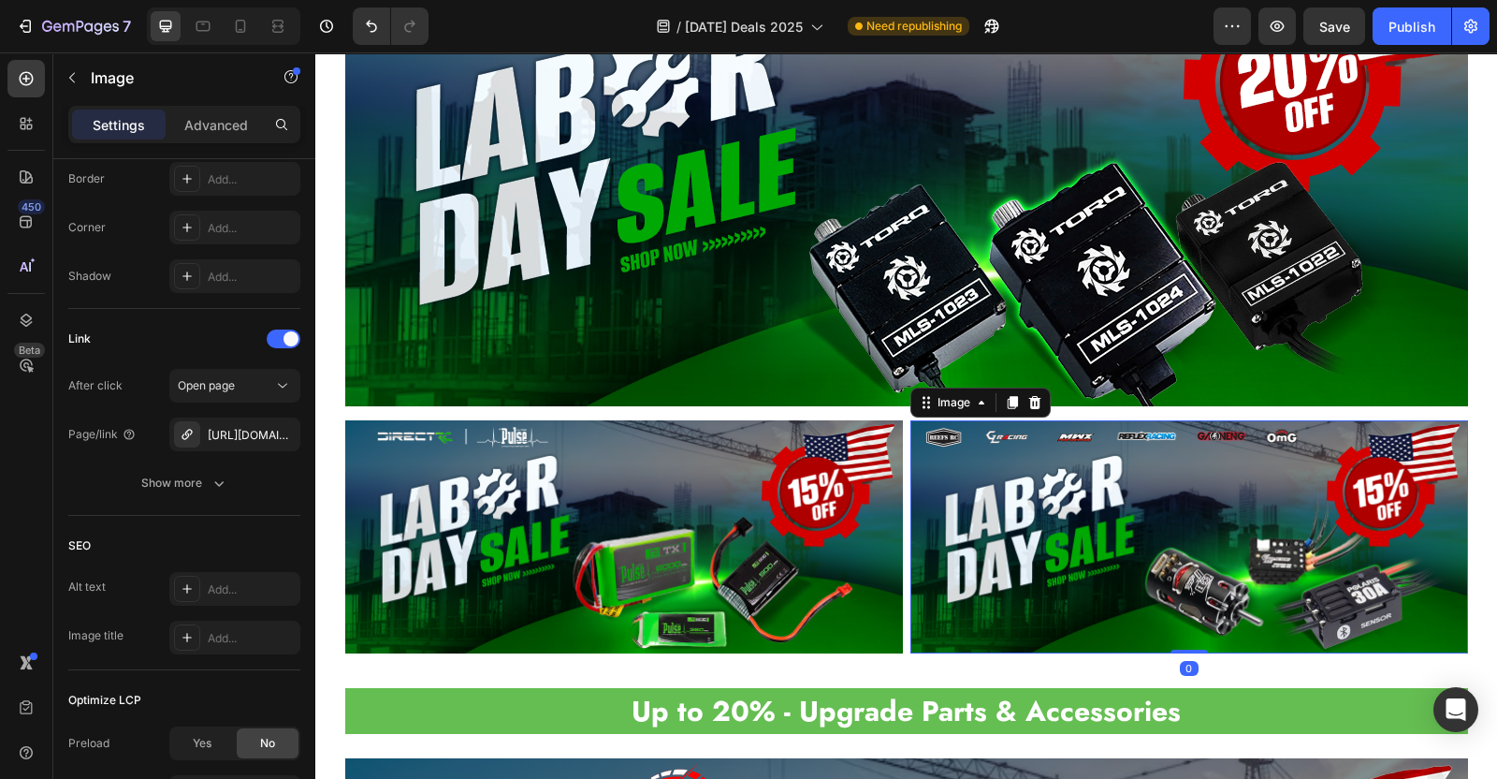
click at [1051, 466] on img at bounding box center [1190, 536] width 558 height 232
click at [214, 436] on div "Car-electronics-promotion" at bounding box center [235, 435] width 54 height 17
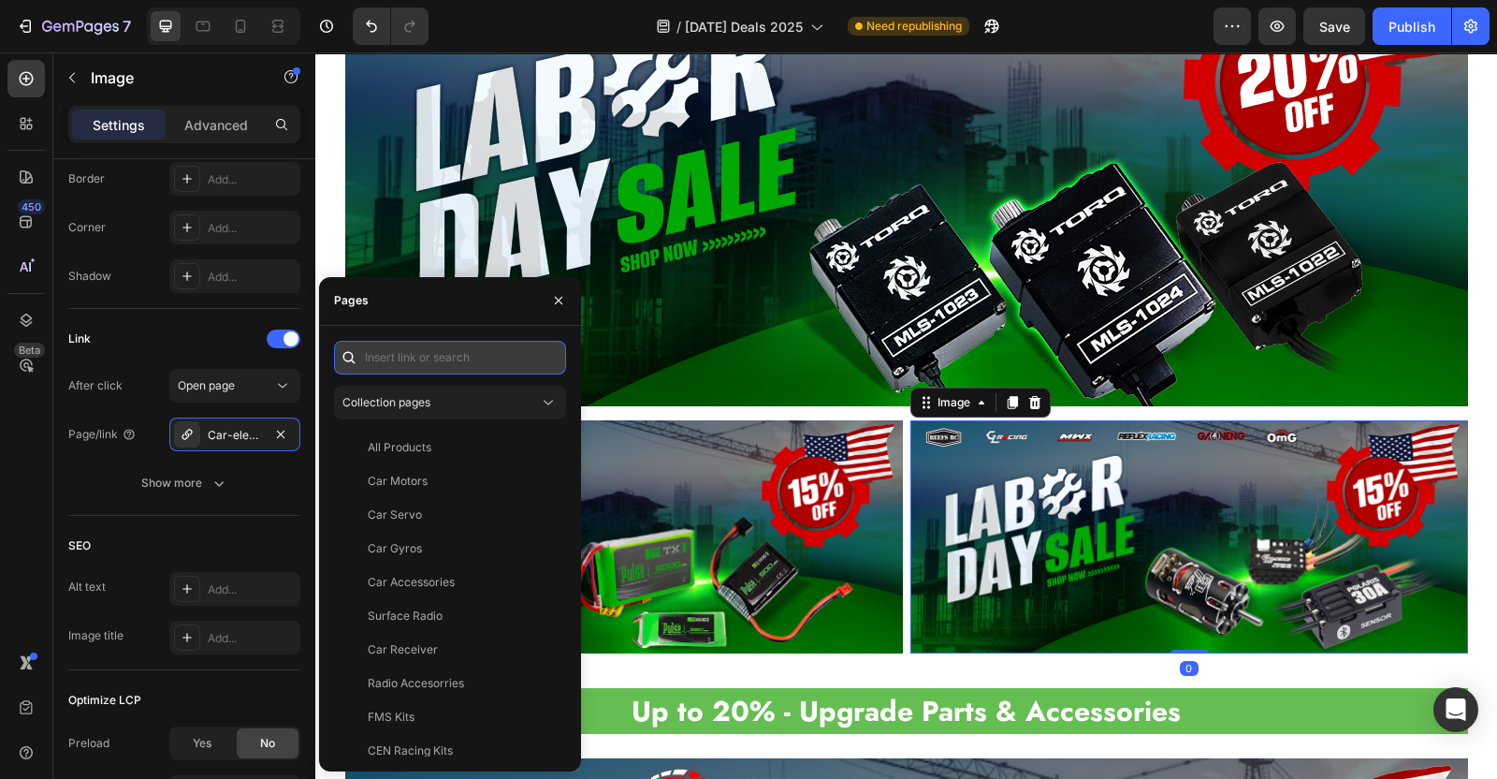
click at [426, 349] on input "text" at bounding box center [450, 358] width 232 height 34
paste input "https://directrc.com/collections/electronics-promotable"
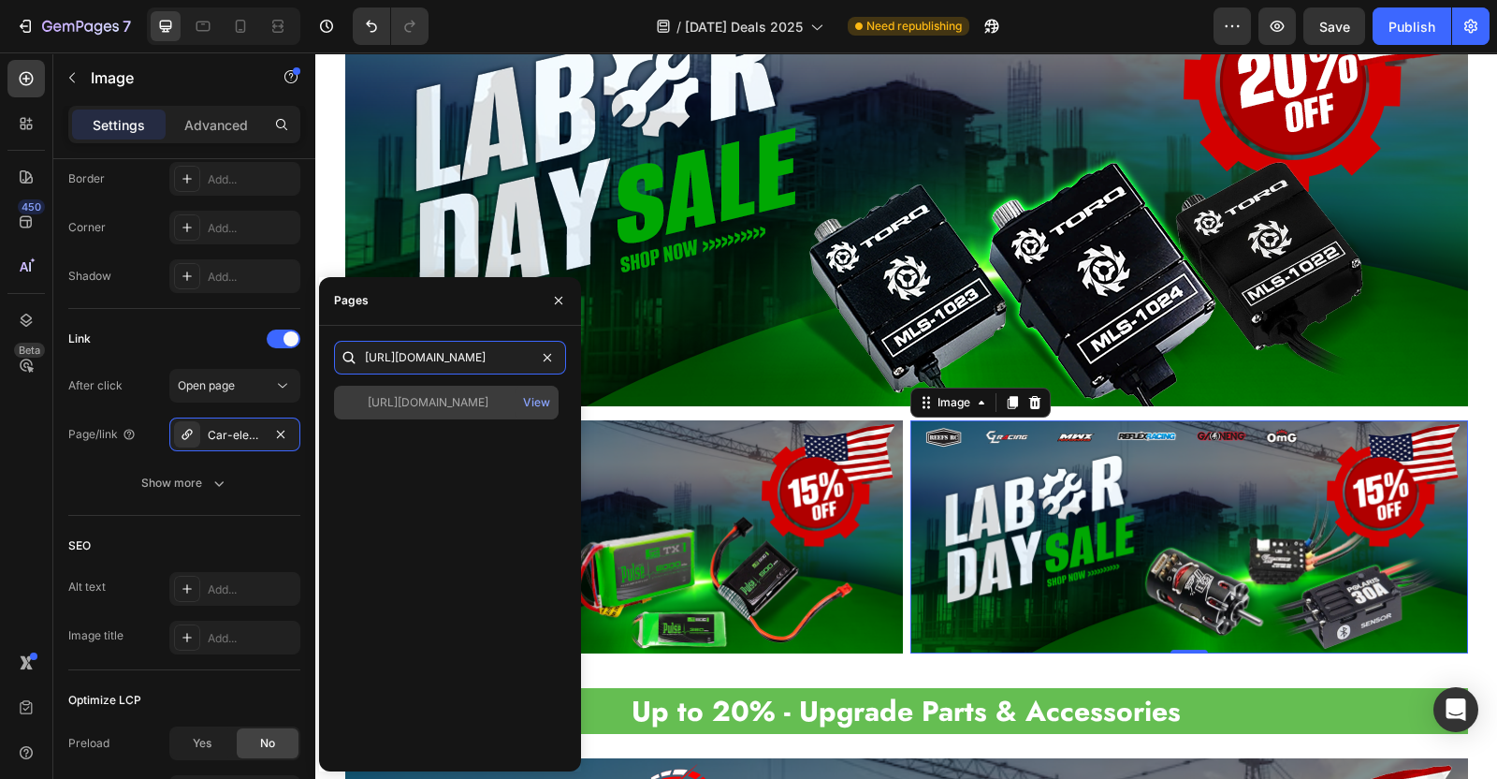
type input "https://directrc.com/collections/electronics-promotable"
click at [416, 416] on div "https://directrc.com/collections/electronics-promotable View" at bounding box center [446, 403] width 225 height 34
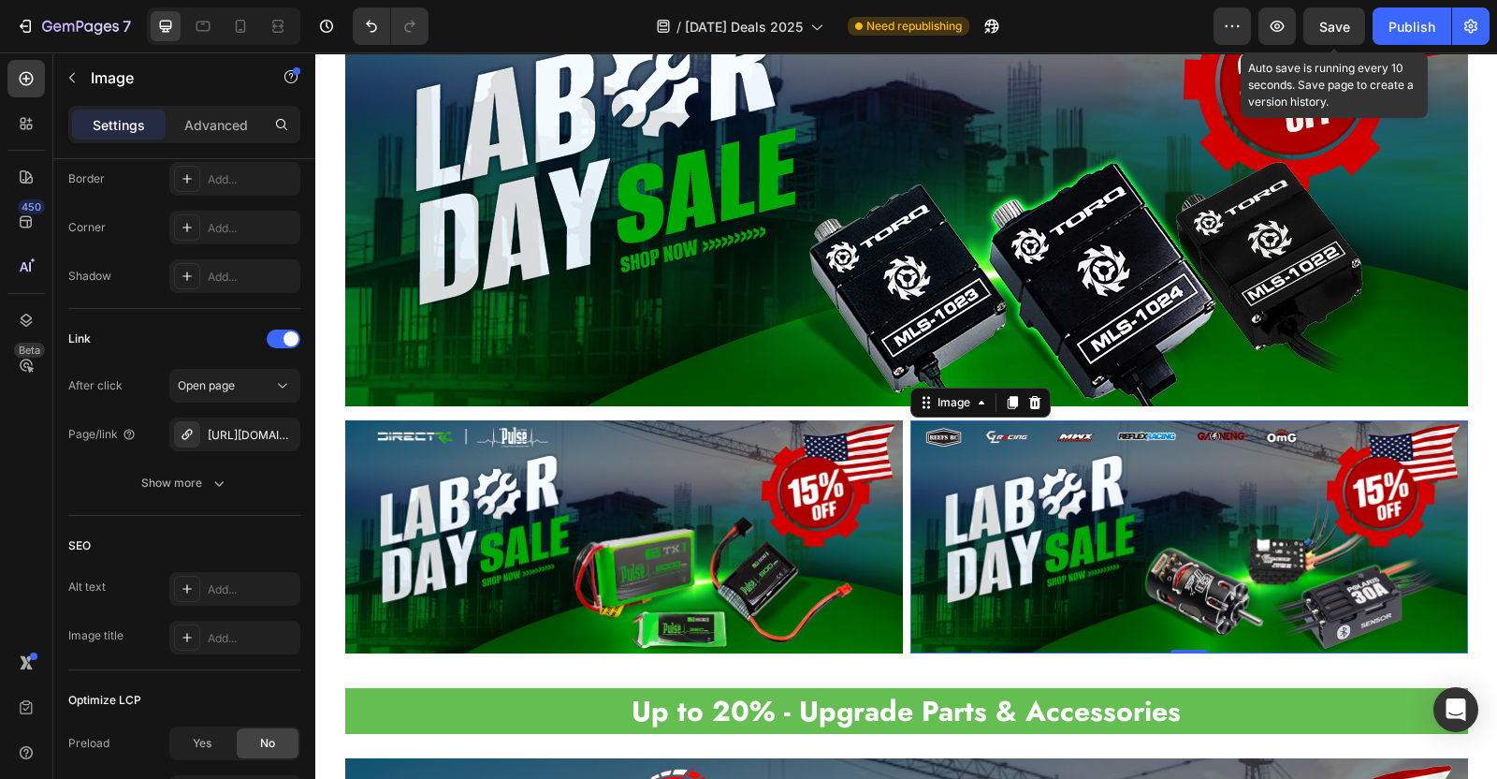
click at [1329, 33] on span "Save" at bounding box center [1335, 27] width 31 height 16
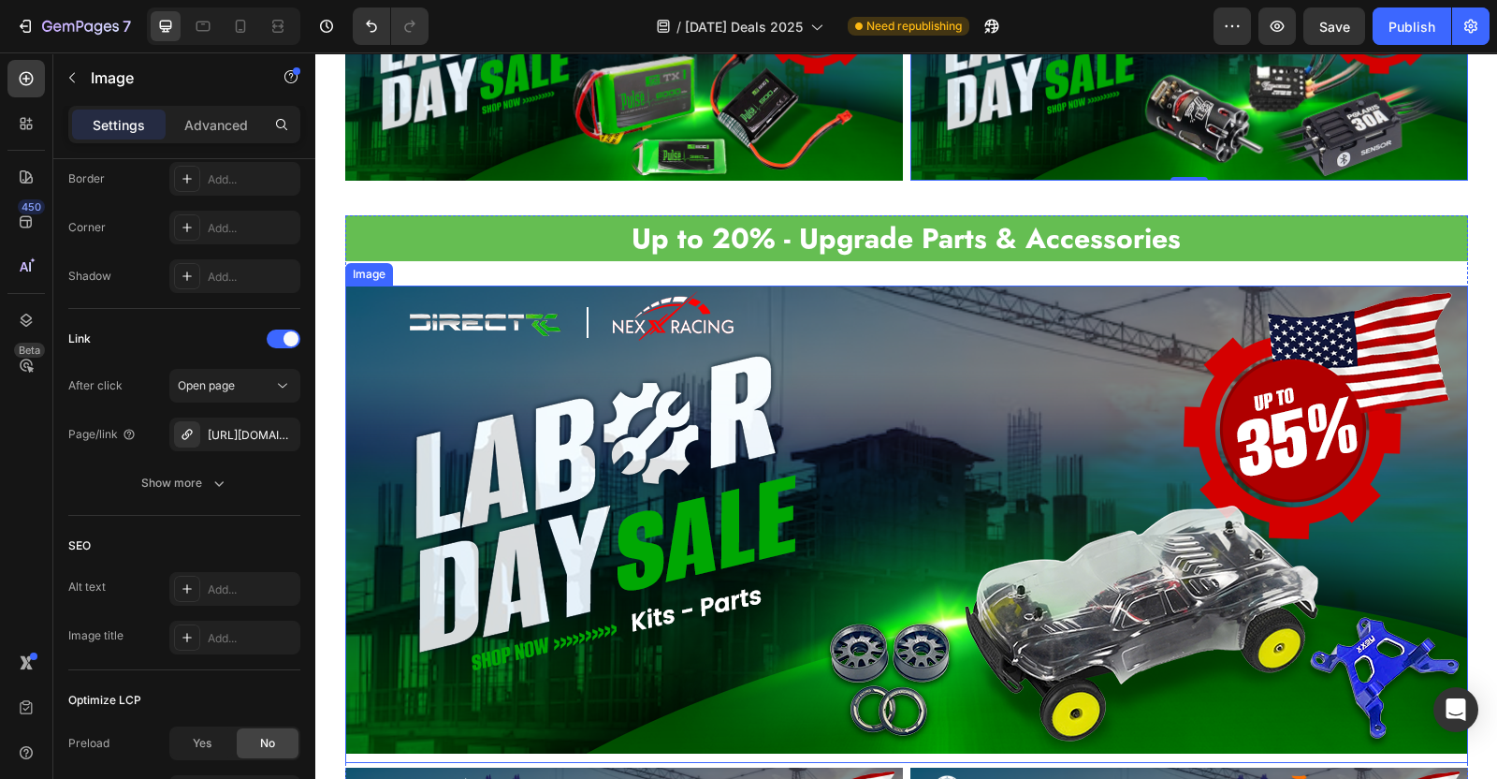
scroll to position [2700, 0]
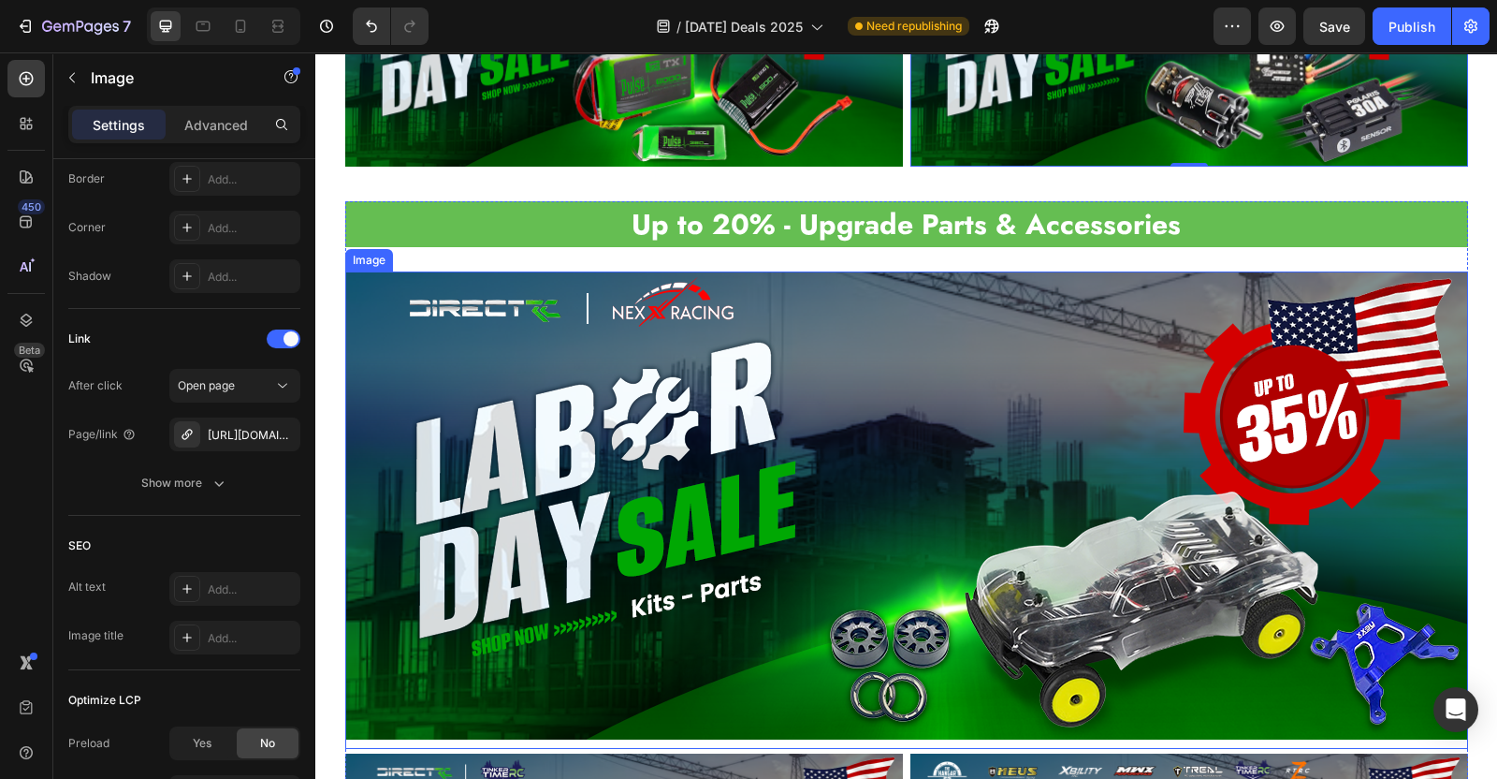
click at [770, 320] on img at bounding box center [906, 505] width 1123 height 468
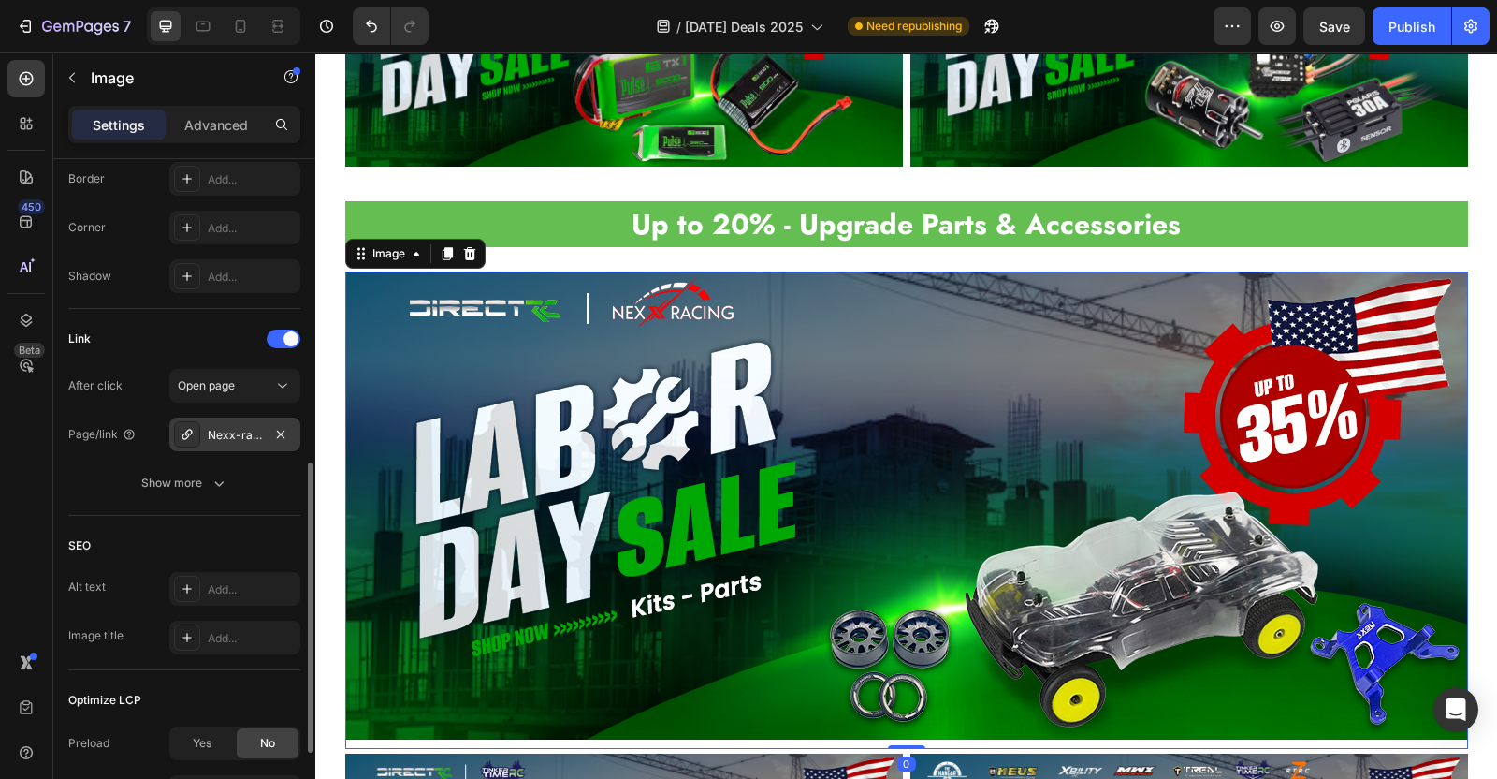
click at [229, 437] on div "Nexx-racing-promotable" at bounding box center [235, 435] width 54 height 17
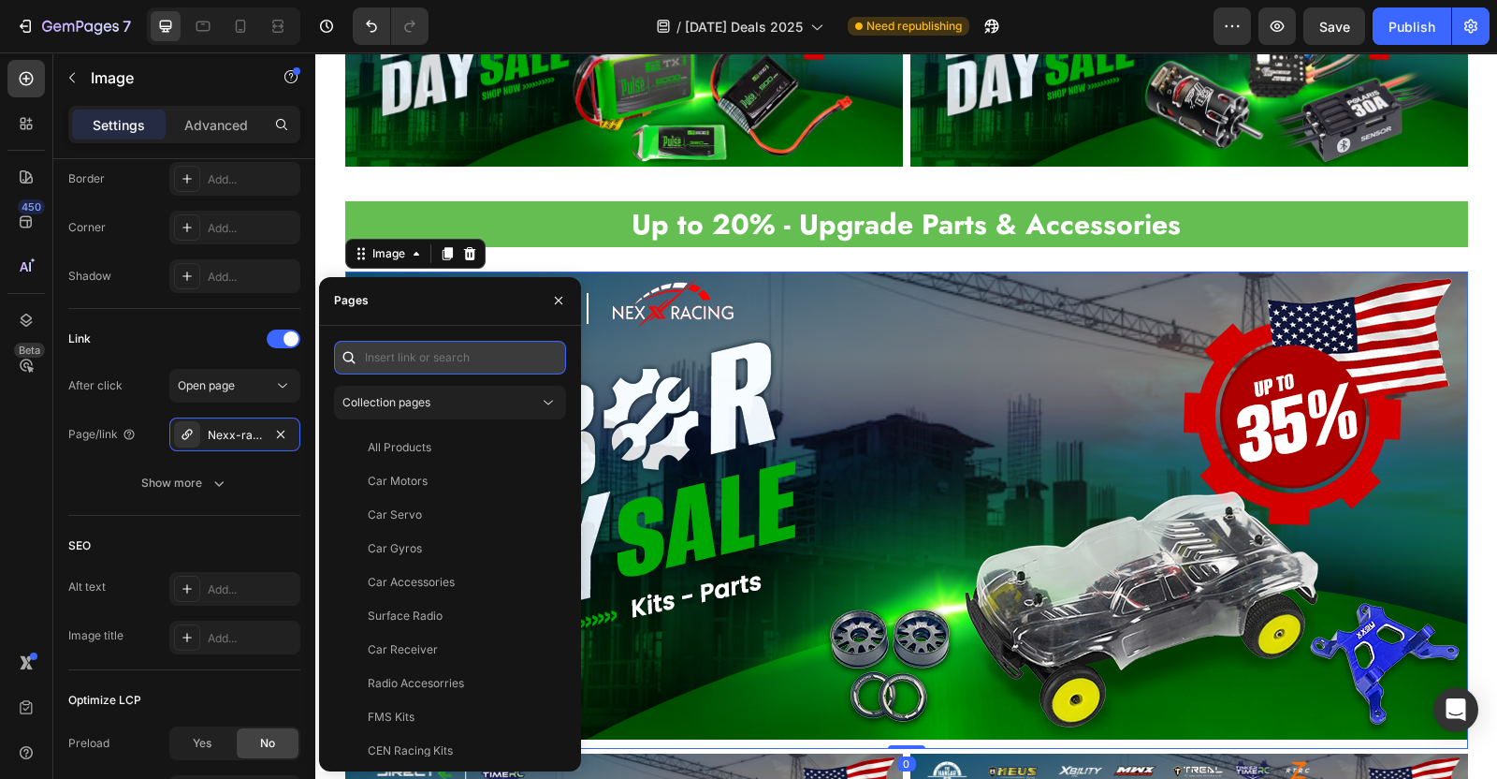
click at [418, 348] on input "text" at bounding box center [450, 358] width 232 height 34
paste input "https://directrc.com/collections/nexx-racing-promotable"
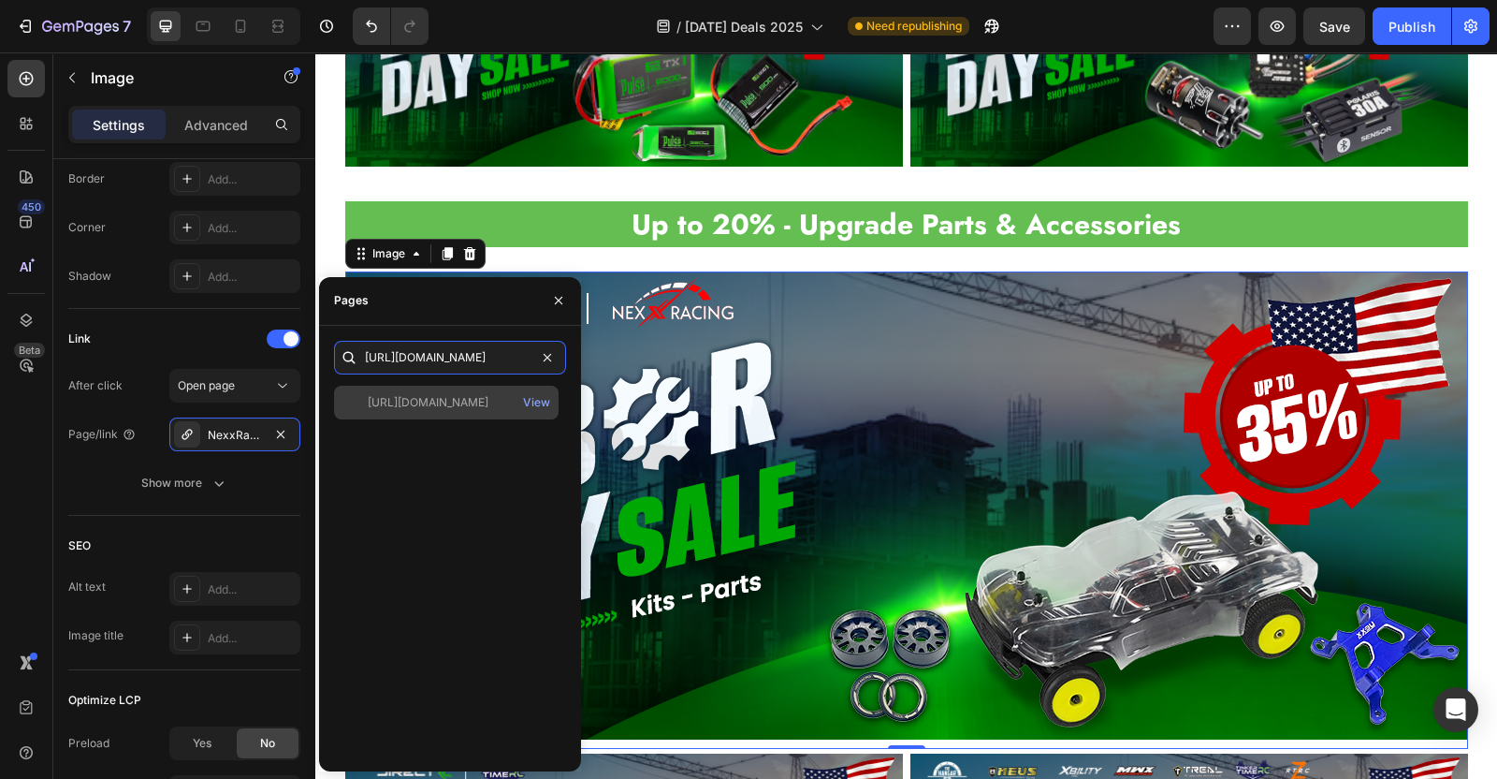
type input "https://directrc.com/collections/nexx-racing-promotable"
click at [445, 406] on div "https://directrc.com/collections/nexx-racing-promotable" at bounding box center [428, 402] width 121 height 17
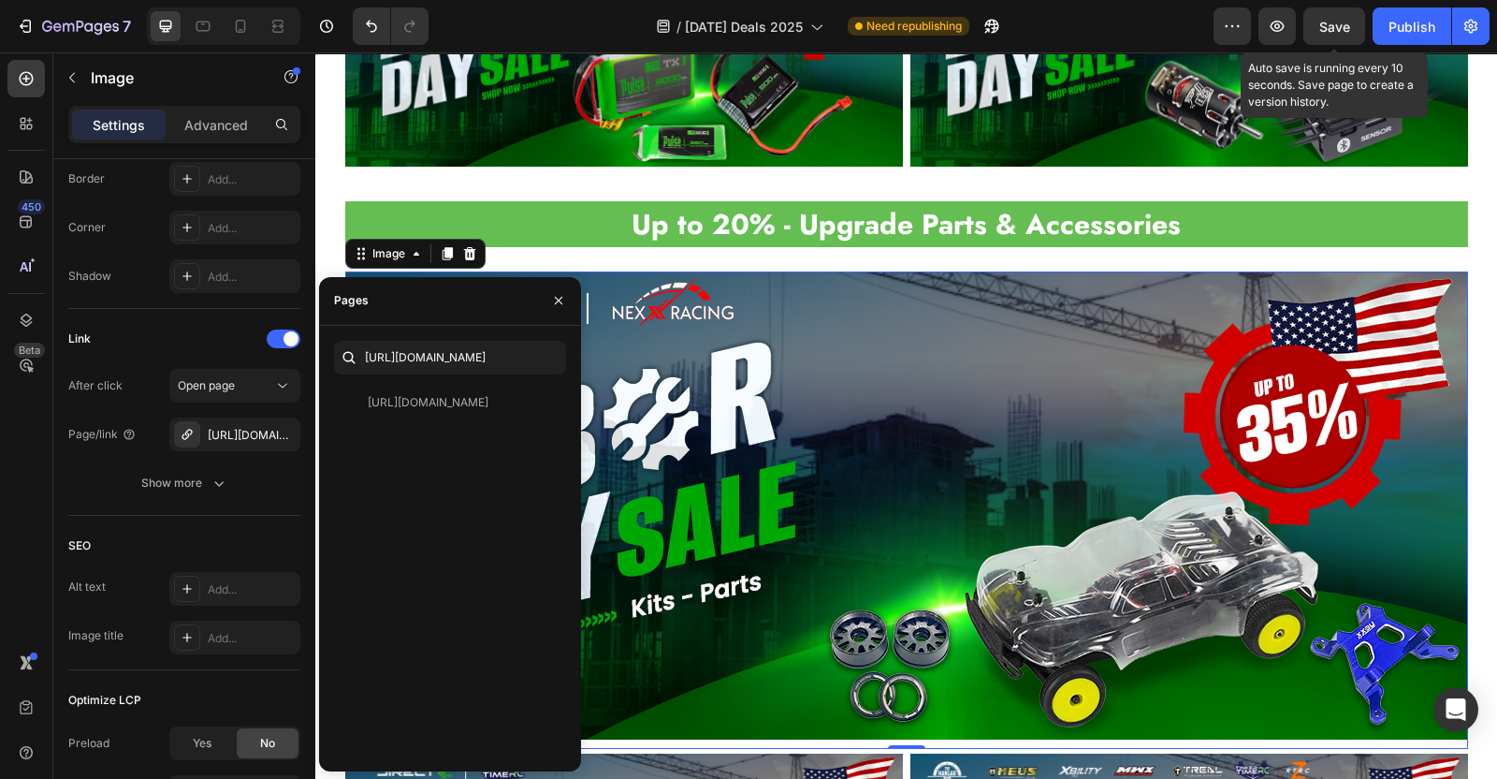
click at [1329, 30] on span "Save" at bounding box center [1335, 27] width 31 height 16
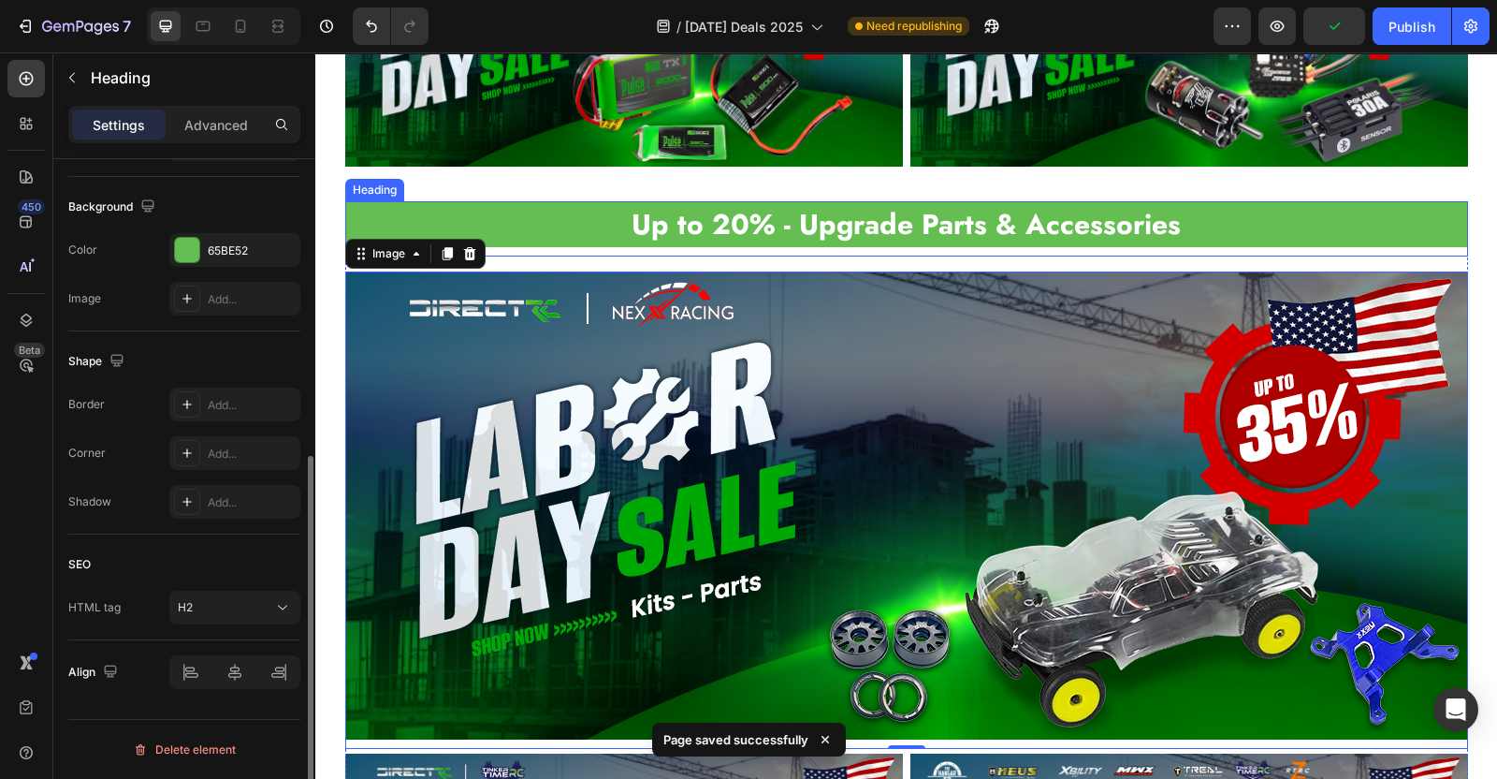
click at [698, 221] on strong "Up to 20% - Upgrade Parts & Accessories" at bounding box center [906, 224] width 549 height 40
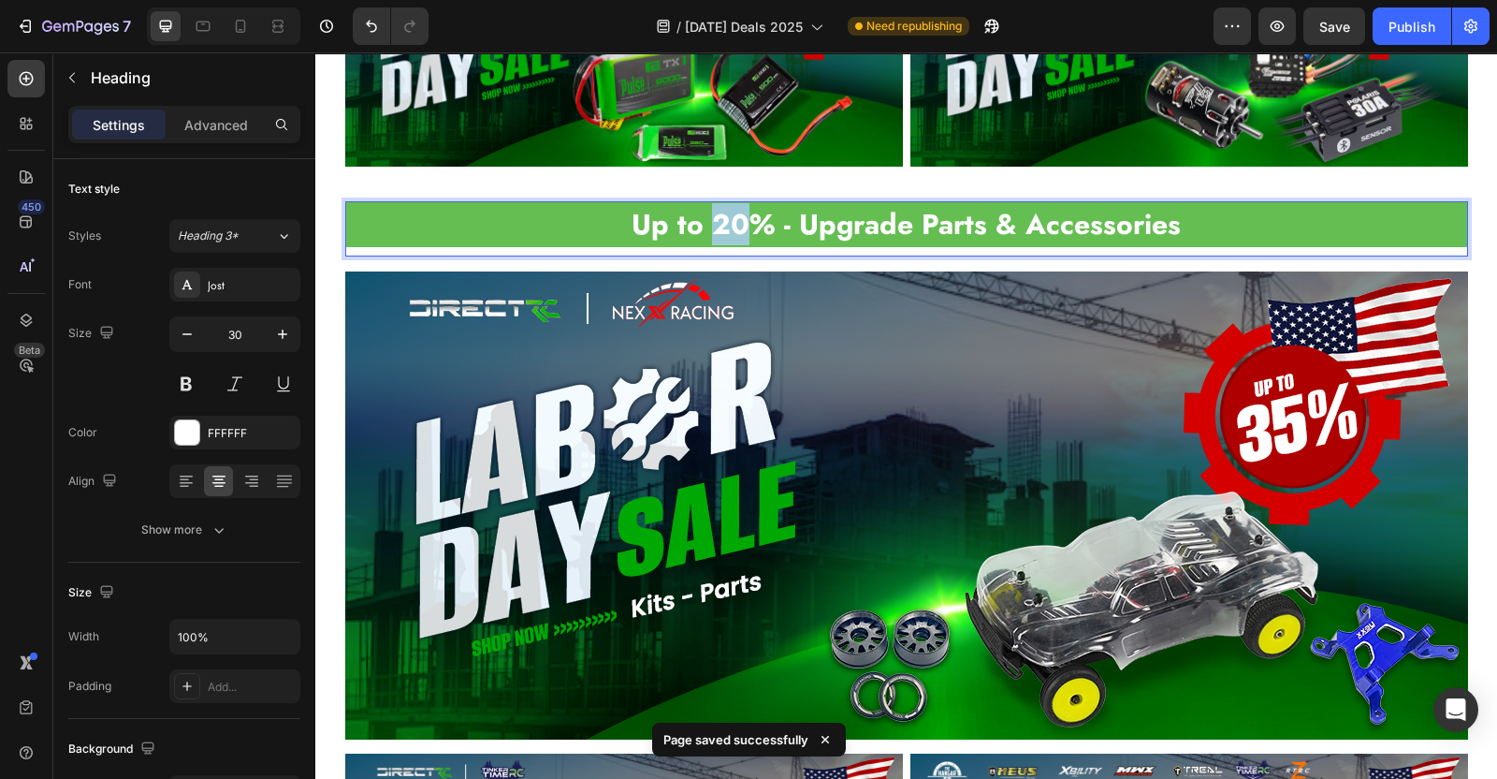
drag, startPoint x: 707, startPoint y: 221, endPoint x: 735, endPoint y: 224, distance: 28.2
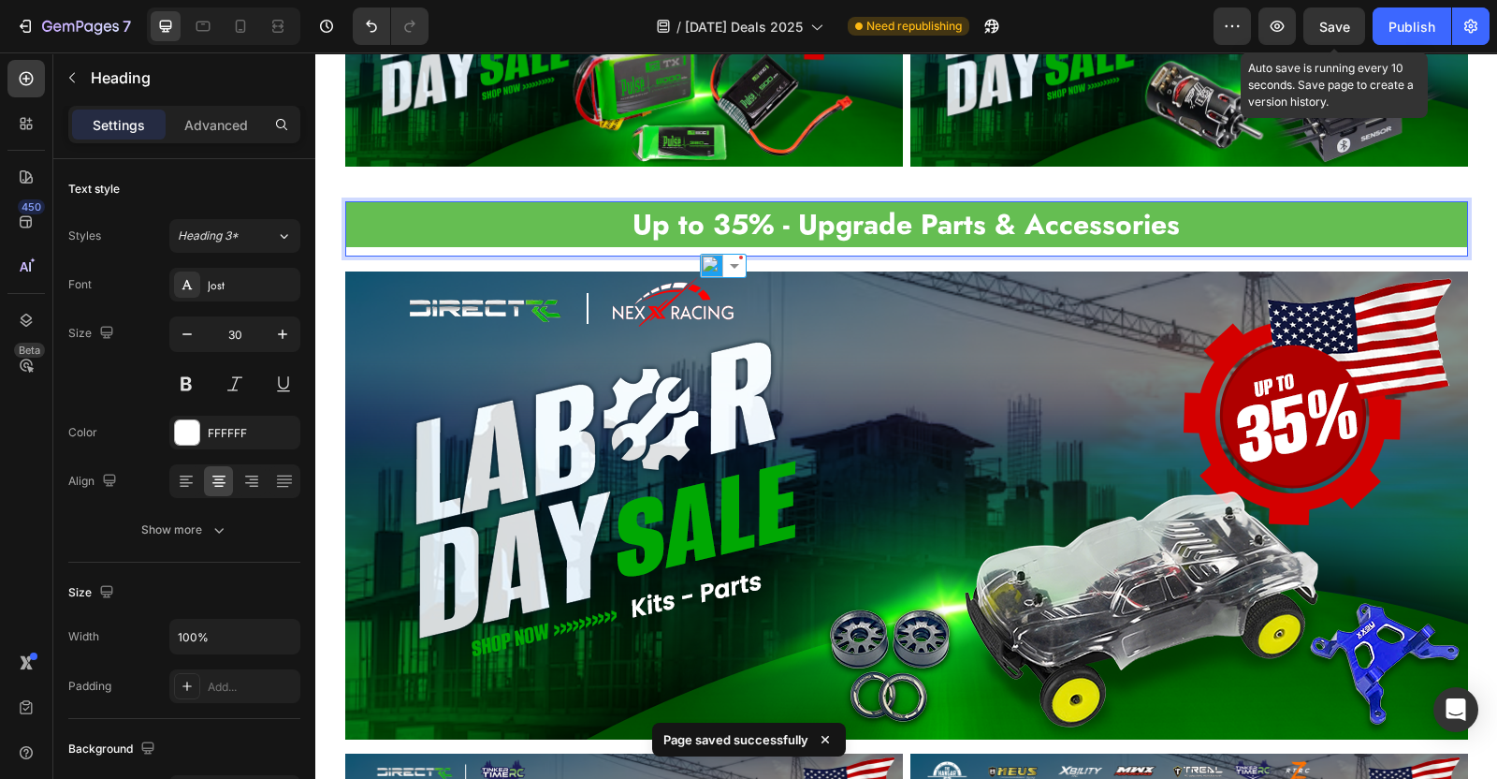
click at [1329, 30] on span "Save" at bounding box center [1335, 27] width 31 height 16
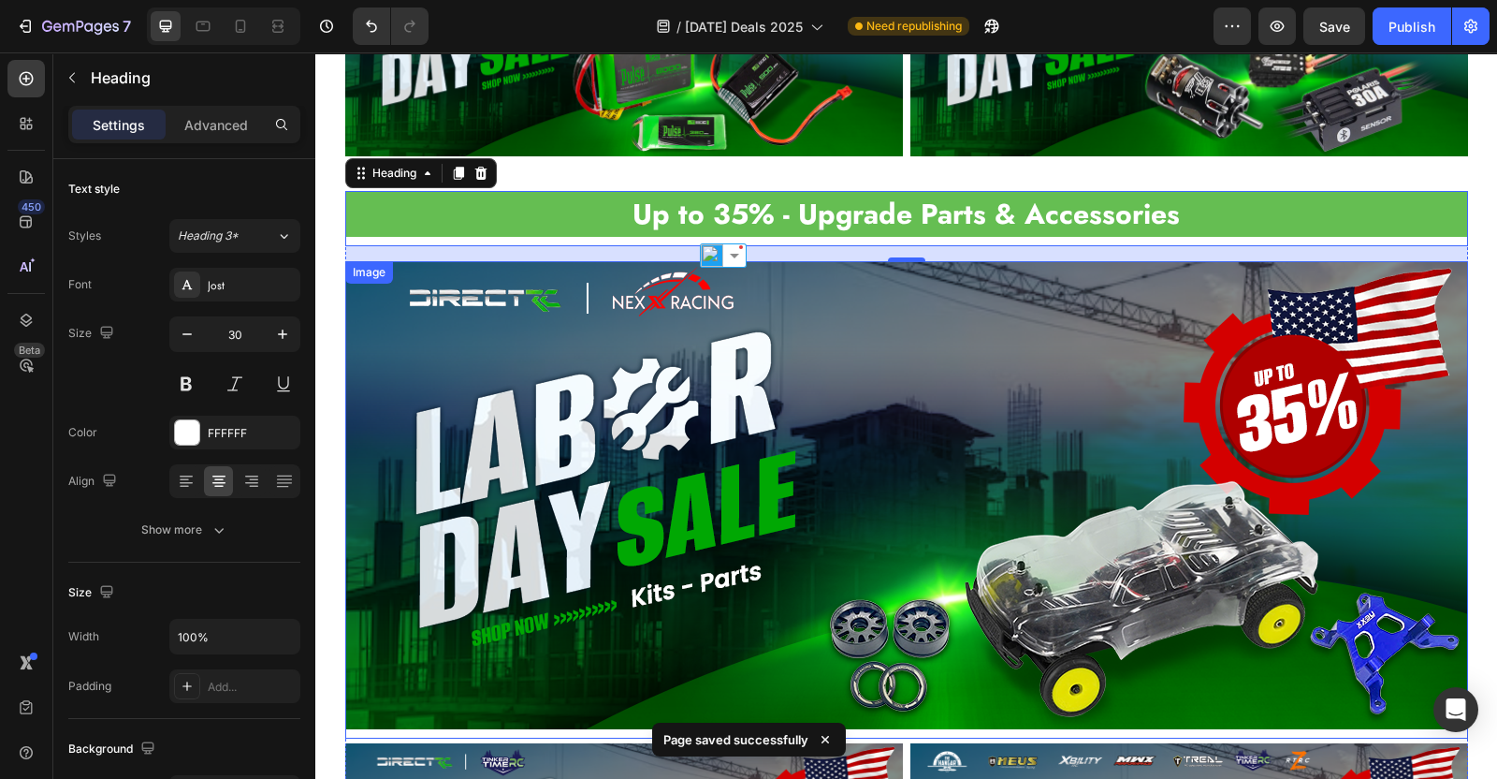
scroll to position [2708, 0]
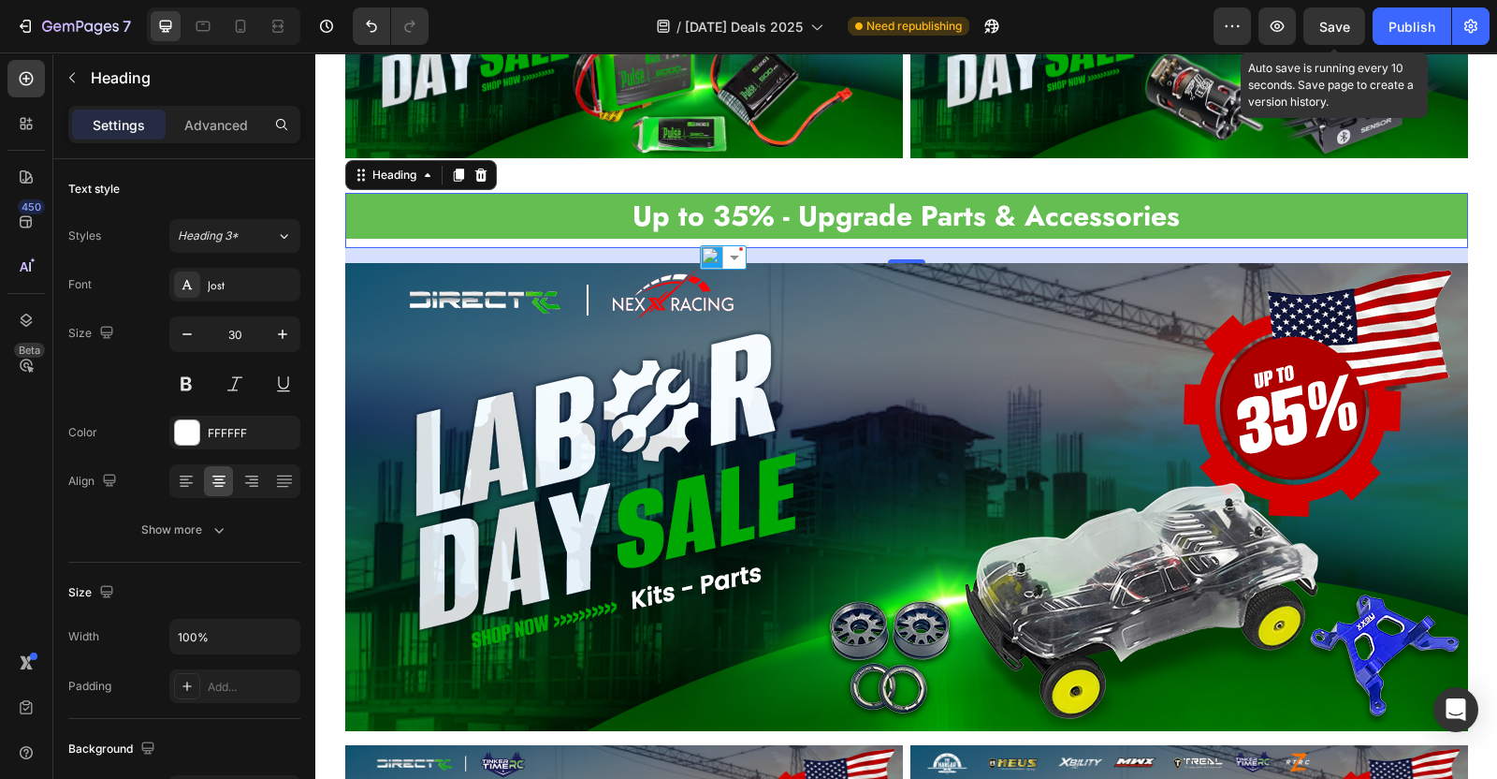
click at [1336, 31] on span "Save" at bounding box center [1335, 27] width 31 height 16
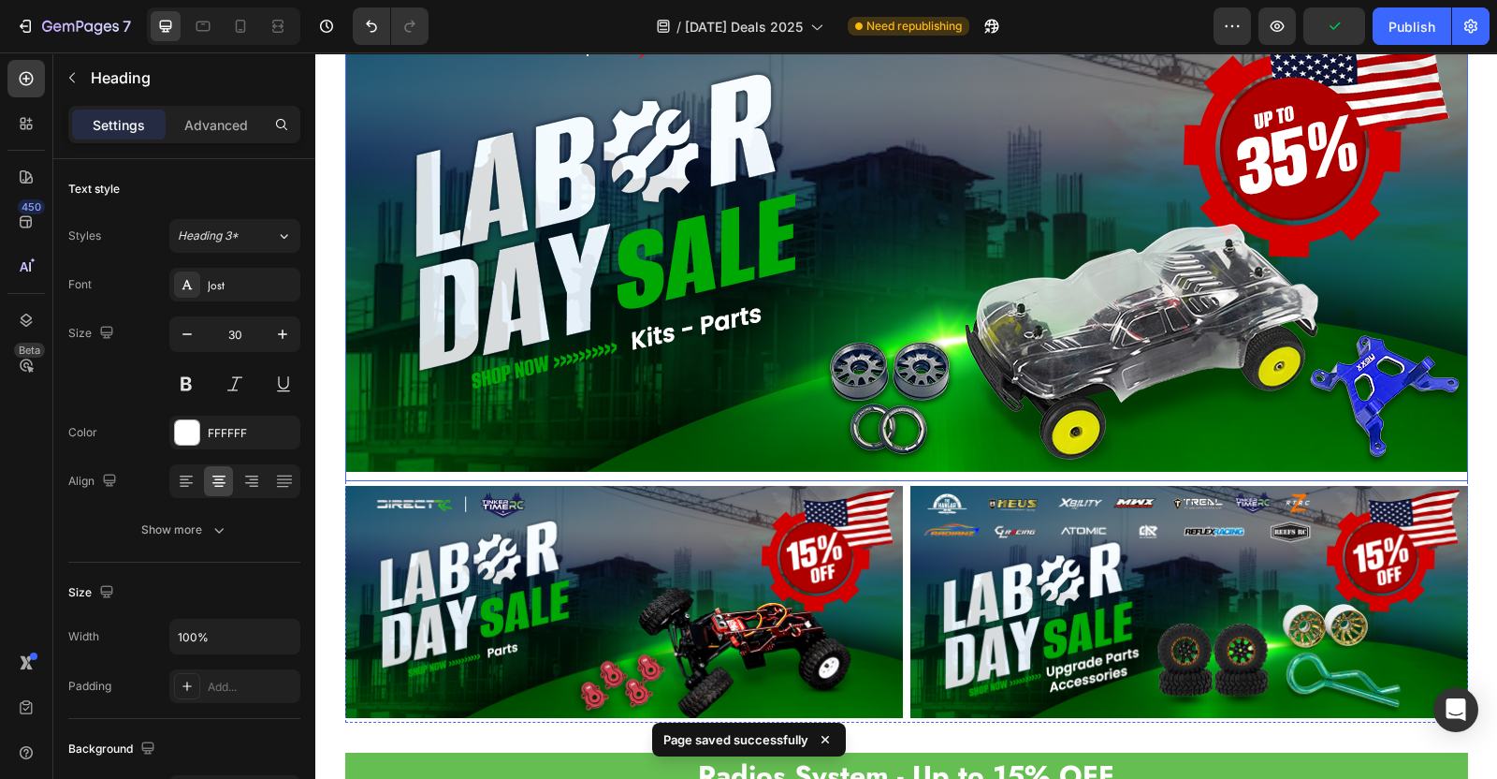
scroll to position [2973, 0]
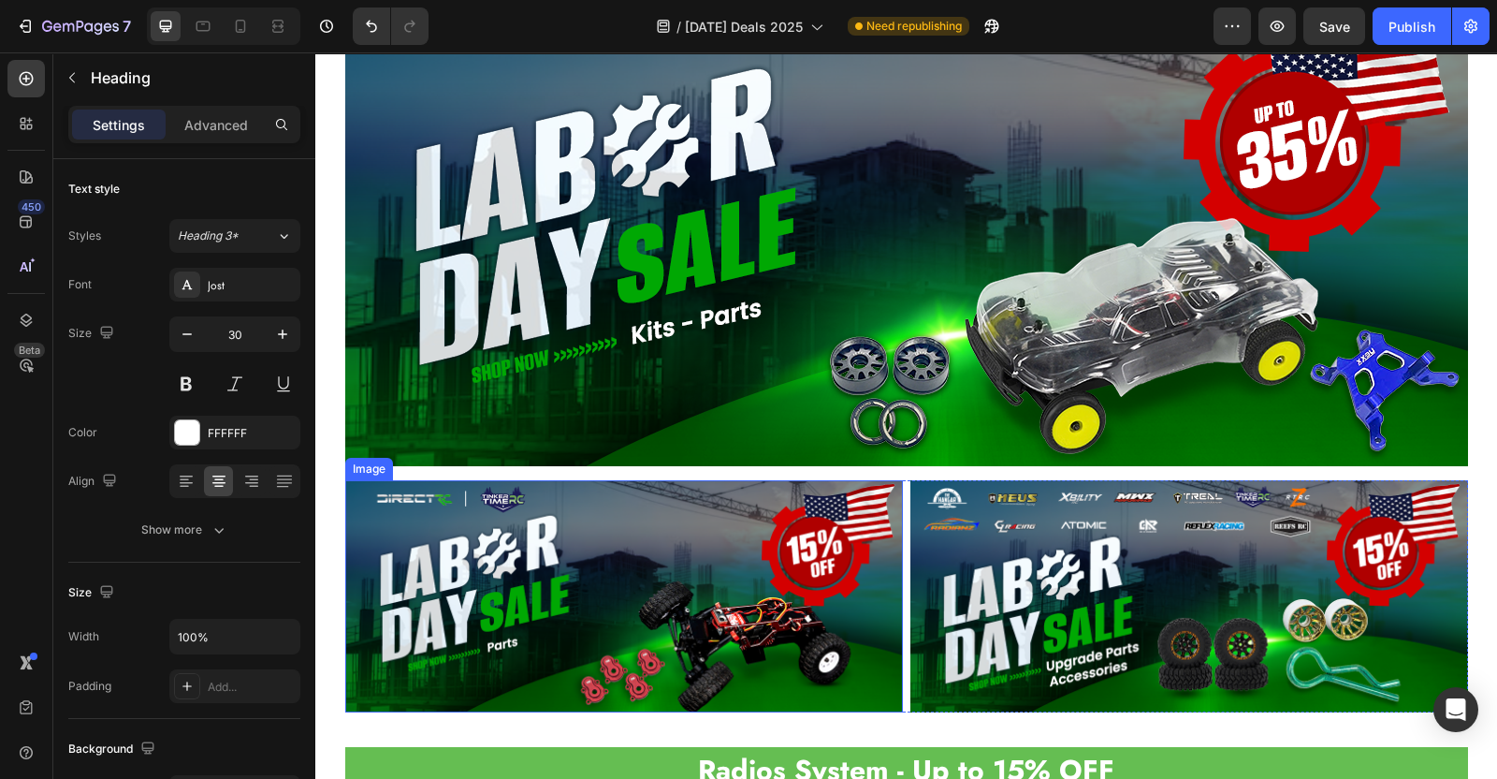
click at [734, 547] on img at bounding box center [624, 596] width 558 height 232
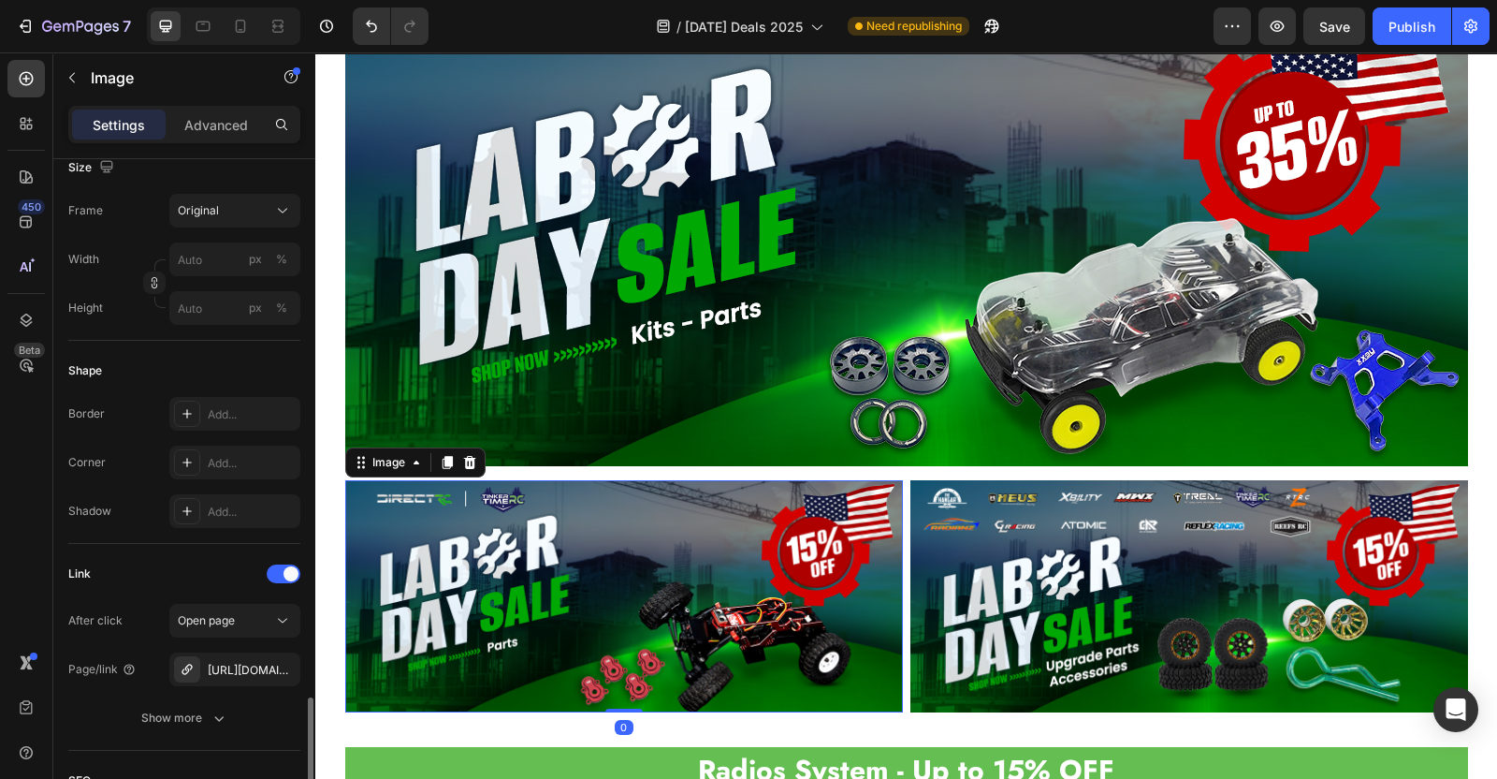
scroll to position [818, 0]
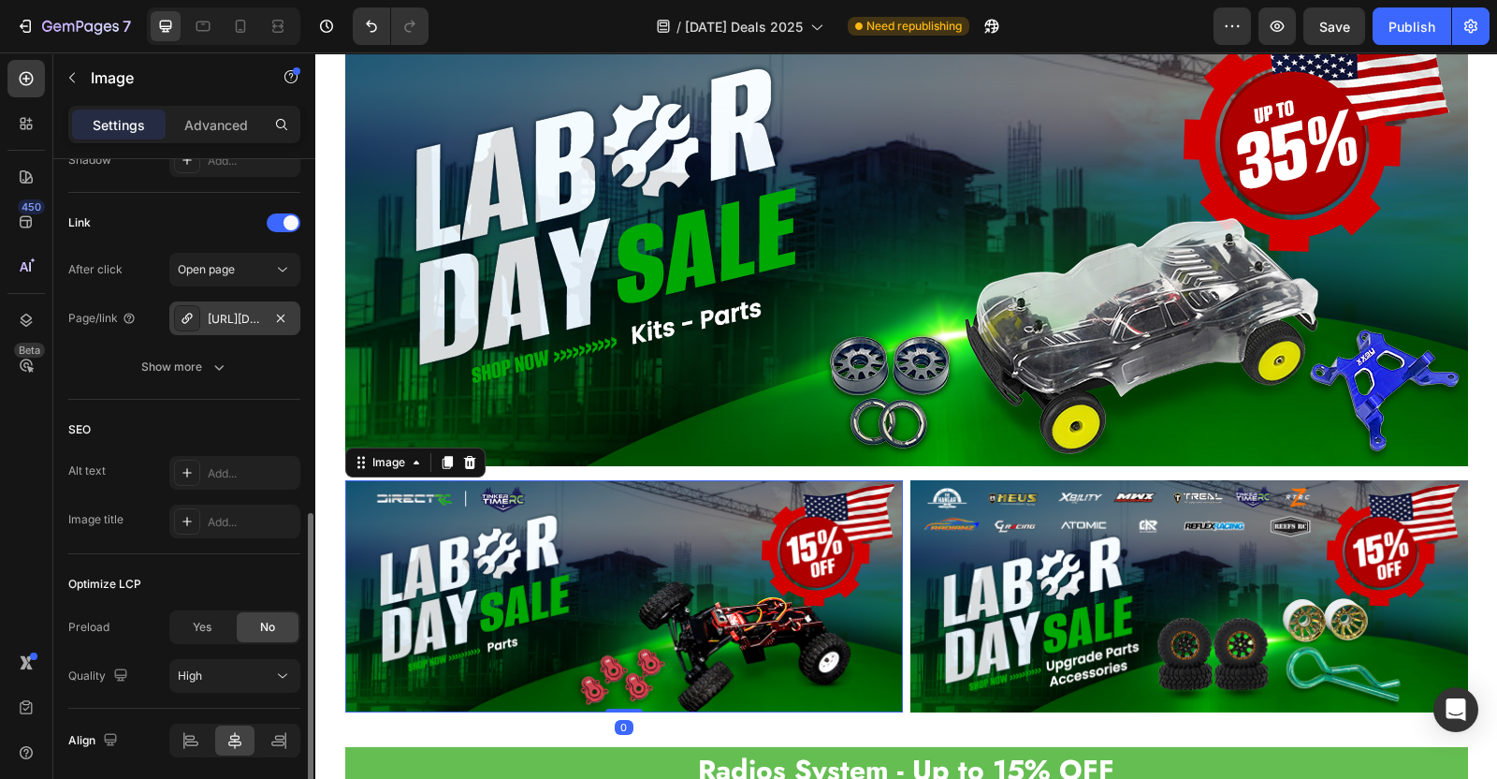
click at [244, 315] on div "https://directrc.com/tinkertimerc-promotable" at bounding box center [235, 319] width 54 height 17
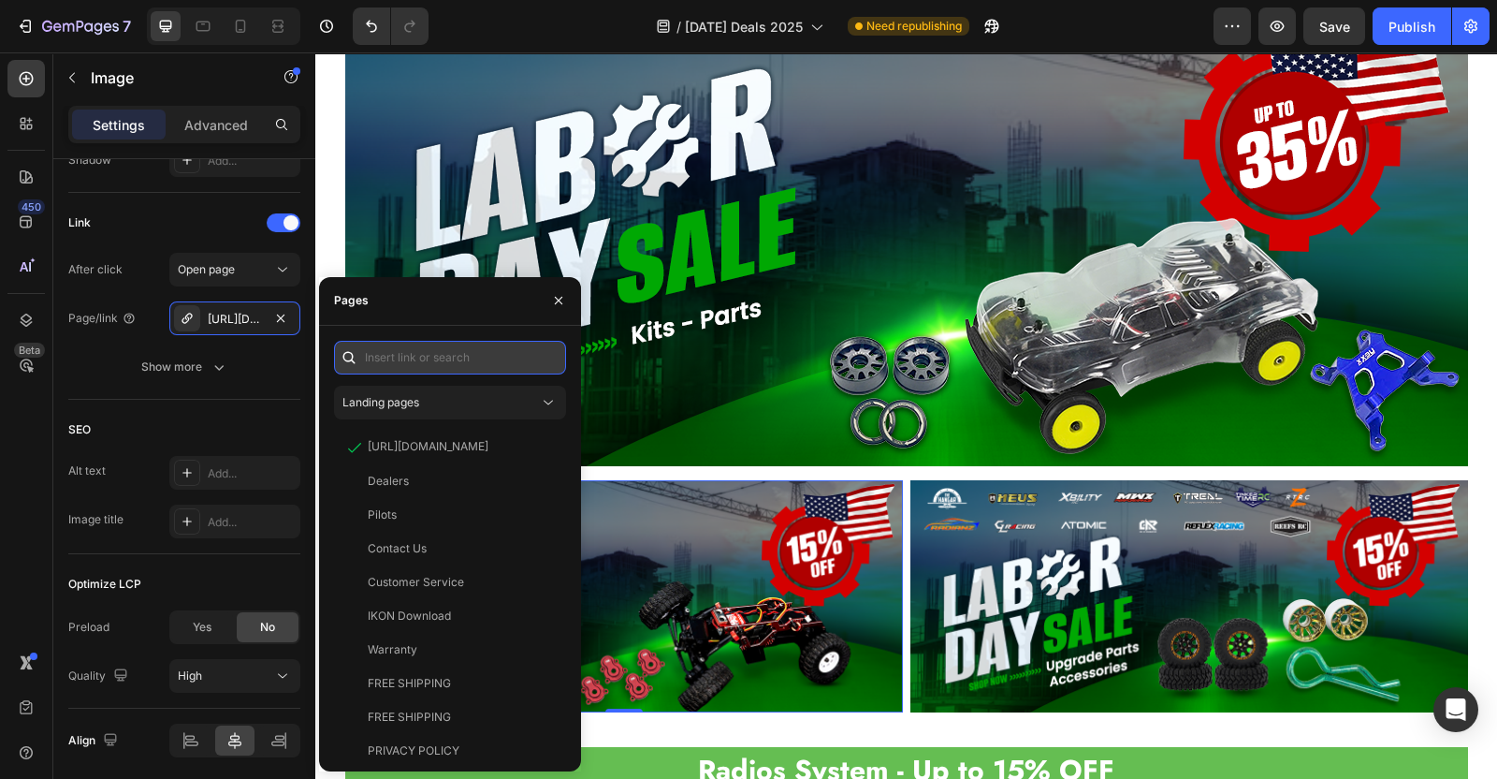
click at [407, 352] on input "text" at bounding box center [450, 358] width 232 height 34
paste input "https://directrc.com/collections/tinkertimerc-promotable"
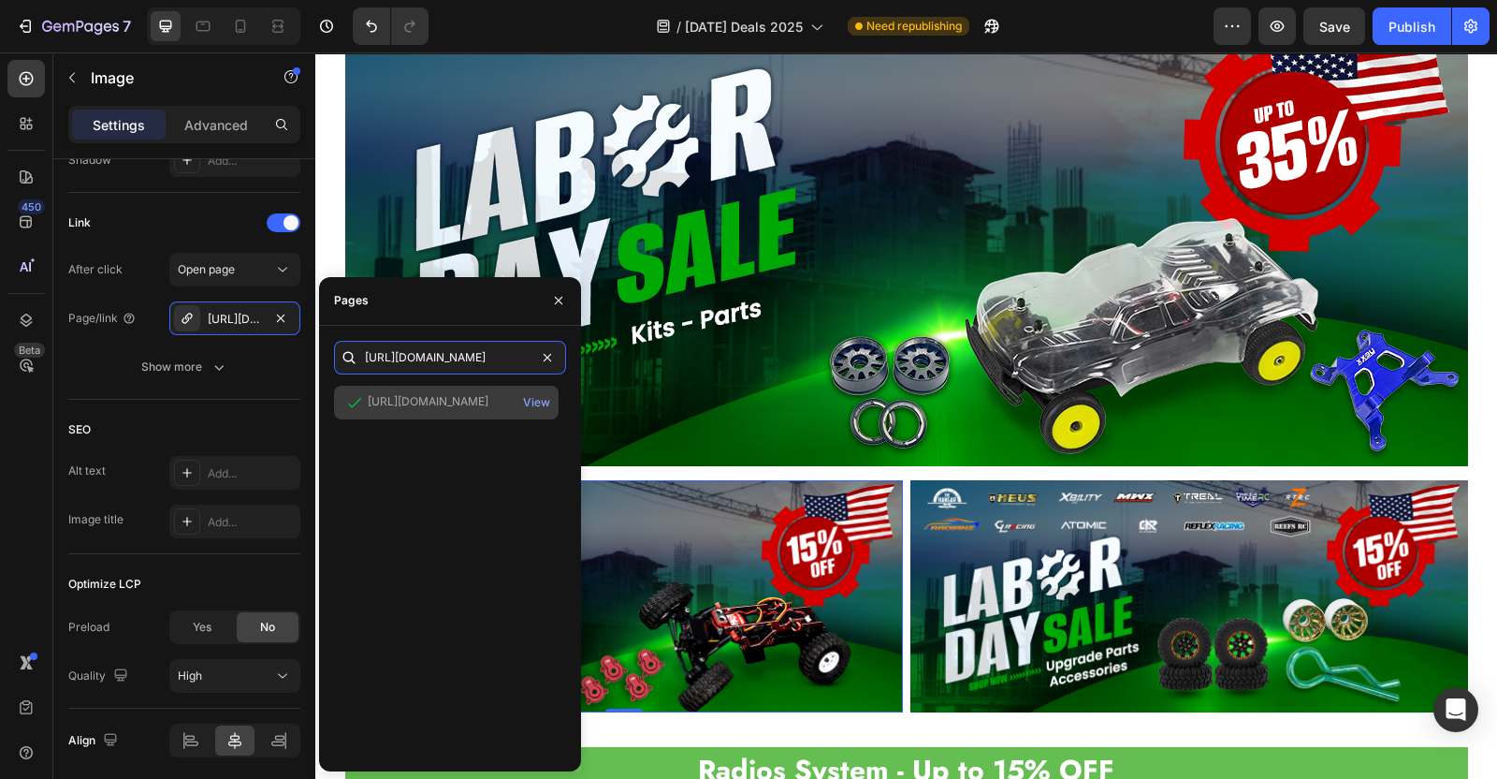
type input "https://directrc.com/collections/tinkertimerc-promotable"
click at [417, 409] on div "https://directrc.com/collections/tinkertimerc-promotable" at bounding box center [428, 402] width 121 height 19
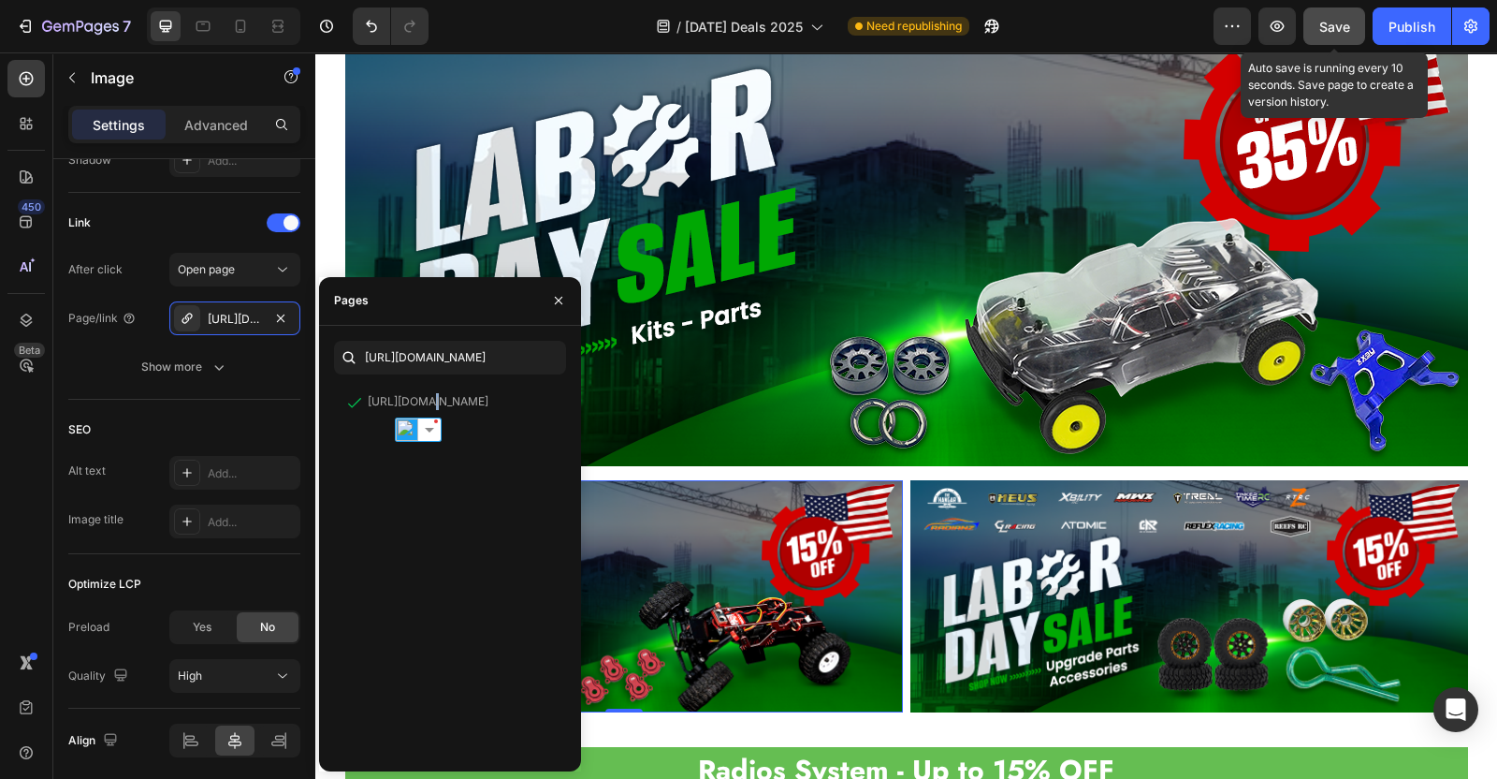
drag, startPoint x: 1317, startPoint y: 25, endPoint x: 1314, endPoint y: 36, distance: 11.6
click at [1318, 25] on button "Save" at bounding box center [1335, 25] width 62 height 37
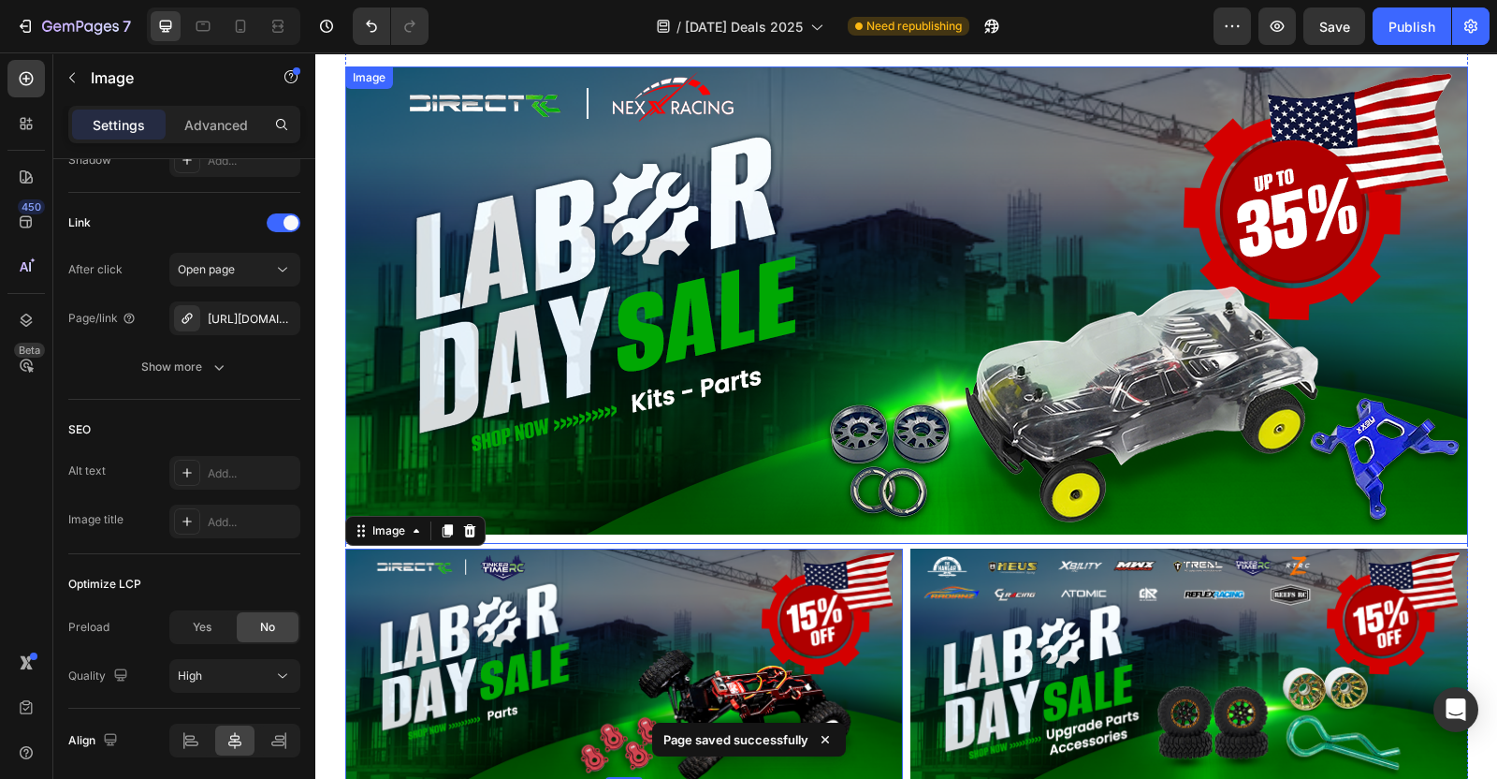
scroll to position [2973, 0]
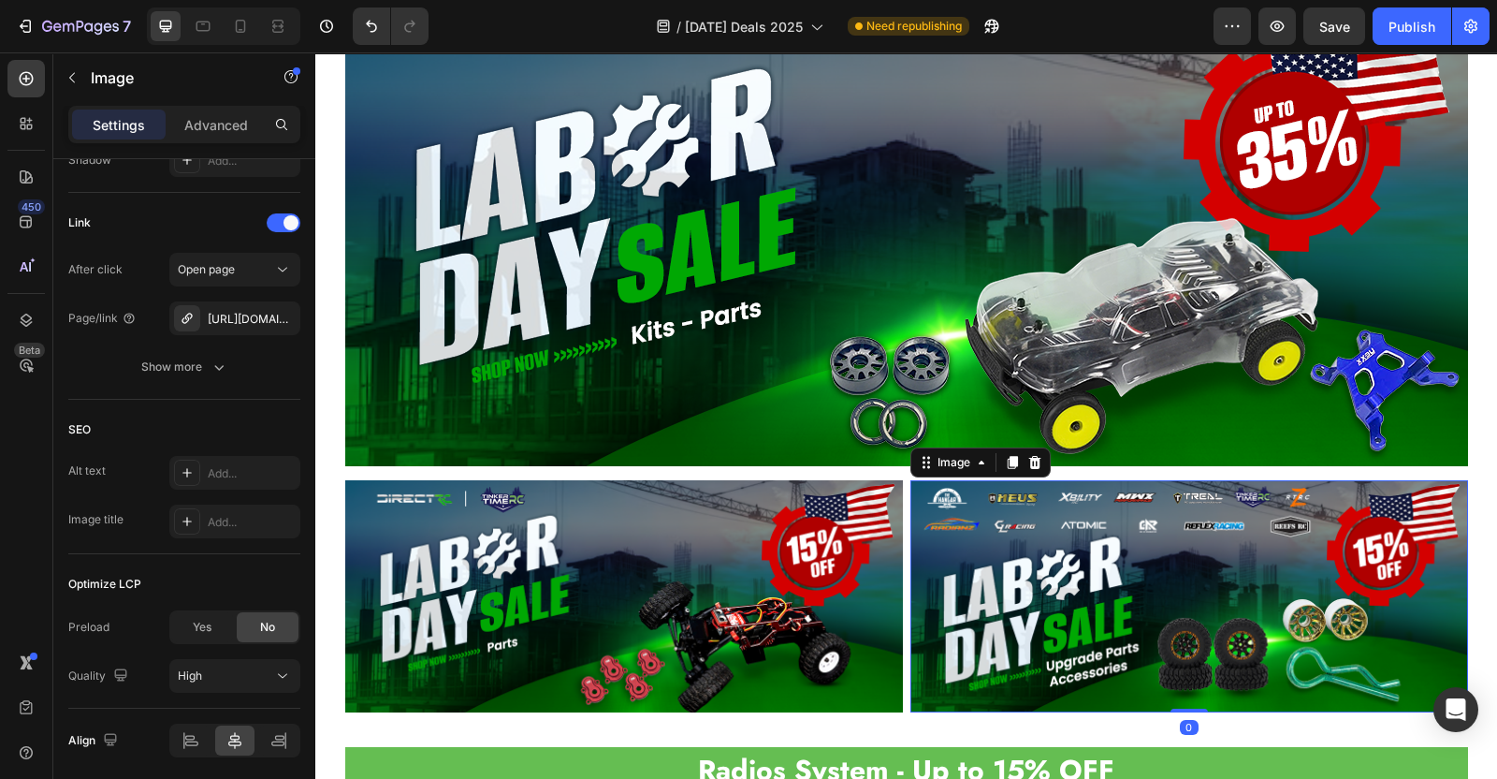
click at [1090, 568] on img at bounding box center [1190, 596] width 558 height 232
click at [231, 319] on div "https://directrc.com/car-parts-promotion" at bounding box center [235, 319] width 54 height 17
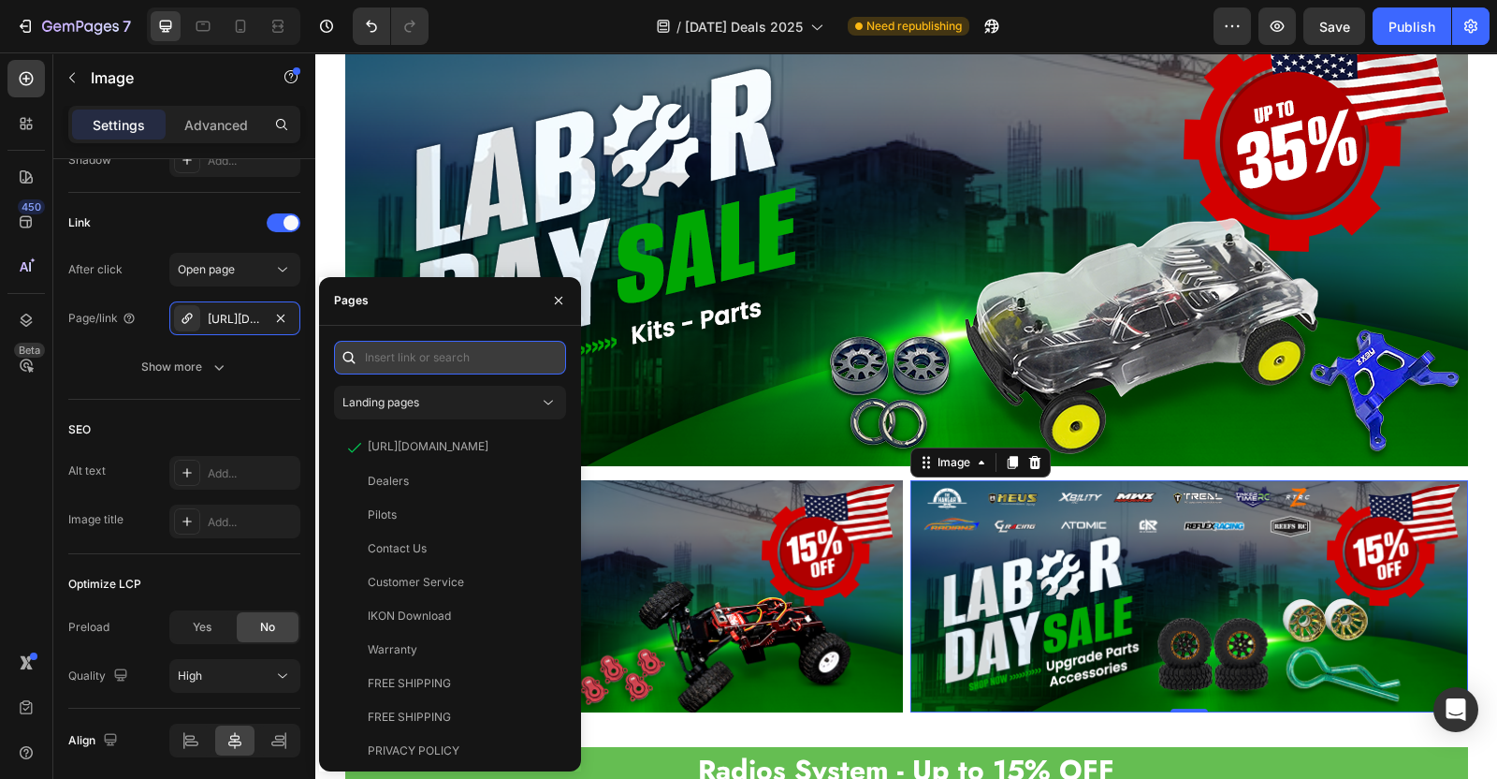
click at [422, 362] on input "text" at bounding box center [450, 358] width 232 height 34
paste input "https://directrc.com/collections/electronics-promotable"
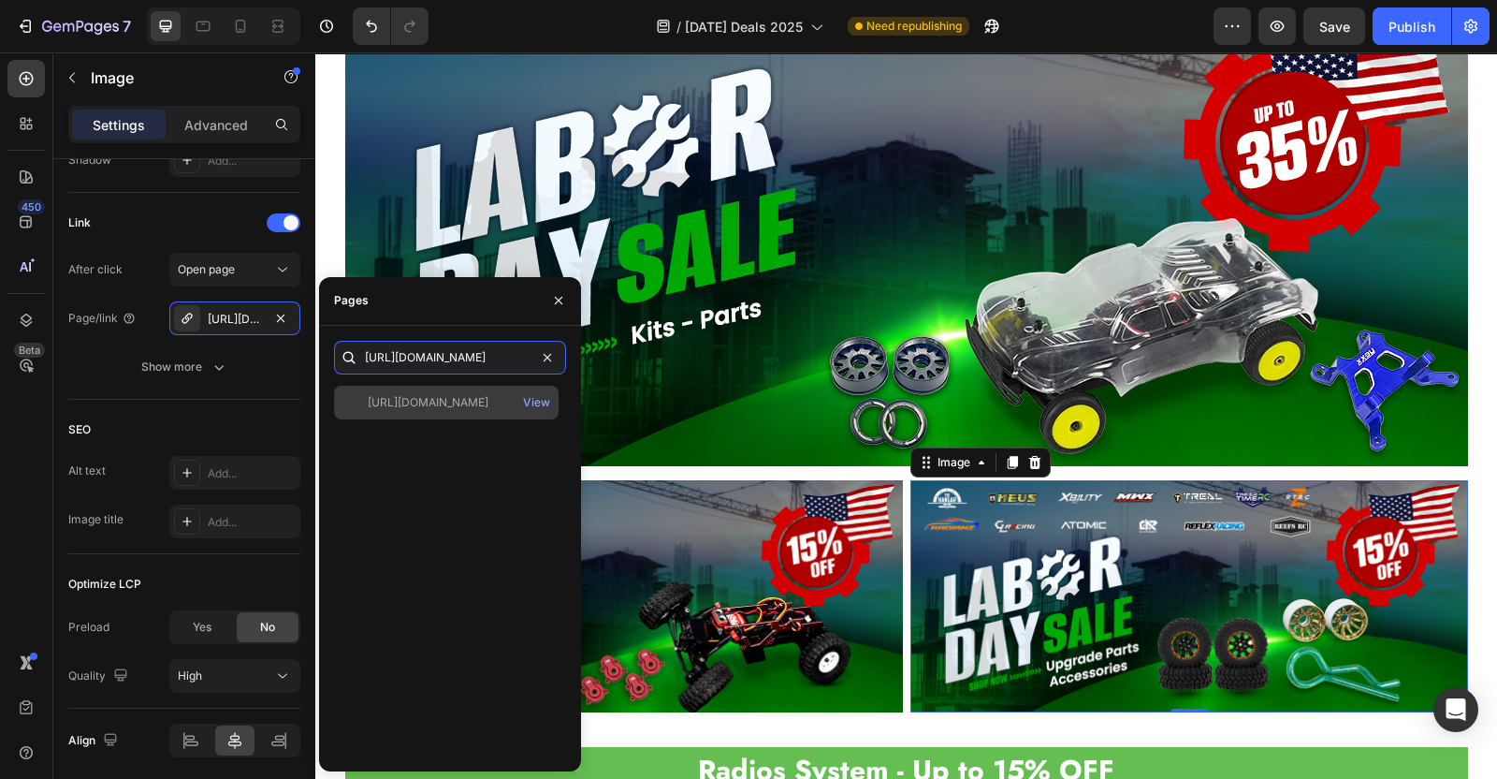
type input "https://directrc.com/collections/electronics-promotable"
click at [430, 398] on div "https://directrc.com/collections/electronics-promotable" at bounding box center [428, 402] width 121 height 17
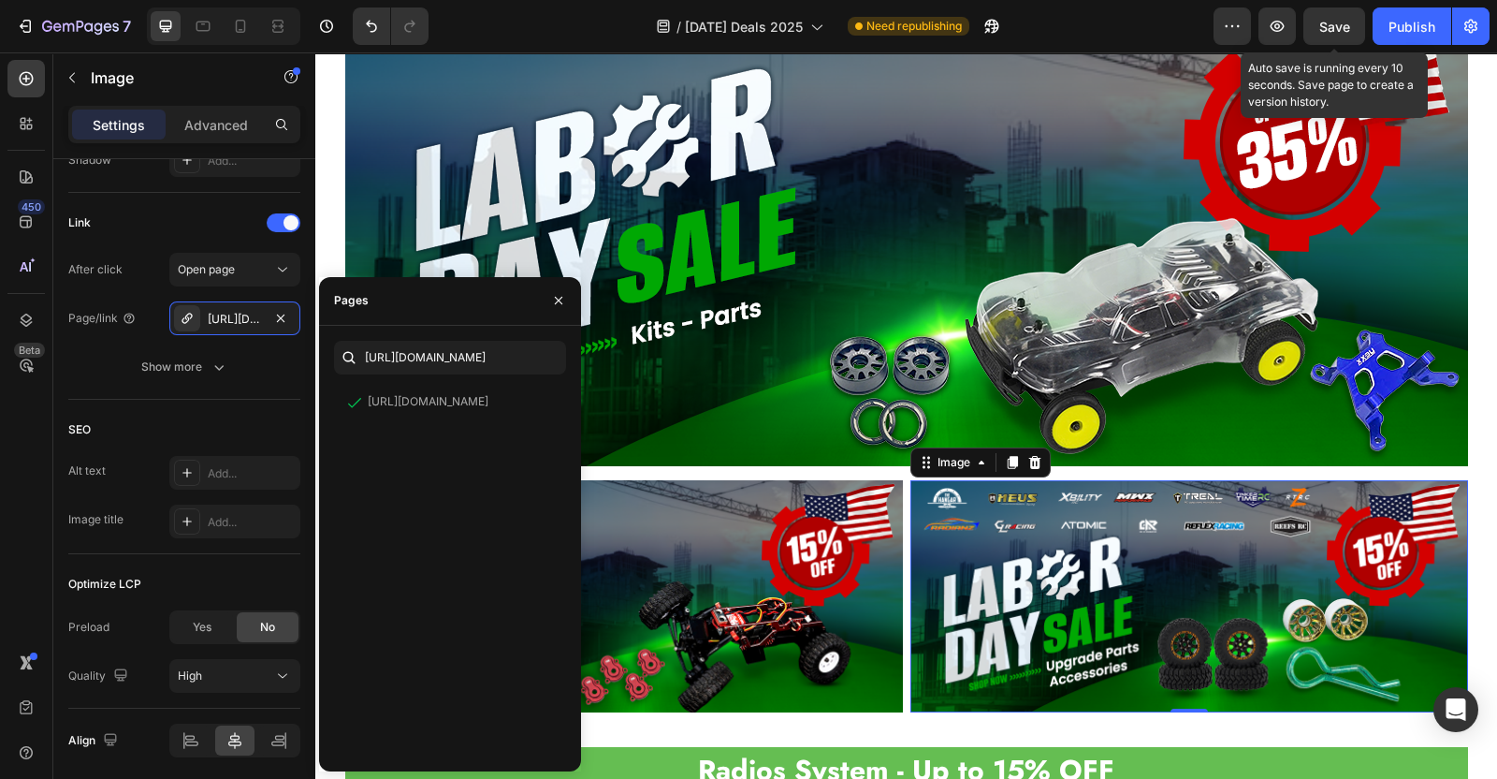
click at [1335, 30] on span "Save" at bounding box center [1335, 27] width 31 height 16
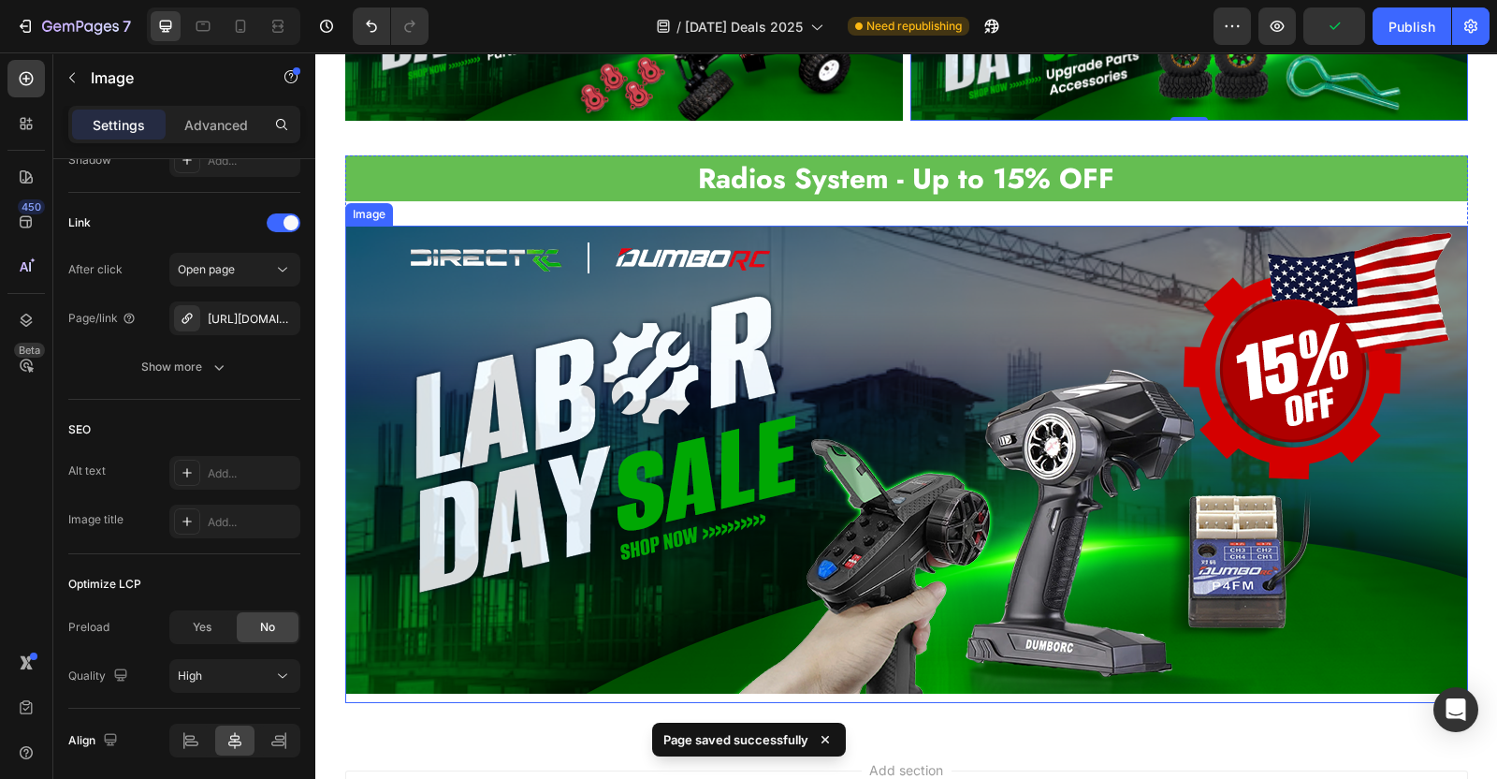
scroll to position [3565, 0]
click at [645, 366] on img at bounding box center [906, 460] width 1123 height 468
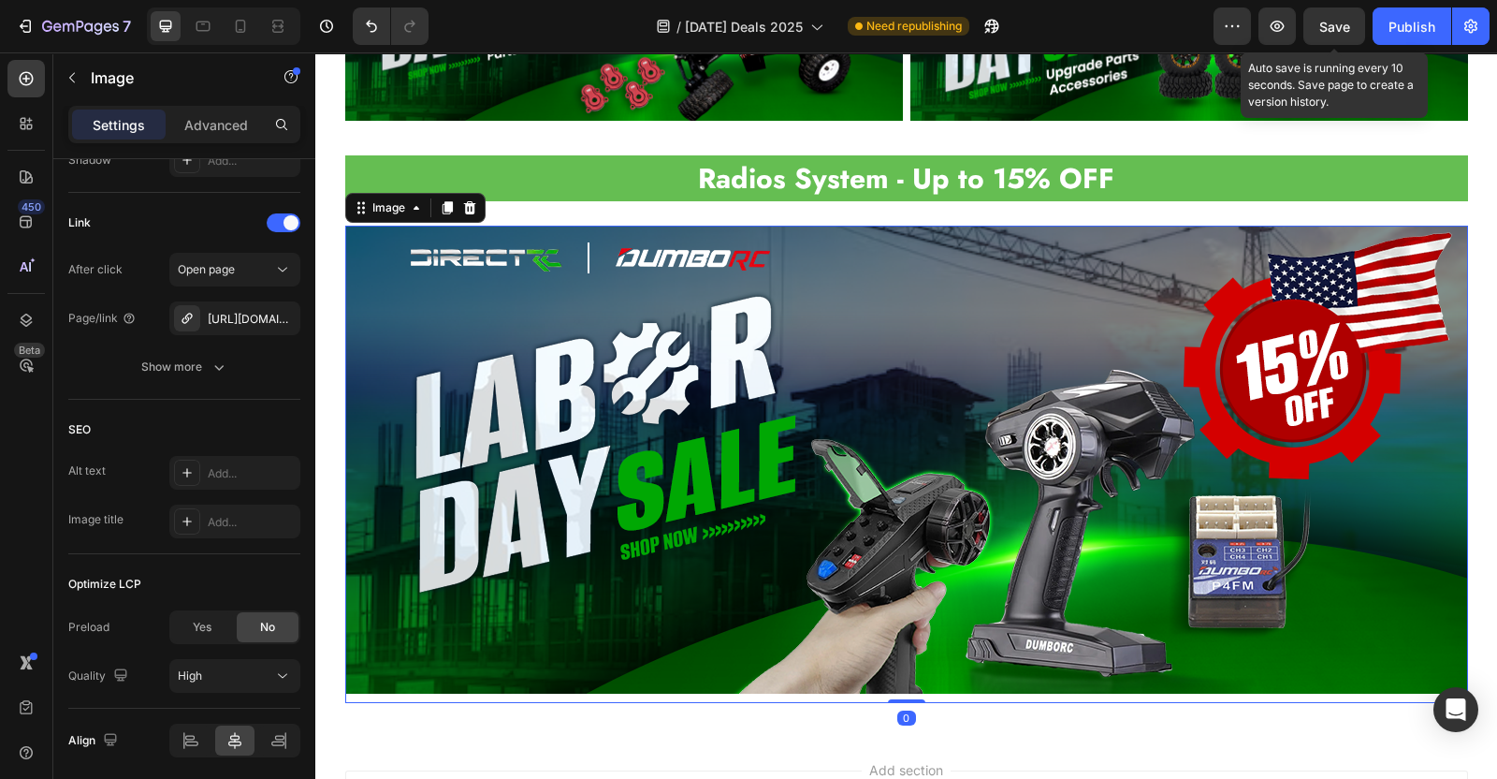
click at [1340, 28] on span "Save" at bounding box center [1335, 27] width 31 height 16
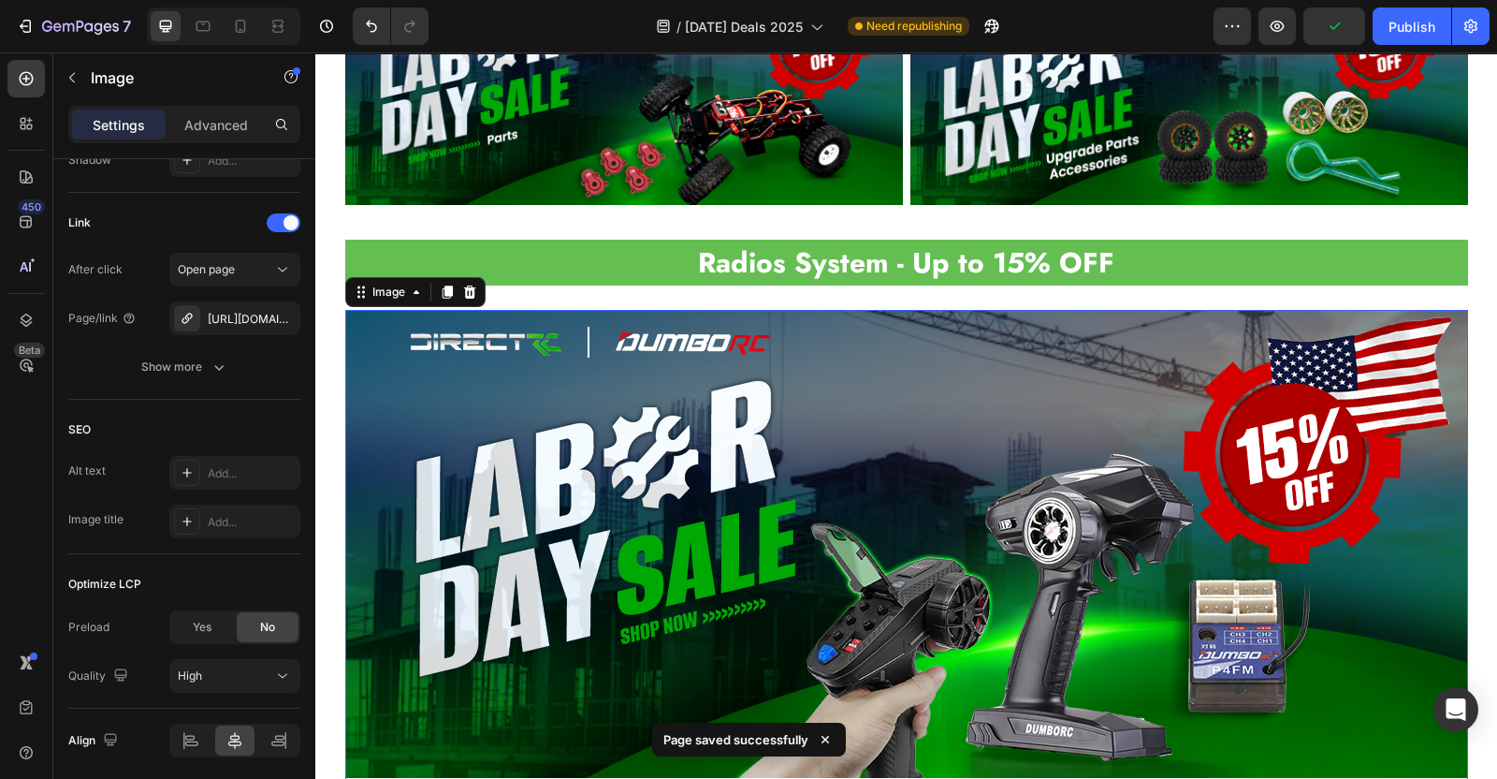
scroll to position [3097, 0]
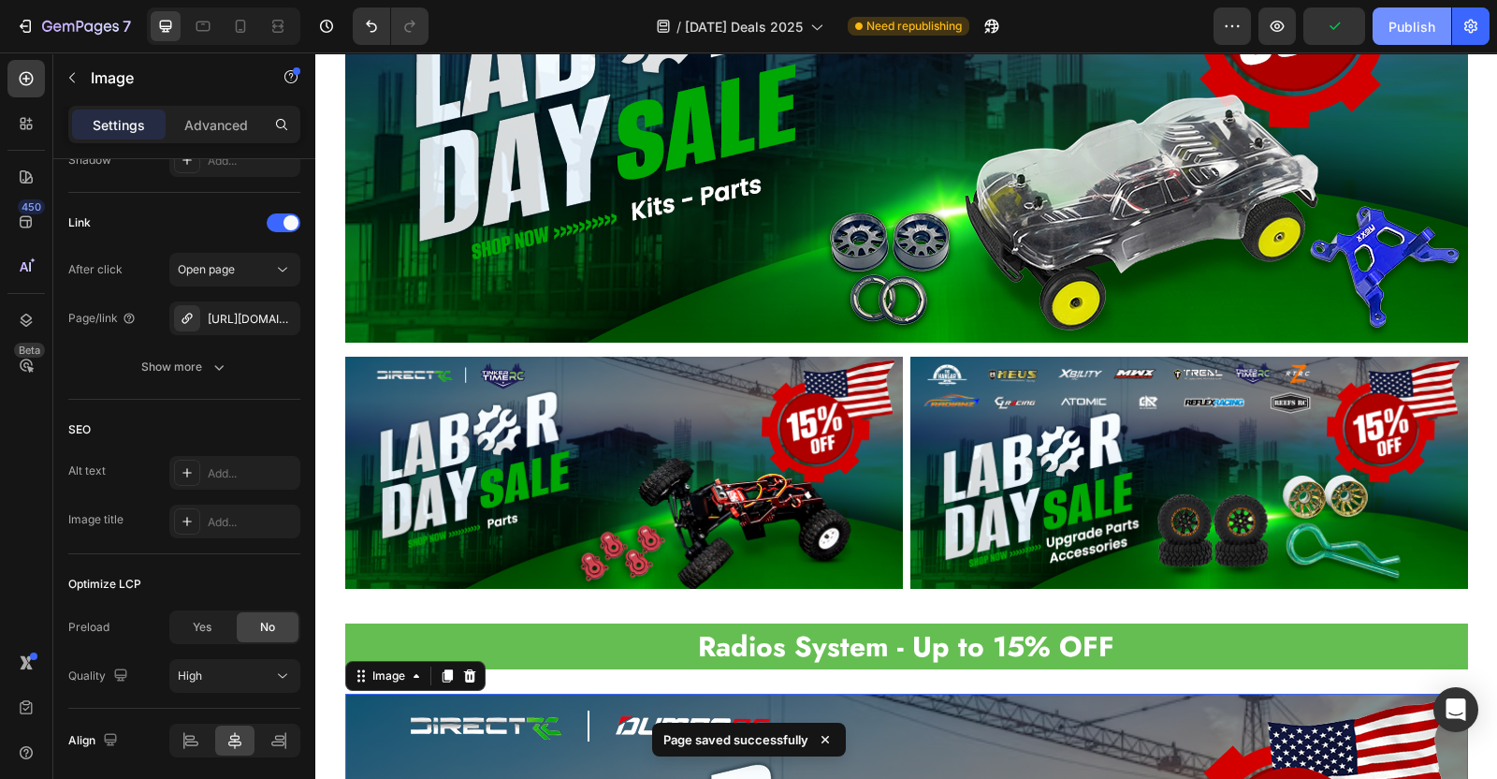
click at [1406, 25] on div "Publish" at bounding box center [1412, 27] width 47 height 20
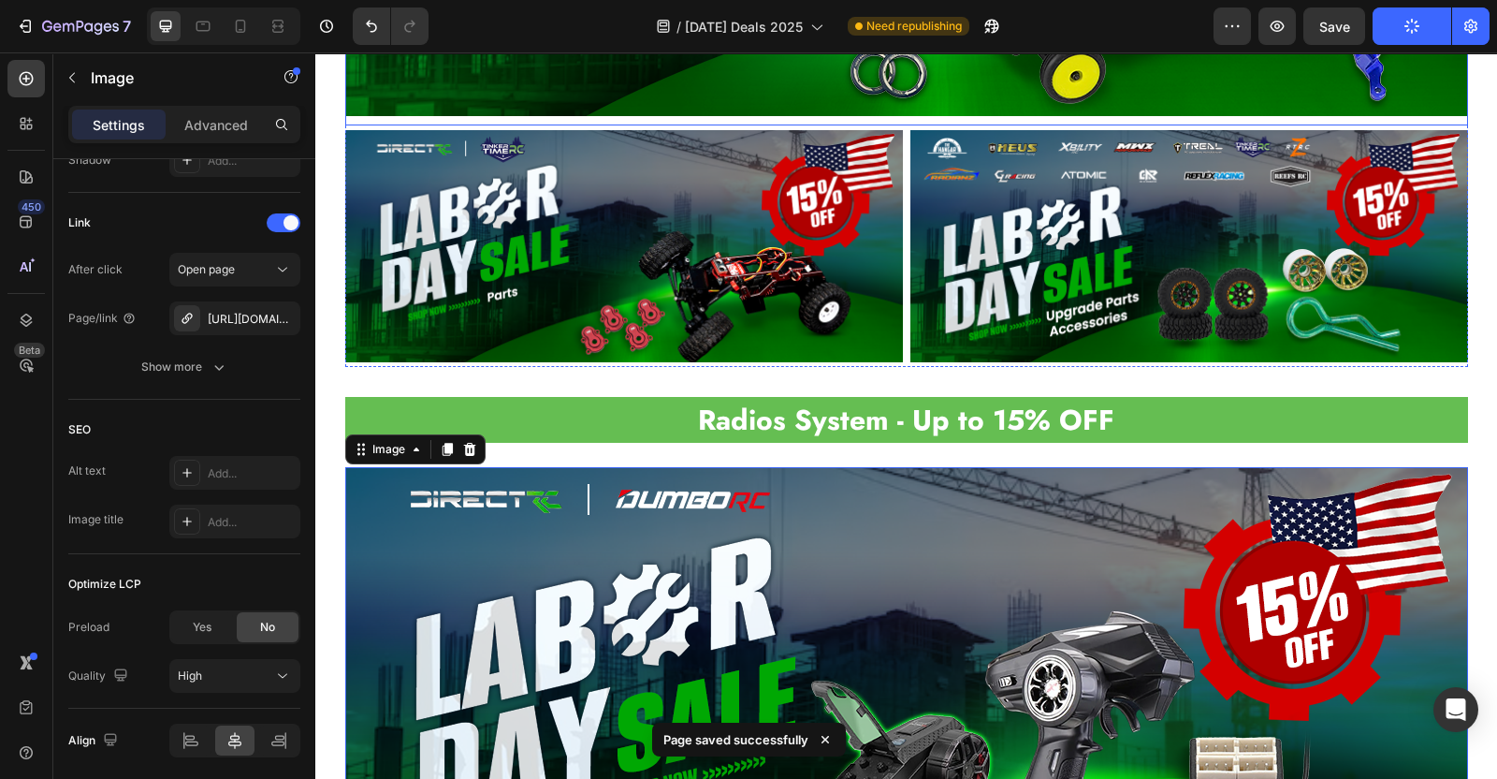
scroll to position [3448, 0]
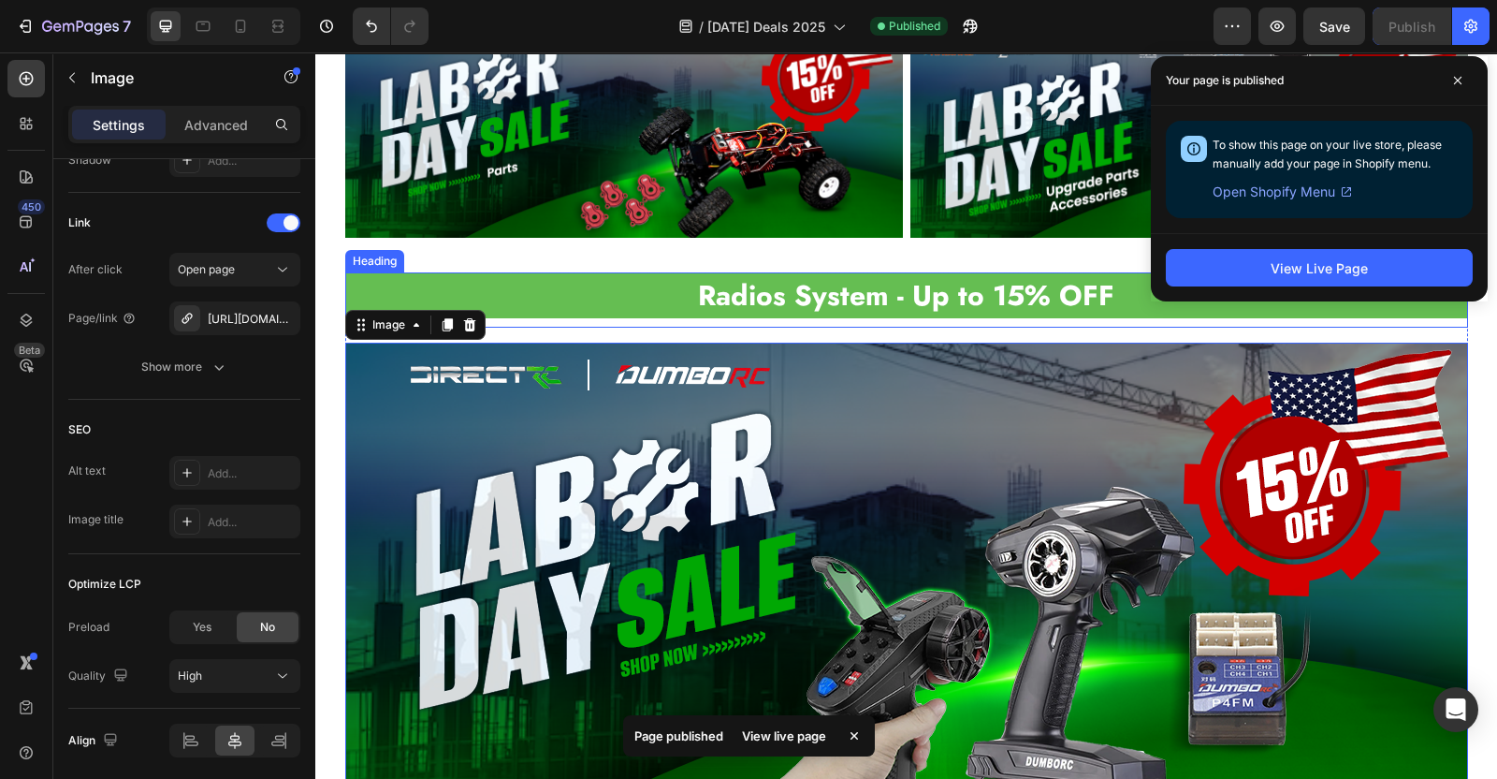
click at [992, 284] on strong "Radios System - Up to 15% OFF" at bounding box center [906, 295] width 416 height 40
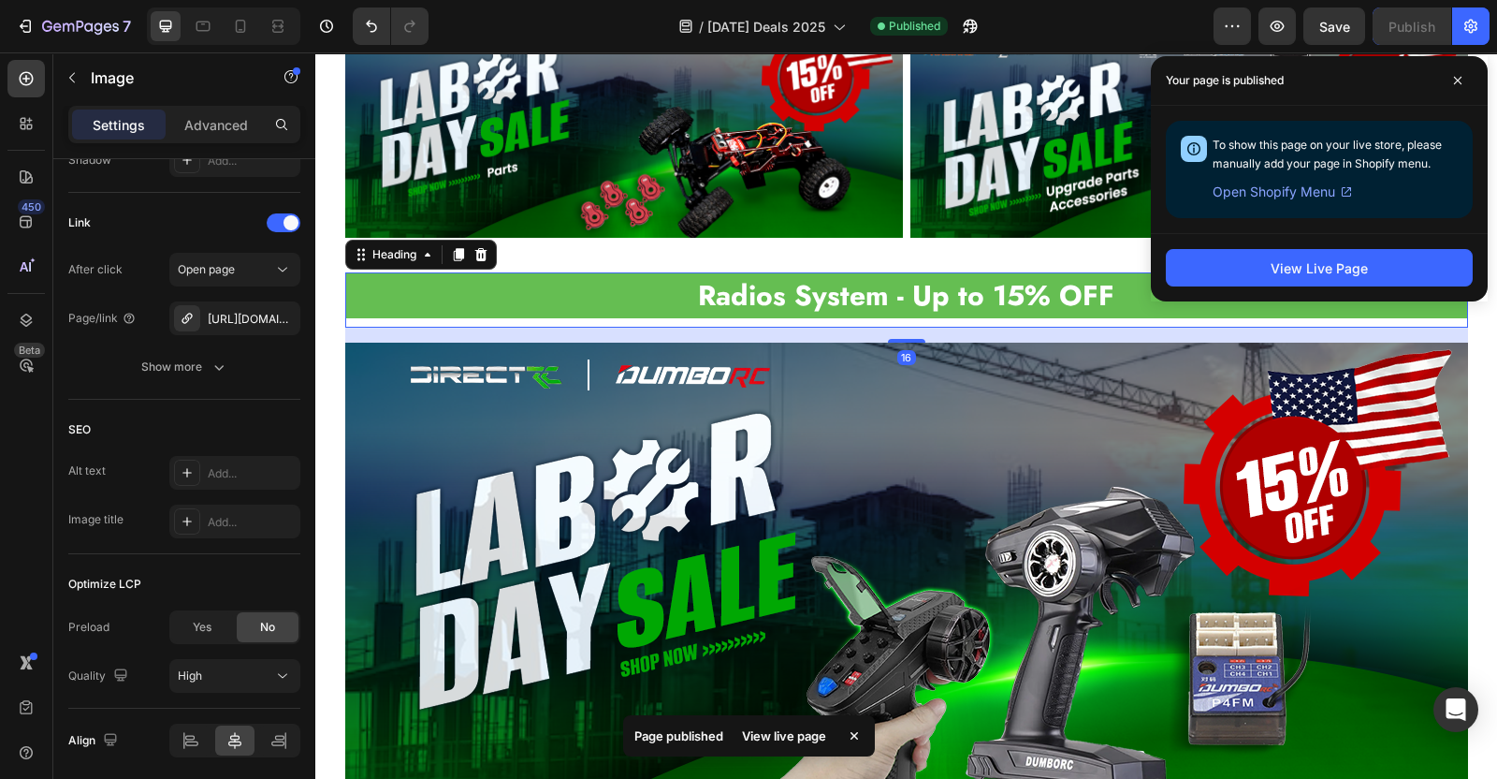
scroll to position [0, 0]
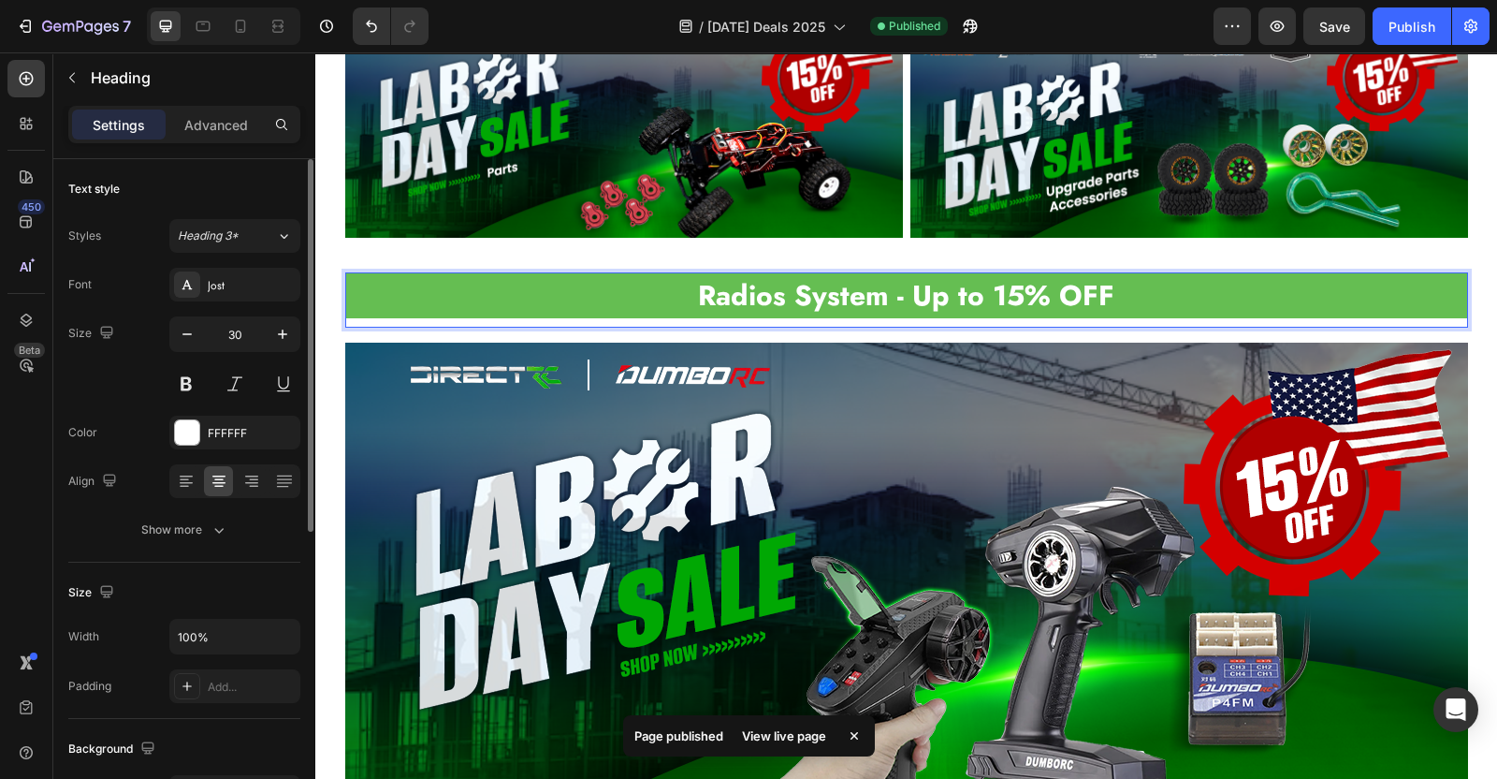
click at [971, 298] on strong "Radios System - Up to 15% OFF" at bounding box center [906, 295] width 416 height 40
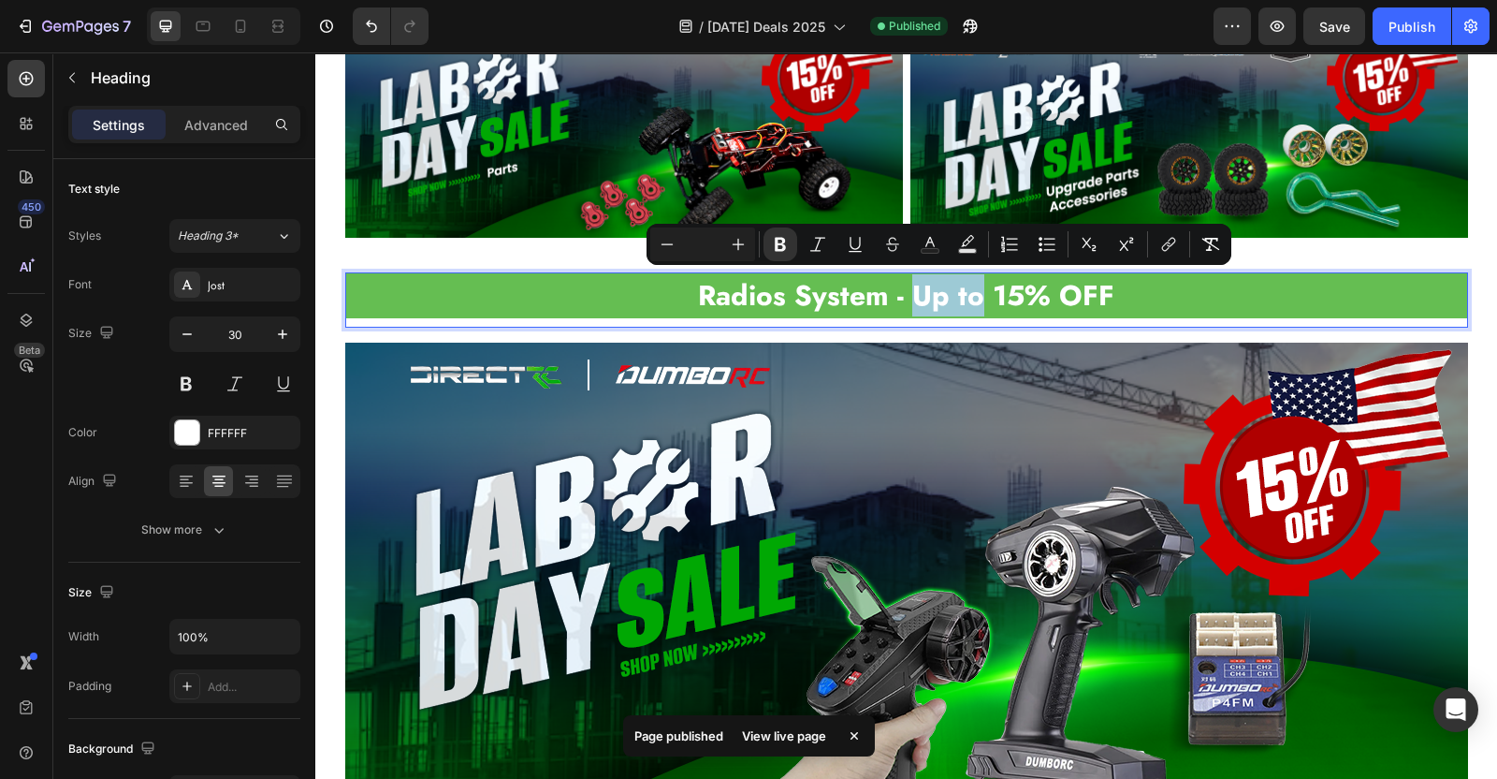
drag, startPoint x: 970, startPoint y: 299, endPoint x: 906, endPoint y: 294, distance: 64.7
click at [906, 294] on strong "Radios System - Up to 15% OFF" at bounding box center [906, 295] width 416 height 40
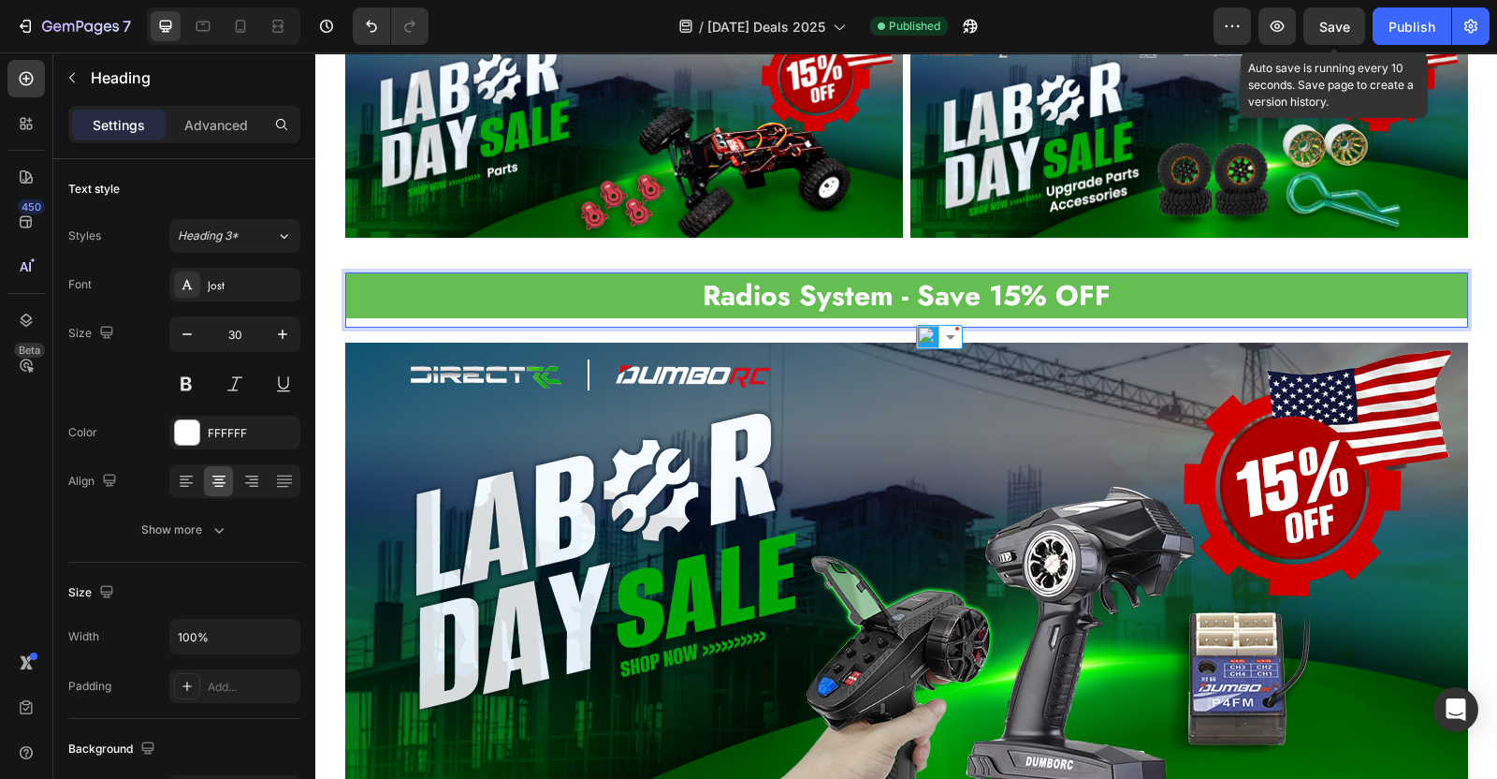
drag, startPoint x: 1326, startPoint y: 27, endPoint x: 1003, endPoint y: 51, distance: 323.7
click at [1326, 27] on span "Save" at bounding box center [1335, 27] width 31 height 16
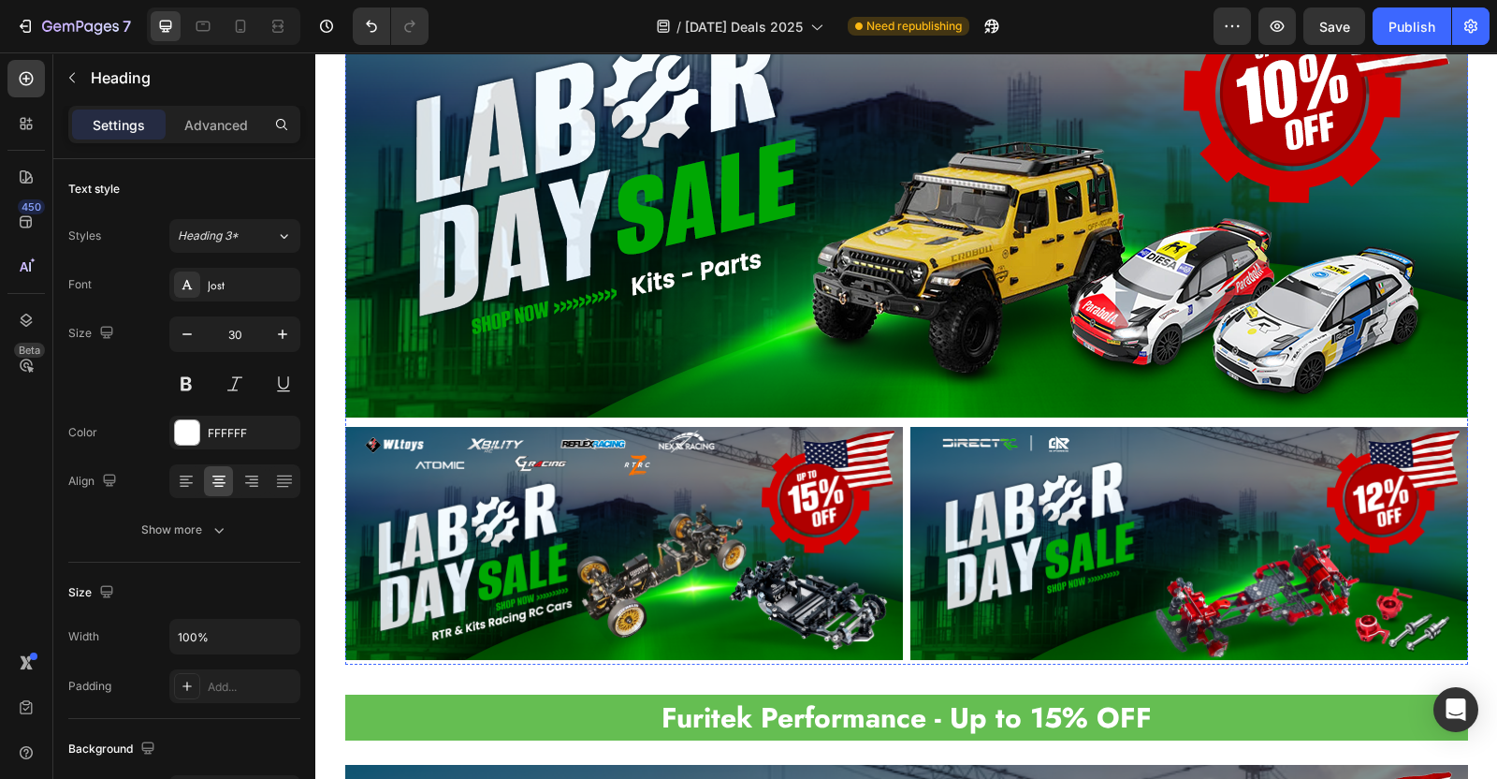
scroll to position [1499, 0]
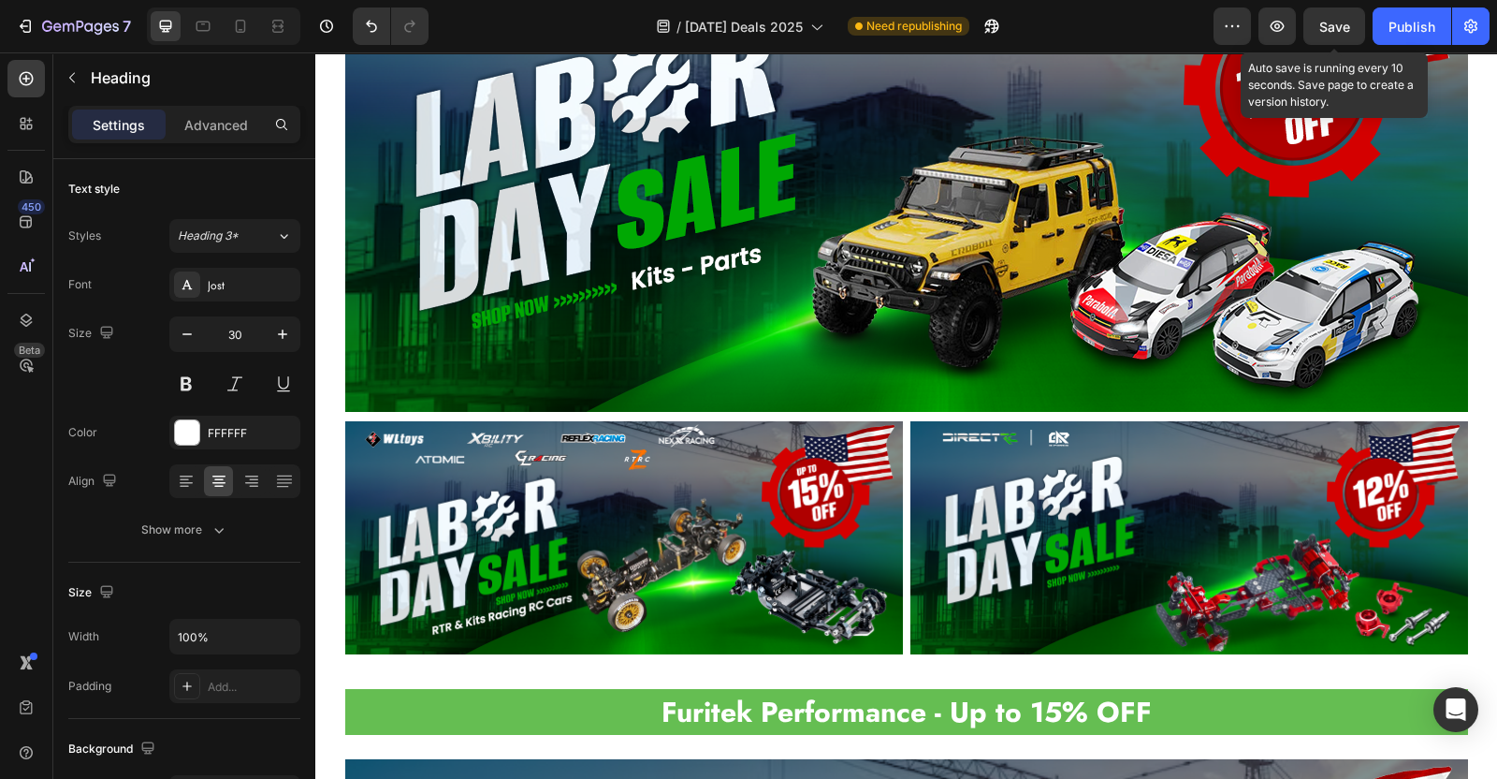
click at [1341, 23] on span "Save" at bounding box center [1335, 27] width 31 height 16
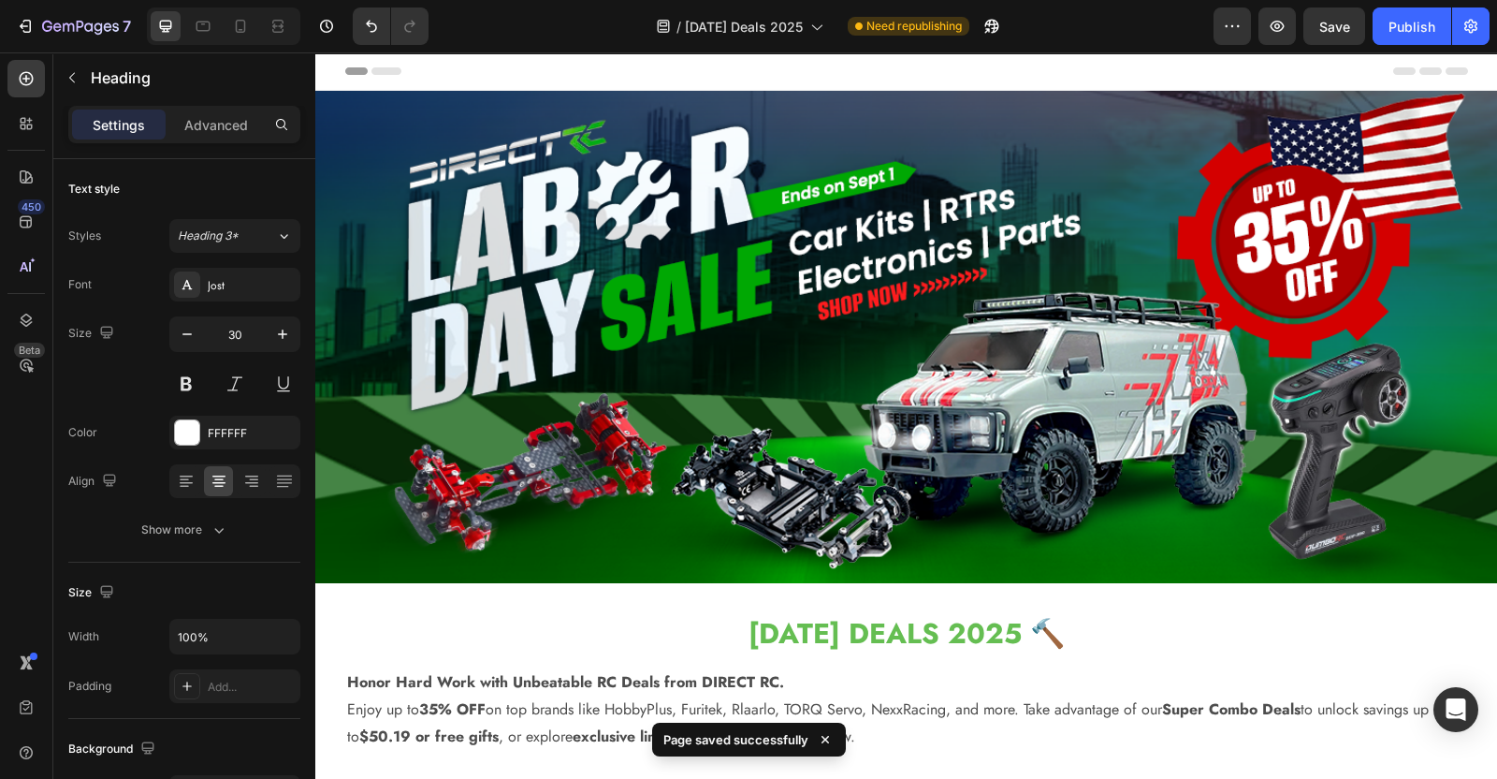
scroll to position [0, 0]
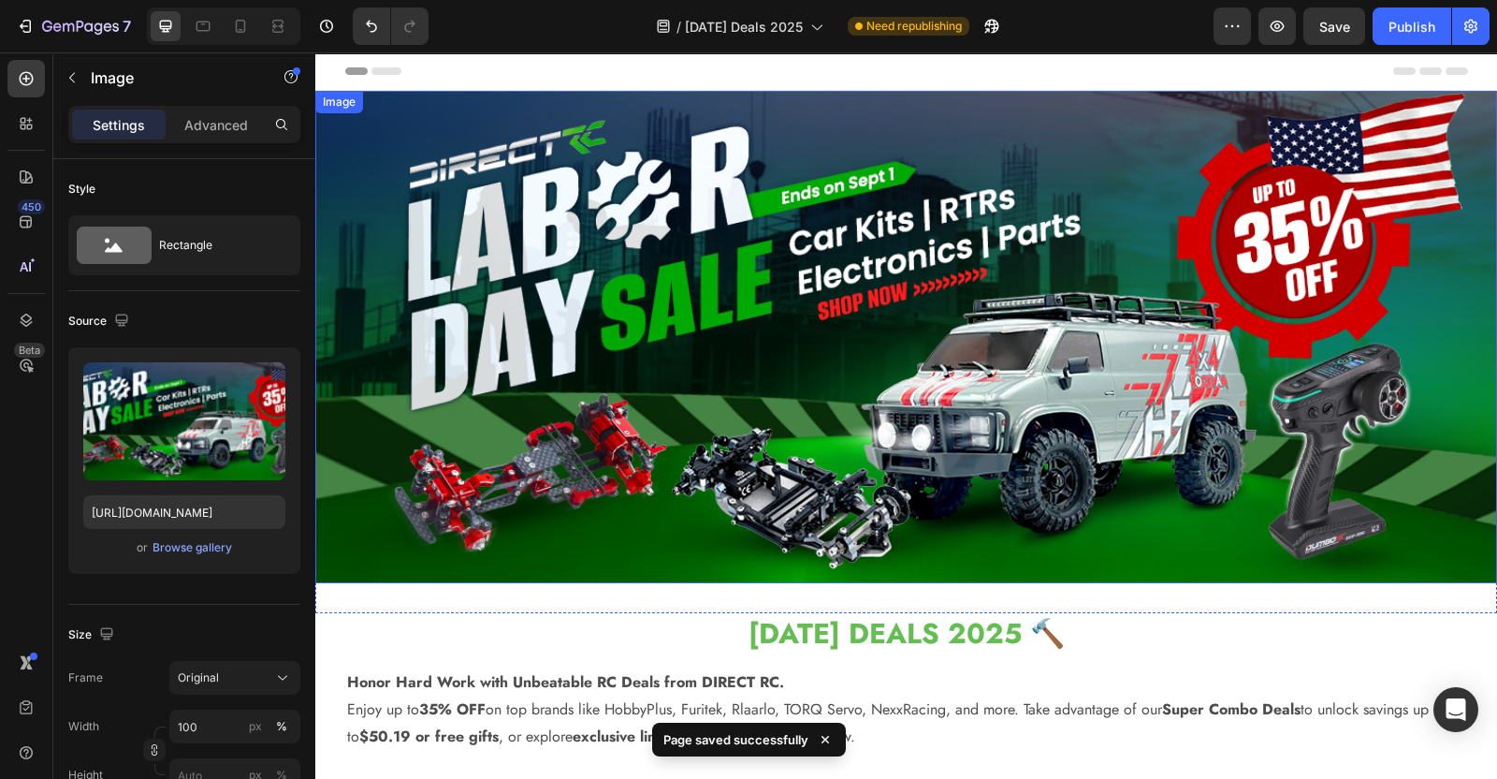
click at [1230, 306] on img at bounding box center [906, 337] width 1182 height 492
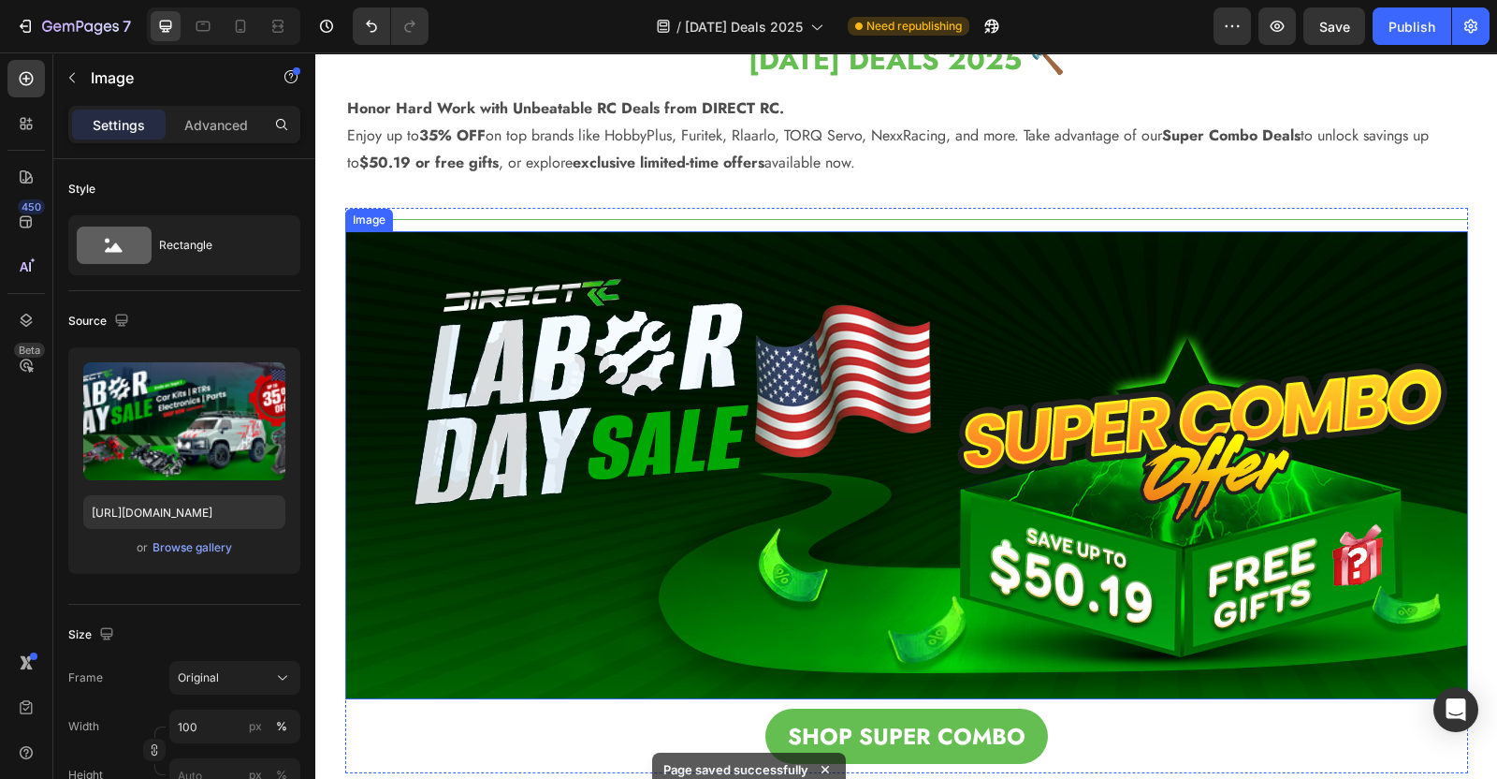
scroll to position [585, 0]
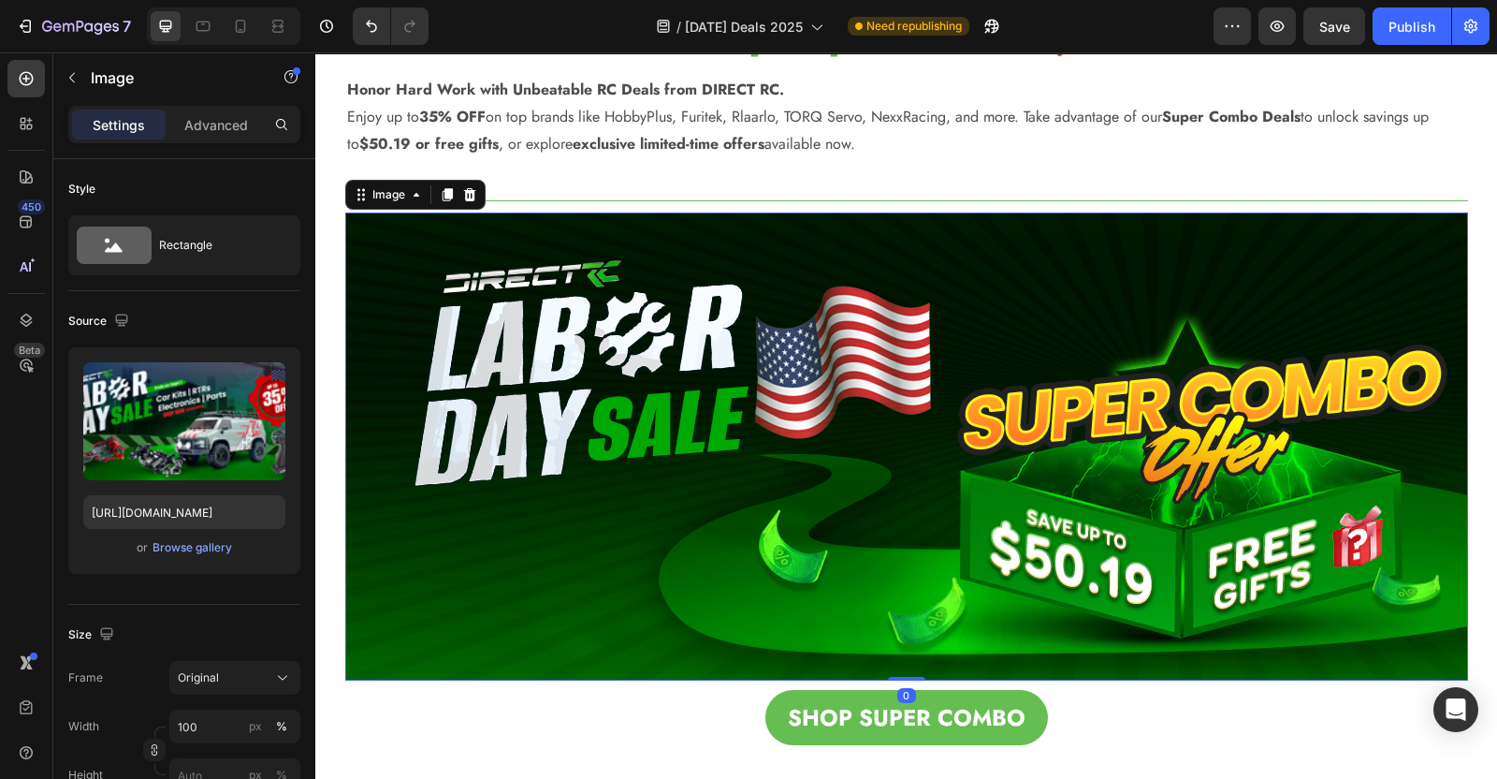
click at [1227, 334] on img at bounding box center [906, 446] width 1123 height 468
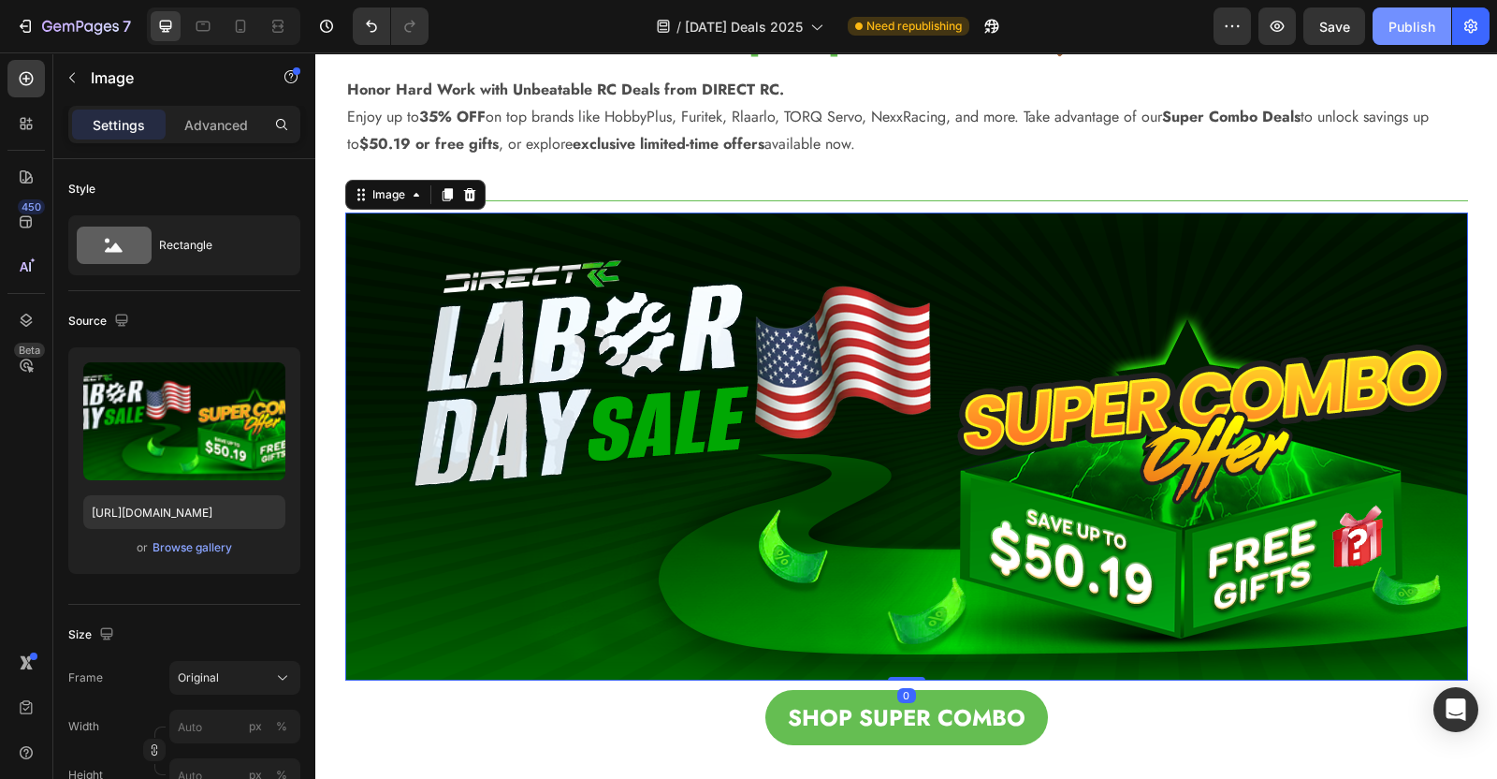
click at [1407, 34] on div "Publish" at bounding box center [1412, 27] width 47 height 20
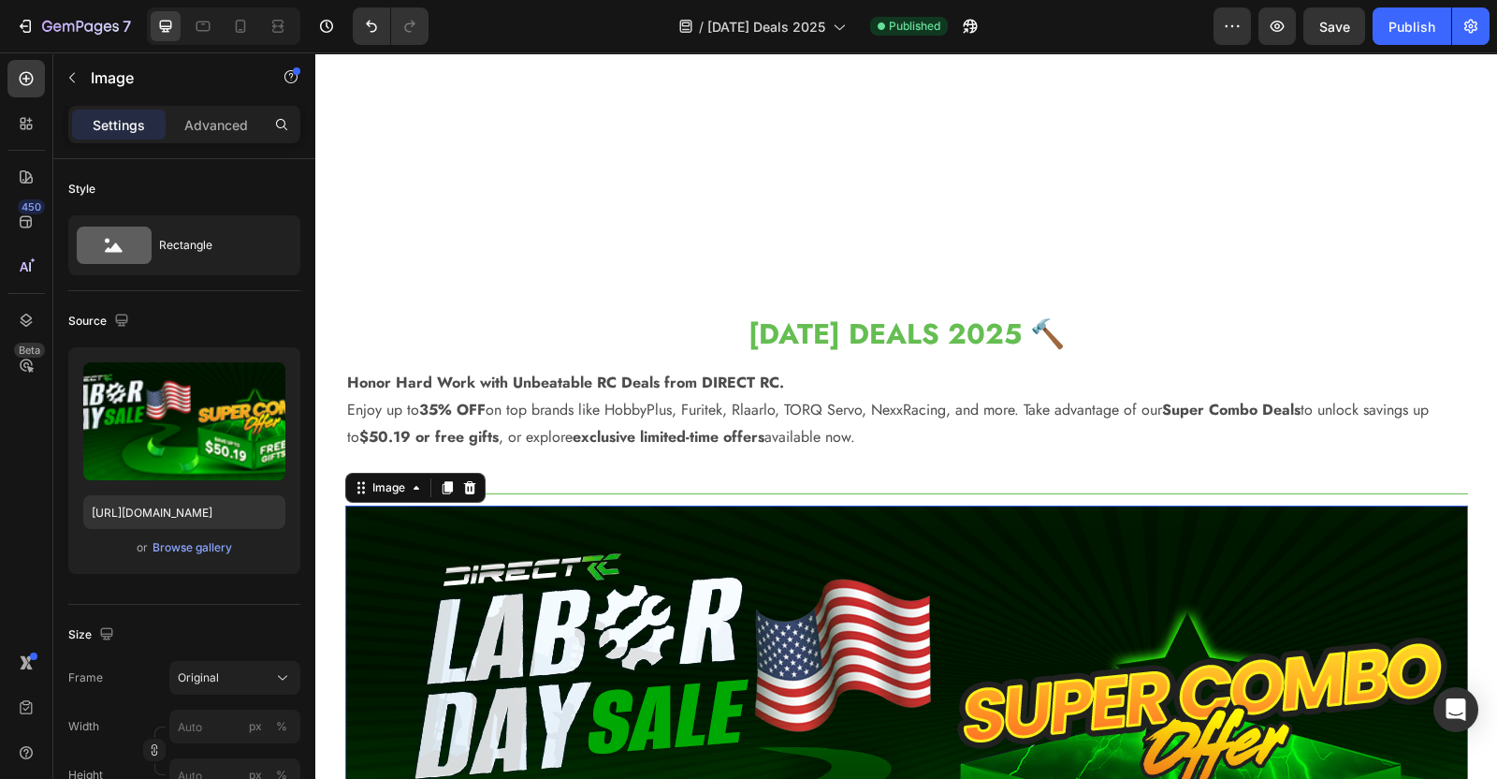
scroll to position [233, 0]
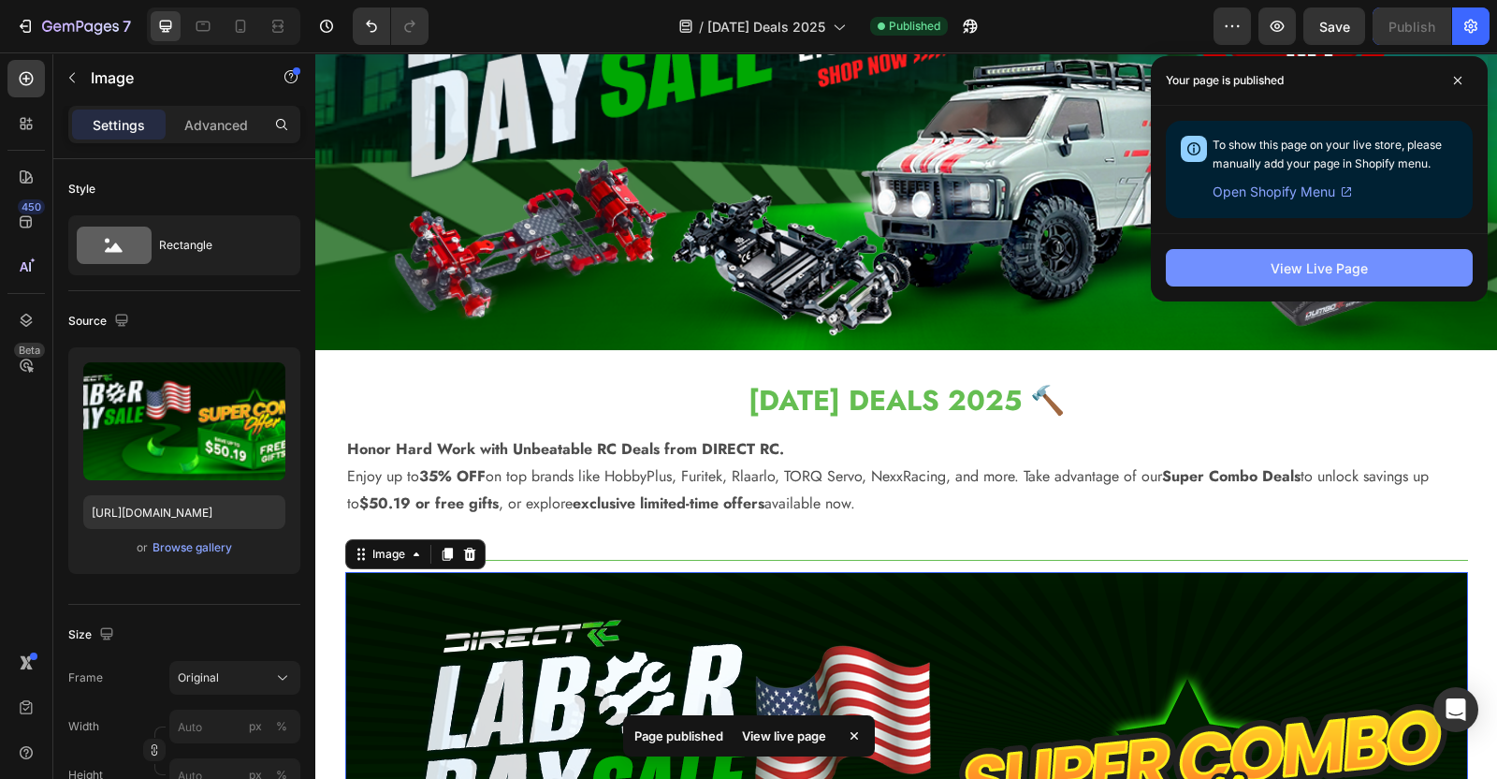
click at [1273, 271] on div "View Live Page" at bounding box center [1319, 268] width 97 height 20
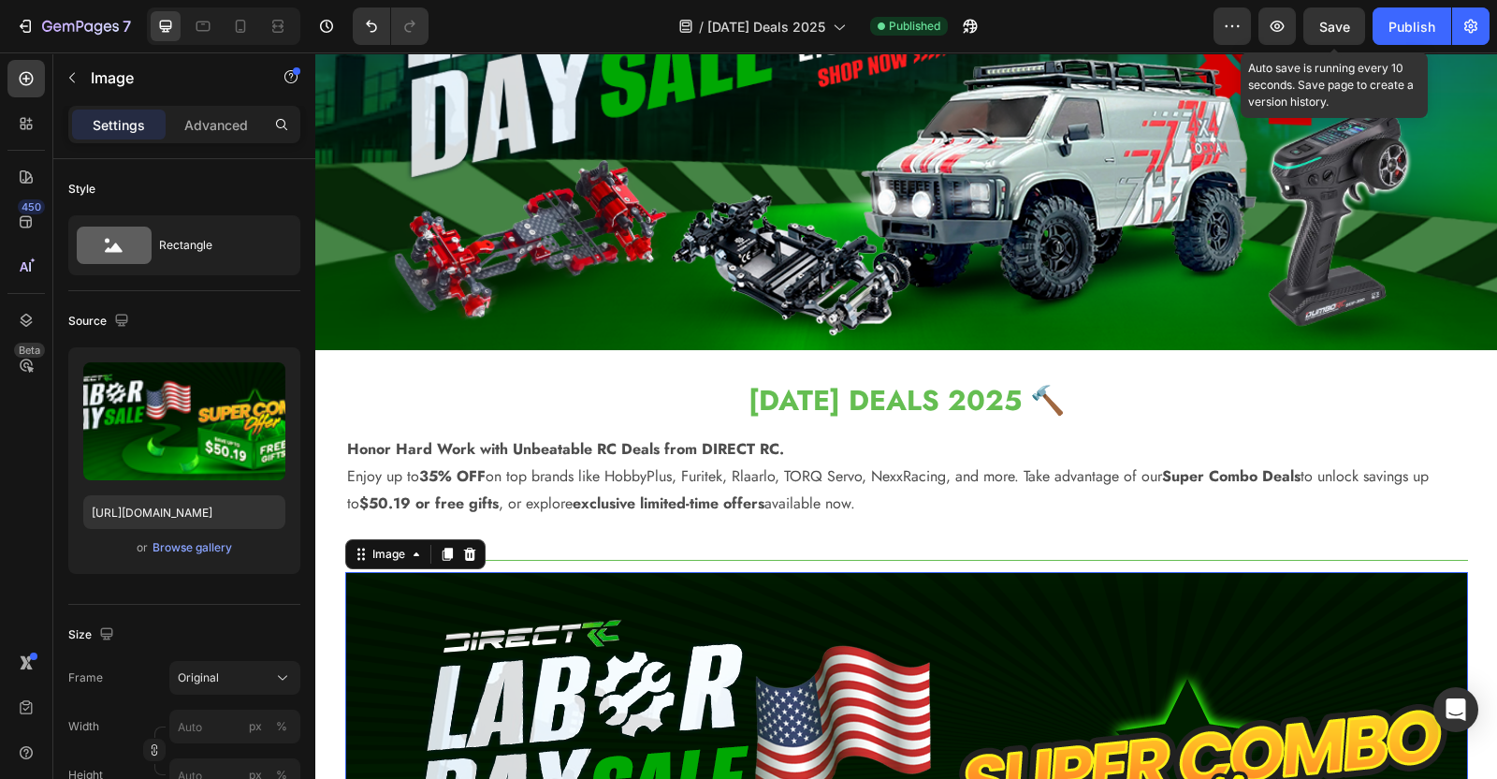
click at [1326, 34] on div "Save" at bounding box center [1335, 27] width 31 height 20
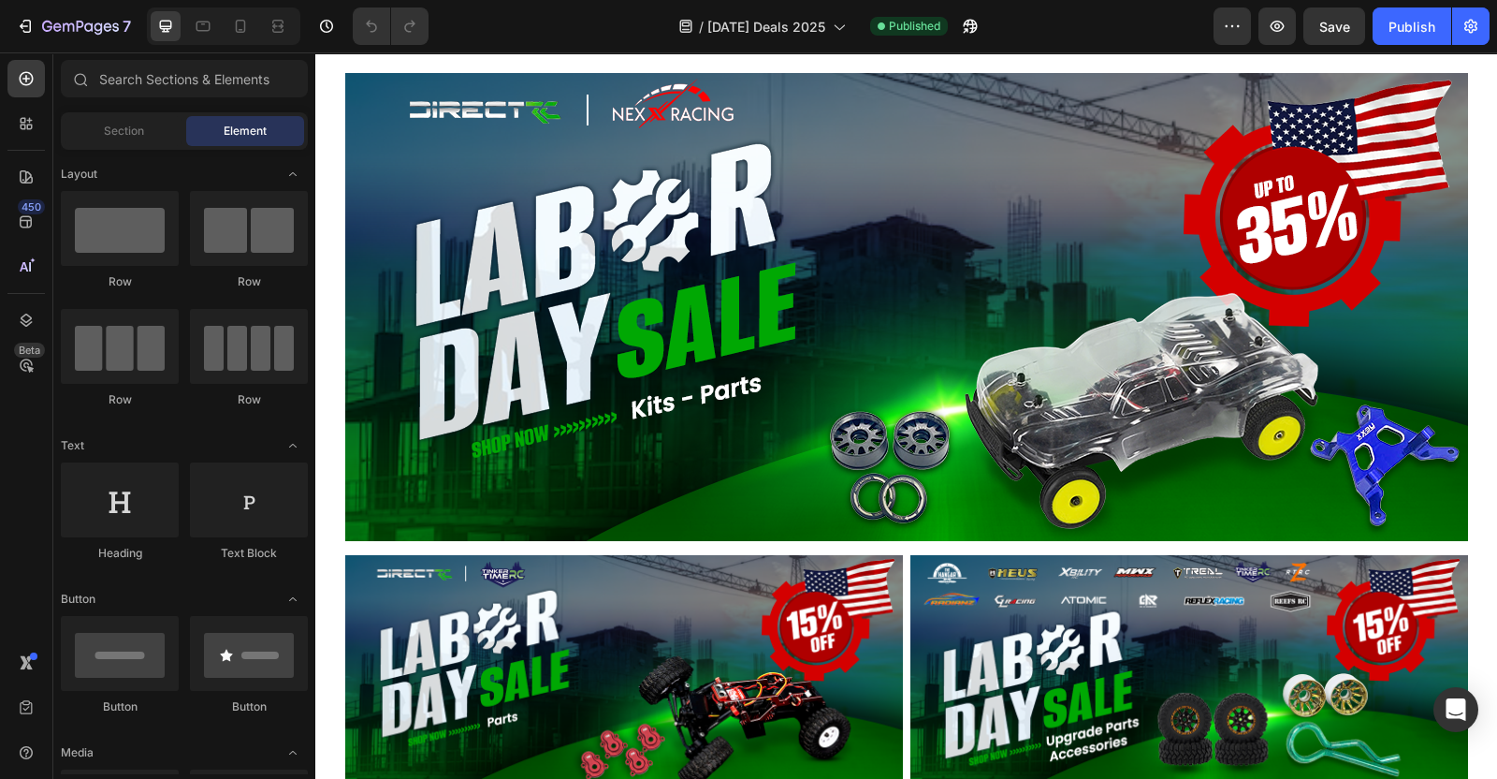
scroll to position [4067, 0]
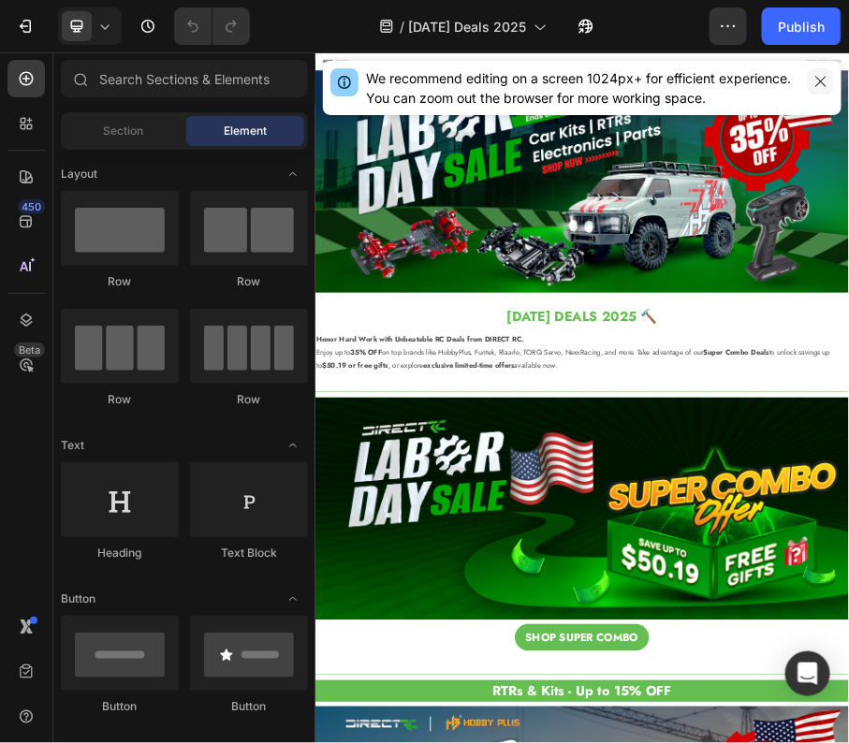
click at [816, 80] on icon "button" at bounding box center [820, 81] width 15 height 15
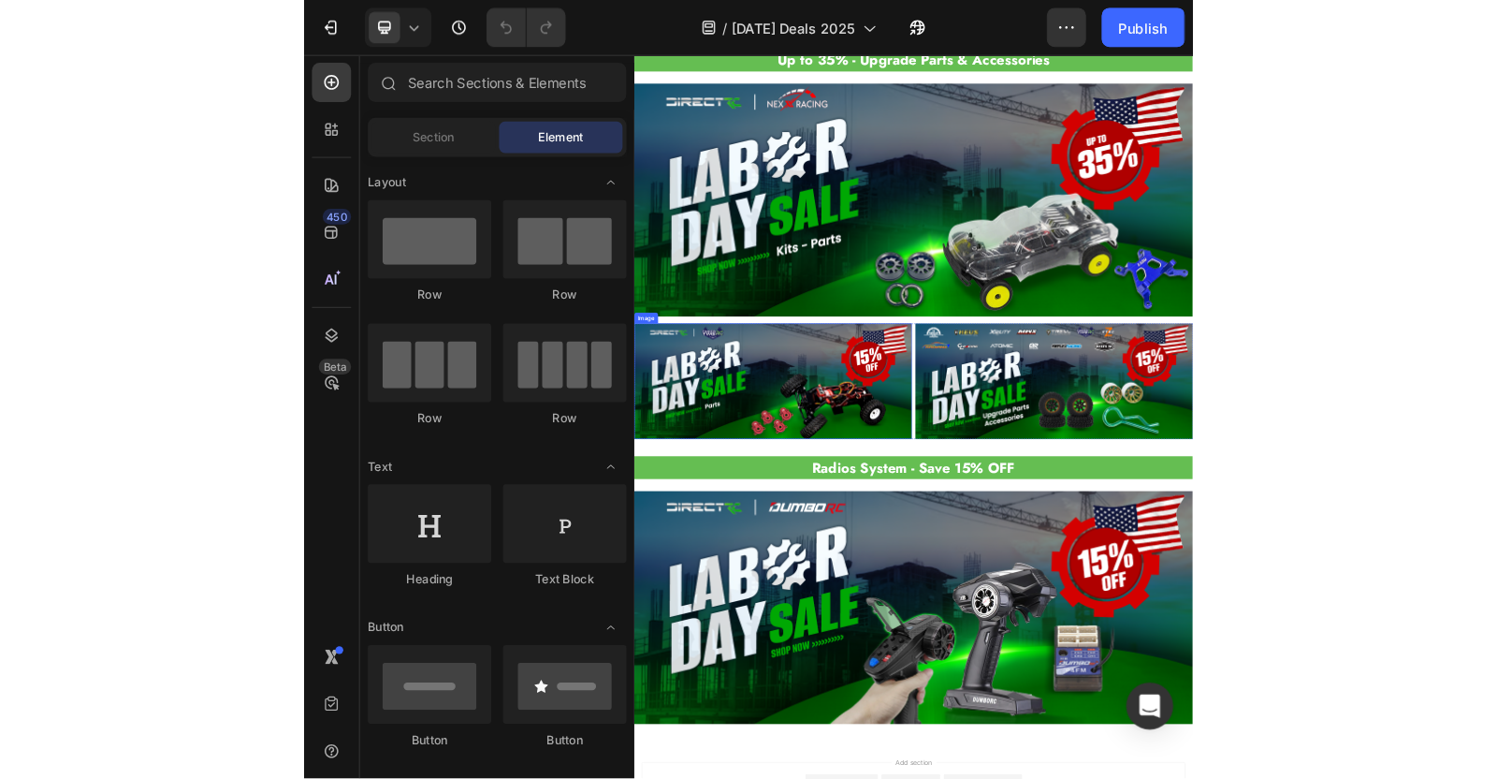
scroll to position [4140, 0]
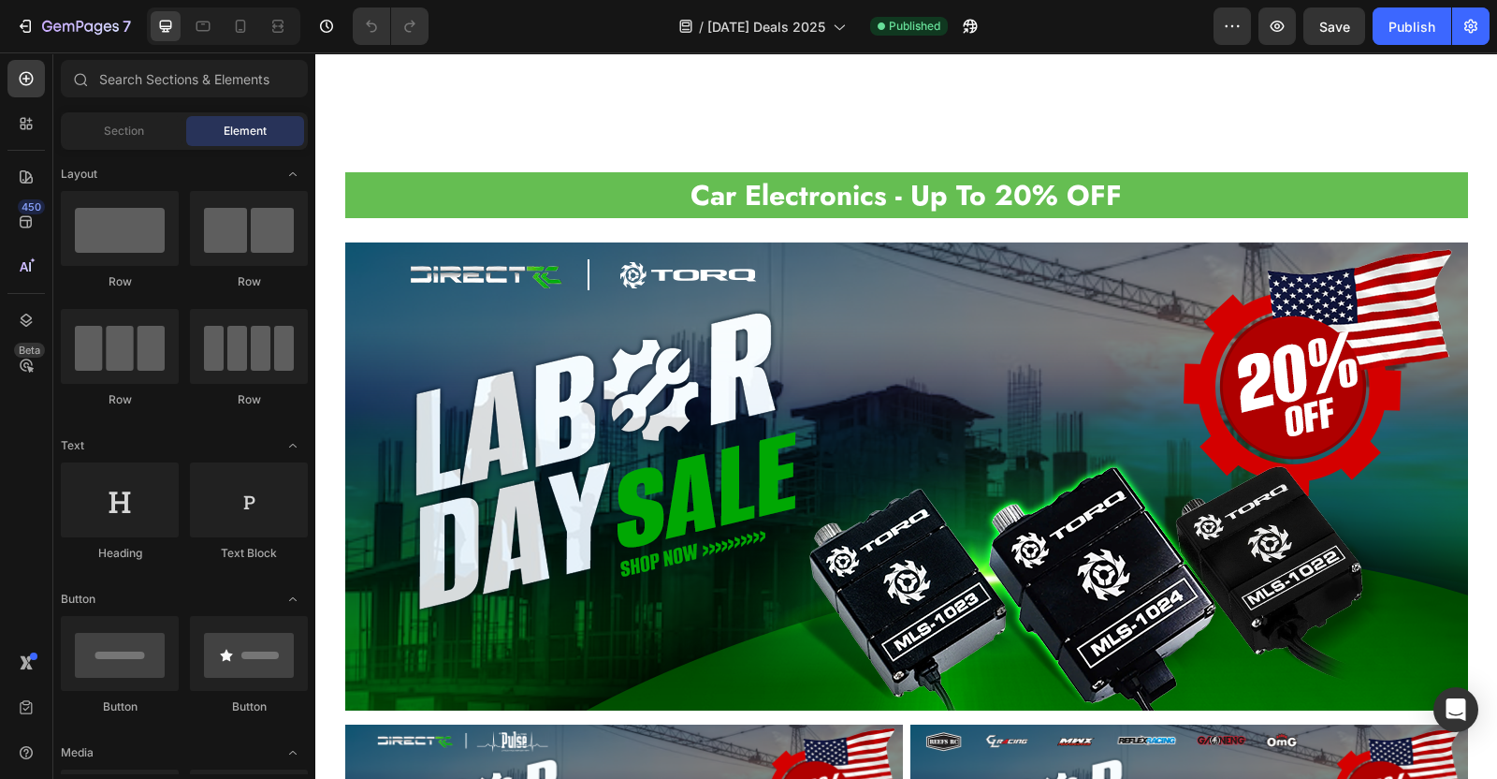
scroll to position [3275, 0]
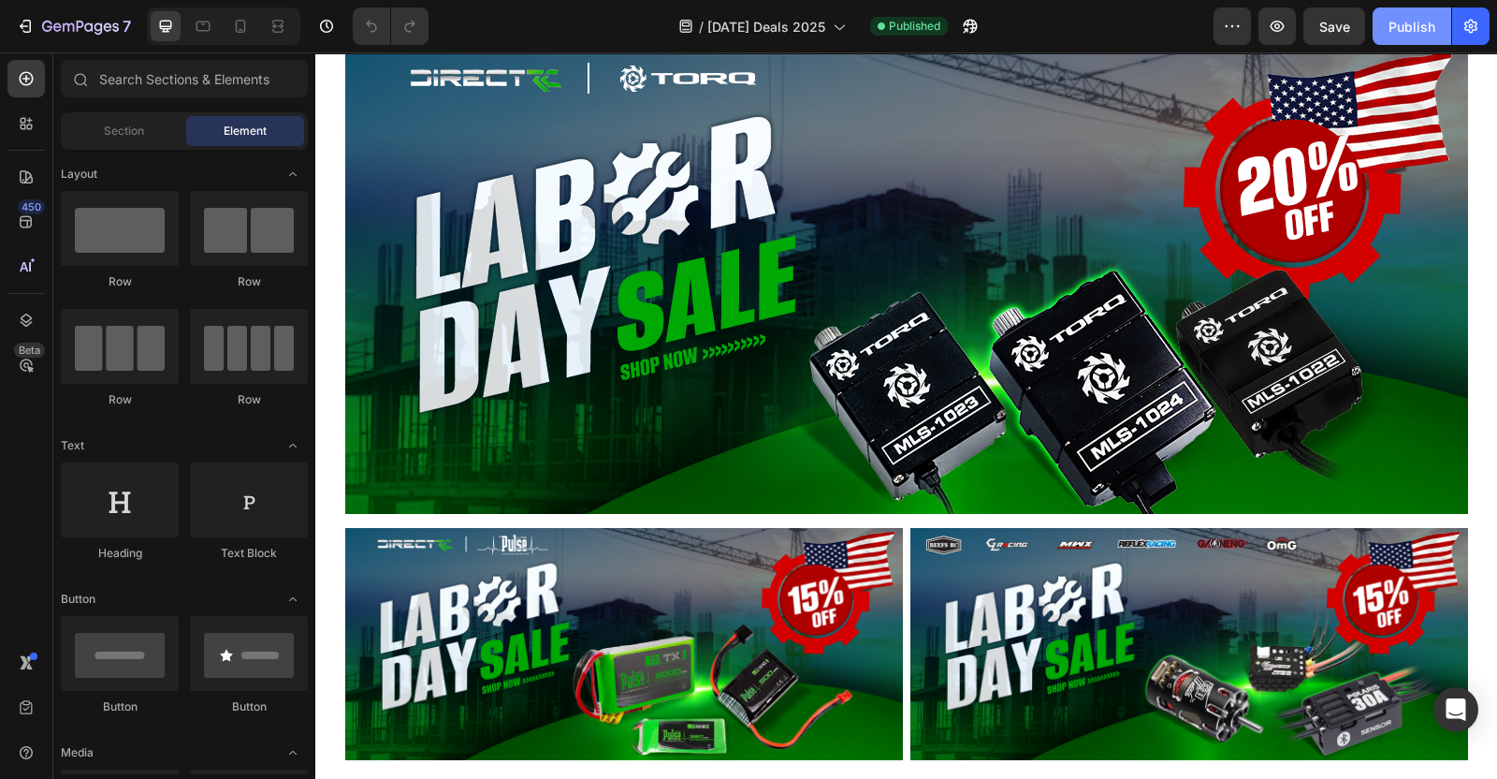
click at [1427, 30] on div "Publish" at bounding box center [1412, 27] width 47 height 20
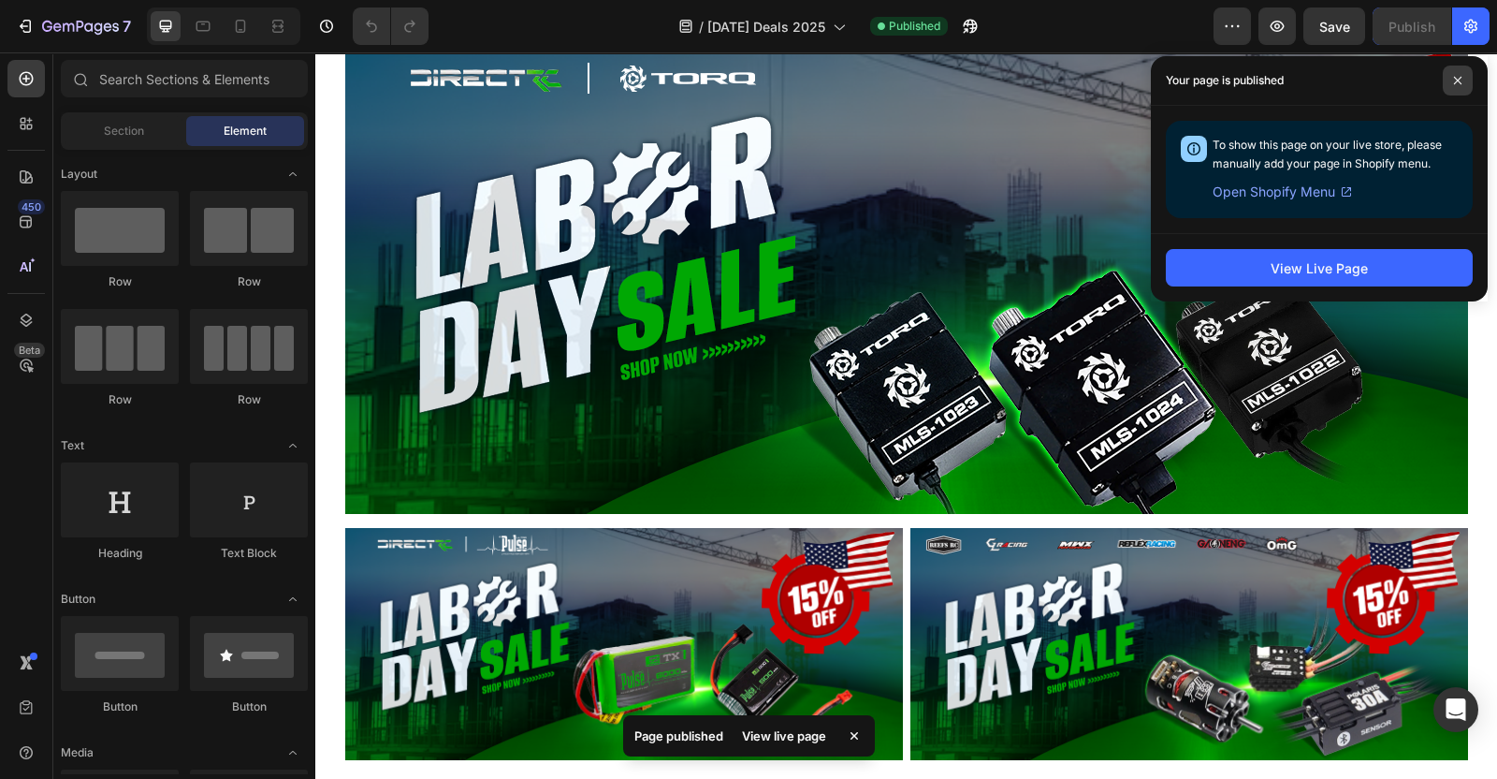
click at [1454, 79] on icon at bounding box center [1457, 80] width 9 height 9
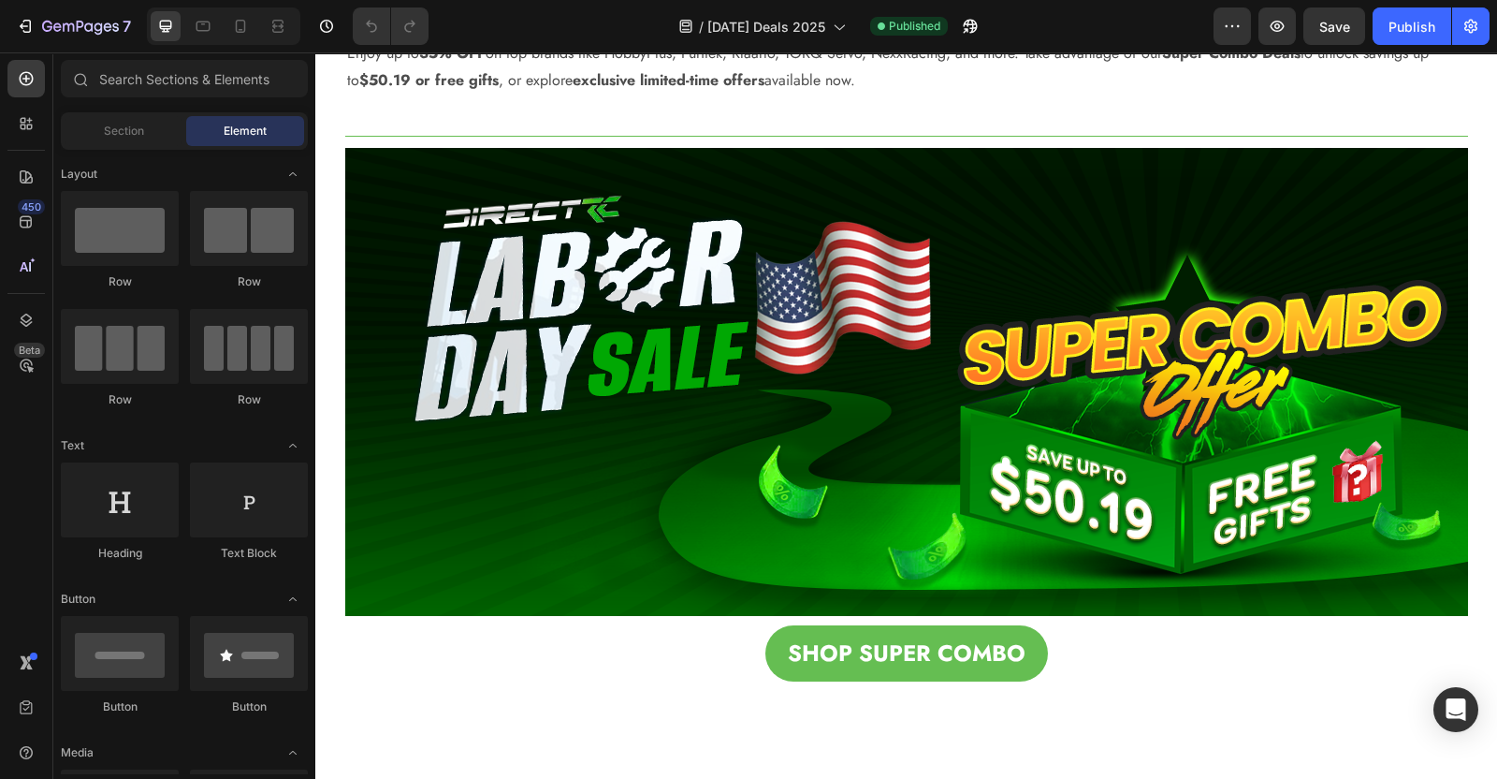
scroll to position [0, 0]
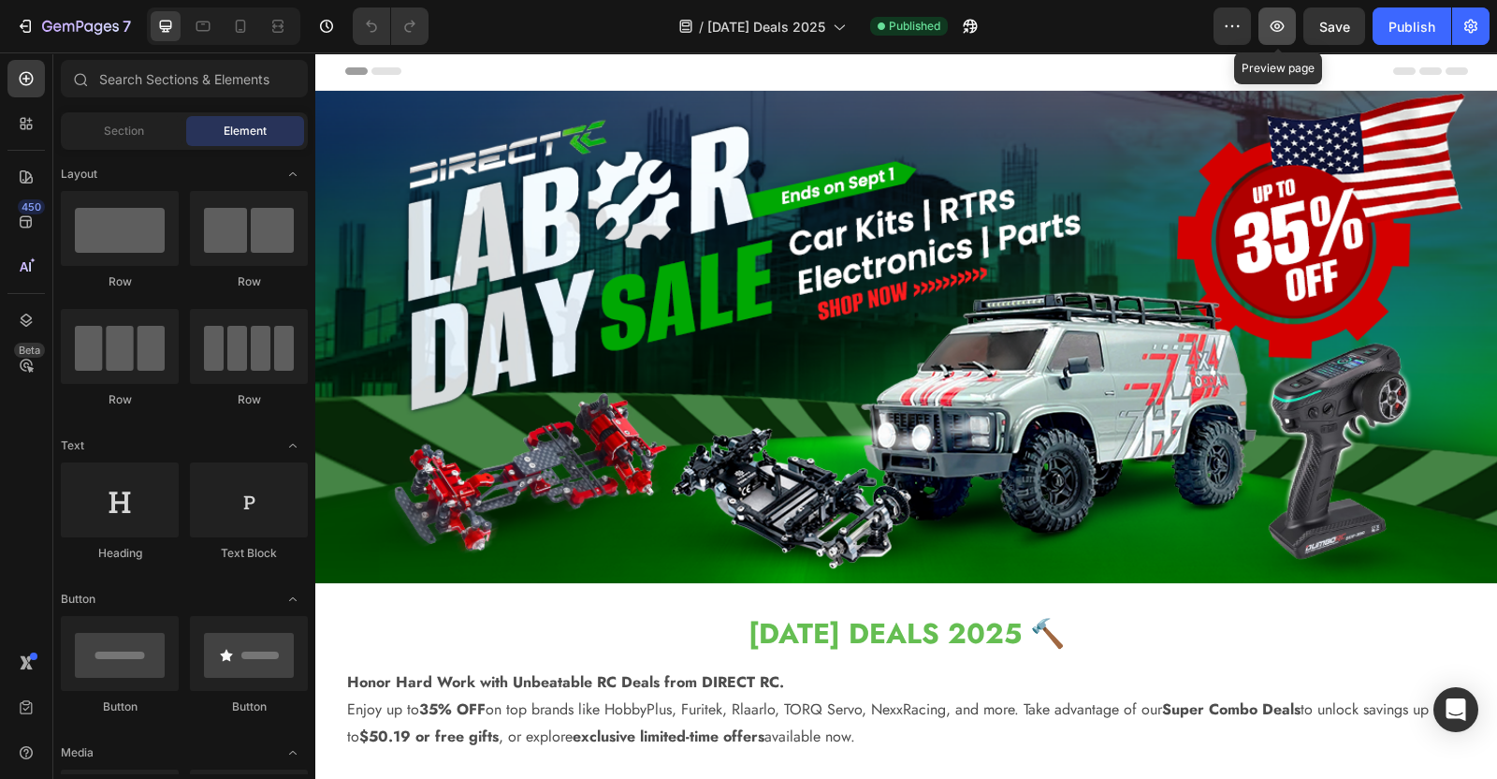
click at [1282, 31] on icon "button" at bounding box center [1277, 26] width 19 height 19
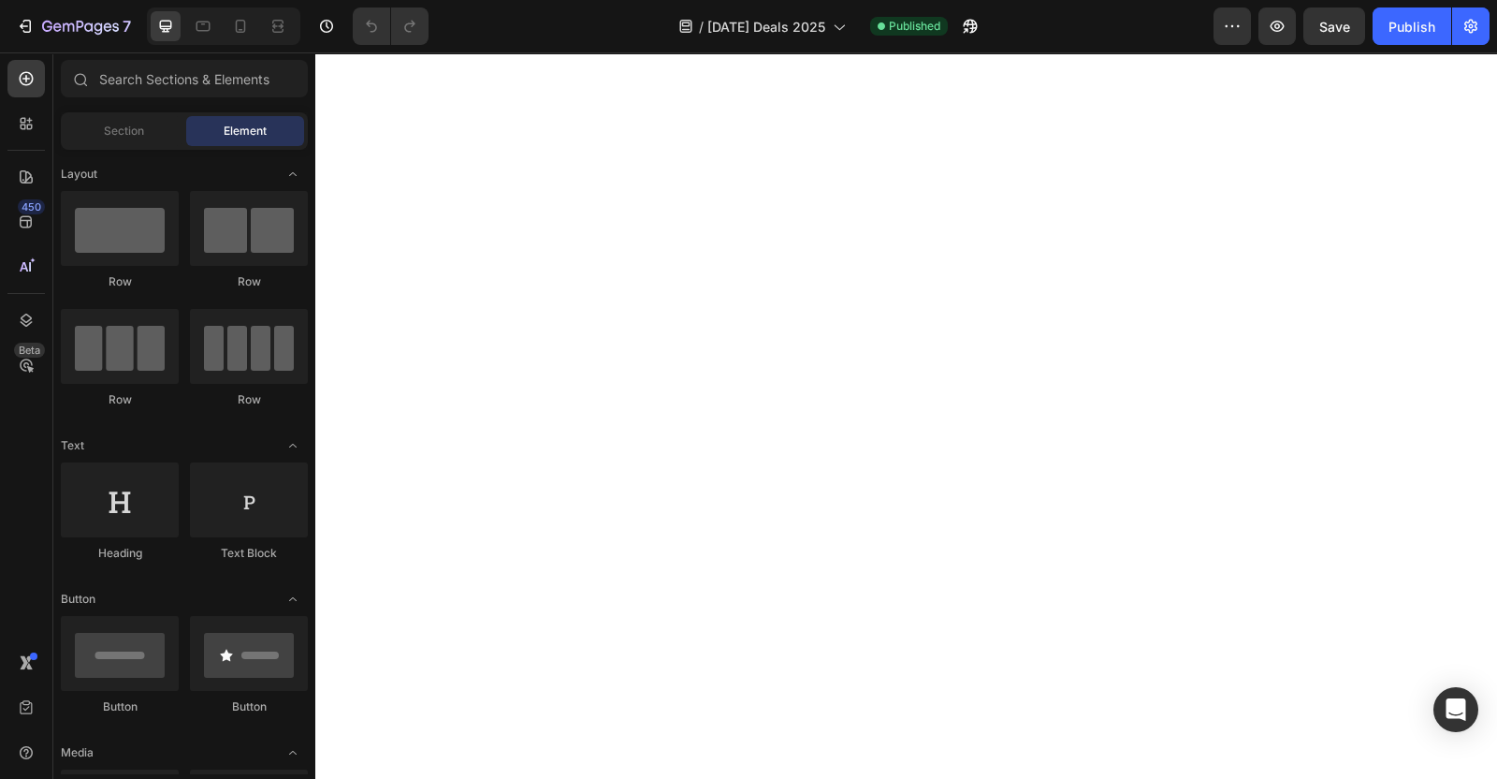
scroll to position [1989, 0]
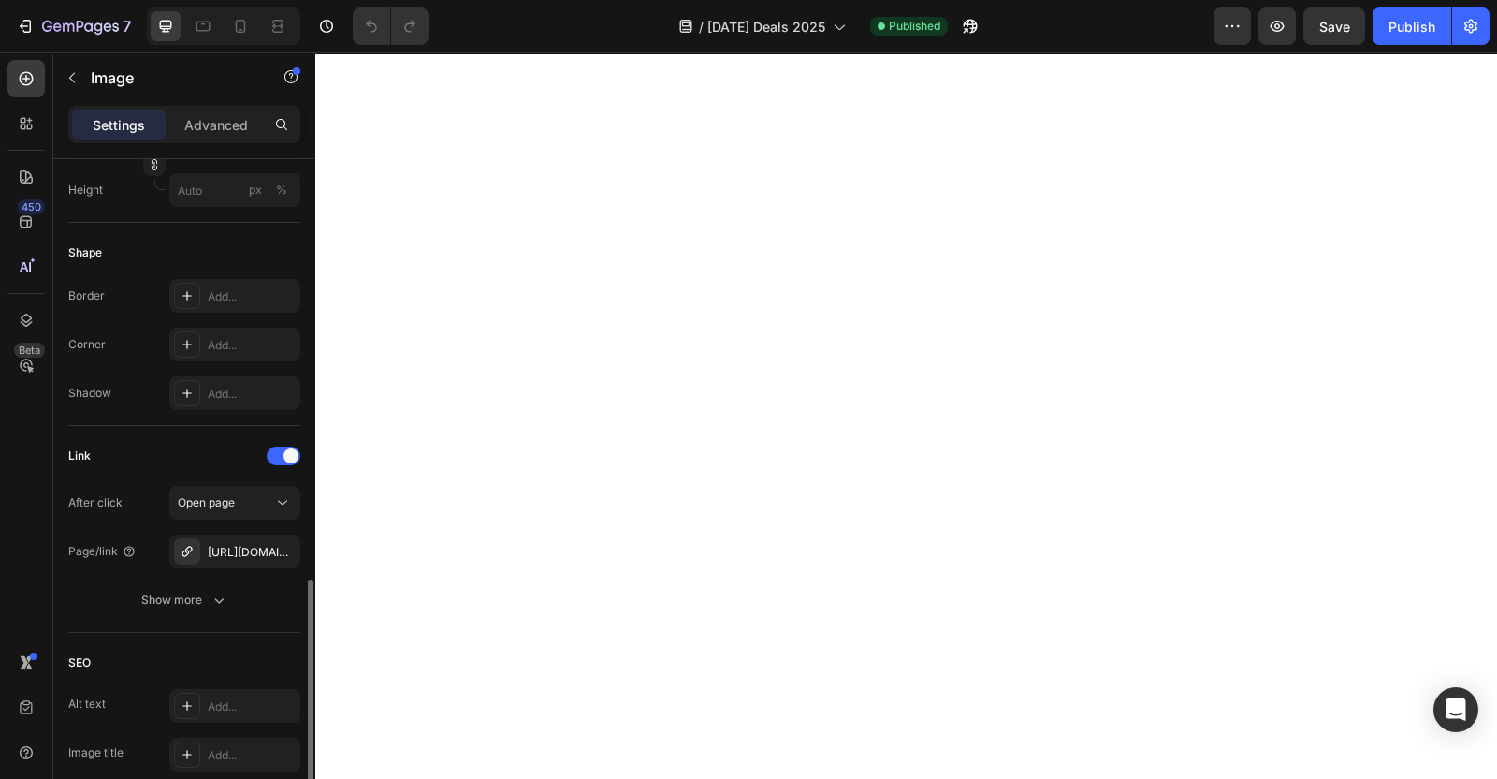
scroll to position [702, 0]
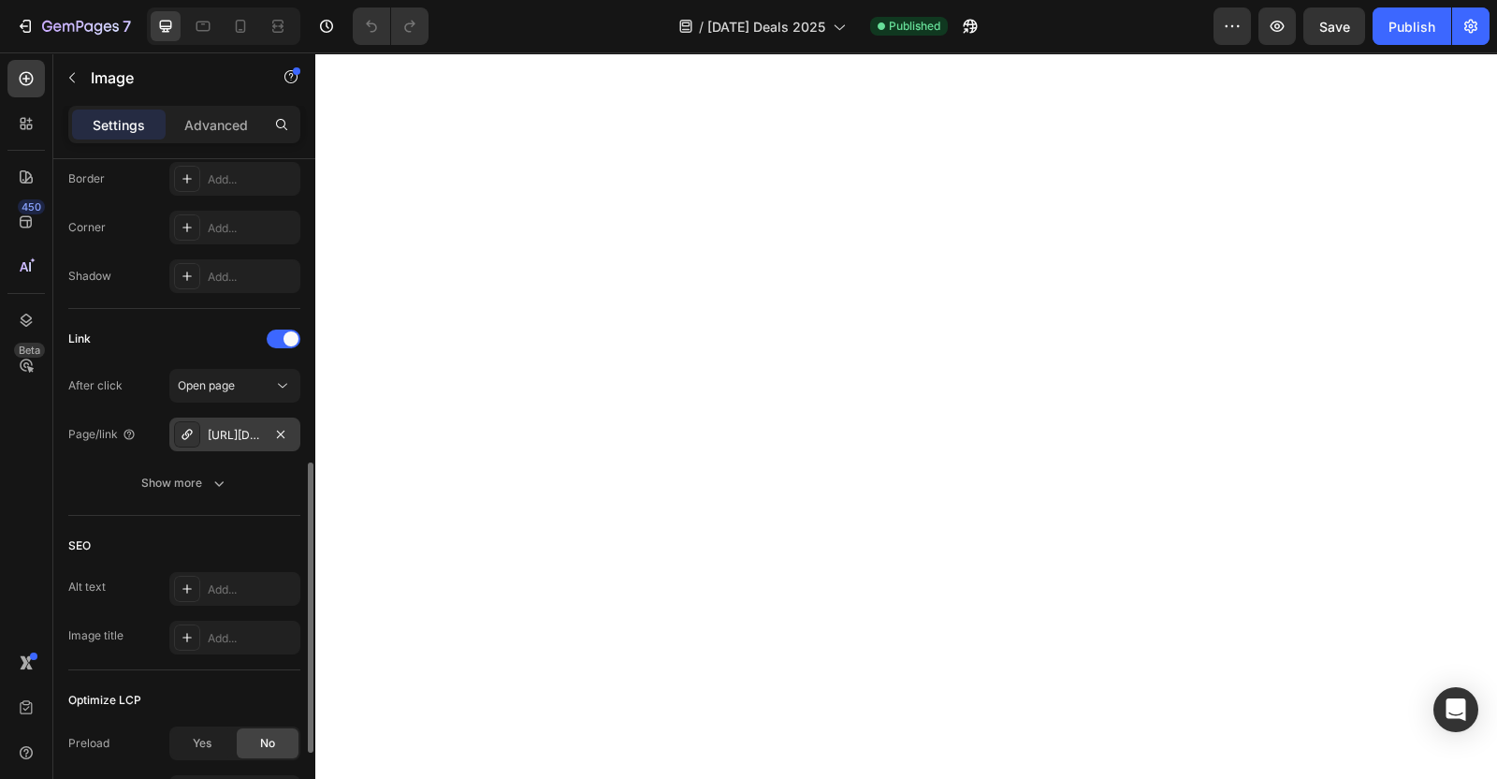
click at [235, 422] on div "[URL][DOMAIN_NAME]" at bounding box center [234, 434] width 131 height 34
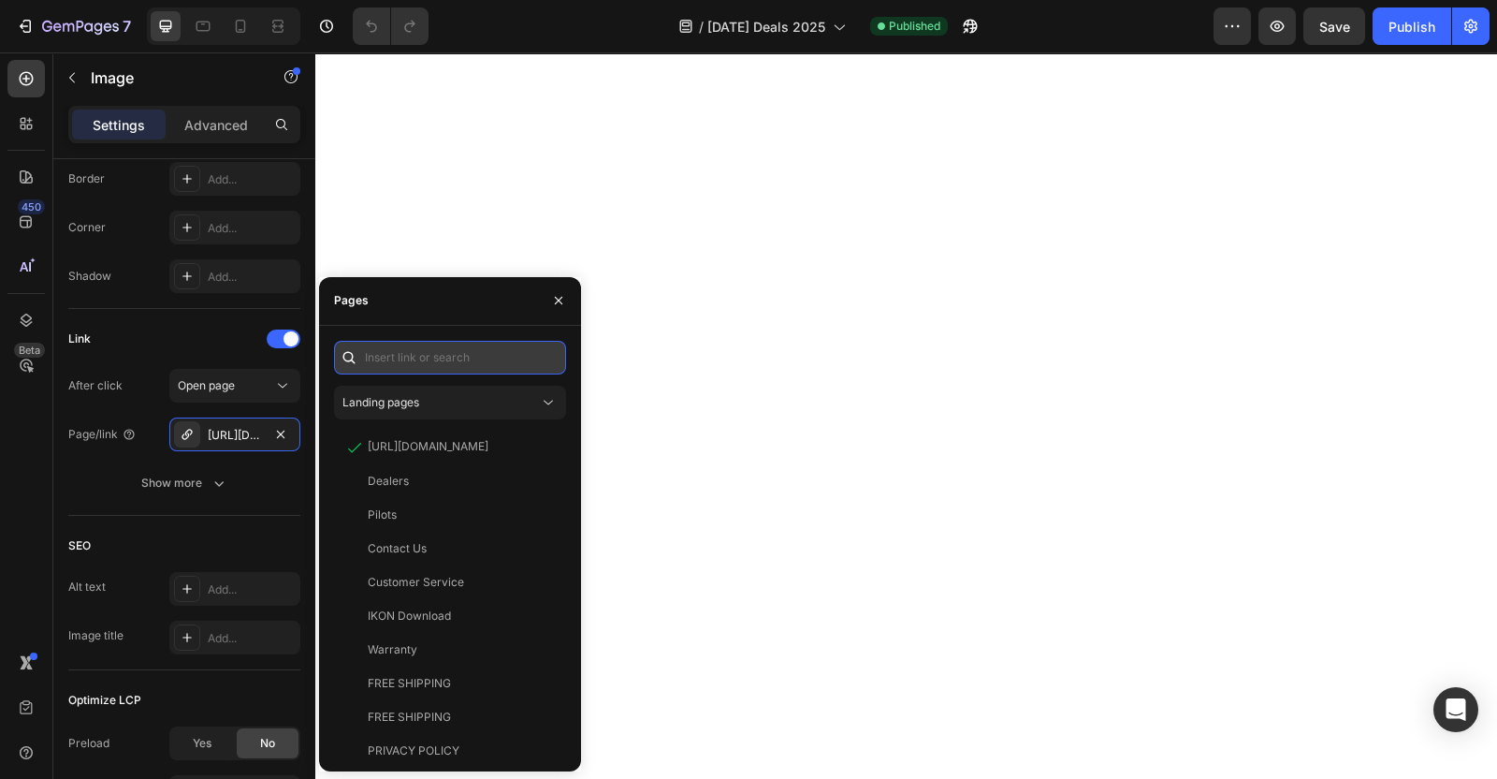
click at [443, 356] on input "text" at bounding box center [450, 358] width 232 height 34
paste input "[URL][DOMAIN_NAME]"
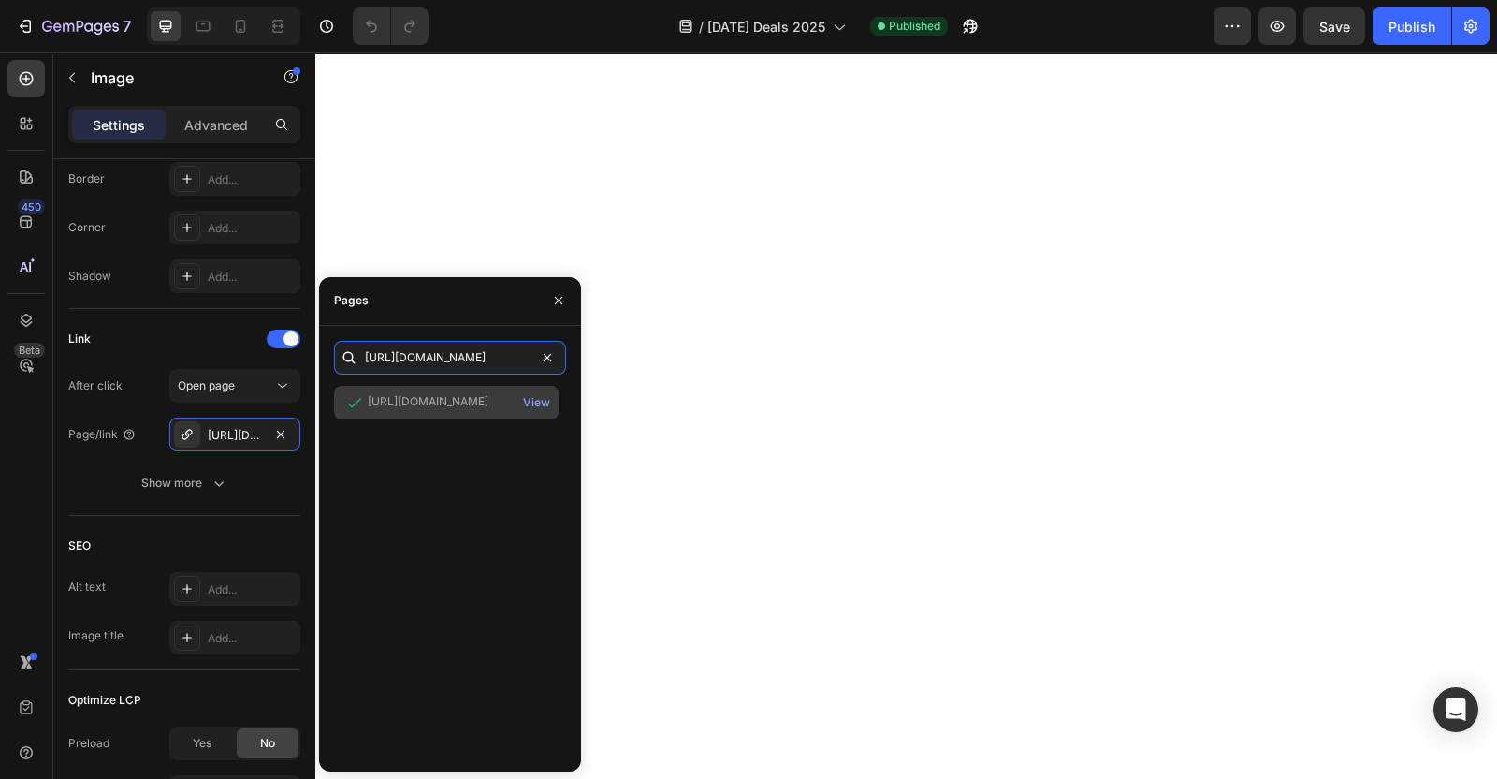
type input "[URL][DOMAIN_NAME]"
click at [440, 406] on div "[URL][DOMAIN_NAME]" at bounding box center [428, 401] width 121 height 17
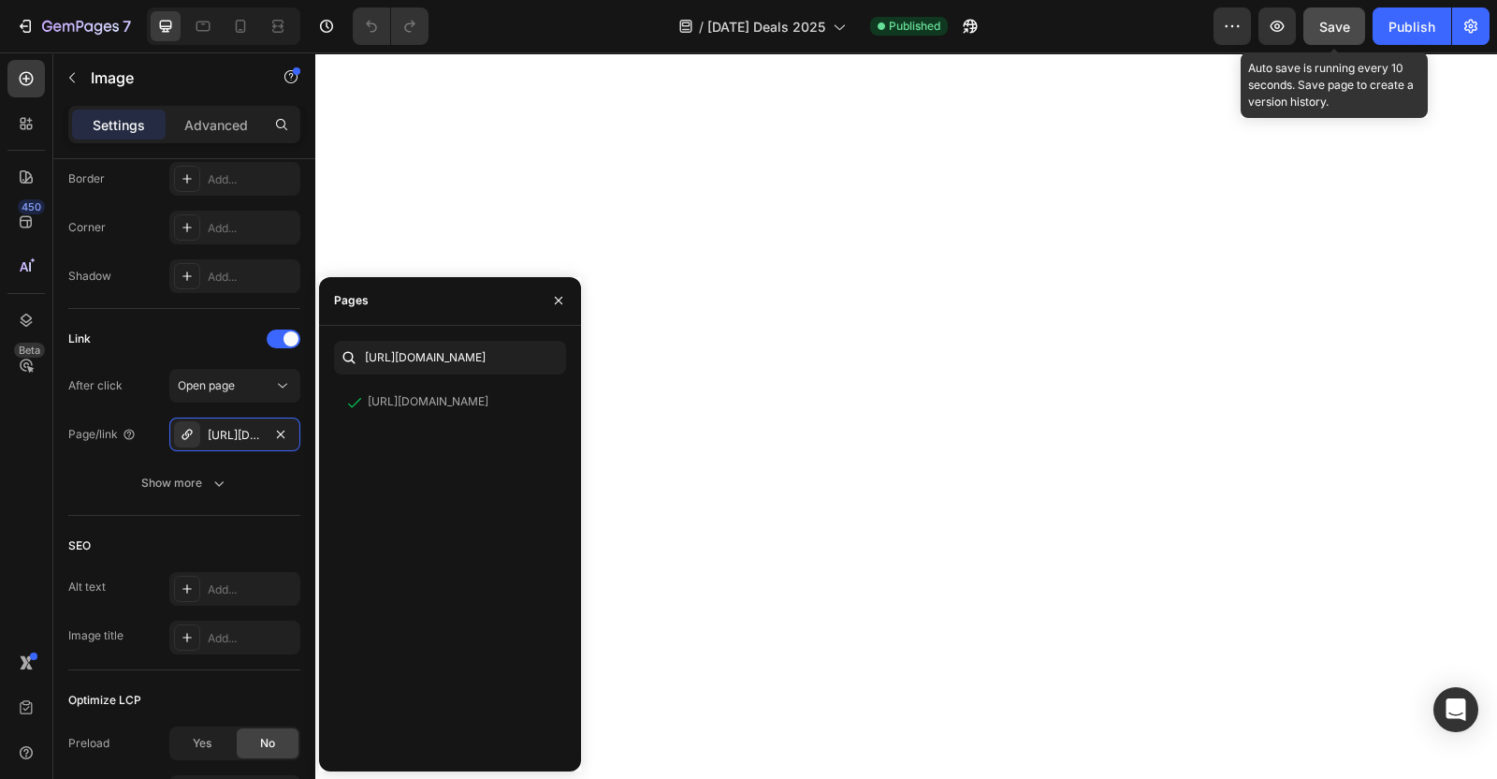
click at [1334, 30] on span "Save" at bounding box center [1335, 27] width 31 height 16
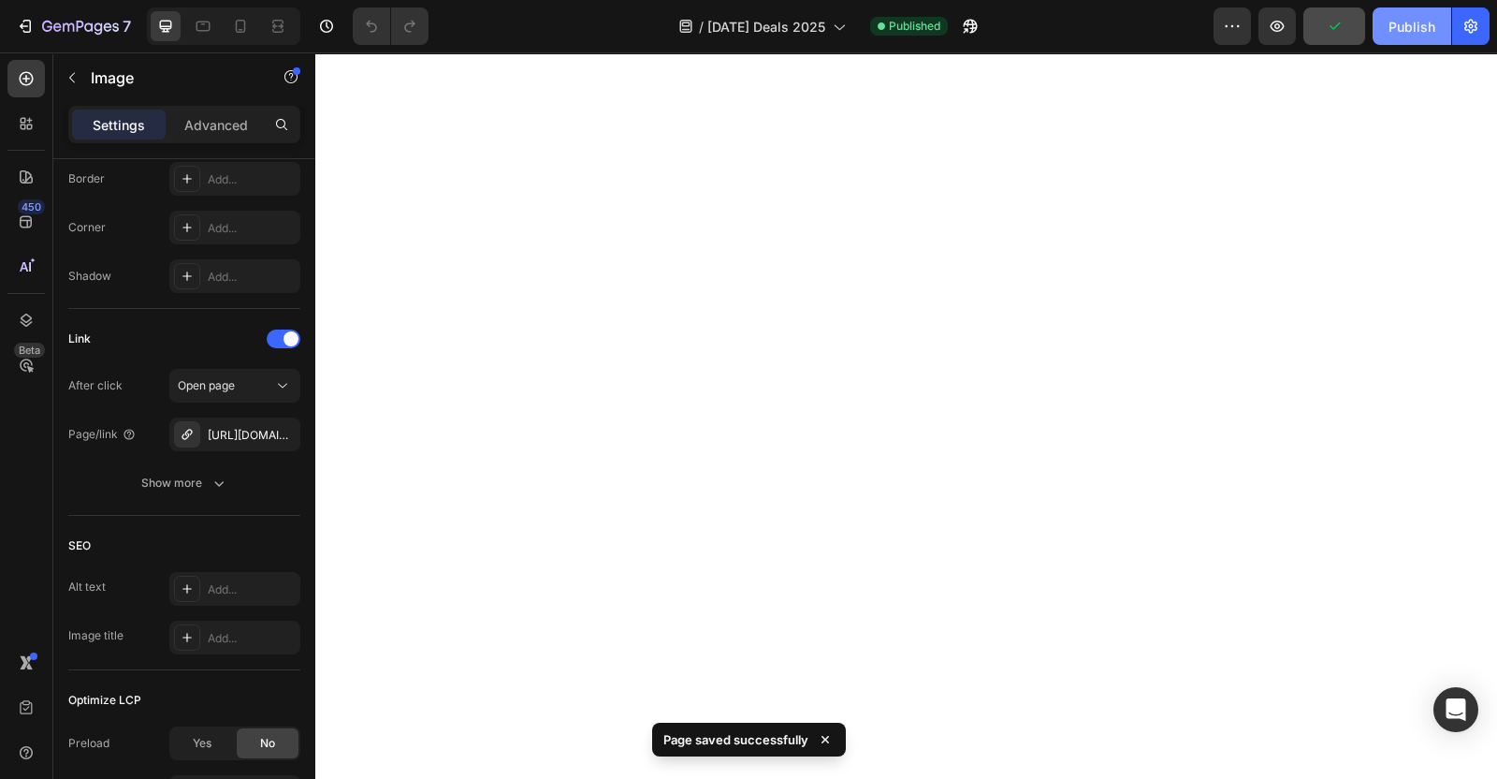
click at [1394, 25] on div "Publish" at bounding box center [1412, 27] width 47 height 20
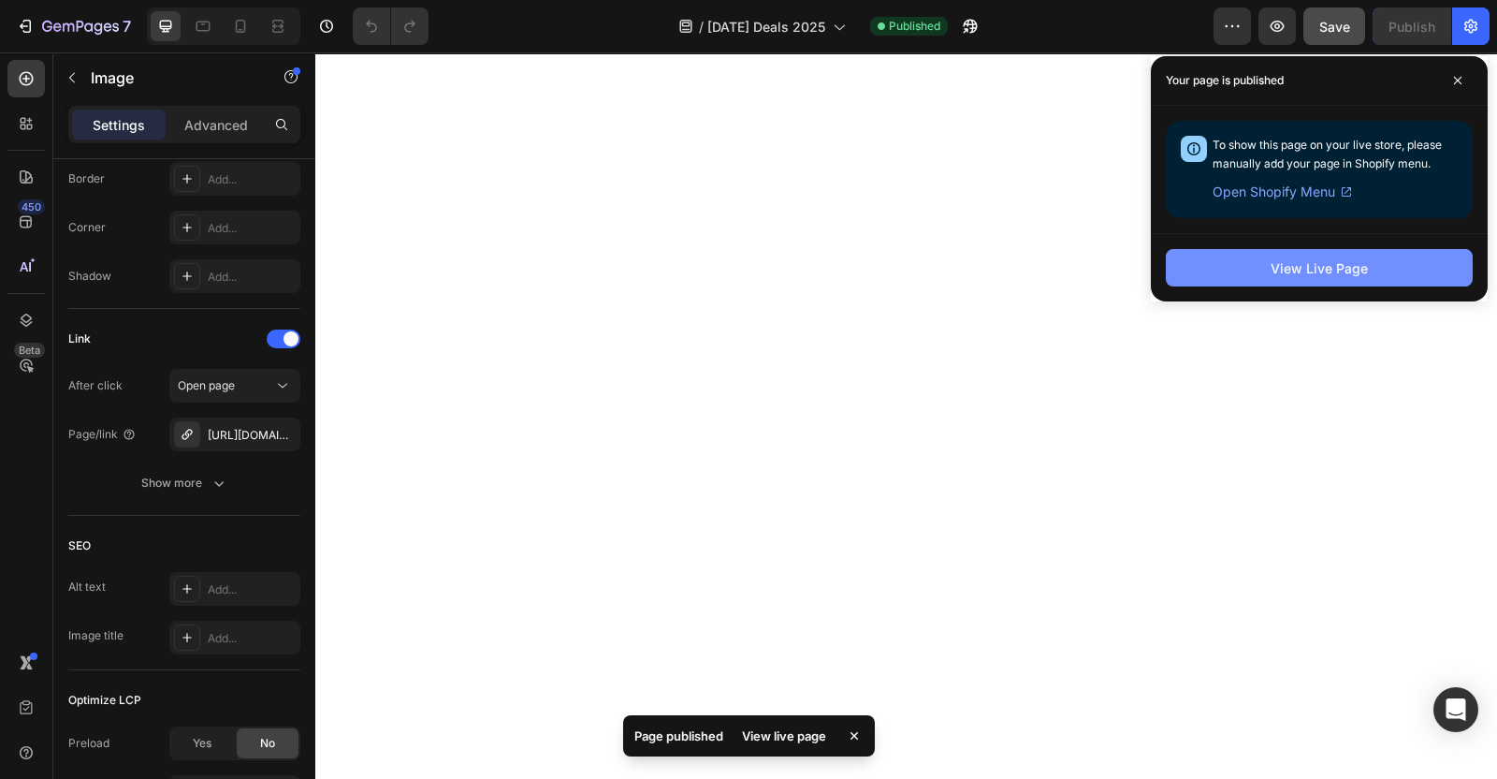
click at [1324, 271] on div "View Live Page" at bounding box center [1319, 268] width 97 height 20
